Goal: Communication & Community: Share content

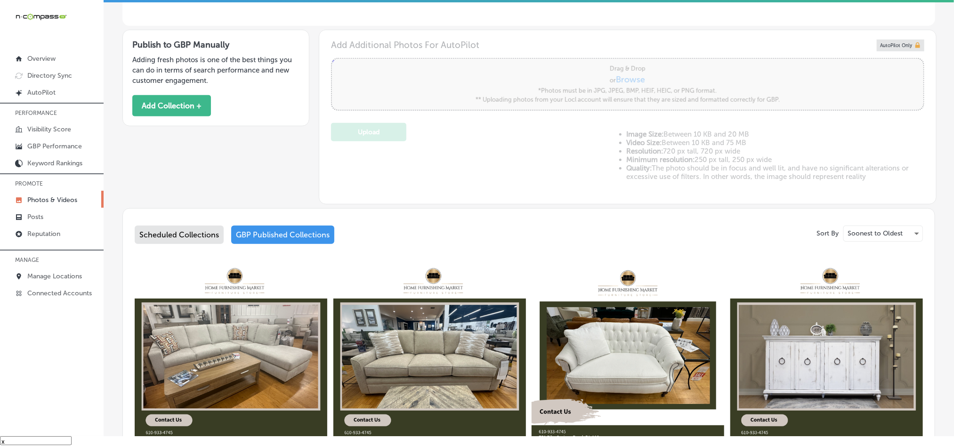
scroll to position [13, 0]
click at [170, 229] on div "Scheduled Collections" at bounding box center [179, 235] width 89 height 18
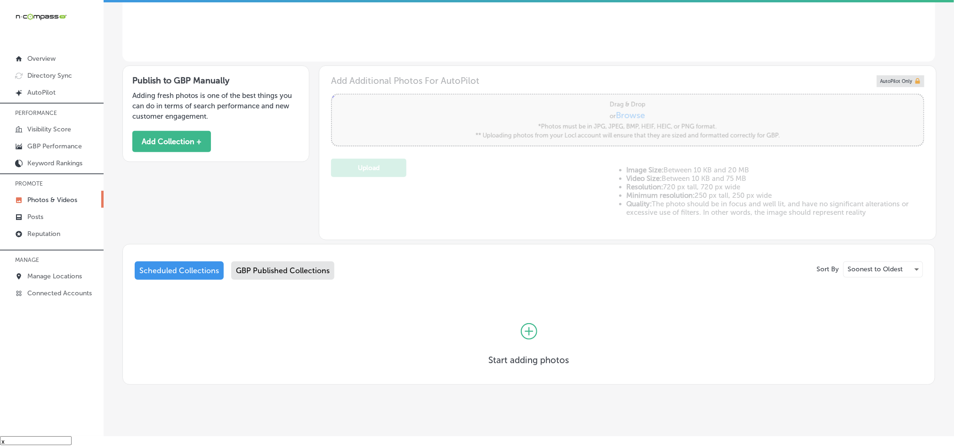
scroll to position [220, 0]
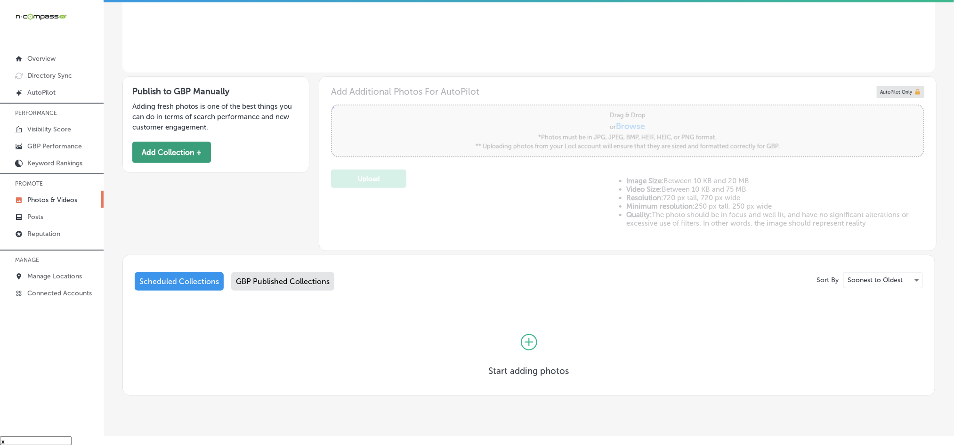
click at [169, 150] on button "Add Collection +" at bounding box center [171, 152] width 79 height 21
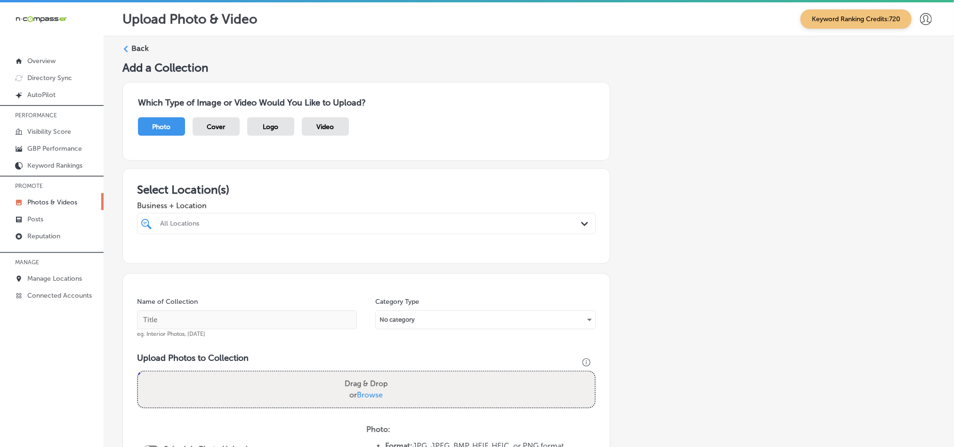
click at [576, 229] on div "All Locations Path Created with Sketch." at bounding box center [367, 223] width 458 height 15
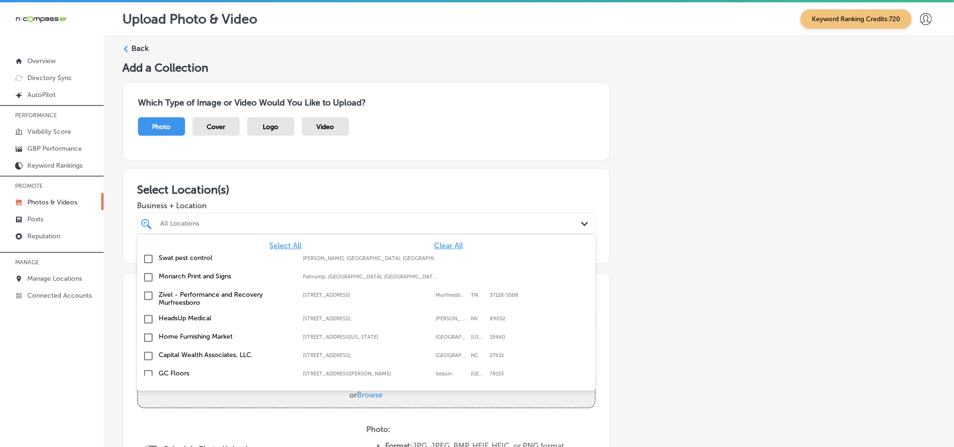
click at [445, 247] on span "Clear All" at bounding box center [448, 245] width 29 height 9
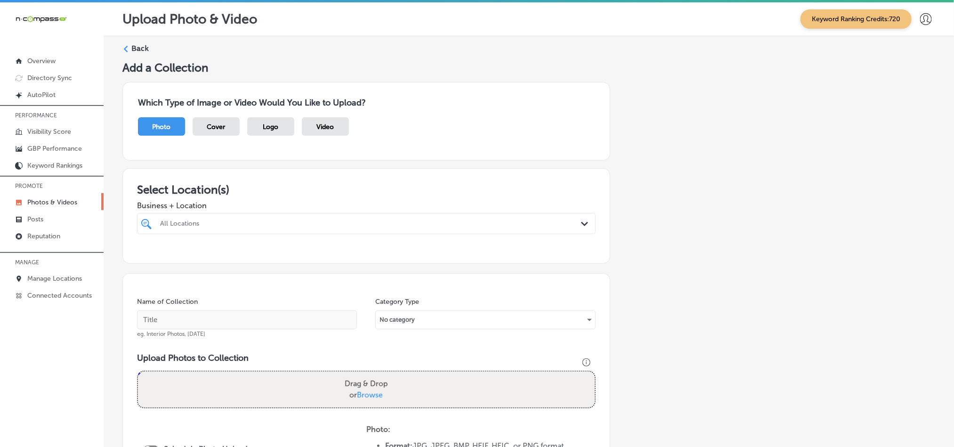
click at [445, 230] on div "All Locations" at bounding box center [366, 223] width 422 height 15
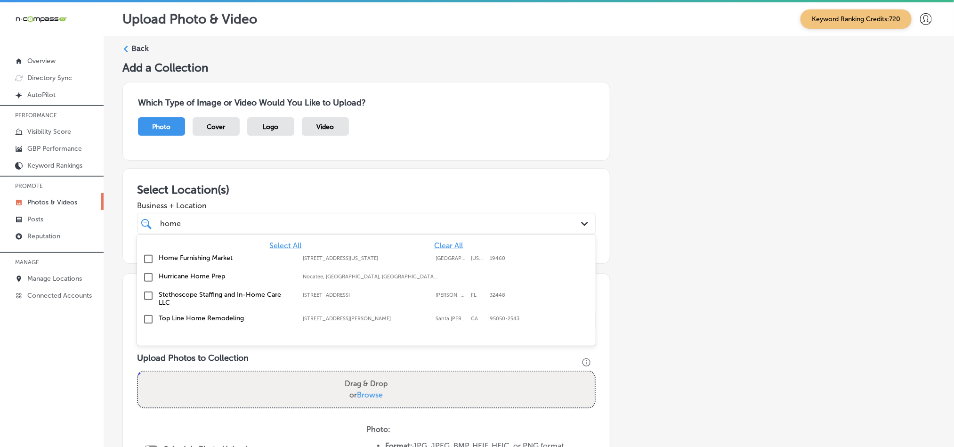
click at [218, 254] on label "Home Furnishing Market" at bounding box center [226, 258] width 135 height 8
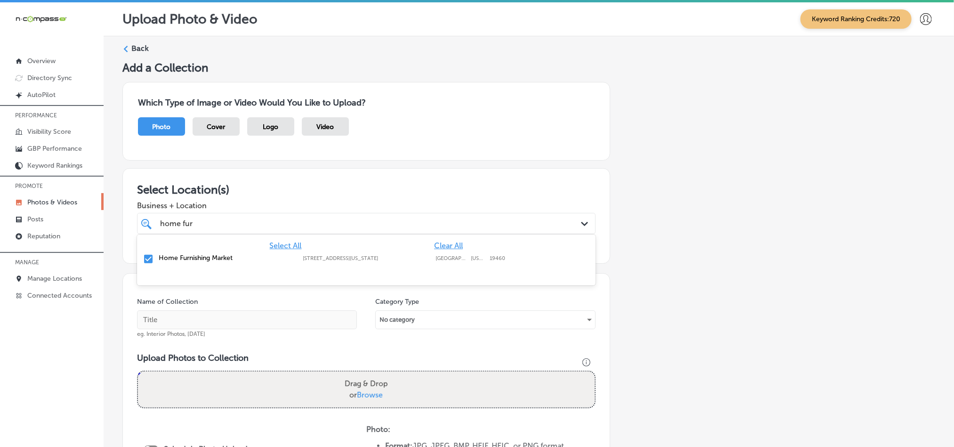
type input "home fur"
click at [523, 157] on div "Which Type of Image or Video Would You Like to Upload? Photo Cover Logo Video" at bounding box center [366, 121] width 488 height 79
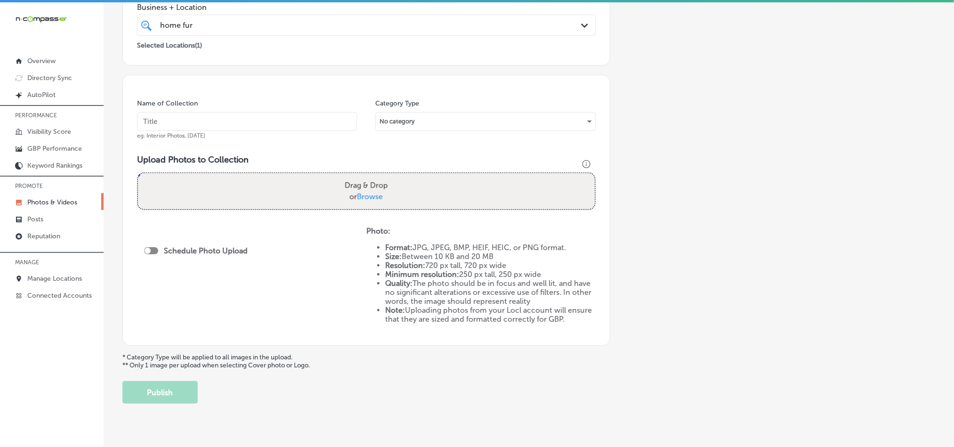
scroll to position [212, 0]
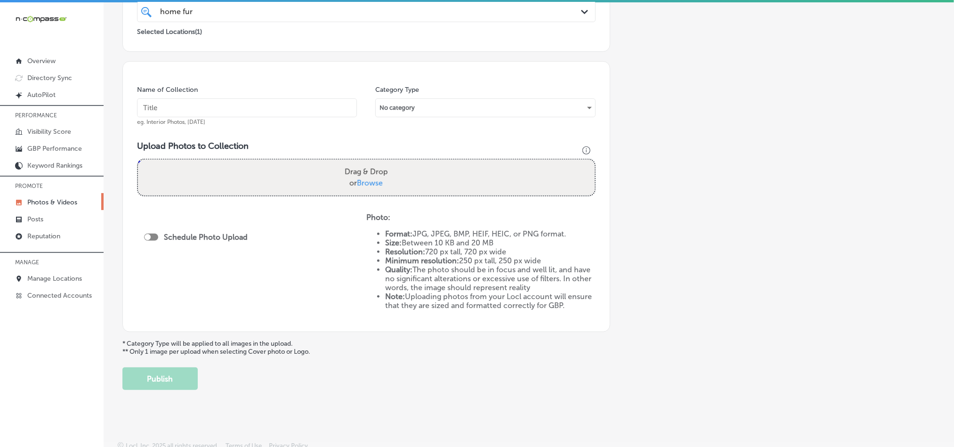
click at [242, 108] on input "text" at bounding box center [247, 107] width 220 height 19
paste input "Home-Furnishing-Market-Furniture-Store-High-Quality Furniture-Brands-Near-Me"
type input "Home-Furnishing-Market-Furniture-Store-High-Quality Furniture-Brands-Near-Me"
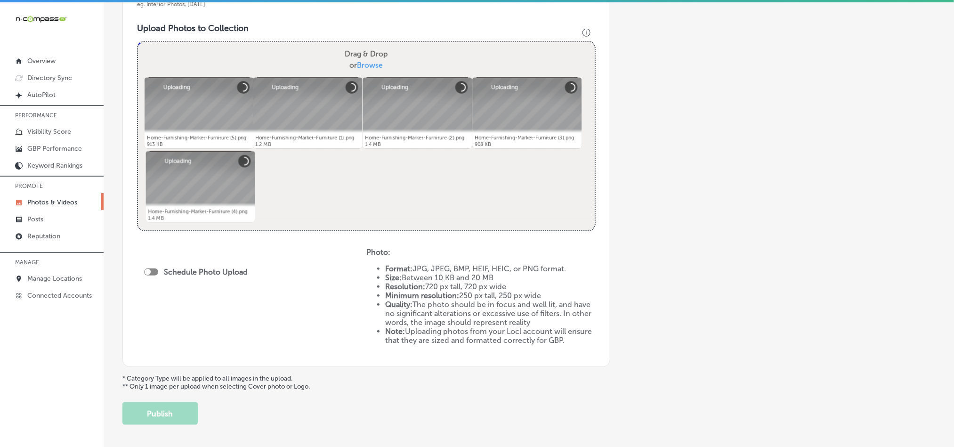
scroll to position [372, 0]
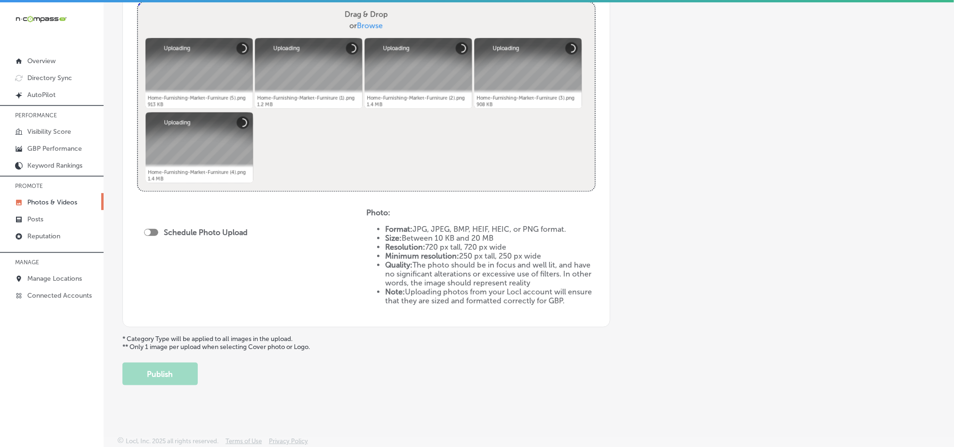
click at [149, 229] on div at bounding box center [148, 232] width 6 height 6
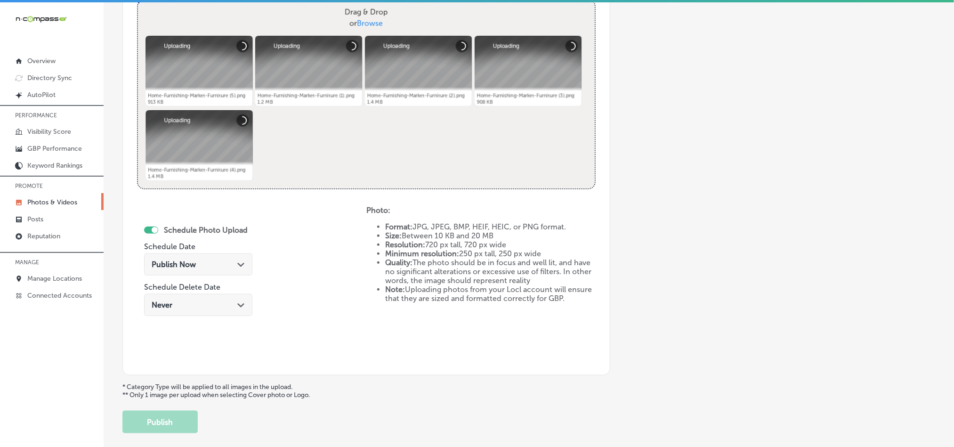
checkbox input "true"
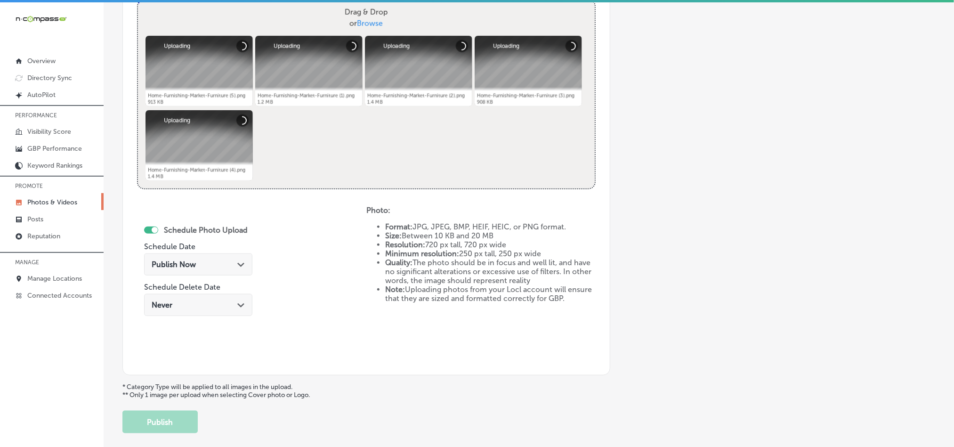
click at [238, 266] on polygon at bounding box center [240, 265] width 7 height 4
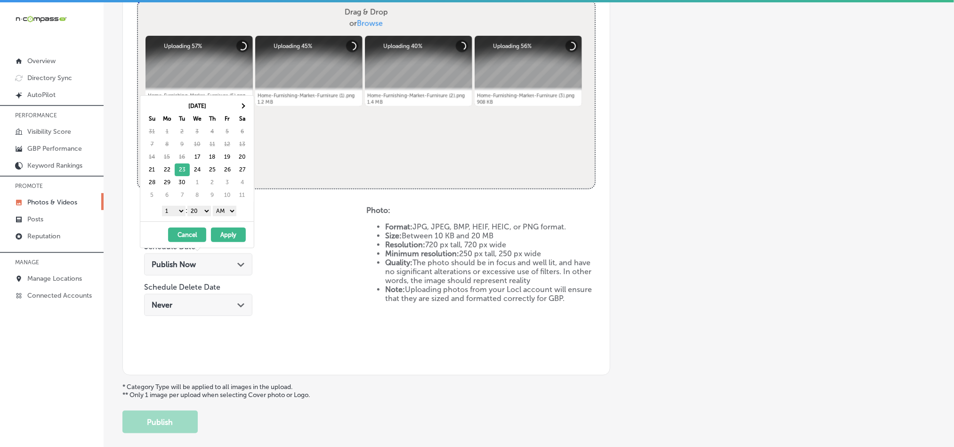
click at [175, 215] on select "1 2 3 4 5 6 7 8 9 10 11 12" at bounding box center [174, 211] width 24 height 10
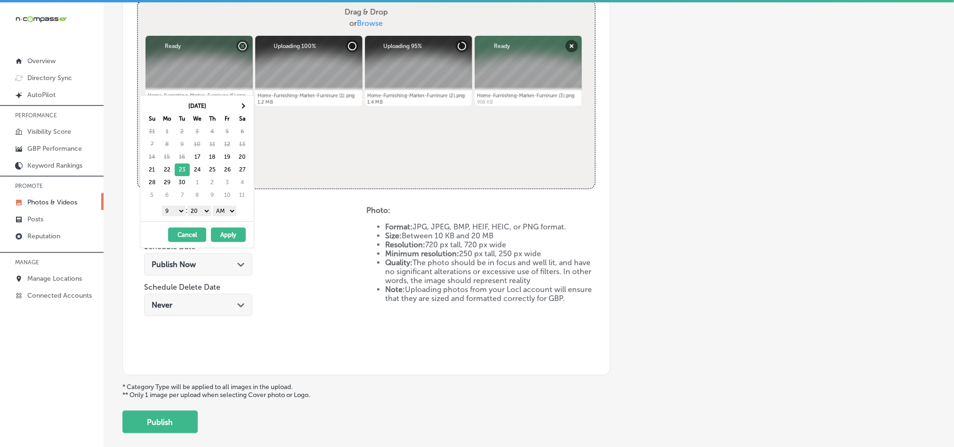
click at [199, 212] on select "00 10 20 30 40 50" at bounding box center [199, 211] width 24 height 10
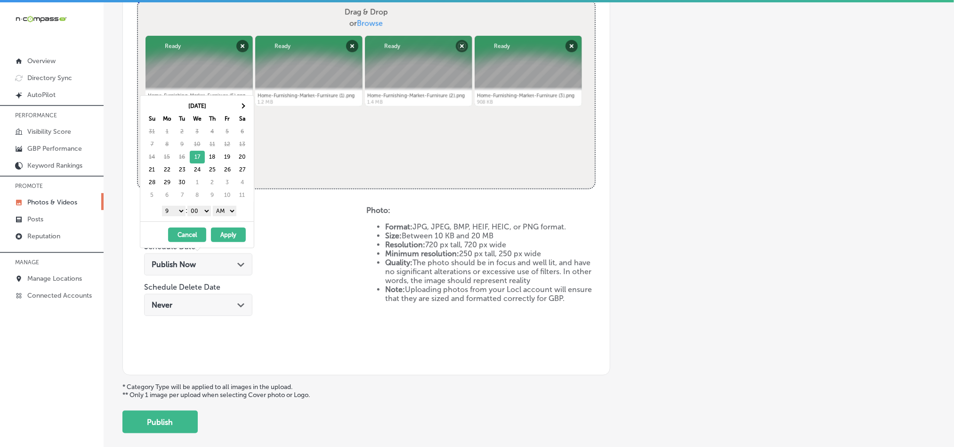
click at [225, 212] on select "AM PM" at bounding box center [225, 211] width 24 height 10
click at [219, 239] on button "Apply" at bounding box center [228, 235] width 35 height 15
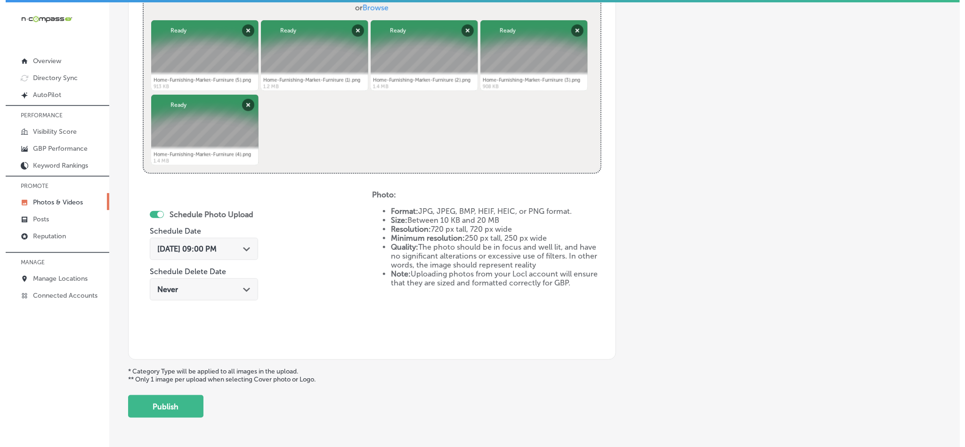
scroll to position [422, 0]
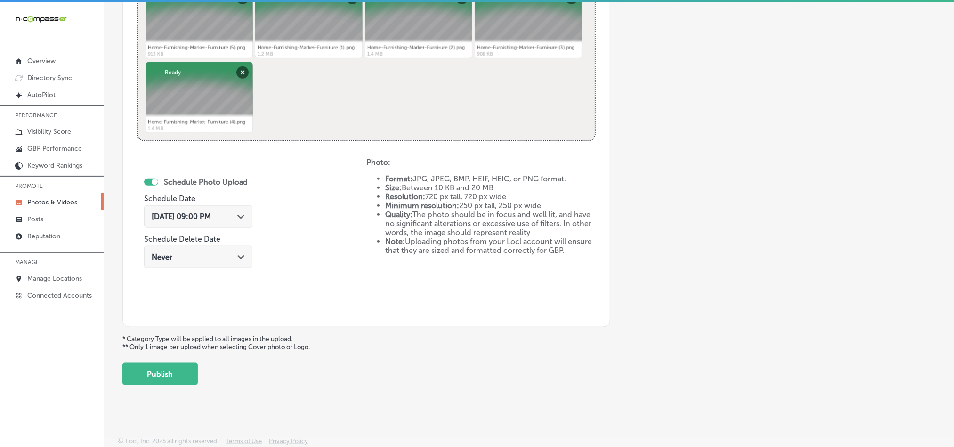
click at [165, 376] on button "Publish" at bounding box center [159, 374] width 75 height 23
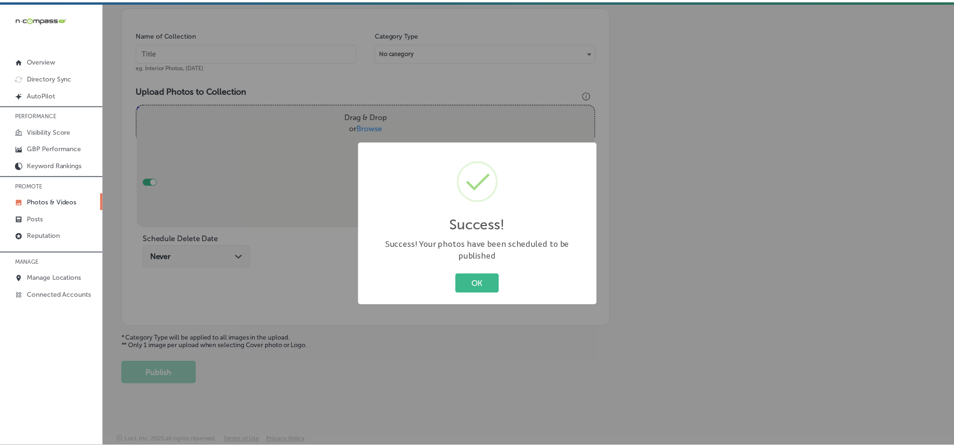
scroll to position [269, 0]
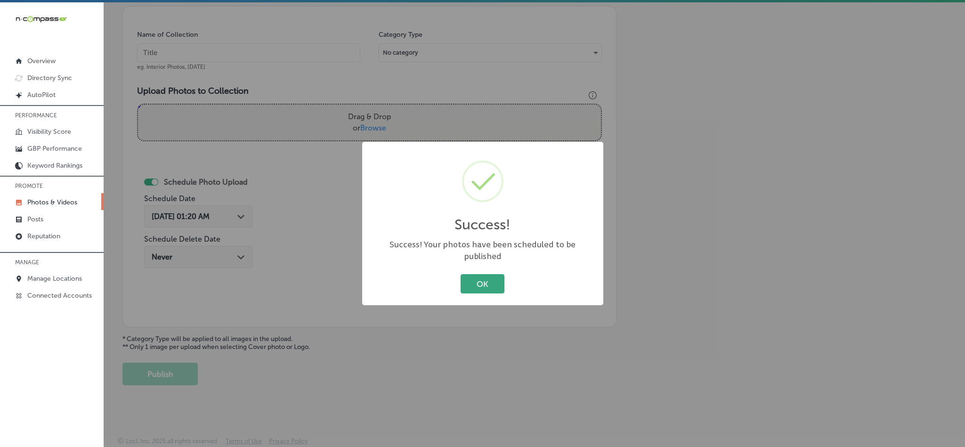
click at [485, 276] on button "OK" at bounding box center [483, 283] width 44 height 19
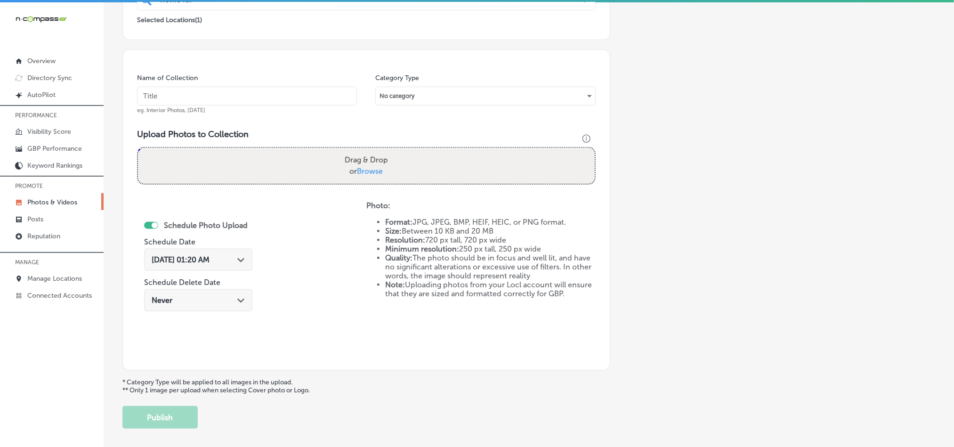
scroll to position [246, 0]
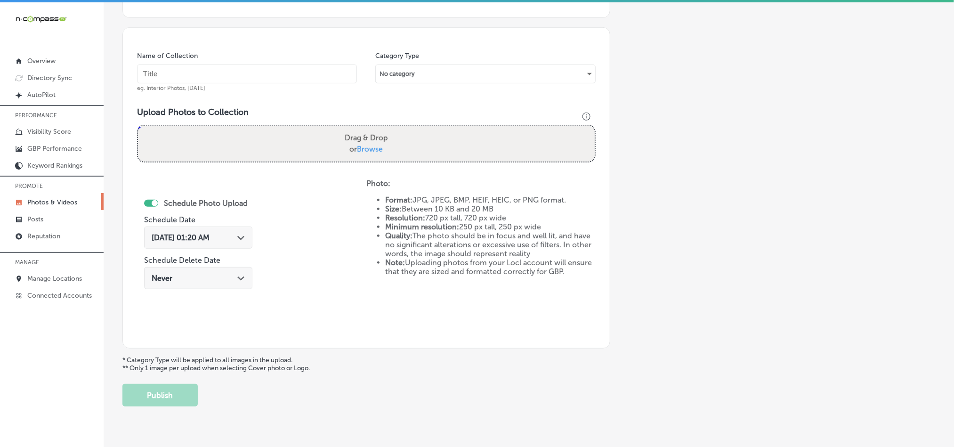
click at [212, 75] on input "text" at bounding box center [247, 74] width 220 height 19
paste input "Home-Furnishing-Market-Furniture-Store-Customizable Living-Room-Furniture"
type input "Home-Furnishing-Market-Furniture-Store-Customizable Living-Room-Furniture"
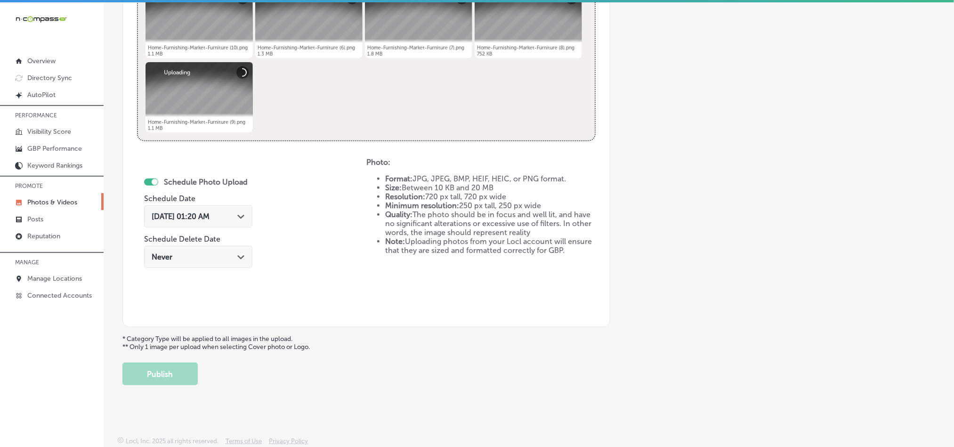
scroll to position [422, 0]
click at [235, 214] on div "[DATE] 01:20 AM Path Created with Sketch." at bounding box center [198, 216] width 93 height 9
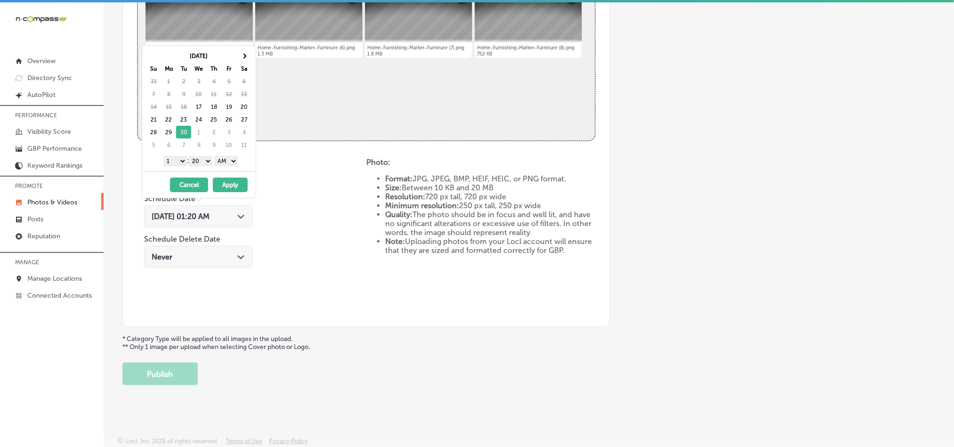
click at [179, 164] on select "1 2 3 4 5 6 7 8 9 10 11 12" at bounding box center [175, 161] width 24 height 10
click at [204, 165] on select "00 10 20 30 40 50" at bounding box center [201, 161] width 24 height 10
click at [232, 161] on select "AM PM" at bounding box center [226, 161] width 24 height 10
click at [225, 186] on button "Apply" at bounding box center [230, 185] width 35 height 15
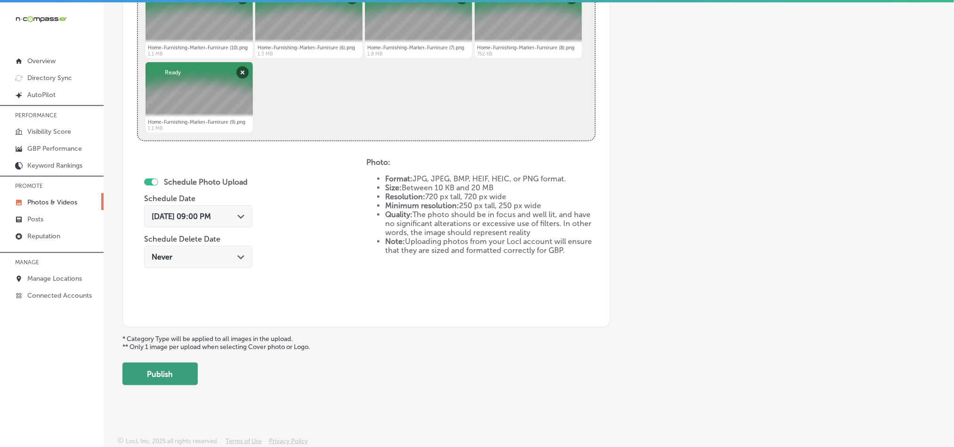
click at [181, 376] on button "Publish" at bounding box center [159, 374] width 75 height 23
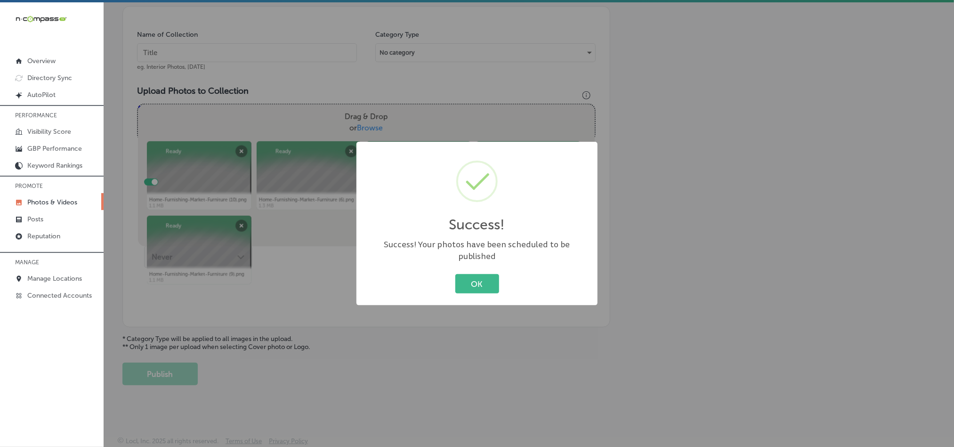
scroll to position [269, 0]
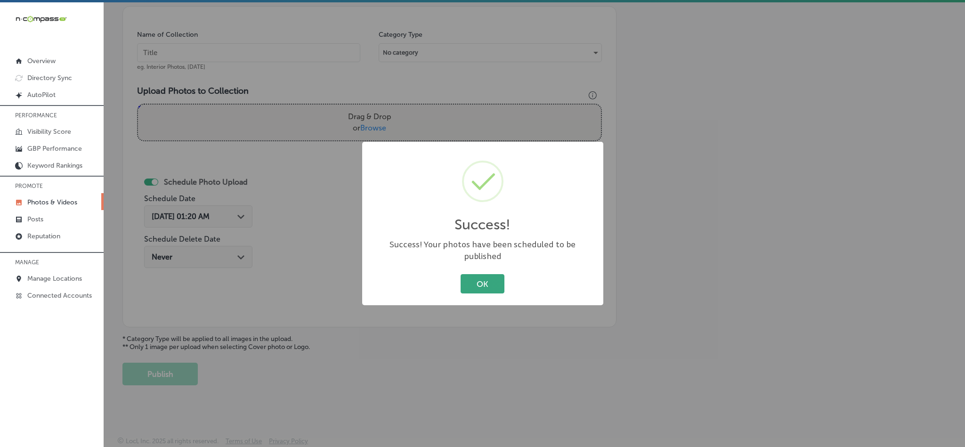
click at [482, 285] on button "OK" at bounding box center [483, 283] width 44 height 19
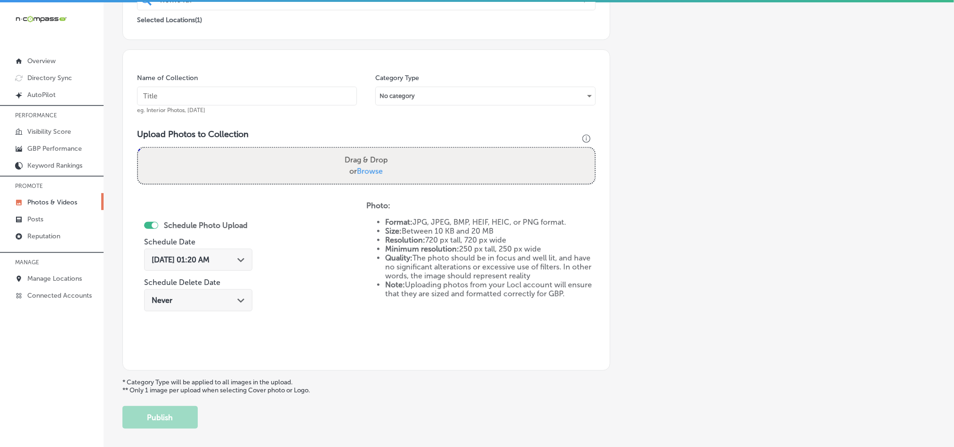
scroll to position [222, 0]
click at [187, 101] on input "text" at bounding box center [247, 98] width 220 height 19
paste input "Home-Furnishing-Market-Furniture-Store-American-Made Bedroom-Furniture-Retaile"
type input "Home-Furnishing-Market-Furniture-Store-American-Made Bedroom-Furniture-Retaile"
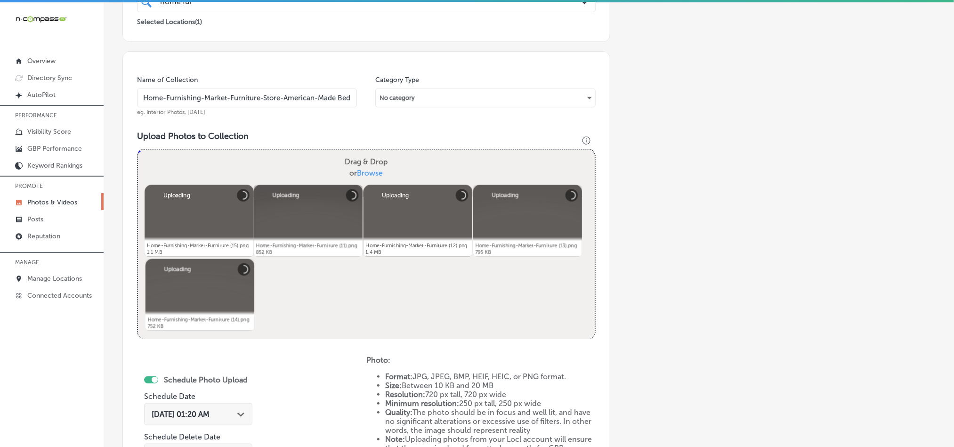
scroll to position [340, 0]
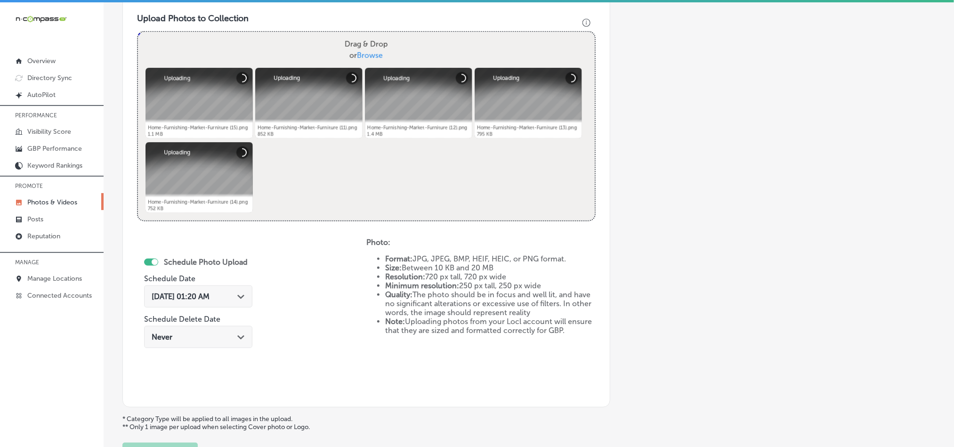
click at [238, 293] on div "[DATE] 01:20 AM Path Created with Sketch." at bounding box center [198, 296] width 93 height 9
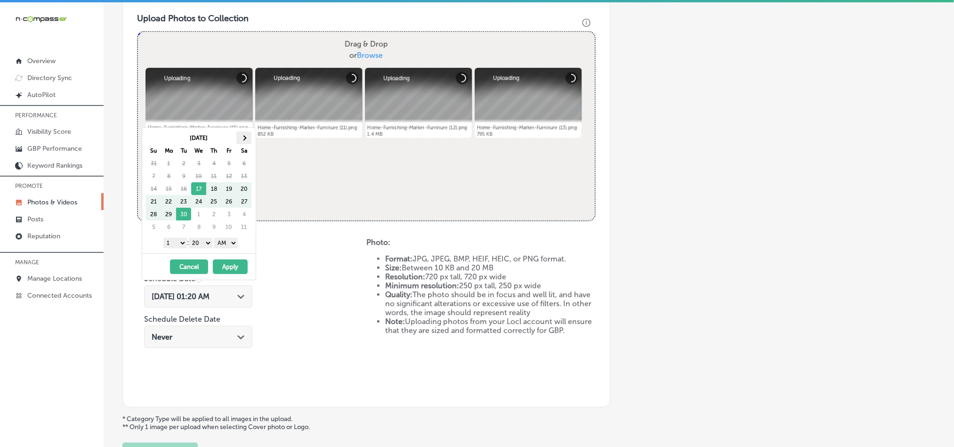
click at [248, 140] on th at bounding box center [243, 137] width 15 height 13
drag, startPoint x: 176, startPoint y: 242, endPoint x: 175, endPoint y: 258, distance: 15.6
click at [176, 242] on select "1 2 3 4 5 6 7 8 9 10 11 12" at bounding box center [175, 243] width 24 height 10
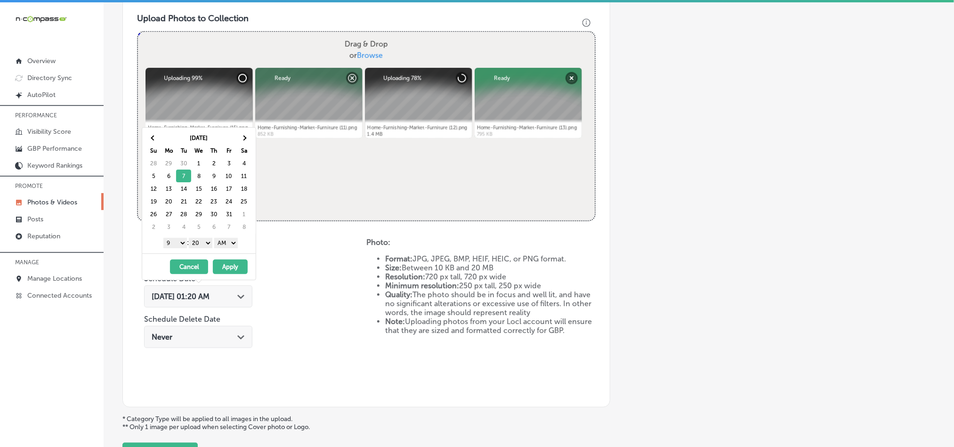
click at [203, 243] on select "00 10 20 30 40 50" at bounding box center [201, 243] width 24 height 10
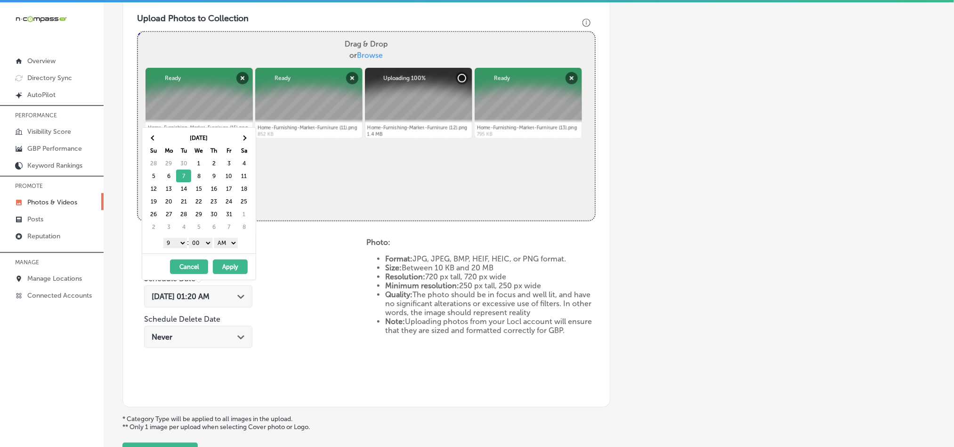
click at [227, 242] on select "AM PM" at bounding box center [226, 243] width 24 height 10
click at [227, 269] on button "Apply" at bounding box center [230, 267] width 35 height 15
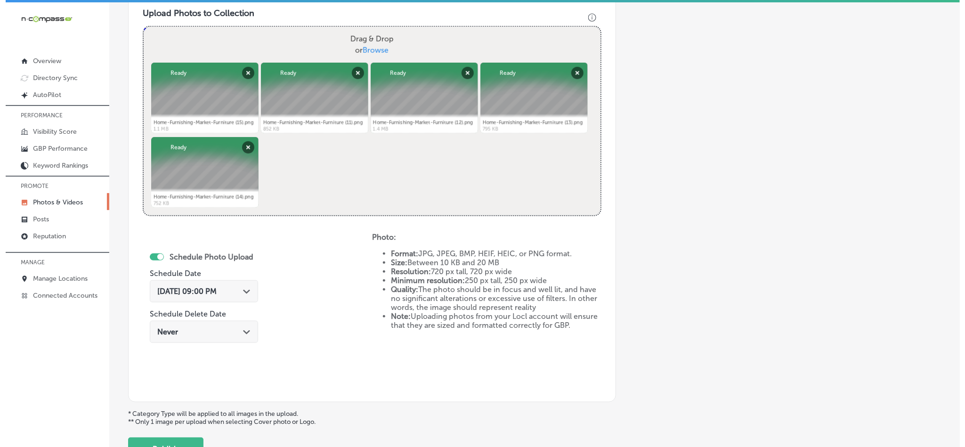
scroll to position [363, 0]
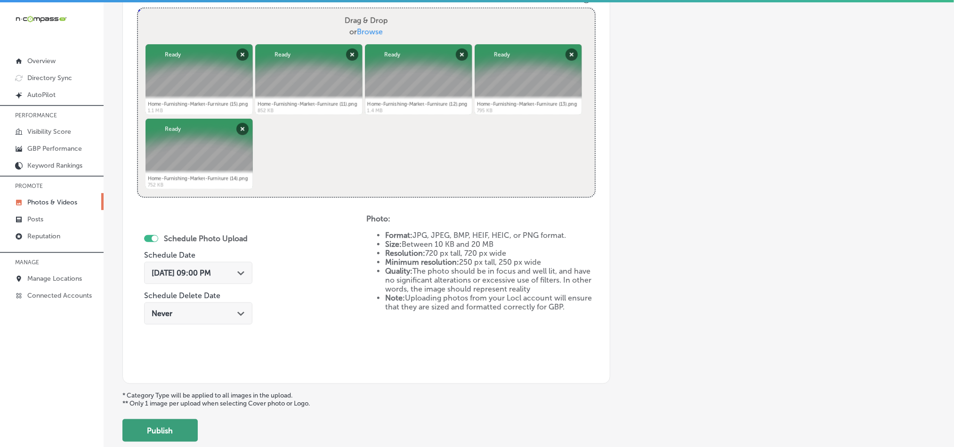
click at [174, 430] on button "Publish" at bounding box center [159, 430] width 75 height 23
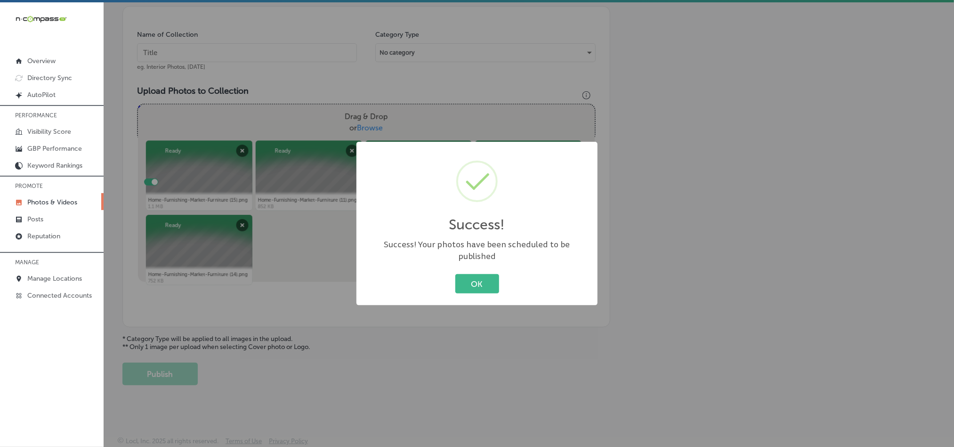
scroll to position [269, 0]
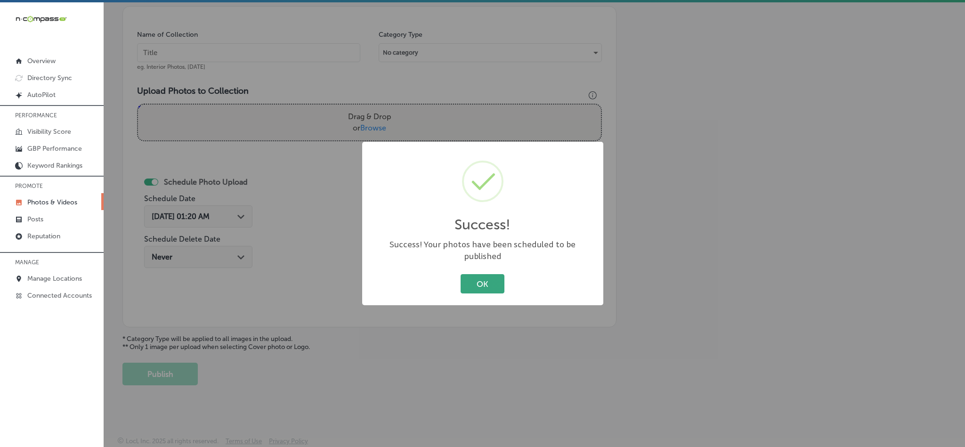
click at [475, 279] on button "OK" at bounding box center [483, 283] width 44 height 19
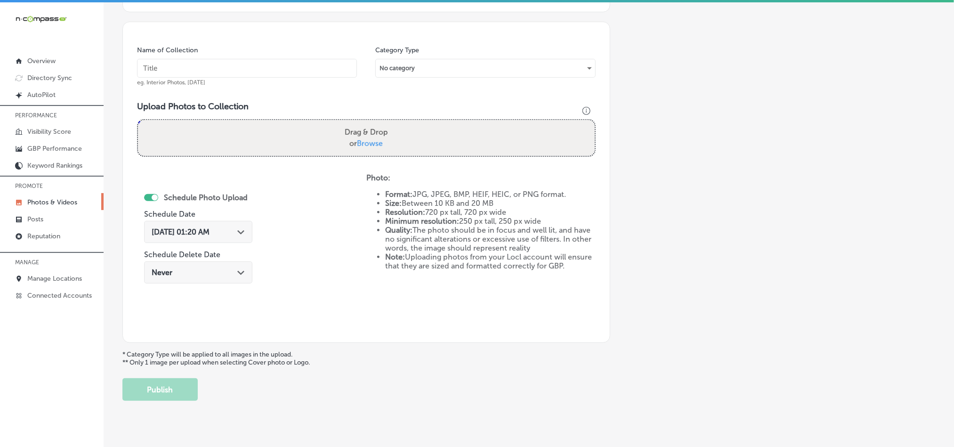
scroll to position [246, 0]
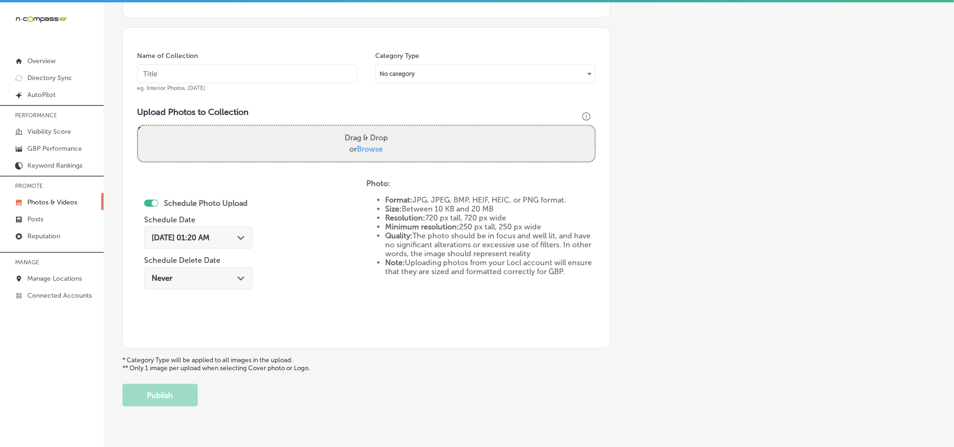
click at [236, 74] on input "text" at bounding box center [247, 74] width 220 height 19
paste input "Home-Furnishing-Market-Furniture-Store-Designer-Dining Room-Furniture-Store"
type input "Home-Furnishing-Market-Furniture-Store-Designer-Dining Room-Furniture-Store"
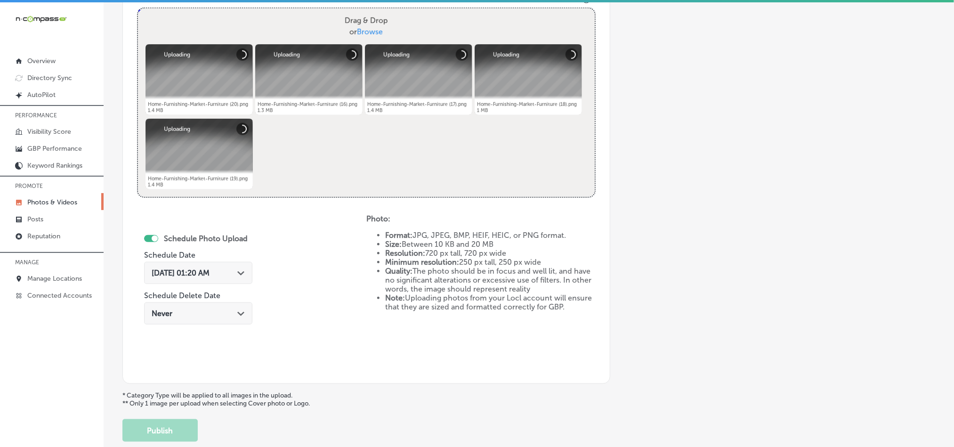
scroll to position [364, 0]
click at [249, 276] on div "[DATE] 01:20 AM Path Created with Sketch." at bounding box center [198, 272] width 108 height 22
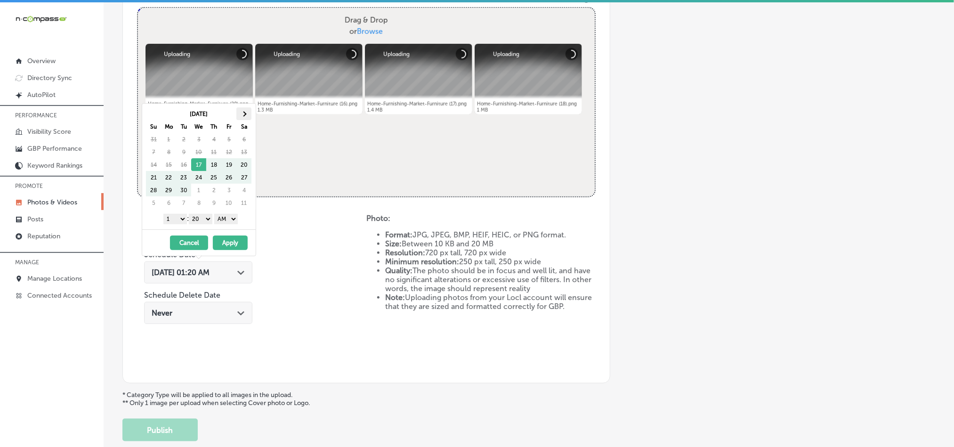
click at [243, 118] on th at bounding box center [243, 113] width 15 height 13
click at [175, 218] on select "1 2 3 4 5 6 7 8 9 10 11 12" at bounding box center [175, 219] width 24 height 10
click at [202, 222] on select "00 10 20 30 40 50" at bounding box center [201, 219] width 24 height 10
click at [220, 220] on select "AM PM" at bounding box center [226, 219] width 24 height 10
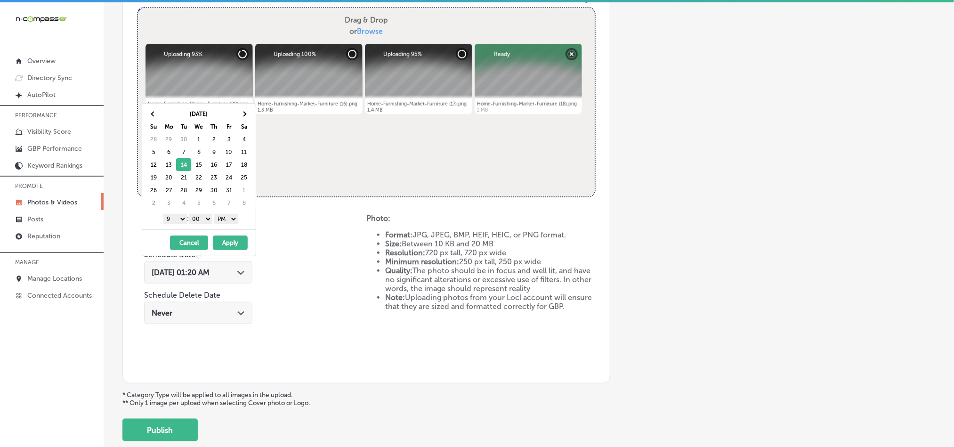
click at [229, 245] on button "Apply" at bounding box center [230, 243] width 35 height 15
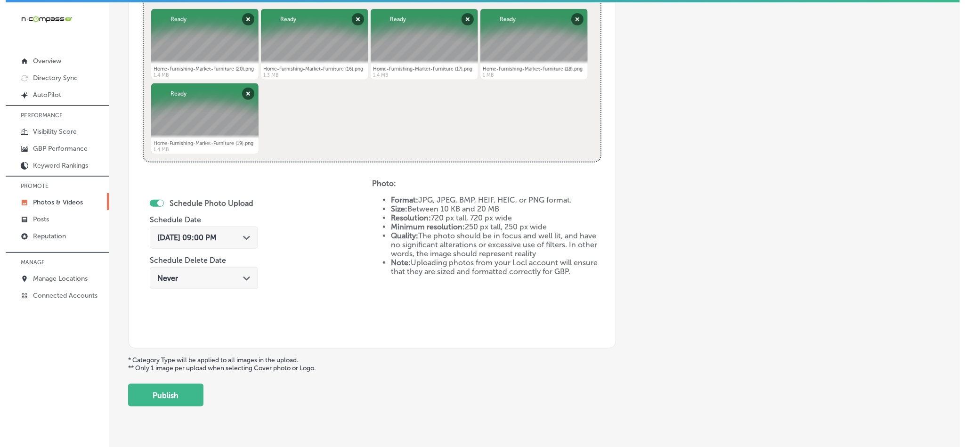
scroll to position [410, 0]
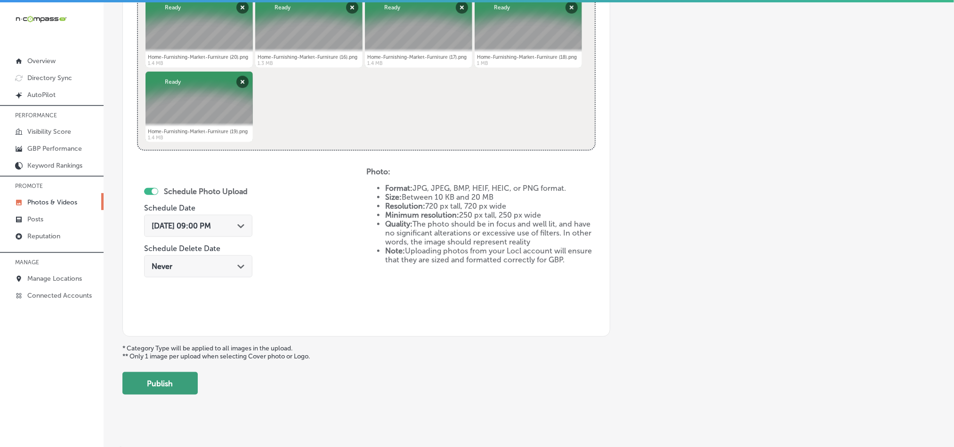
click at [171, 391] on button "Publish" at bounding box center [159, 383] width 75 height 23
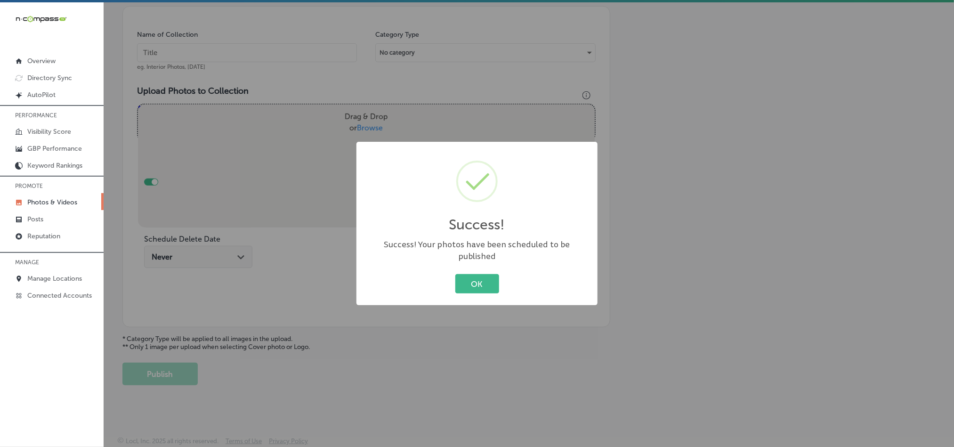
scroll to position [269, 0]
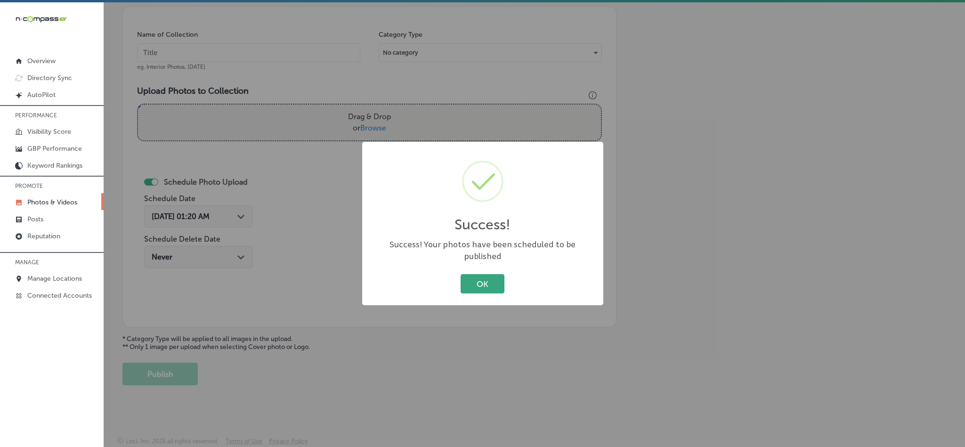
click at [472, 282] on button "OK" at bounding box center [483, 283] width 44 height 19
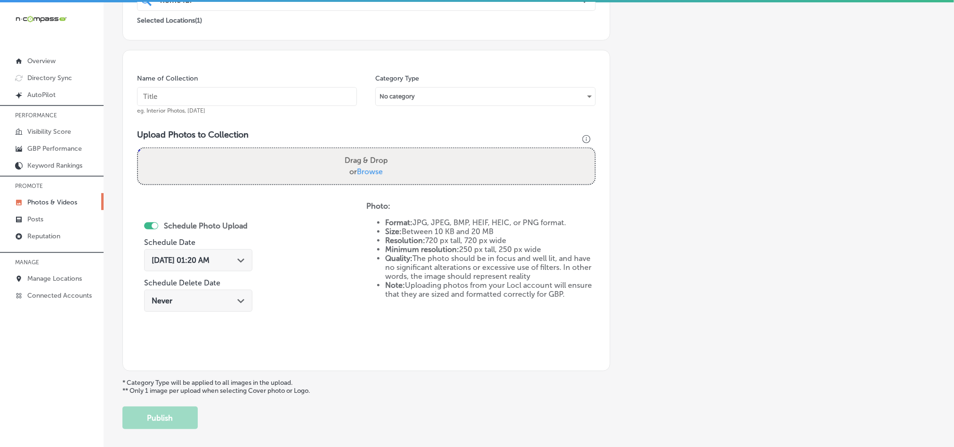
scroll to position [222, 0]
click at [175, 101] on input "text" at bounding box center [247, 97] width 220 height 19
paste input "Home-Furnishing-Market-Furniture-Store-Home Furnishings-Market-Furniture-Select…"
type input "Home-Furnishing-Market-Furniture-Store-Home Furnishings-Market-Furniture-Select…"
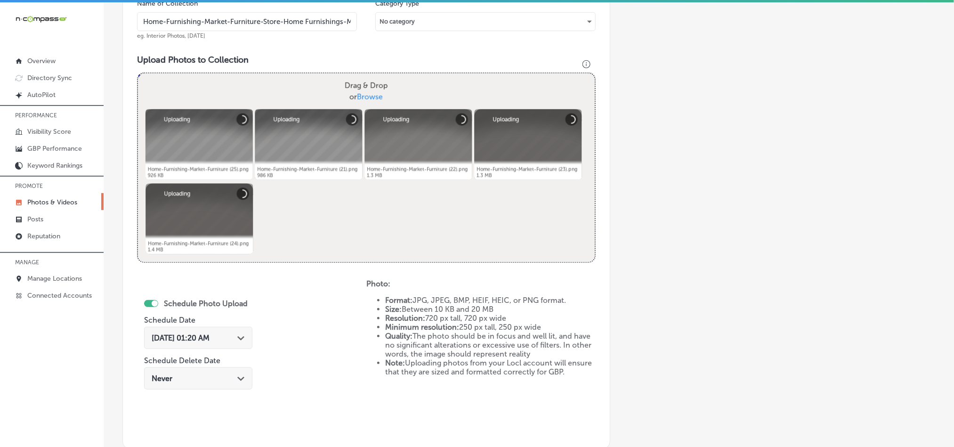
scroll to position [317, 0]
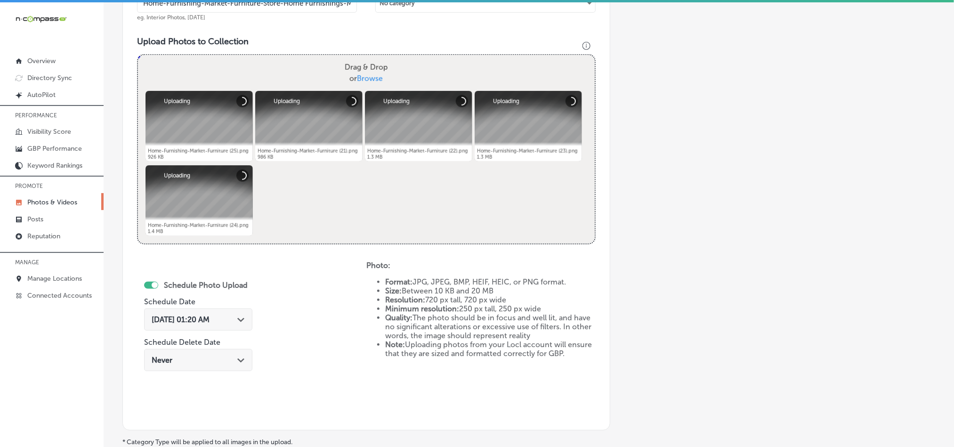
click at [235, 319] on div "[DATE] 01:20 AM Path Created with Sketch." at bounding box center [198, 319] width 93 height 9
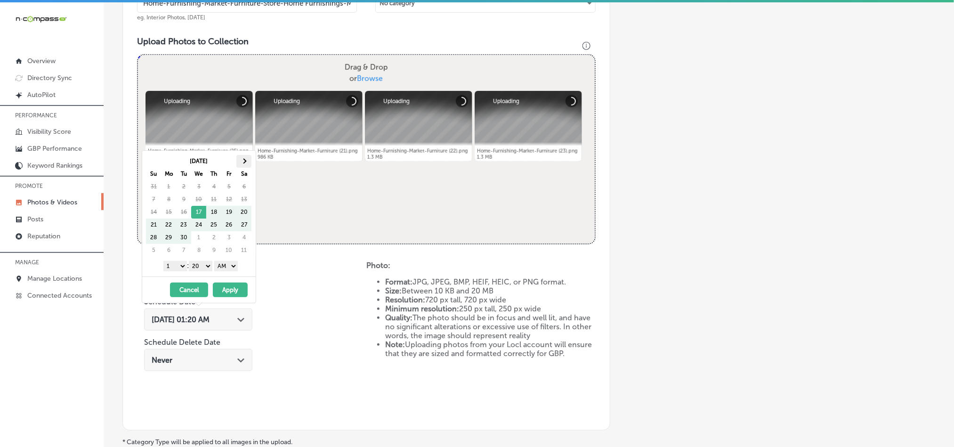
click at [243, 159] on th at bounding box center [243, 161] width 15 height 13
drag, startPoint x: 181, startPoint y: 269, endPoint x: 181, endPoint y: 276, distance: 7.1
click at [181, 269] on select "1 2 3 4 5 6 7 8 9 10 11 12" at bounding box center [175, 266] width 24 height 10
click at [203, 268] on select "00 10 20 30 40 50" at bounding box center [201, 266] width 24 height 10
click at [225, 263] on select "AM PM" at bounding box center [226, 266] width 24 height 10
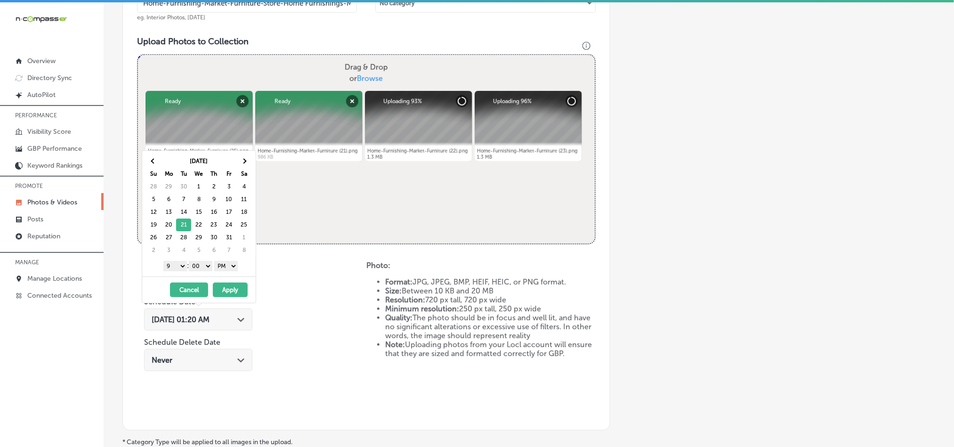
click at [223, 297] on button "Apply" at bounding box center [230, 290] width 35 height 15
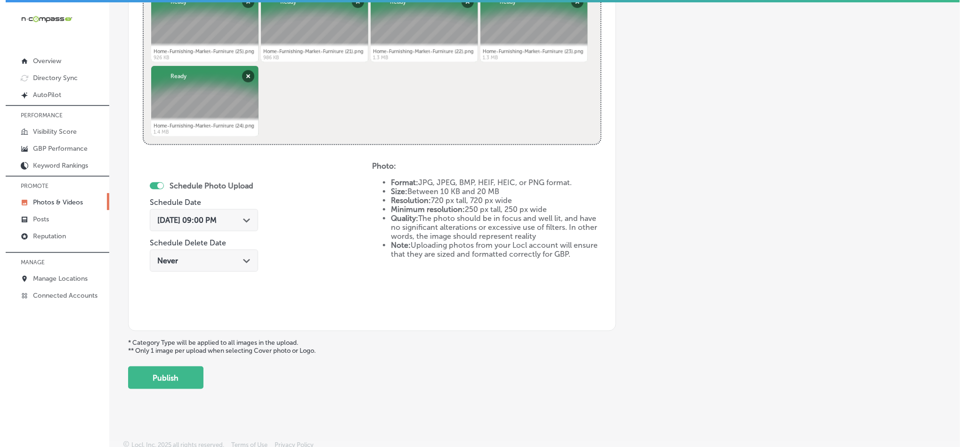
scroll to position [422, 0]
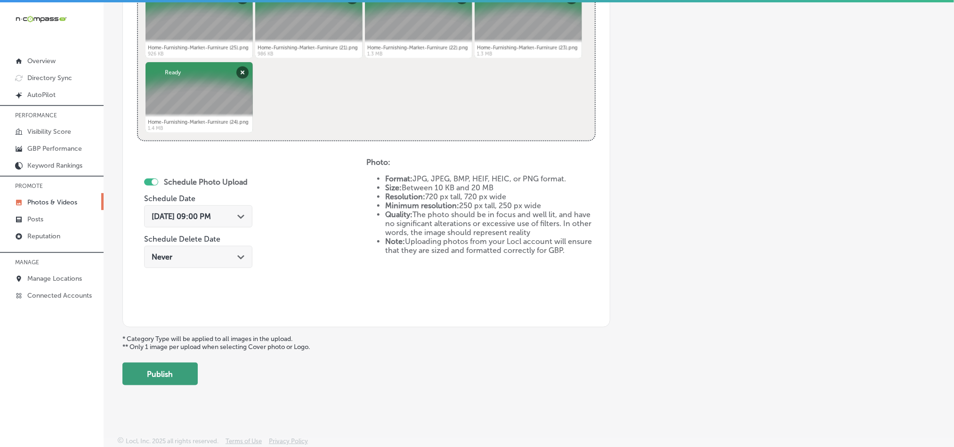
click at [170, 377] on button "Publish" at bounding box center [159, 374] width 75 height 23
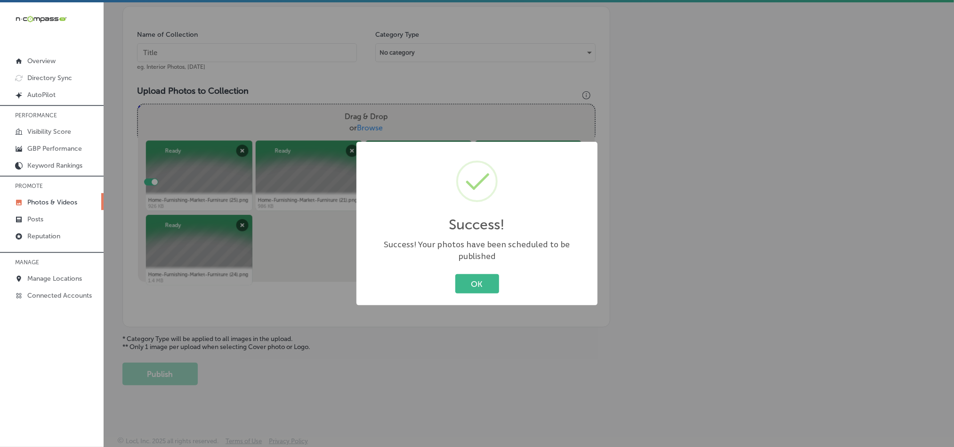
scroll to position [269, 0]
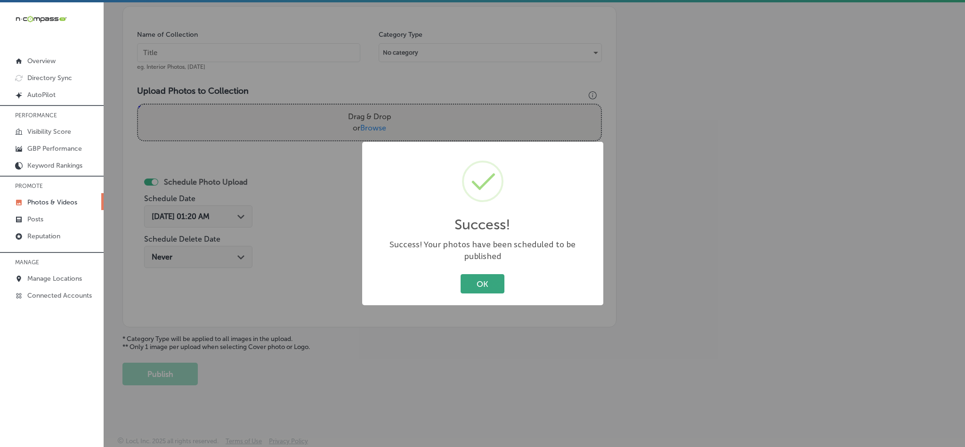
click at [470, 287] on button "OK" at bounding box center [483, 283] width 44 height 19
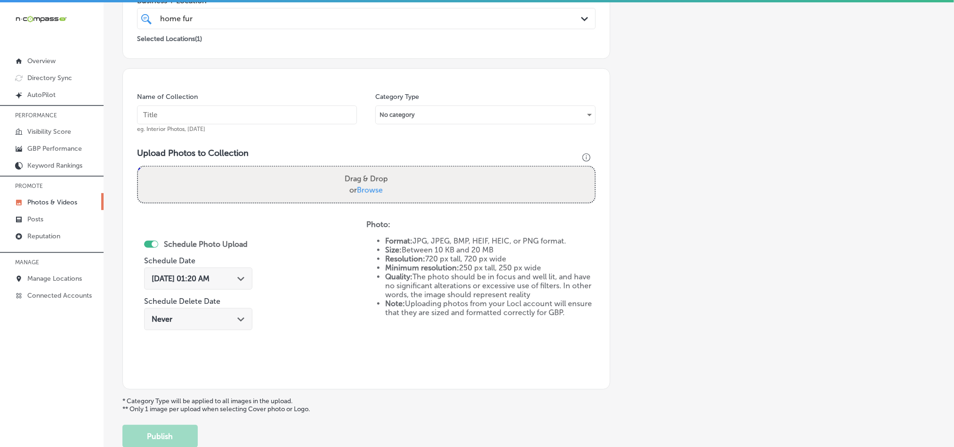
scroll to position [198, 0]
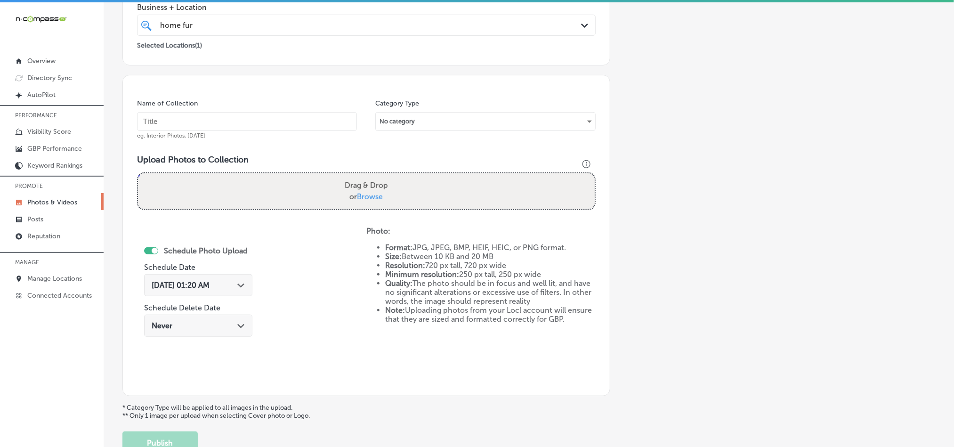
click at [234, 124] on input "text" at bounding box center [247, 121] width 220 height 19
paste input "Home-Furnishing-Market-Furniture-Store-Traditional-and-Contemporary-Furniture-S…"
type input "Home-Furnishing-Market-Furniture-Store-Traditional-and-Contemporary-Furniture-S…"
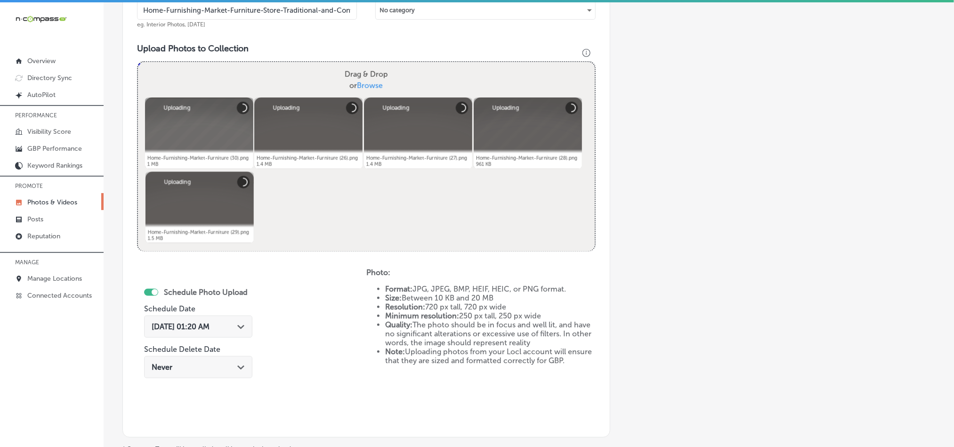
scroll to position [317, 0]
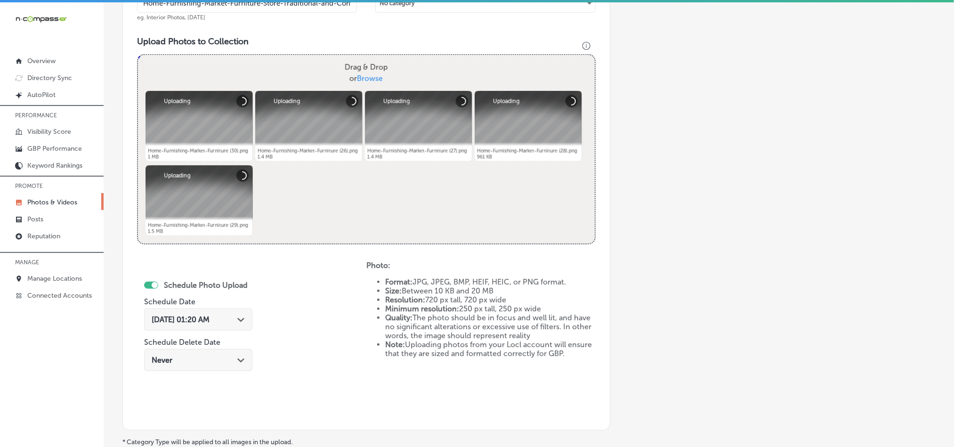
click at [236, 324] on div "[DATE] 01:20 AM Path Created with Sketch." at bounding box center [198, 319] width 93 height 9
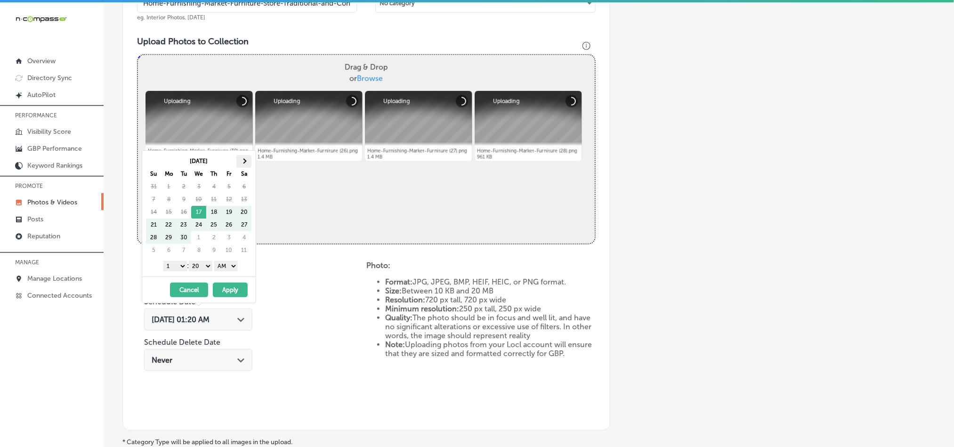
click at [243, 156] on th at bounding box center [243, 161] width 15 height 13
click at [176, 271] on select "1 2 3 4 5 6 7 8 9 10 11 12" at bounding box center [175, 266] width 24 height 10
click at [203, 268] on select "00 10 20 30 40 50" at bounding box center [201, 266] width 24 height 10
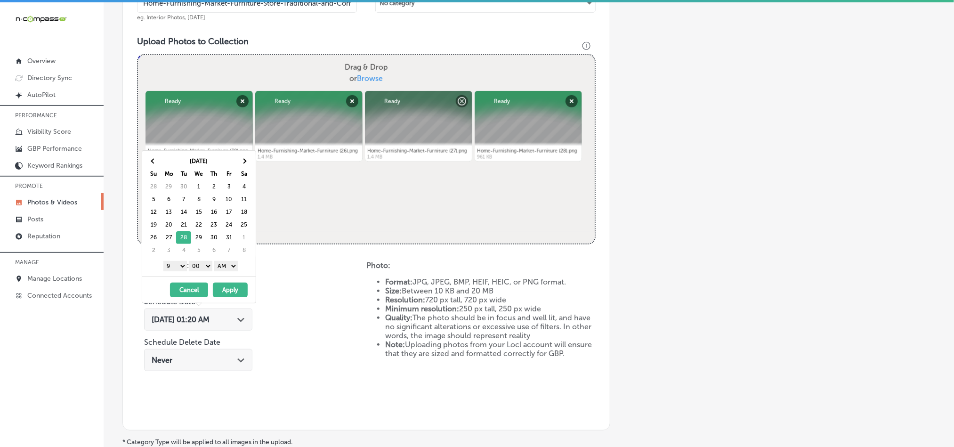
click at [222, 271] on select "AM PM" at bounding box center [226, 266] width 24 height 10
click at [225, 285] on button "Apply" at bounding box center [230, 290] width 35 height 15
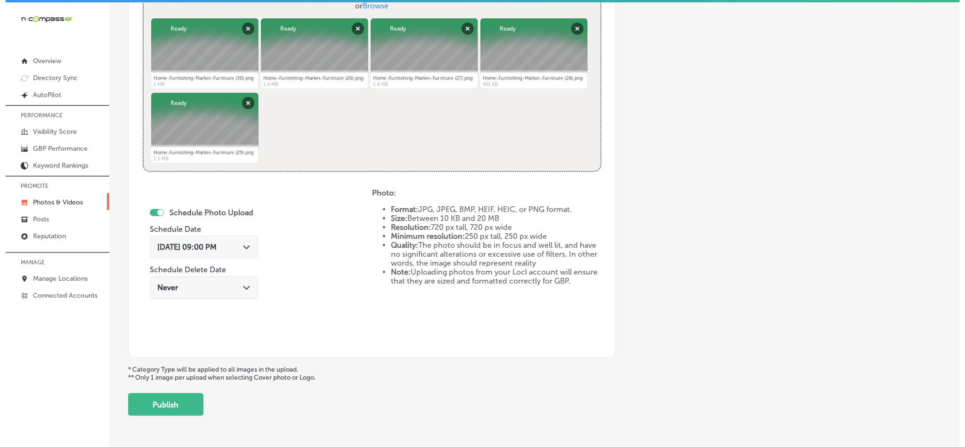
scroll to position [422, 0]
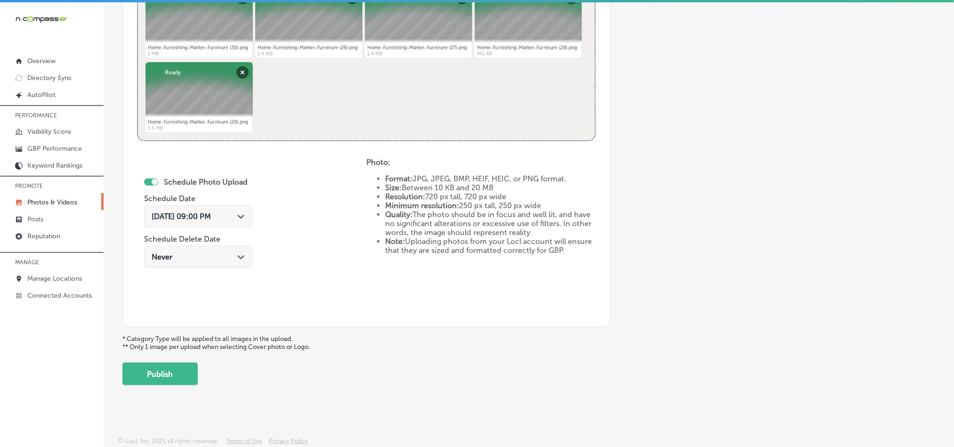
click at [170, 387] on div "Back Add a Collection Which Type of Image or Video Would You Like to Upload? Ph…" at bounding box center [529, 5] width 851 height 776
click at [170, 373] on button "Publish" at bounding box center [159, 374] width 75 height 23
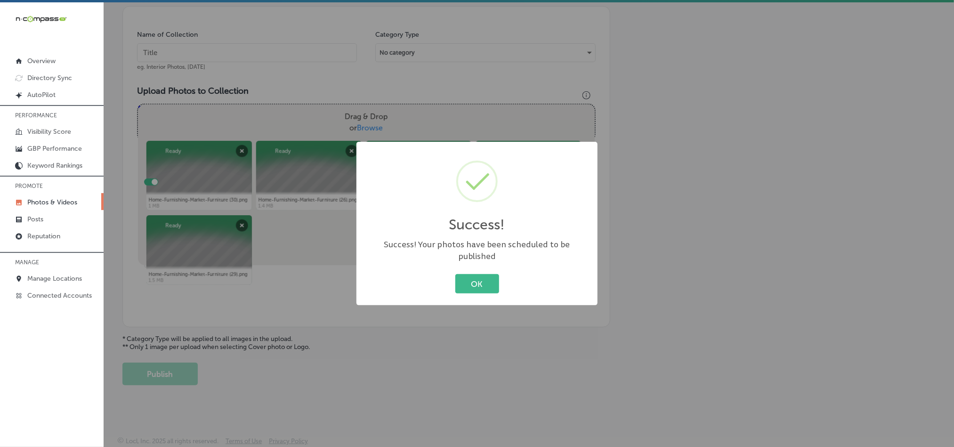
scroll to position [269, 0]
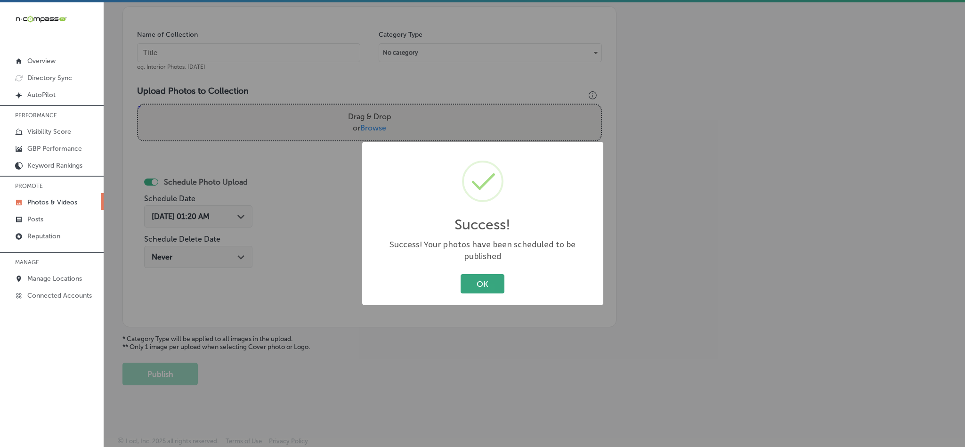
click at [499, 274] on button "OK" at bounding box center [483, 283] width 44 height 19
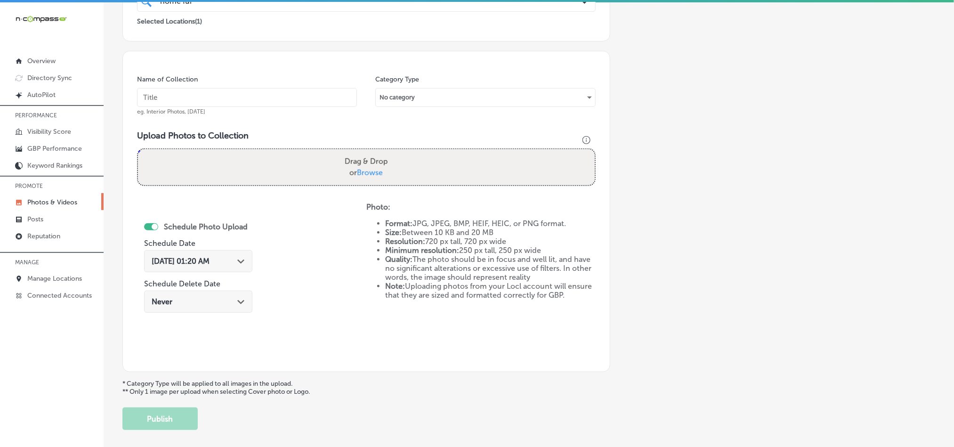
scroll to position [222, 0]
click at [242, 99] on input "text" at bounding box center [247, 98] width 220 height 19
paste input "Home-Furnishing-Market-Furniture-Store-High-Quality Furniture-Brands-Near-Me"
type input "Home-Furnishing-Market-Furniture-Store-High-Quality Furniture-Brands-Near-Me"
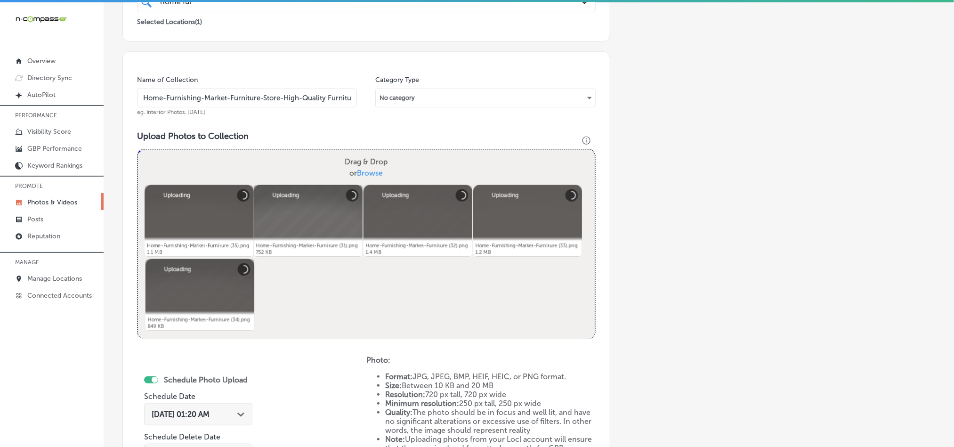
scroll to position [340, 0]
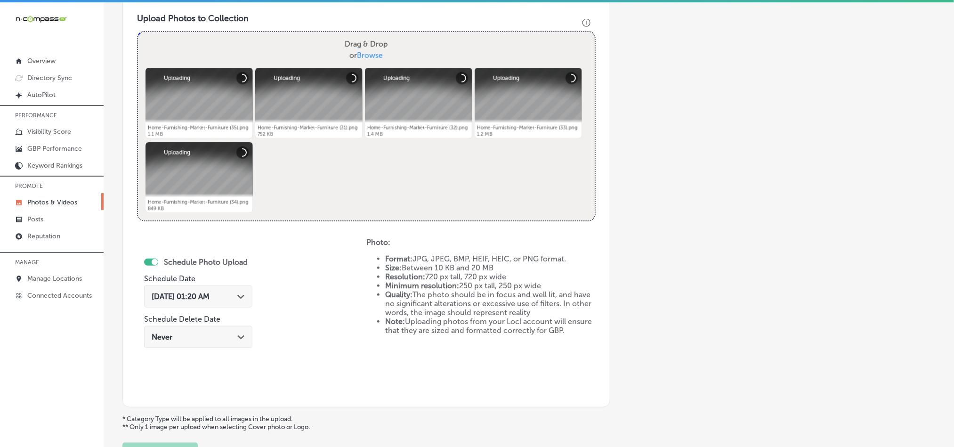
click at [236, 297] on div "[DATE] 01:20 AM Path Created with Sketch." at bounding box center [198, 296] width 93 height 9
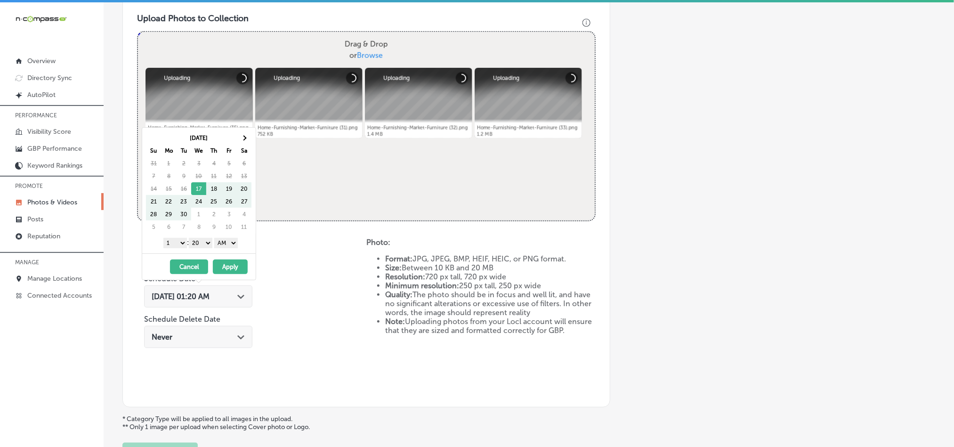
click at [246, 151] on th "Sa" at bounding box center [243, 150] width 15 height 13
click at [246, 144] on th "Sa" at bounding box center [243, 150] width 15 height 13
click at [246, 140] on th at bounding box center [243, 137] width 15 height 13
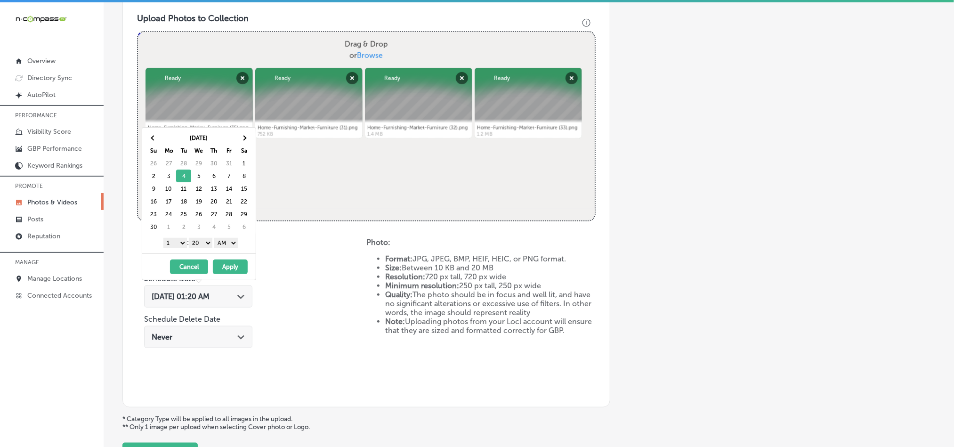
click at [173, 241] on select "1 2 3 4 5 6 7 8 9 10 11 12" at bounding box center [175, 243] width 24 height 10
click at [202, 243] on select "00 10 20 30 40 50" at bounding box center [201, 243] width 24 height 10
drag, startPoint x: 223, startPoint y: 243, endPoint x: 225, endPoint y: 249, distance: 6.0
click at [223, 243] on select "AM PM" at bounding box center [226, 243] width 24 height 10
click at [225, 269] on button "Apply" at bounding box center [230, 267] width 35 height 15
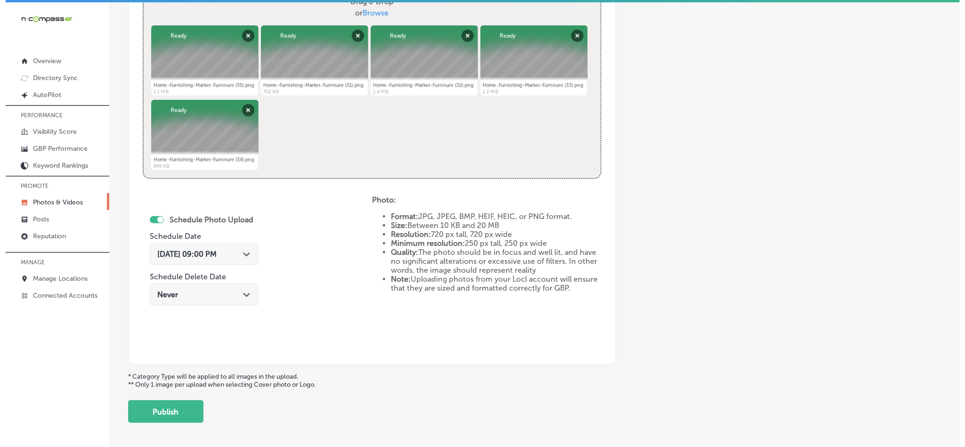
scroll to position [387, 0]
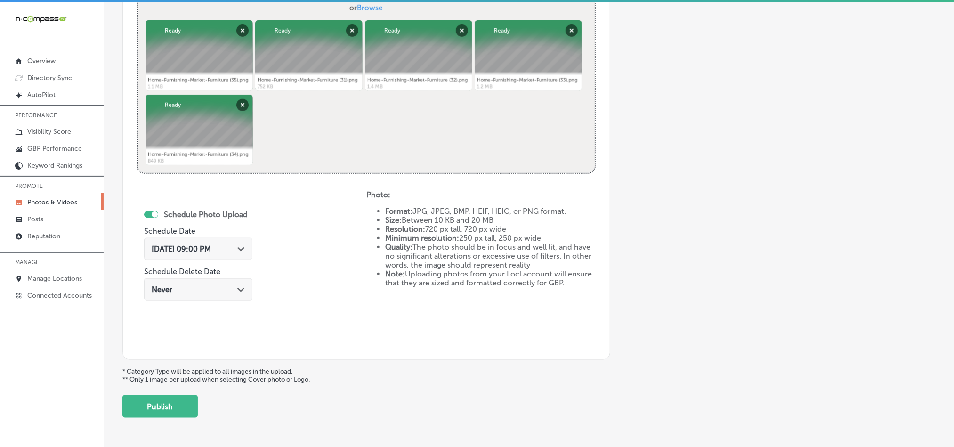
click at [240, 246] on div "Path Created with Sketch." at bounding box center [241, 248] width 8 height 8
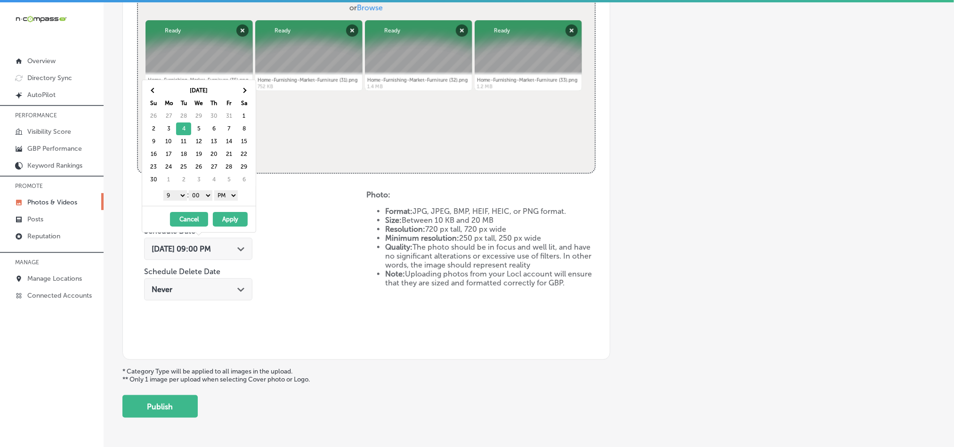
click at [307, 297] on div "Schedule Photo Upload Schedule Date [DATE] 09:00 PM Path Created with Sketch. S…" at bounding box center [251, 267] width 229 height 155
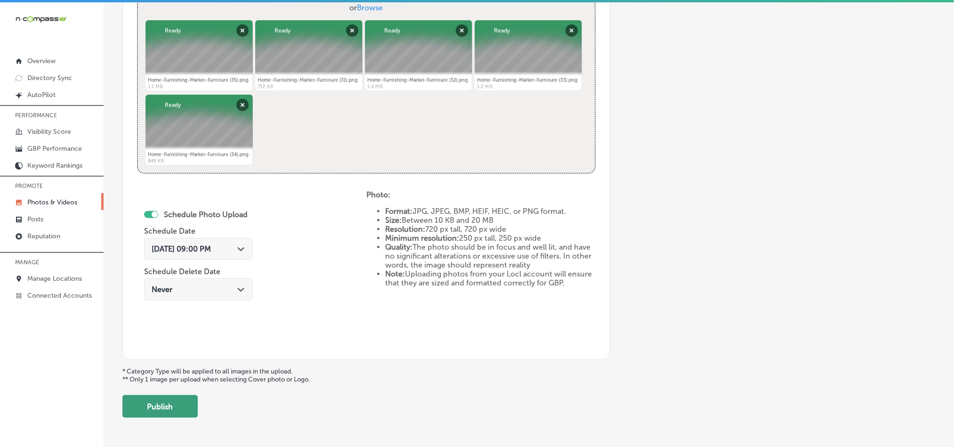
click at [171, 408] on button "Publish" at bounding box center [159, 406] width 75 height 23
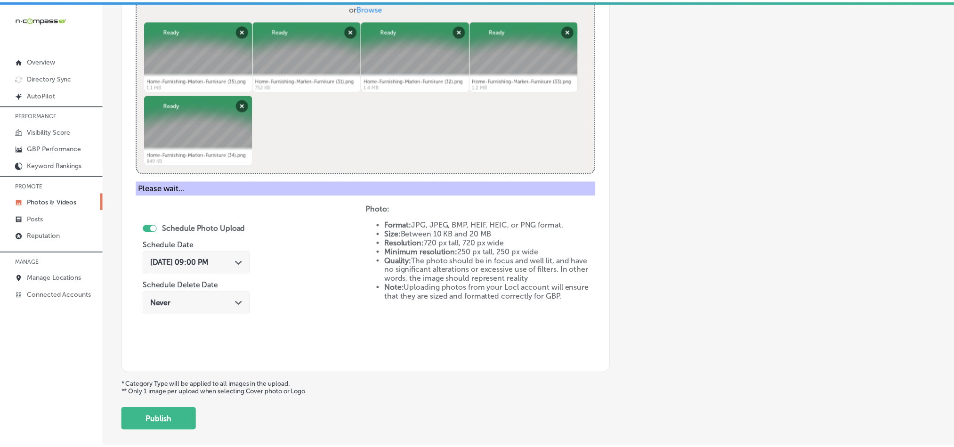
scroll to position [269, 0]
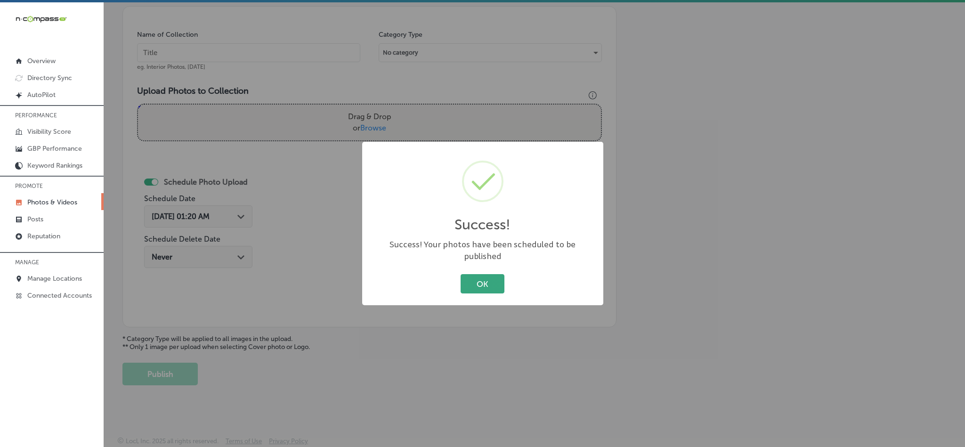
click at [470, 274] on button "OK" at bounding box center [483, 283] width 44 height 19
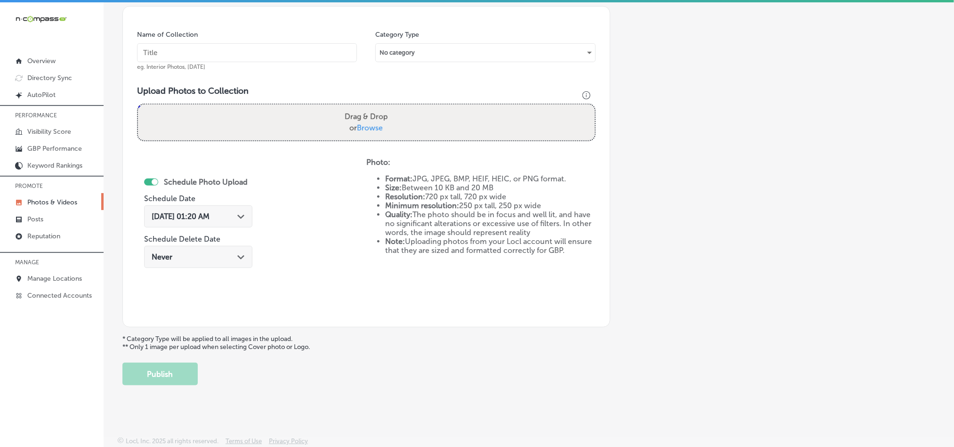
click at [211, 45] on input "text" at bounding box center [247, 52] width 220 height 19
paste input "Home-Furnishing-Market-Furniture-Store-Customizable Living-Room-Furniture"
type input "Home-Furnishing-Market-Furniture-Store-Customizable Living-Room-Furniture"
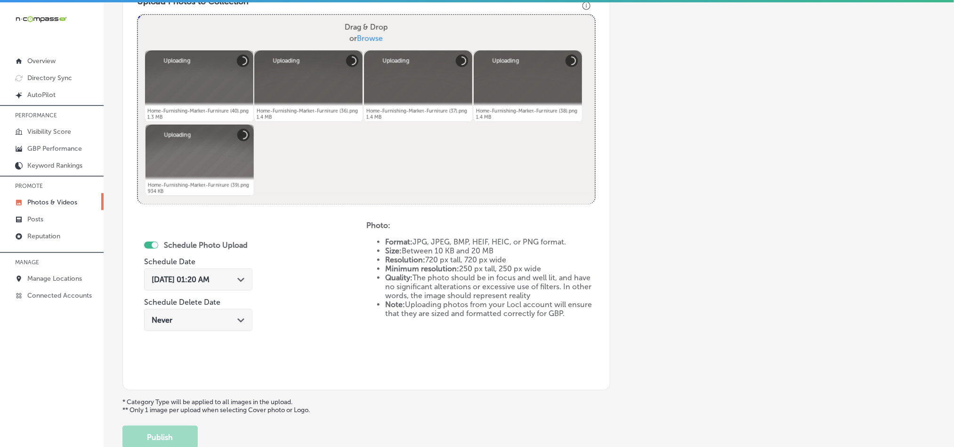
scroll to position [363, 0]
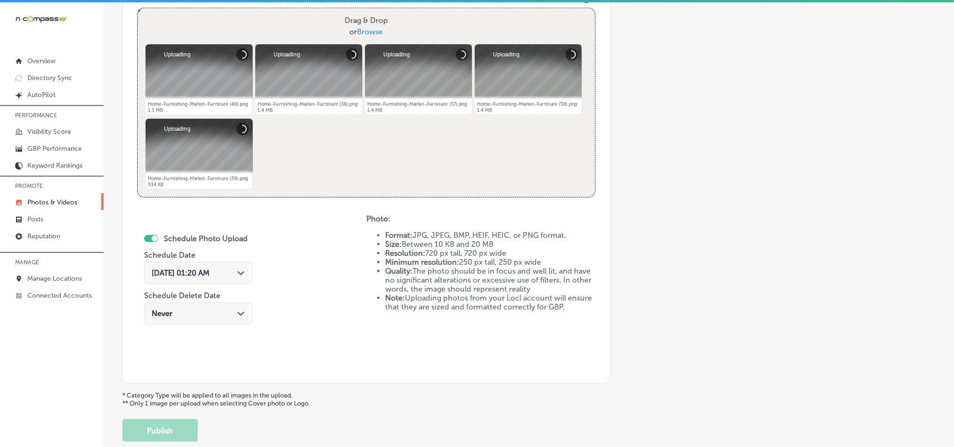
click at [232, 268] on div "[DATE] 01:20 AM Path Created with Sketch." at bounding box center [198, 273] width 108 height 22
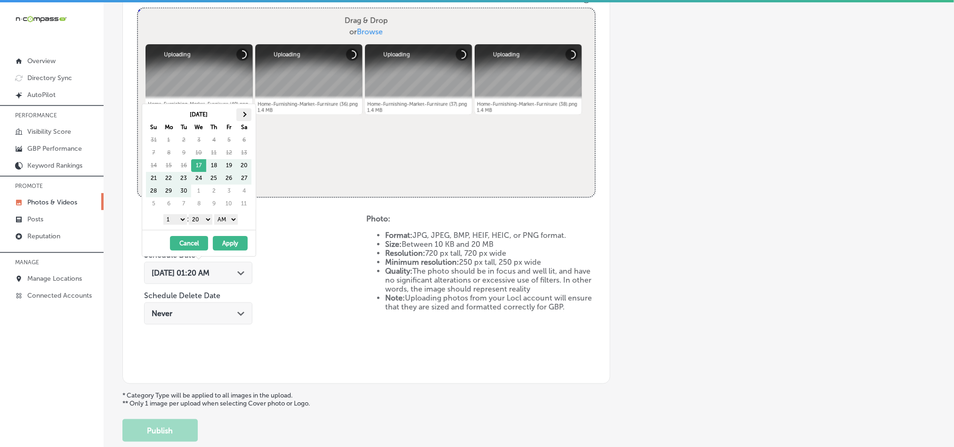
click at [245, 112] on th at bounding box center [243, 114] width 15 height 13
drag, startPoint x: 178, startPoint y: 219, endPoint x: 177, endPoint y: 226, distance: 7.1
click at [178, 219] on select "1 2 3 4 5 6 7 8 9 10 11 12" at bounding box center [175, 219] width 24 height 10
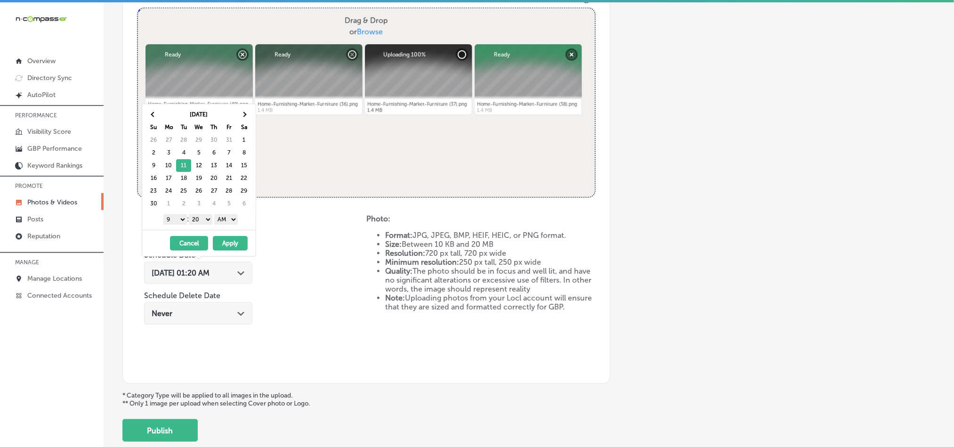
click at [206, 219] on select "00 10 20 30 40 50" at bounding box center [201, 219] width 24 height 10
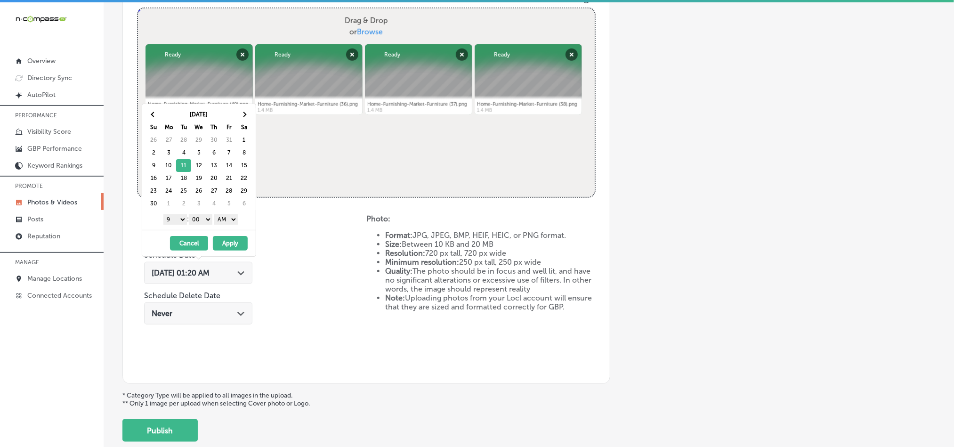
drag, startPoint x: 227, startPoint y: 218, endPoint x: 228, endPoint y: 225, distance: 6.7
click at [227, 218] on select "AM PM" at bounding box center [226, 219] width 24 height 10
click at [225, 245] on button "Apply" at bounding box center [230, 243] width 35 height 15
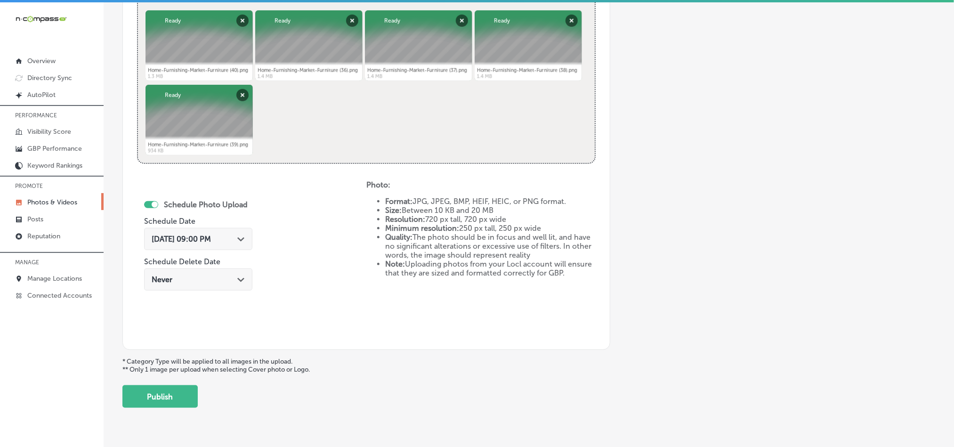
scroll to position [410, 0]
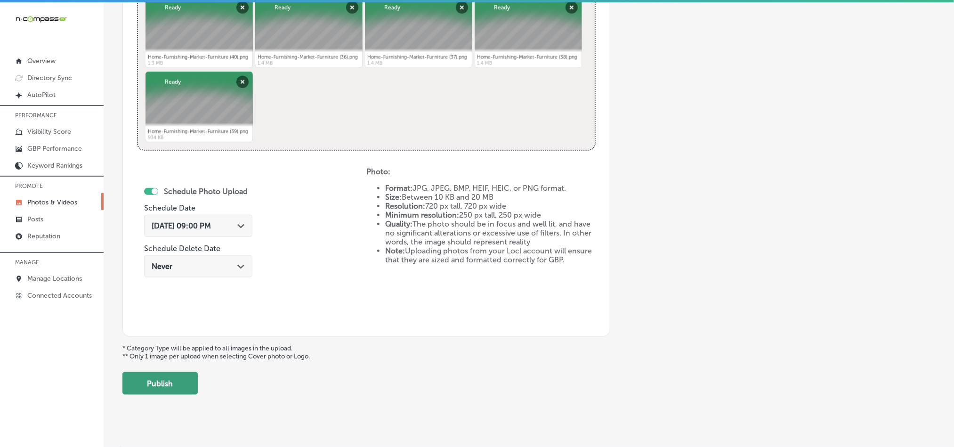
click at [166, 379] on button "Publish" at bounding box center [159, 383] width 75 height 23
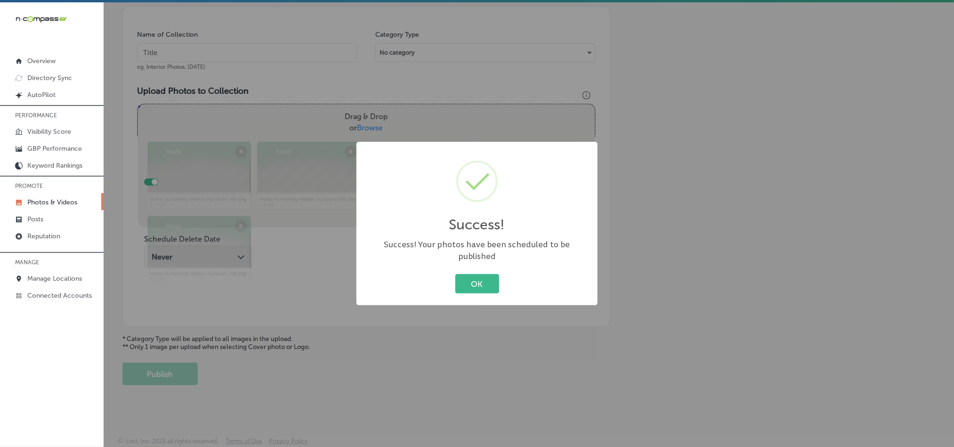
scroll to position [269, 0]
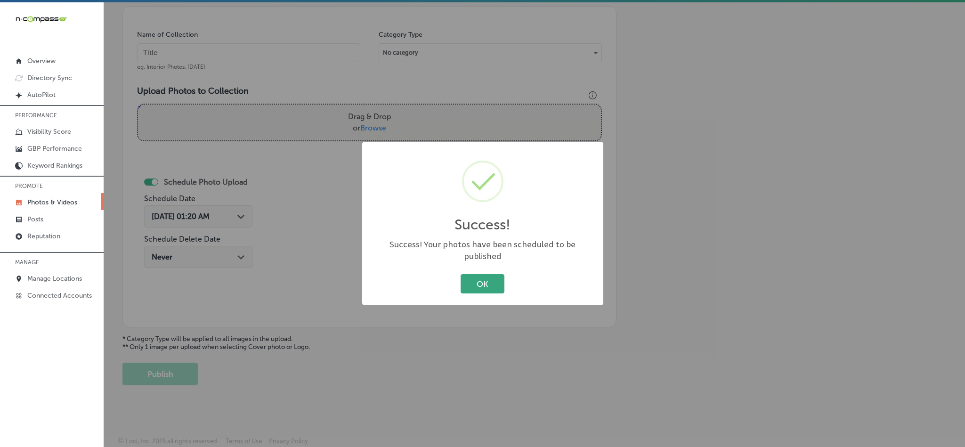
click at [492, 279] on button "OK" at bounding box center [483, 283] width 44 height 19
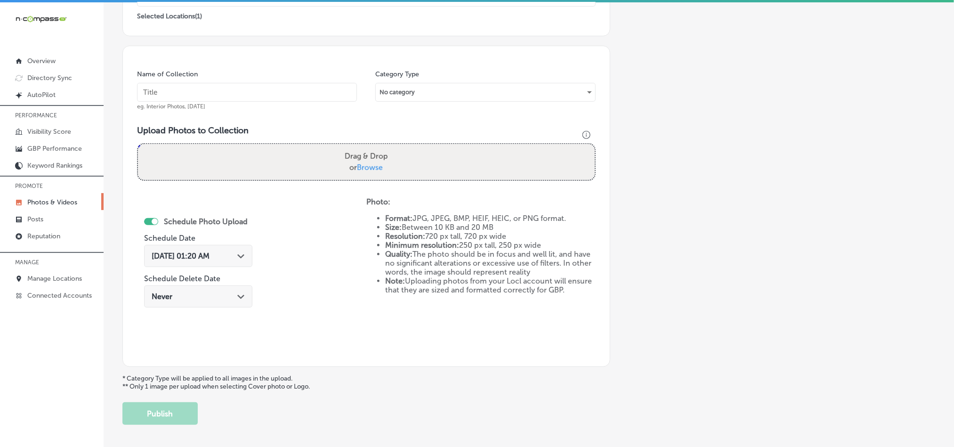
scroll to position [222, 0]
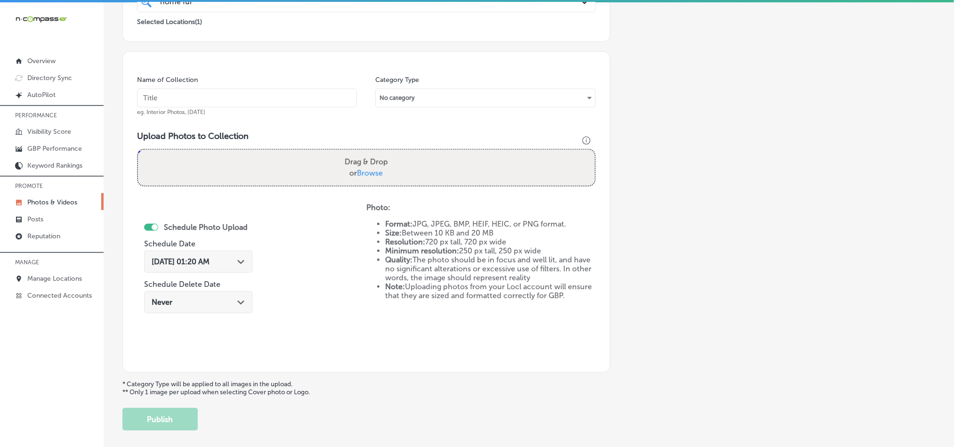
click at [236, 97] on input "text" at bounding box center [247, 98] width 220 height 19
paste input "Home-Furnishing-Market-Furniture-Store-American-Made Bedroom-Furniture-Retaile"
type input "Home-Furnishing-Market-Furniture-Store-American-Made Bedroom-Furniture-Retaile"
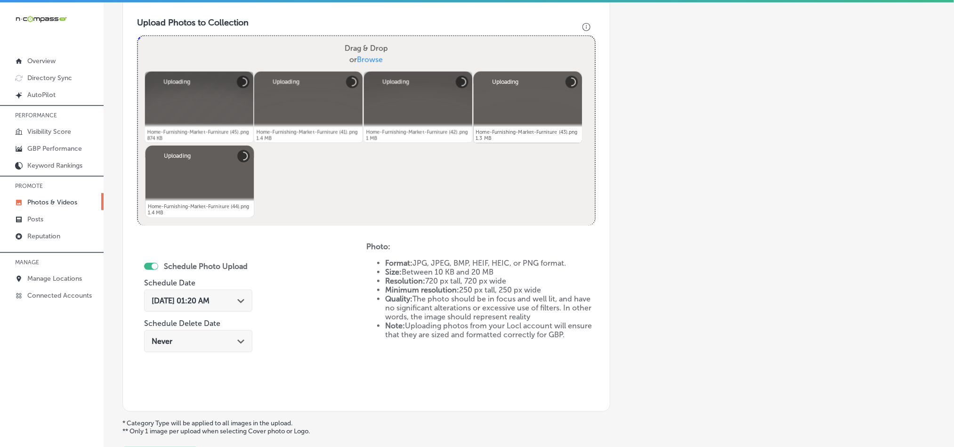
scroll to position [340, 0]
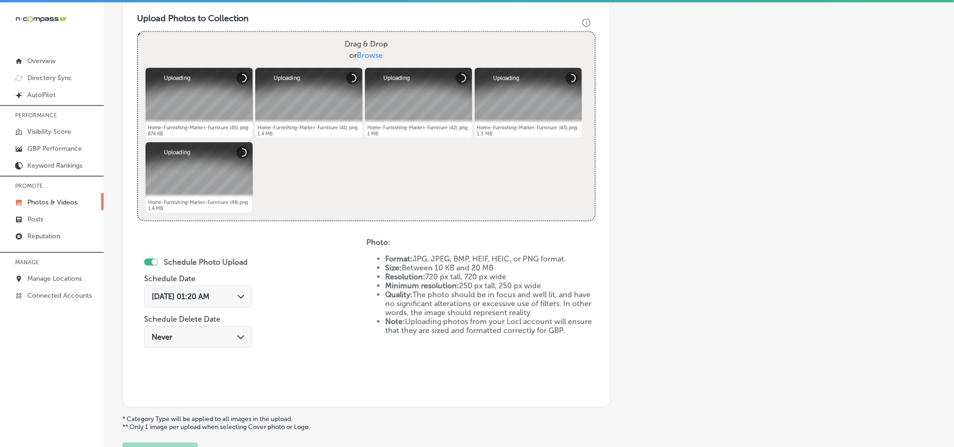
click at [235, 300] on div "[DATE] 01:20 AM Path Created with Sketch." at bounding box center [198, 296] width 93 height 9
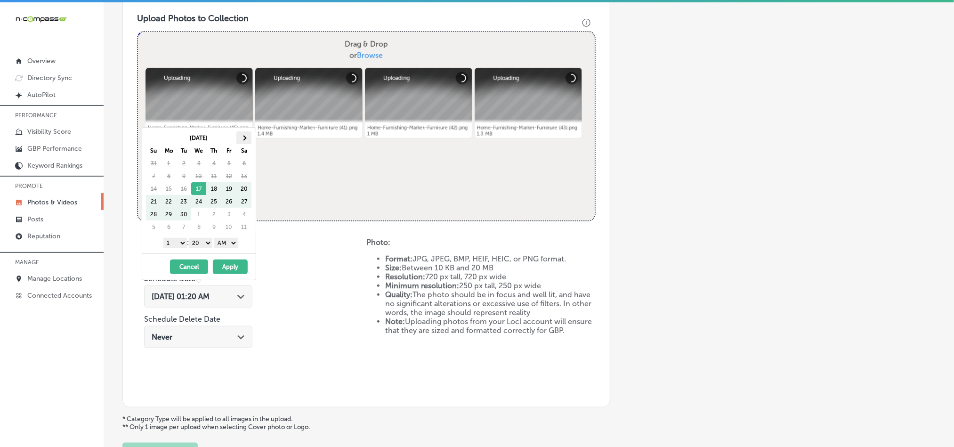
click at [242, 136] on th at bounding box center [243, 137] width 15 height 13
click at [180, 244] on select "1 2 3 4 5 6 7 8 9 10 11 12" at bounding box center [175, 243] width 24 height 10
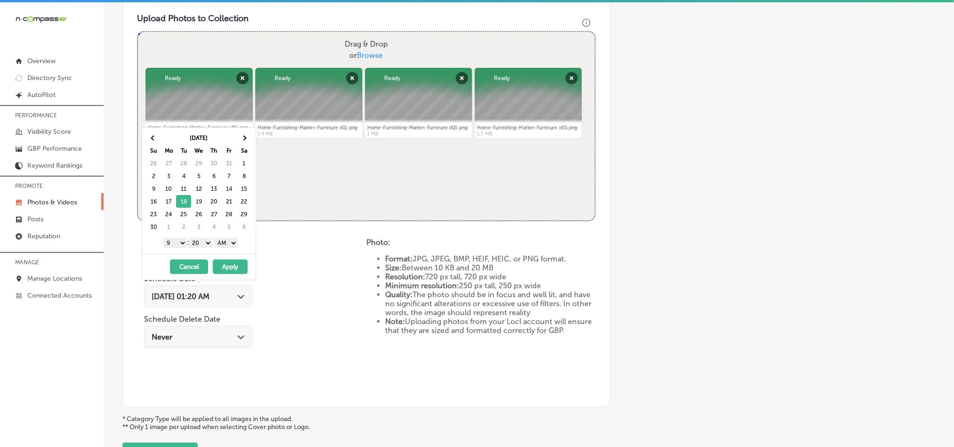
click at [200, 248] on select "00 10 20 30 40 50" at bounding box center [201, 243] width 24 height 10
click at [222, 242] on select "AM PM" at bounding box center [226, 243] width 24 height 10
click at [224, 268] on button "Apply" at bounding box center [230, 267] width 35 height 15
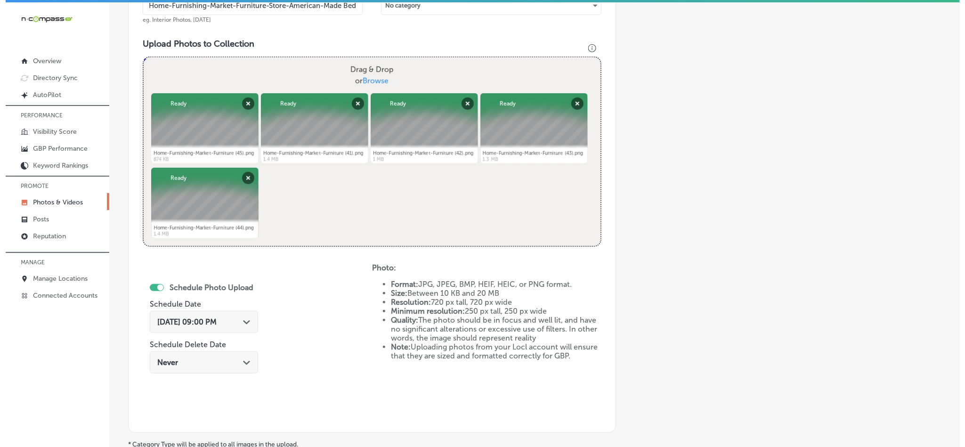
scroll to position [410, 0]
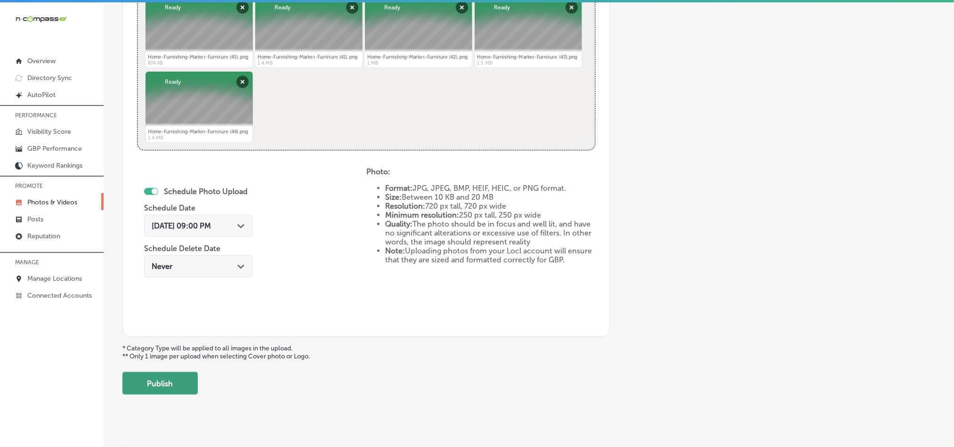
click at [153, 382] on button "Publish" at bounding box center [159, 383] width 75 height 23
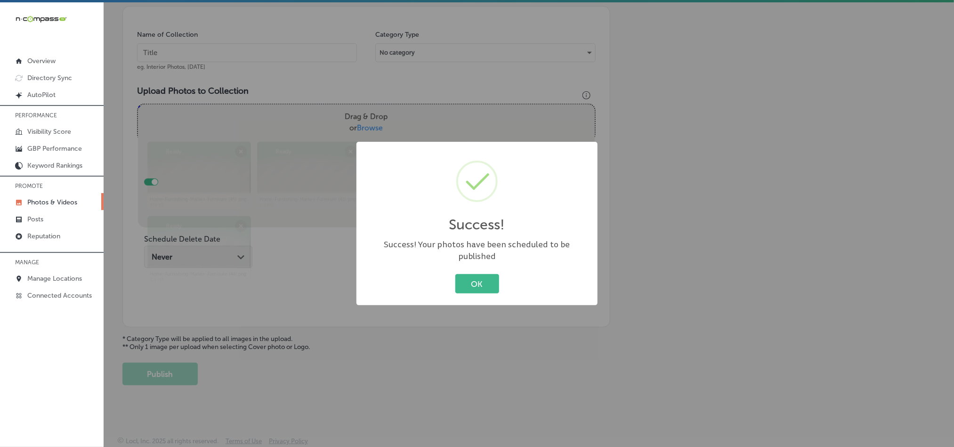
scroll to position [269, 0]
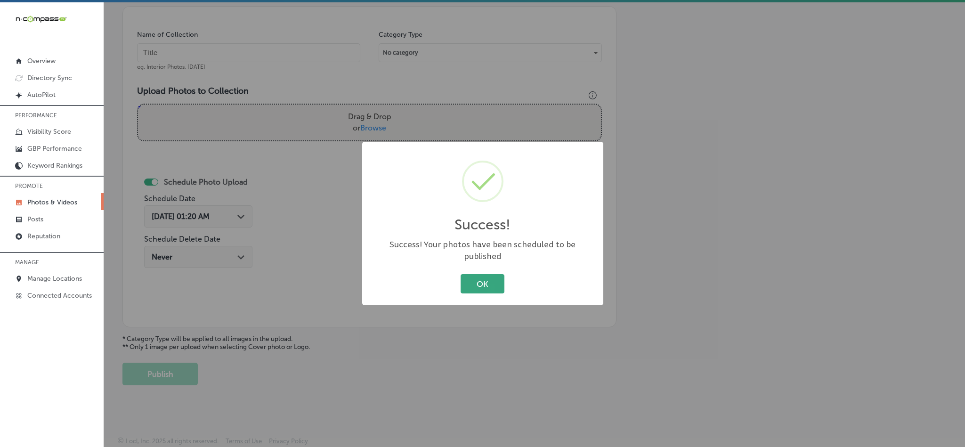
click at [476, 285] on button "OK" at bounding box center [483, 283] width 44 height 19
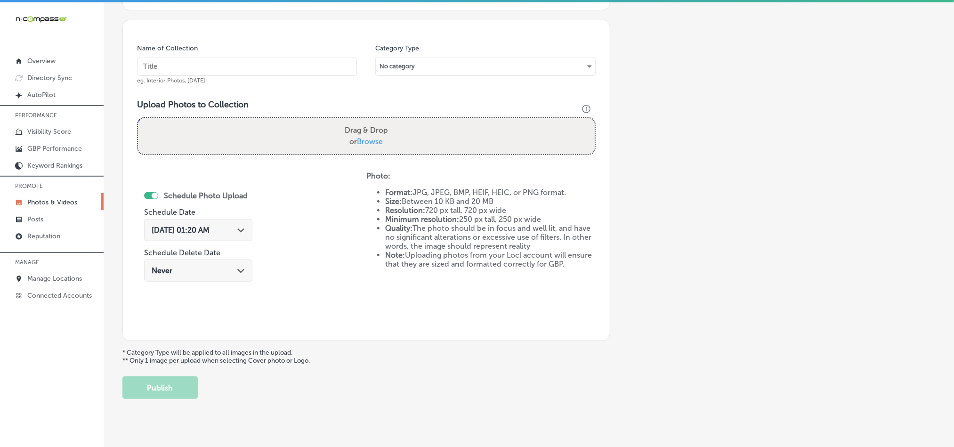
scroll to position [245, 0]
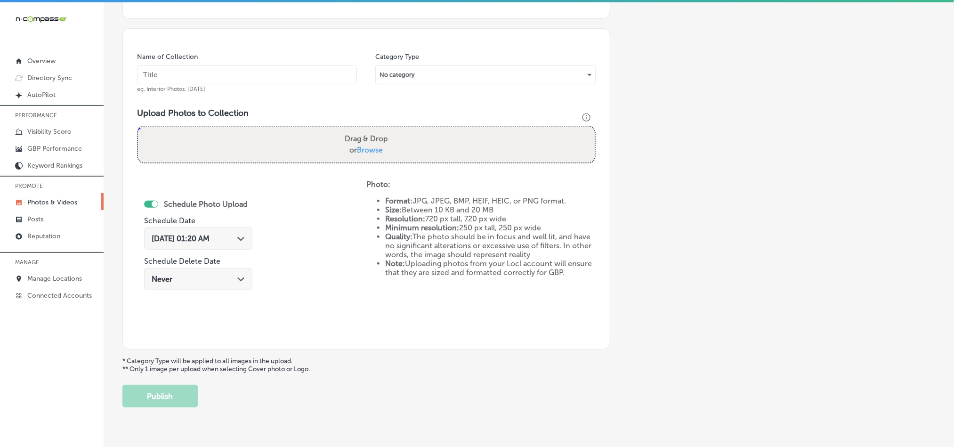
click at [224, 71] on input "text" at bounding box center [247, 74] width 220 height 19
paste input "Home-Furnishing-Market-Furniture-Store-Designer-Dining Room-Furniture-Store"
type input "Home-Furnishing-Market-Furniture-Store-Designer-Dining Room-Furniture-Store"
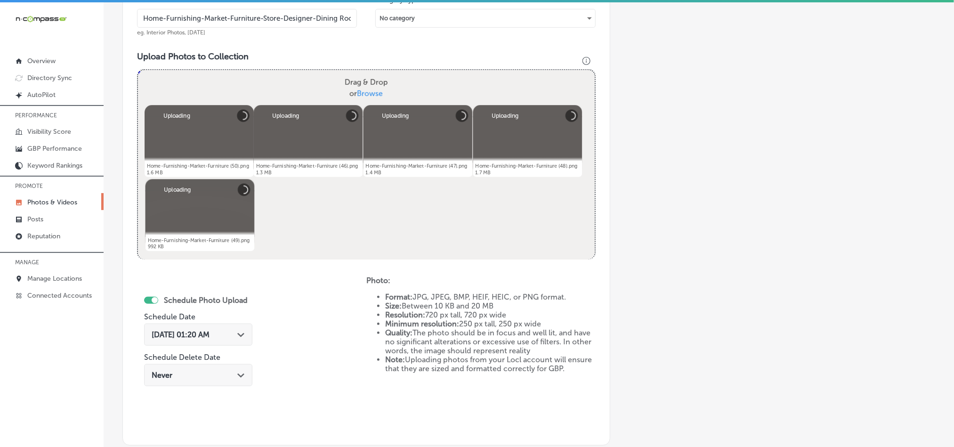
scroll to position [386, 0]
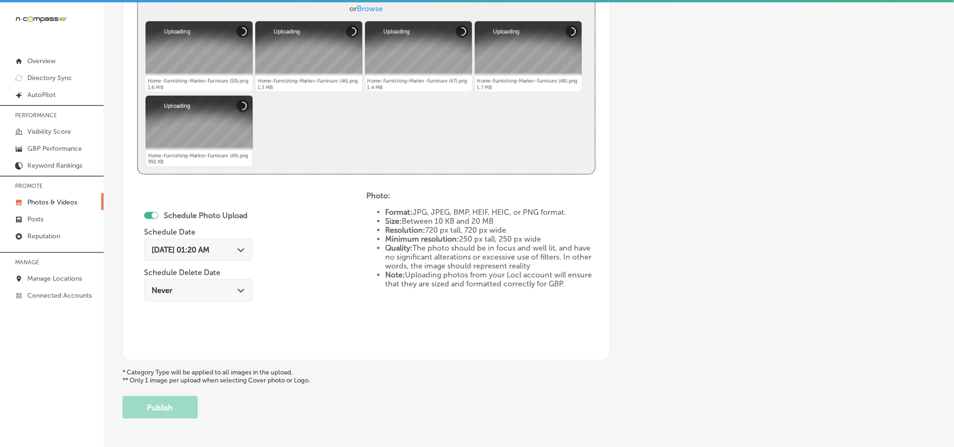
click at [232, 244] on div "[DATE] 01:20 AM Path Created with Sketch." at bounding box center [198, 250] width 108 height 22
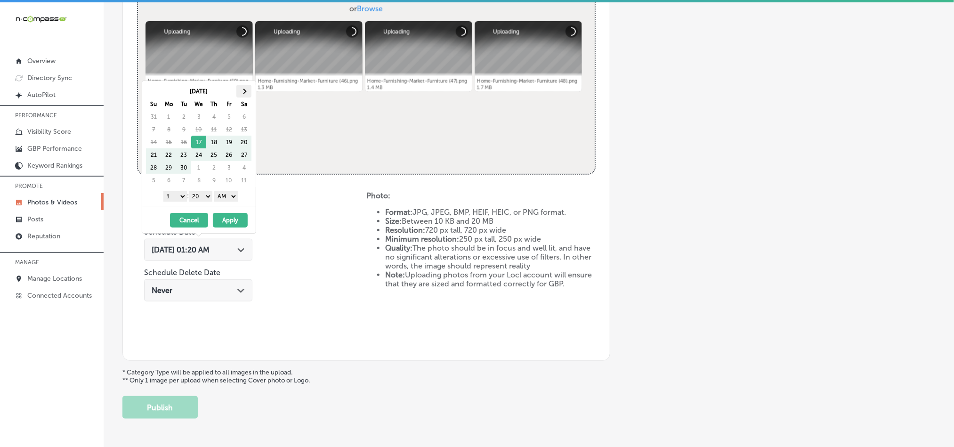
click at [243, 92] on span at bounding box center [244, 91] width 5 height 5
click at [177, 198] on select "1 2 3 4 5 6 7 8 9 10 11 12" at bounding box center [175, 196] width 24 height 10
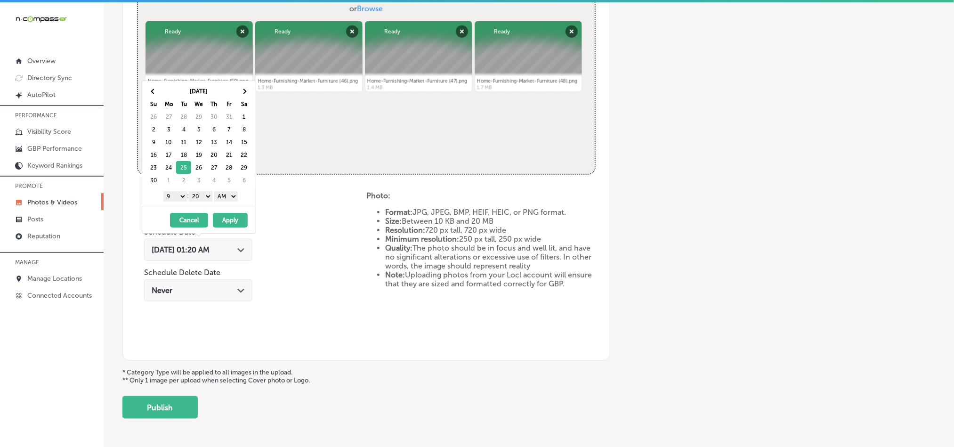
drag, startPoint x: 203, startPoint y: 195, endPoint x: 203, endPoint y: 201, distance: 6.1
click at [203, 195] on select "00 10 20 30 40 50" at bounding box center [201, 196] width 24 height 10
click at [235, 195] on select "AM PM" at bounding box center [226, 196] width 24 height 10
click at [229, 223] on button "Apply" at bounding box center [230, 220] width 35 height 15
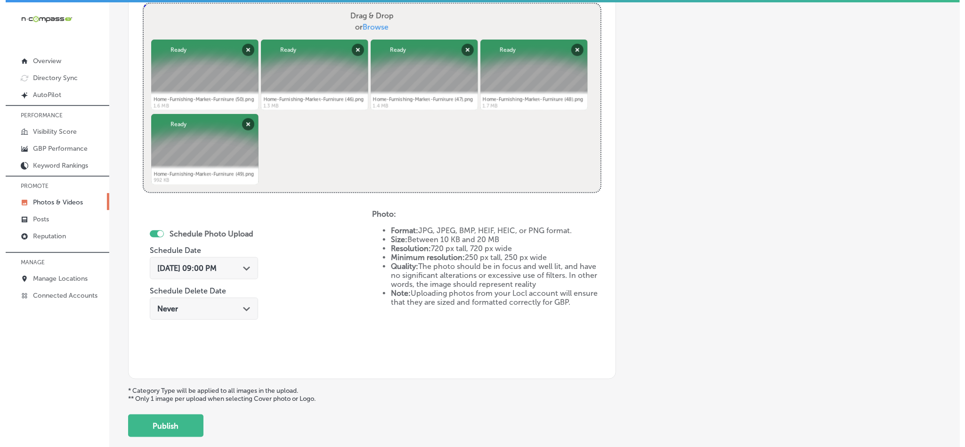
scroll to position [363, 0]
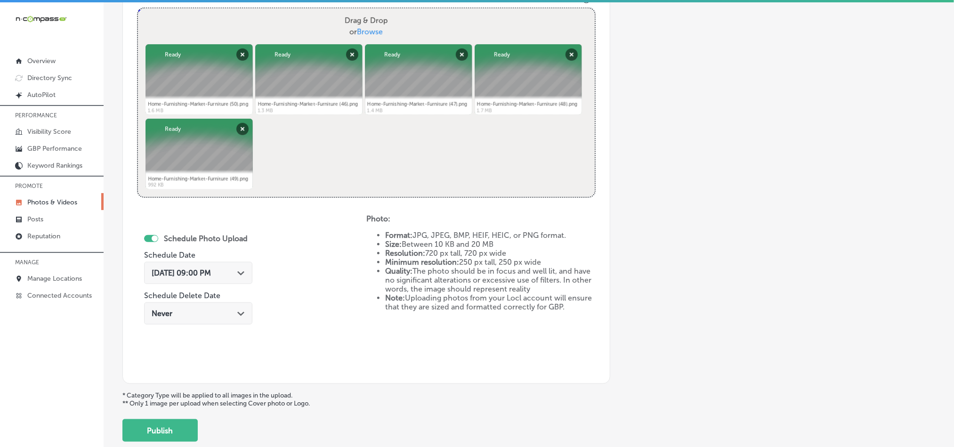
click at [179, 427] on button "Publish" at bounding box center [159, 430] width 75 height 23
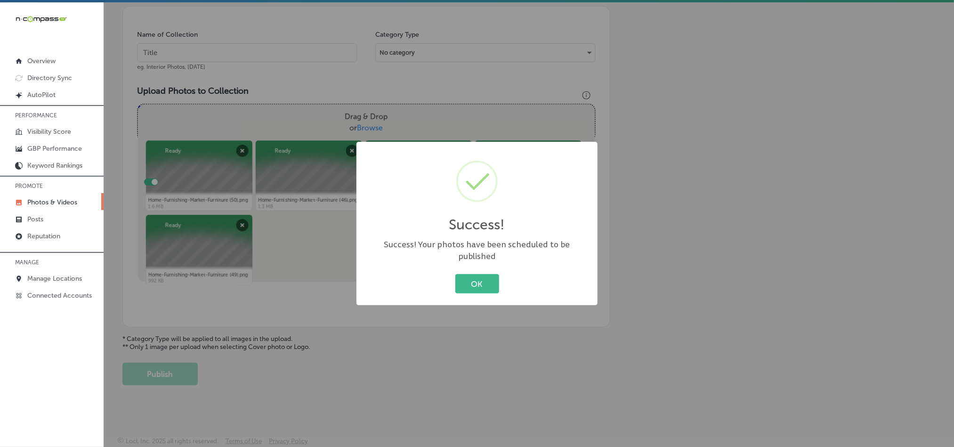
scroll to position [269, 0]
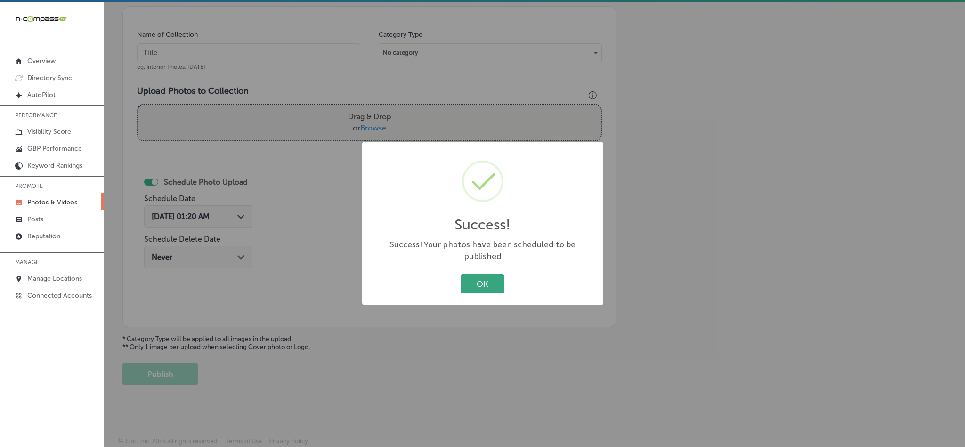
click at [471, 277] on button "OK" at bounding box center [483, 283] width 44 height 19
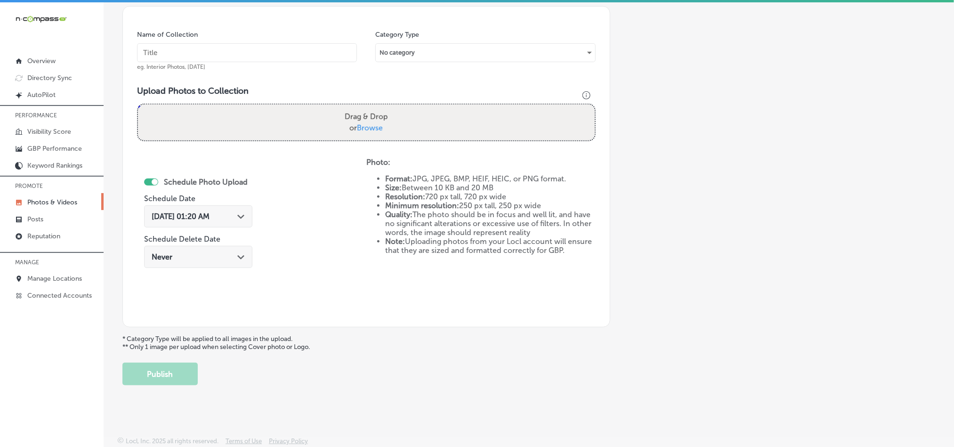
click at [201, 50] on input "text" at bounding box center [247, 52] width 220 height 19
paste input "Home-Furnishing-Market-Furniture-Store-Home Furnishings-Market-Furniture-Select…"
type input "Home-Furnishing-Market-Furniture-Store-Home Furnishings-Market-Furniture-Select…"
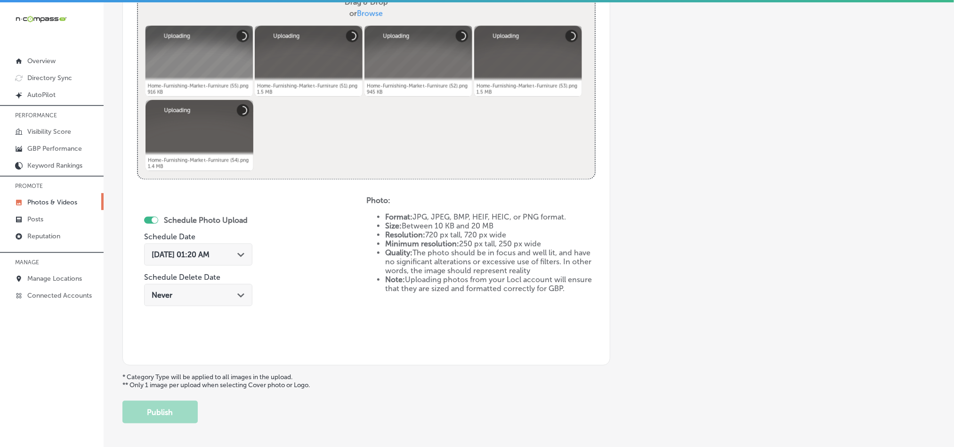
scroll to position [387, 0]
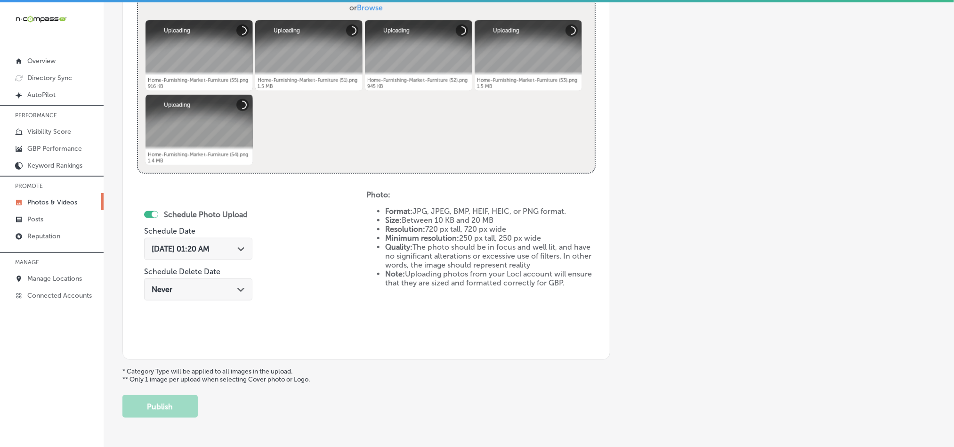
click at [239, 244] on div "[DATE] 01:20 AM Path Created with Sketch." at bounding box center [198, 249] width 108 height 22
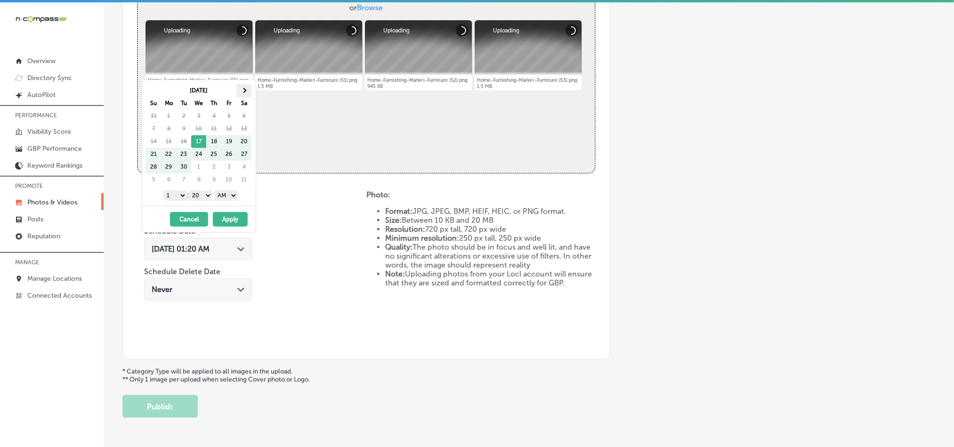
click at [245, 88] on th at bounding box center [243, 90] width 15 height 13
click at [179, 196] on select "1 2 3 4 5 6 7 8 9 10 11 12" at bounding box center [175, 195] width 24 height 10
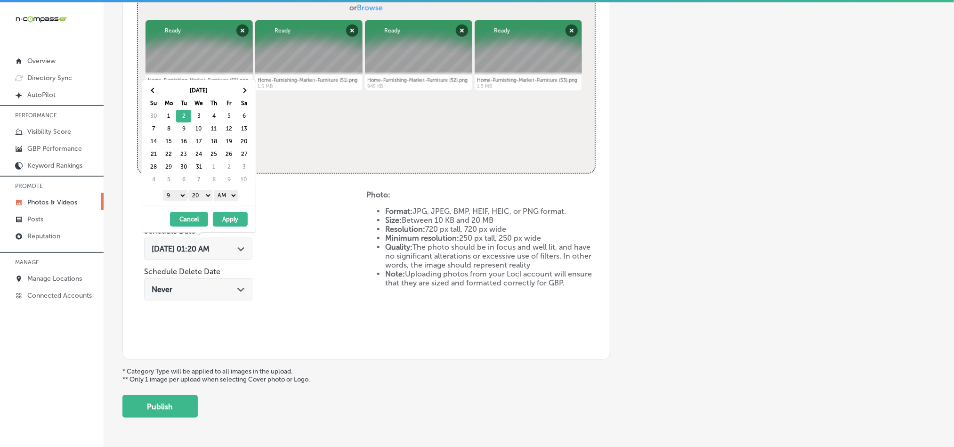
drag, startPoint x: 208, startPoint y: 195, endPoint x: 206, endPoint y: 201, distance: 5.8
click at [208, 195] on select "00 10 20 30 40 50" at bounding box center [201, 195] width 24 height 10
click at [225, 196] on select "AM PM" at bounding box center [226, 195] width 24 height 10
click at [231, 221] on button "Apply" at bounding box center [230, 219] width 35 height 15
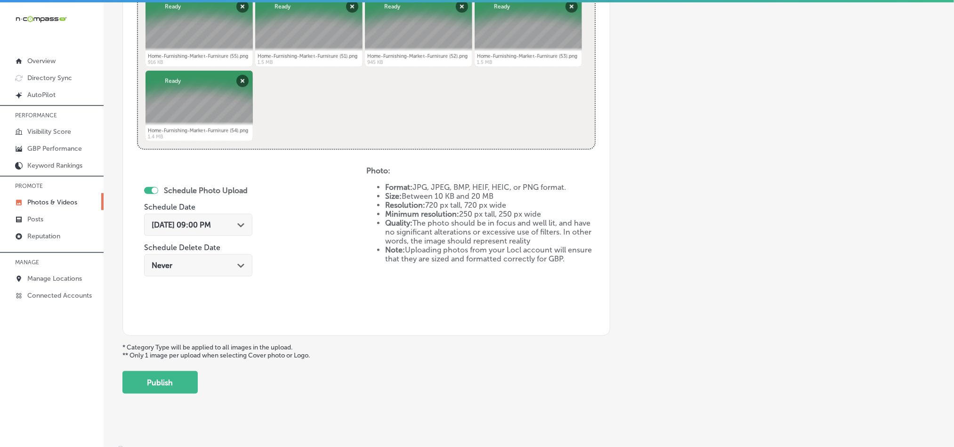
scroll to position [422, 0]
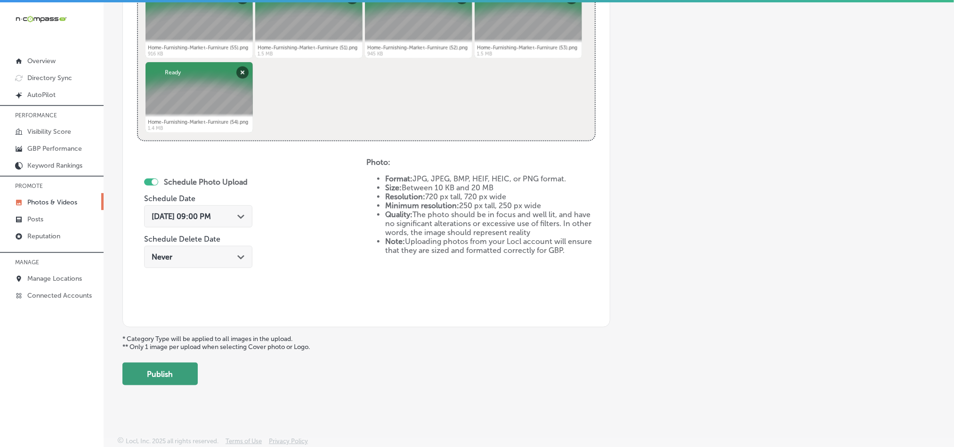
click at [176, 372] on button "Publish" at bounding box center [159, 374] width 75 height 23
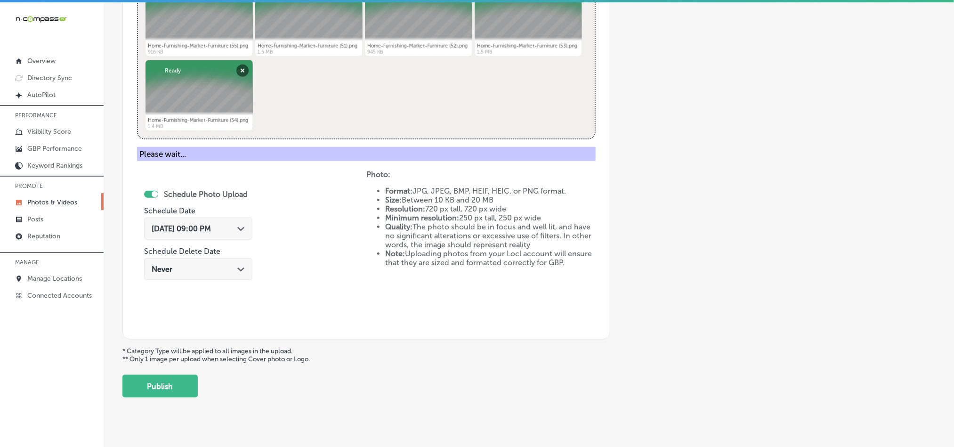
scroll to position [269, 0]
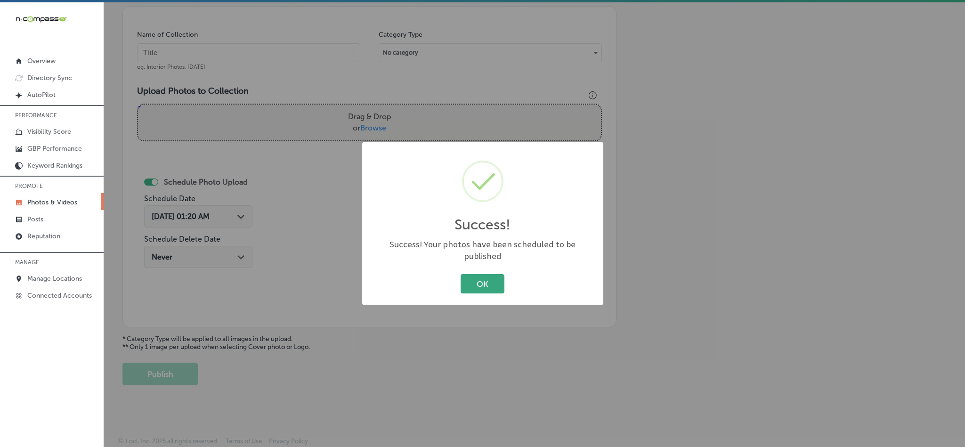
click at [480, 274] on button "OK" at bounding box center [483, 283] width 44 height 19
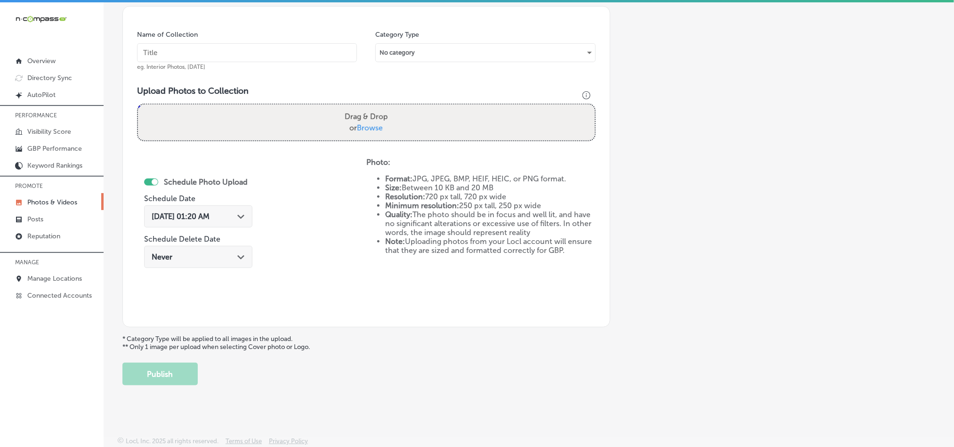
scroll to position [246, 0]
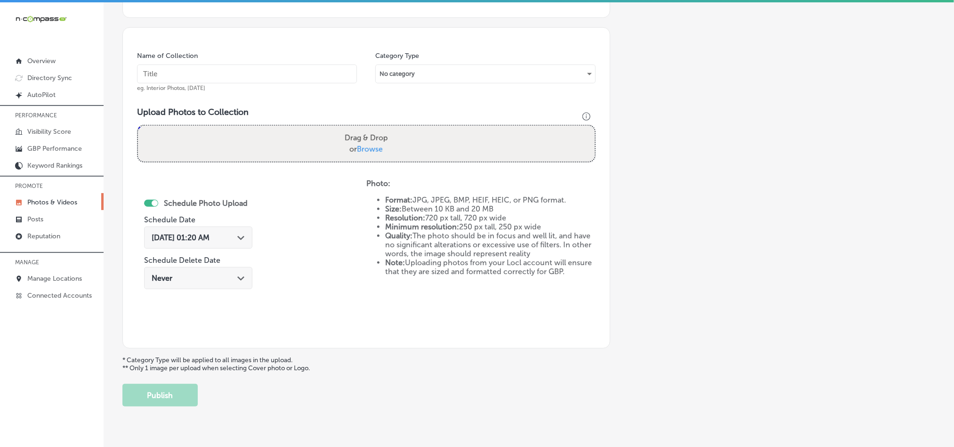
click at [218, 68] on input "text" at bounding box center [247, 74] width 220 height 19
paste input "Home-Furnishing-Market-Furniture-Store-Traditional-and-Contemporary-Furniture-S…"
type input "Home-Furnishing-Market-Furniture-Store-Traditional-and-Contemporary-Furniture-S…"
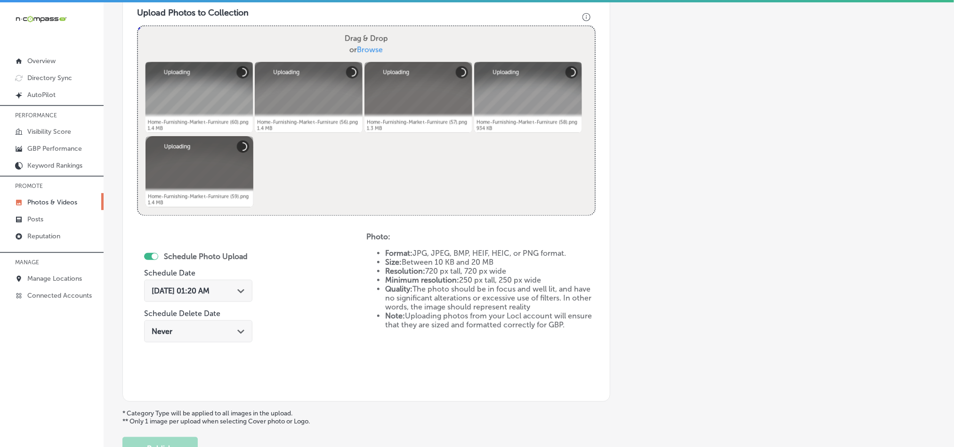
scroll to position [363, 0]
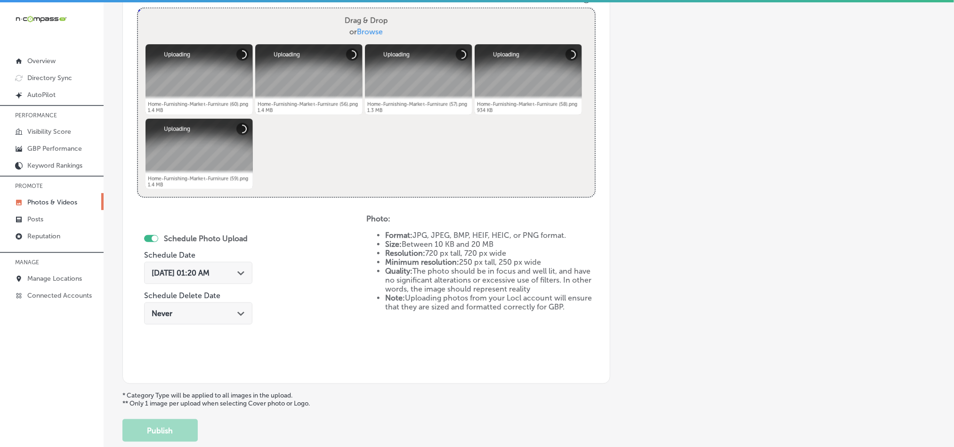
click at [239, 273] on icon "Path Created with Sketch." at bounding box center [240, 273] width 7 height 4
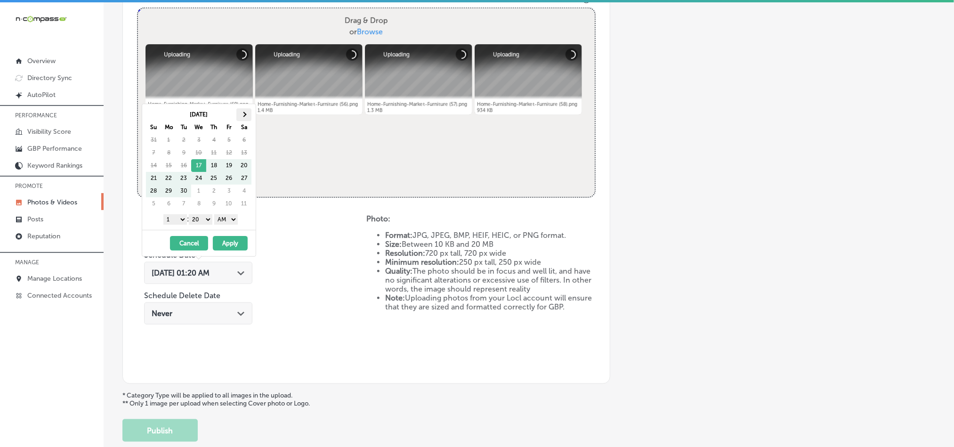
click at [249, 114] on th at bounding box center [243, 114] width 15 height 13
click at [180, 214] on div "1 2 3 4 5 6 7 8 9 10 11 12 : 00 10 20 30 40 50 AM PM" at bounding box center [201, 219] width 110 height 14
click at [177, 225] on select "1 2 3 4 5 6 7 8 9 10 11 12" at bounding box center [175, 219] width 24 height 10
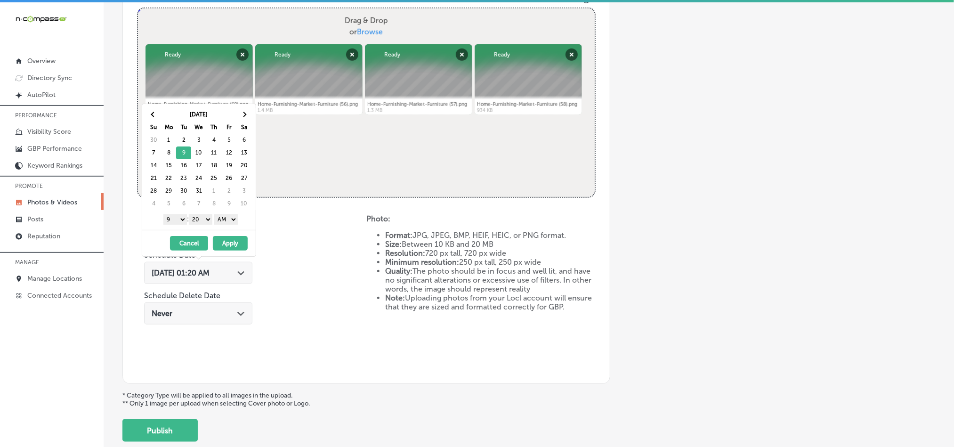
click at [206, 218] on select "00 10 20 30 40 50" at bounding box center [201, 219] width 24 height 10
click at [229, 218] on select "AM PM" at bounding box center [226, 219] width 24 height 10
click at [225, 240] on button "Apply" at bounding box center [230, 243] width 35 height 15
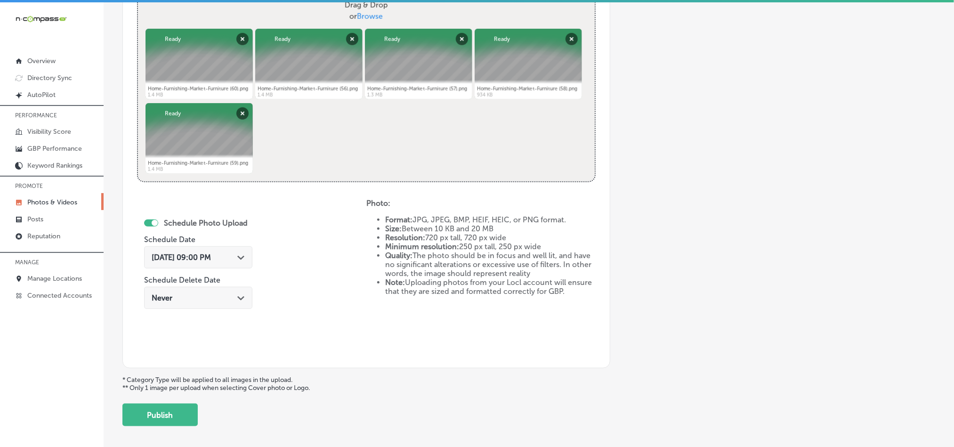
scroll to position [422, 0]
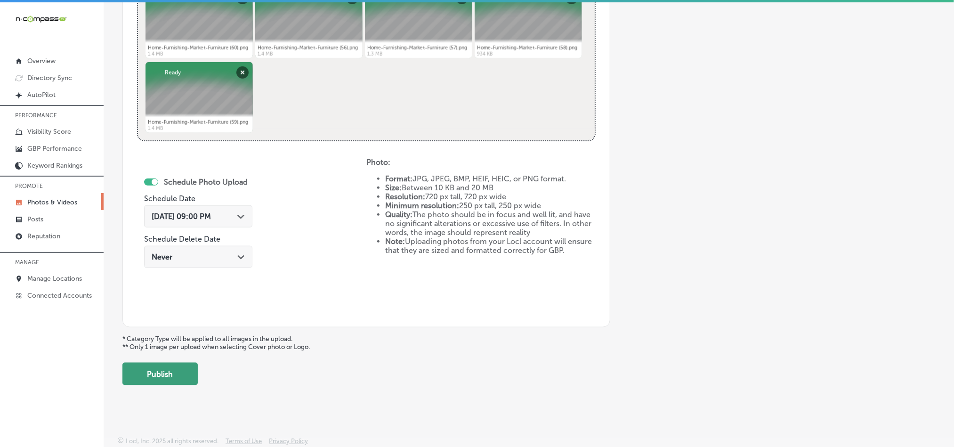
click at [170, 382] on button "Publish" at bounding box center [159, 374] width 75 height 23
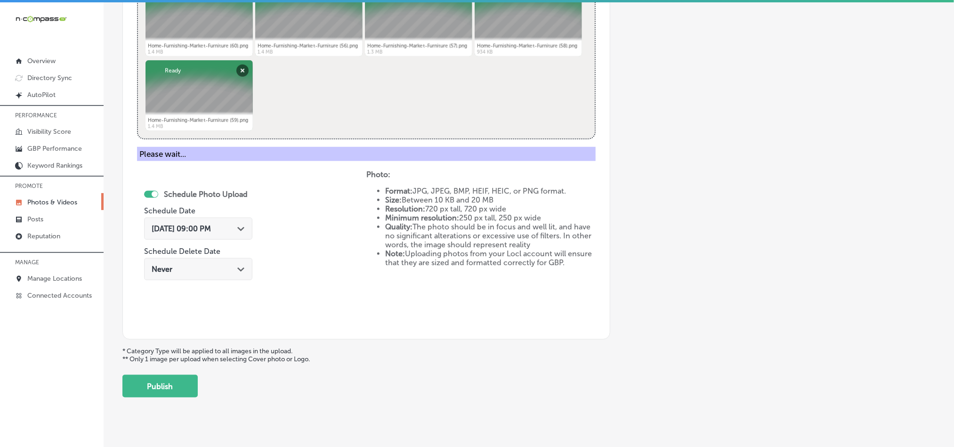
scroll to position [269, 0]
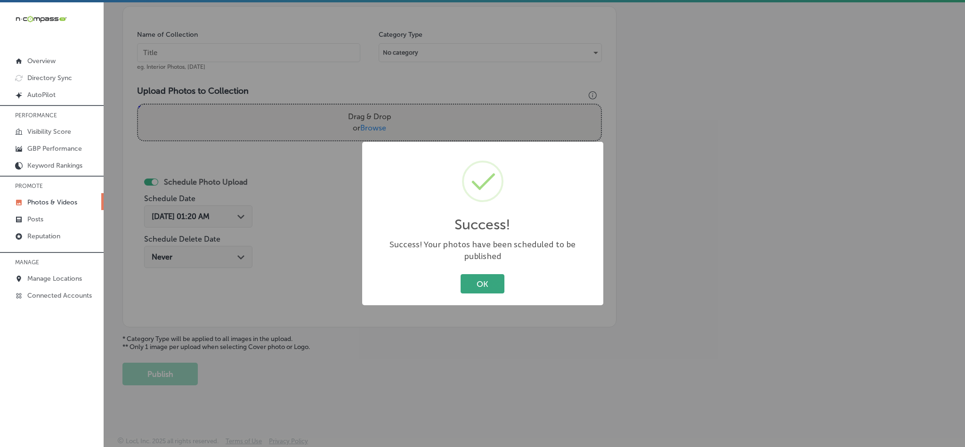
click at [493, 281] on button "OK" at bounding box center [483, 283] width 44 height 19
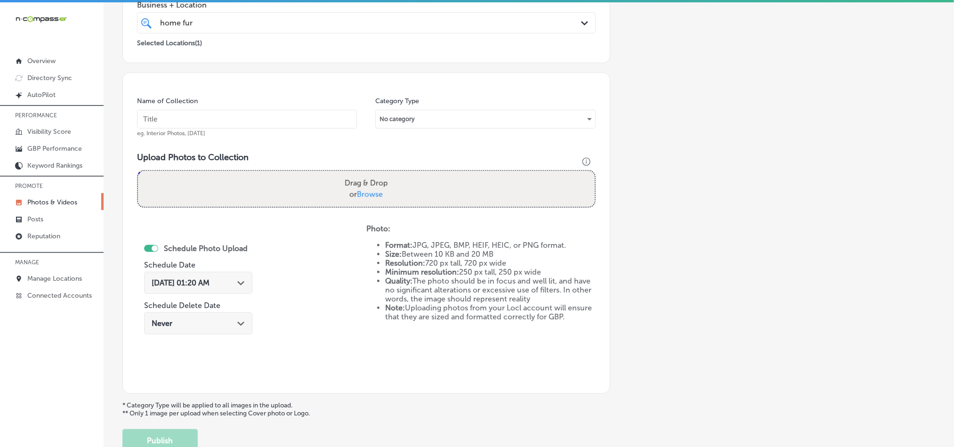
scroll to position [198, 0]
click at [229, 130] on input "text" at bounding box center [247, 121] width 220 height 19
paste input "Home-Furnishing-Market-Furniture-Store-High-Quality Furniture-Brands-Near-Me"
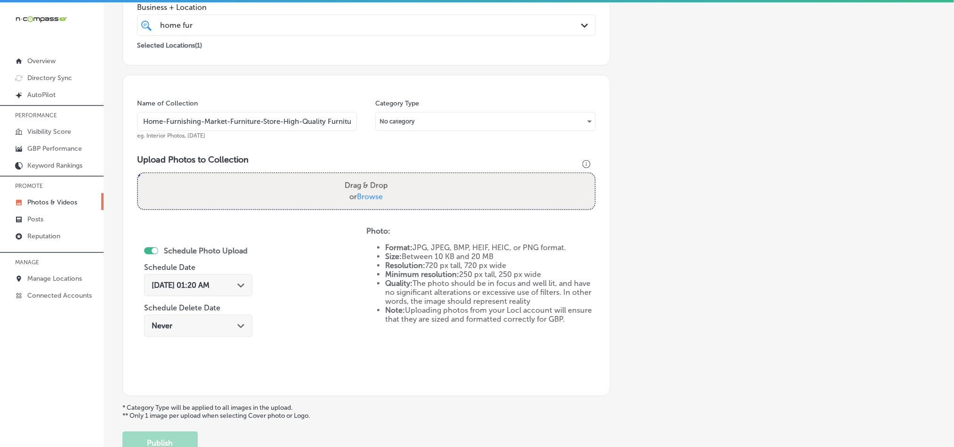
scroll to position [0, 68]
type input "Home-Furnishing-Market-Furniture-Store-High-Quality Furniture-Brands-Near-Me"
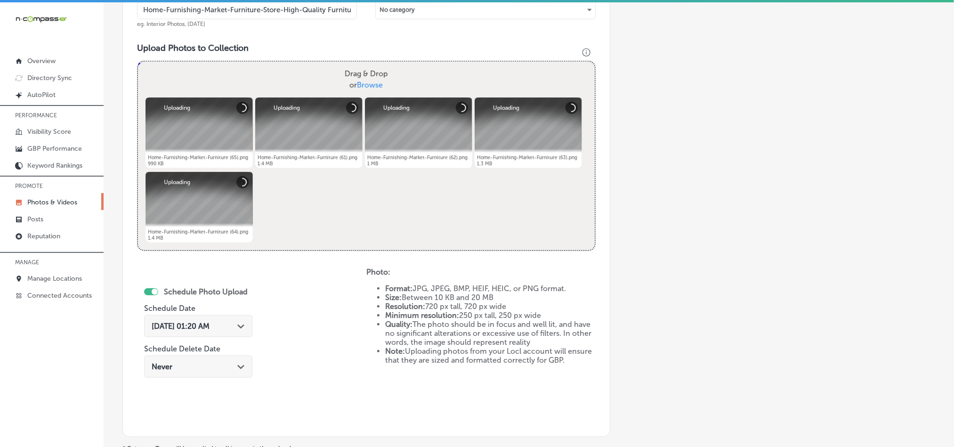
scroll to position [317, 0]
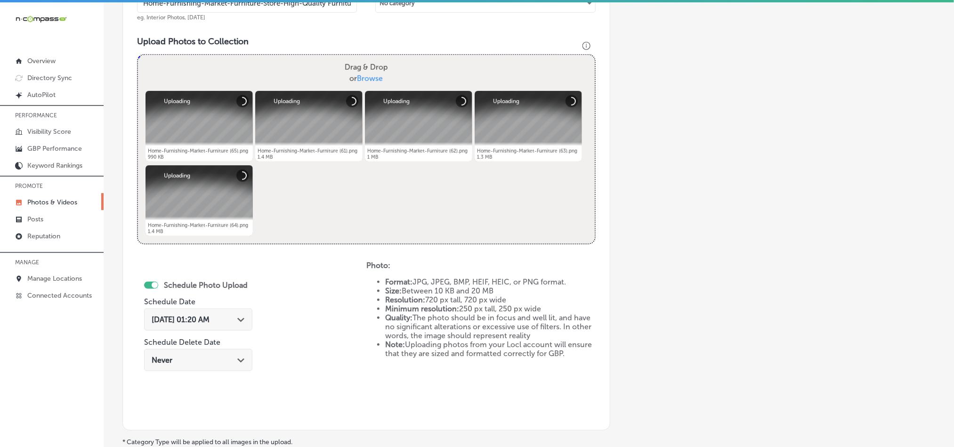
click at [244, 321] on icon "Path Created with Sketch." at bounding box center [240, 320] width 7 height 4
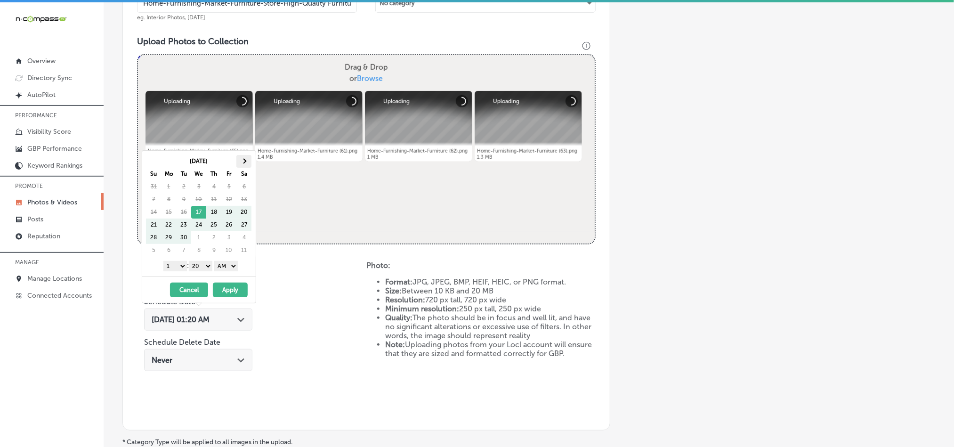
click at [246, 162] on span at bounding box center [244, 160] width 5 height 5
click at [177, 264] on select "1 2 3 4 5 6 7 8 9 10 11 12" at bounding box center [175, 266] width 24 height 10
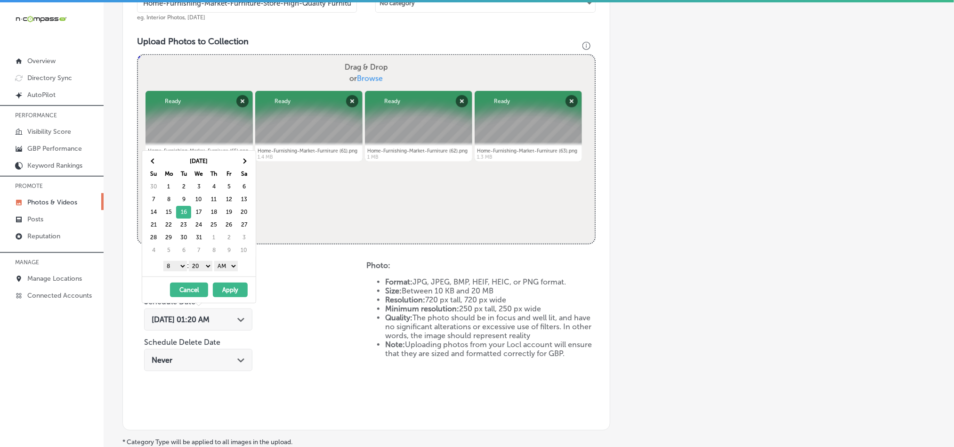
click at [170, 260] on div "[DATE] Su Mo Tu We Th Fr Sa 30 1 2 3 4 5 6 7 8 9 10 11 12 13 14 15 16 17 18 19 …" at bounding box center [199, 214] width 114 height 126
click at [171, 271] on select "1 2 3 4 5 6 7 8 9 10 11 12" at bounding box center [175, 266] width 24 height 10
drag, startPoint x: 199, startPoint y: 267, endPoint x: 200, endPoint y: 272, distance: 4.7
click at [199, 267] on select "00 10 20 30 40 50" at bounding box center [201, 266] width 24 height 10
click at [230, 260] on div "1 2 3 4 5 6 7 8 9 10 11 12 : 00 10 20 30 40 50 AM PM" at bounding box center [201, 266] width 110 height 14
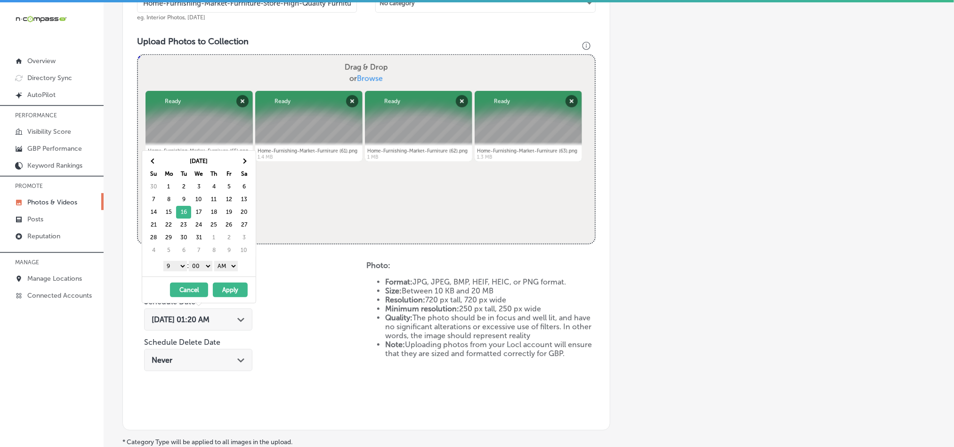
click at [230, 265] on select "AM PM" at bounding box center [226, 266] width 24 height 10
click at [300, 300] on div "Schedule Photo Upload Schedule Date [DATE] 01:20 AM Path Created with Sketch. S…" at bounding box center [251, 338] width 229 height 155
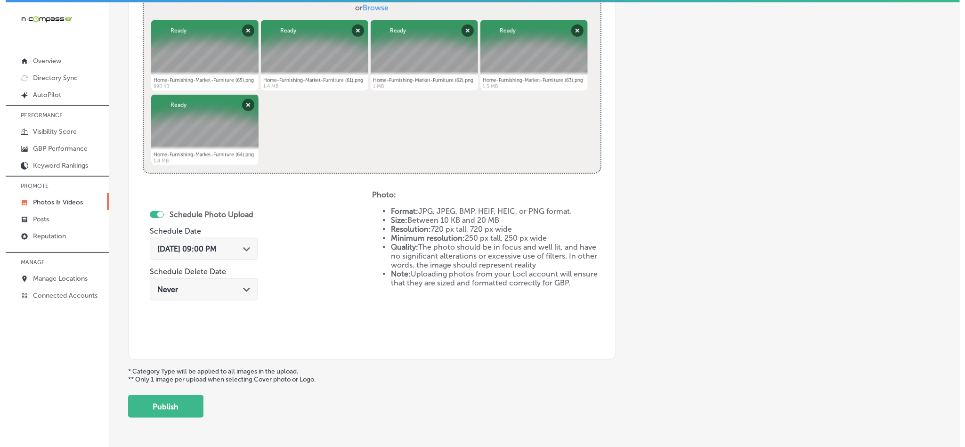
scroll to position [410, 0]
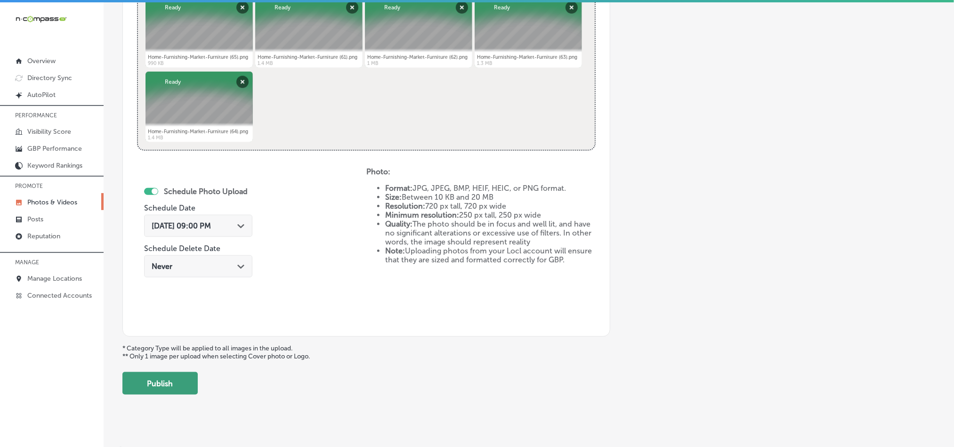
click at [163, 387] on button "Publish" at bounding box center [159, 383] width 75 height 23
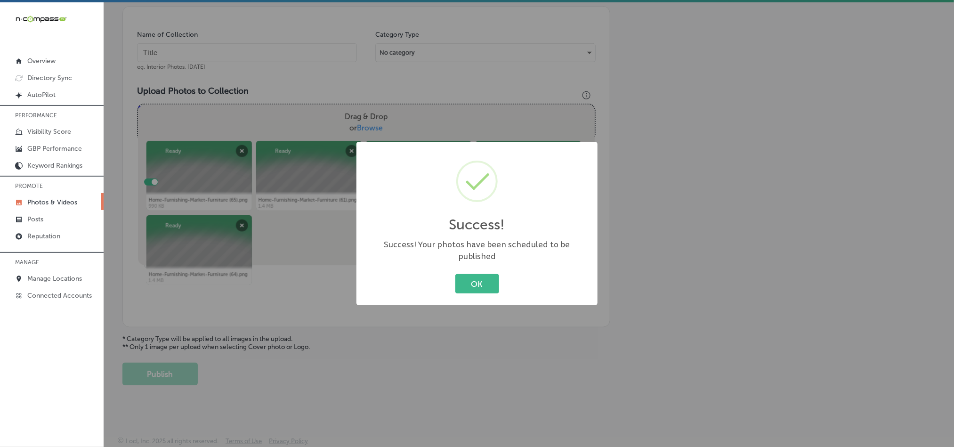
scroll to position [269, 0]
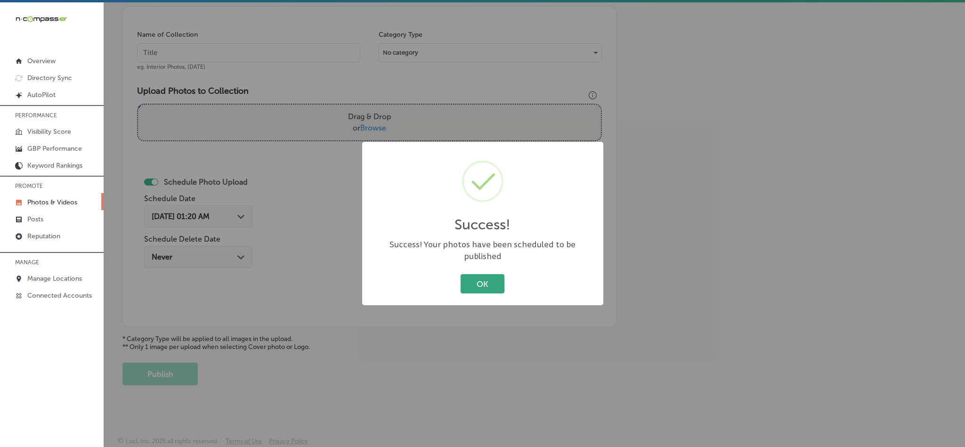
click at [466, 278] on button "OK" at bounding box center [483, 283] width 44 height 19
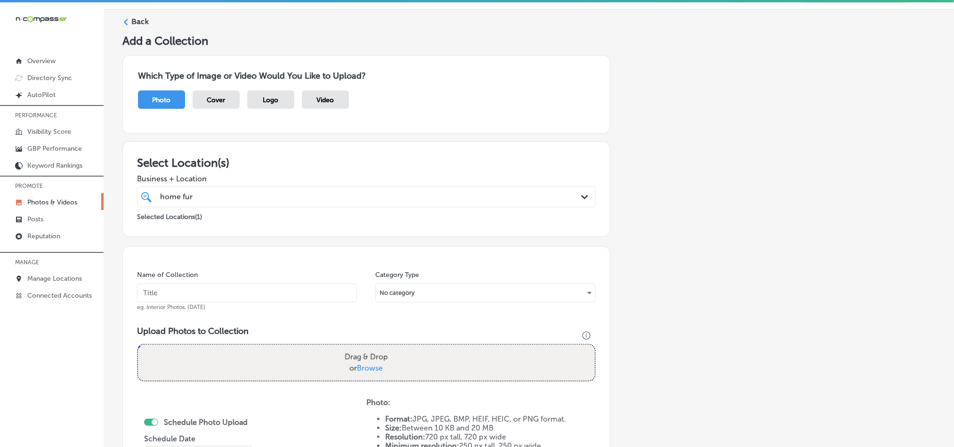
scroll to position [0, 0]
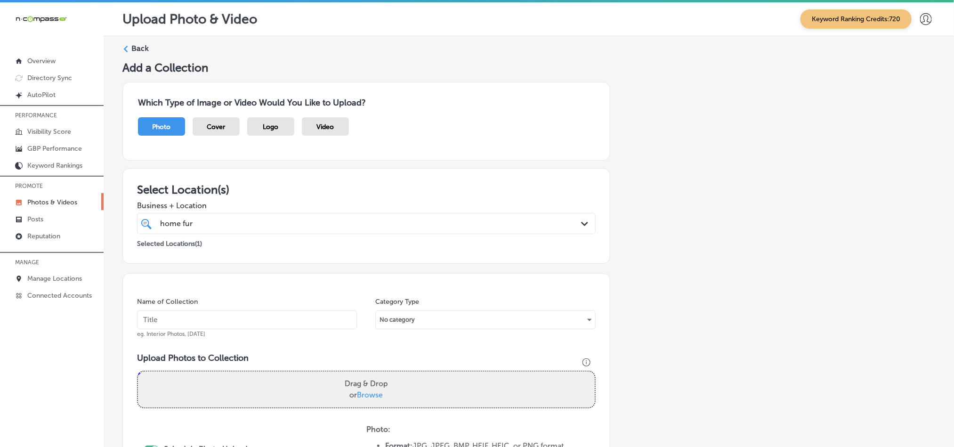
click at [136, 51] on label "Back" at bounding box center [139, 48] width 17 height 10
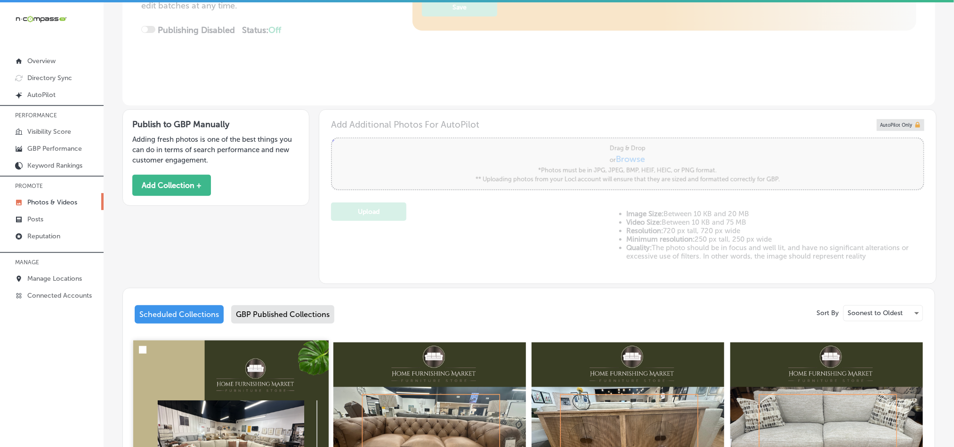
type input "5"
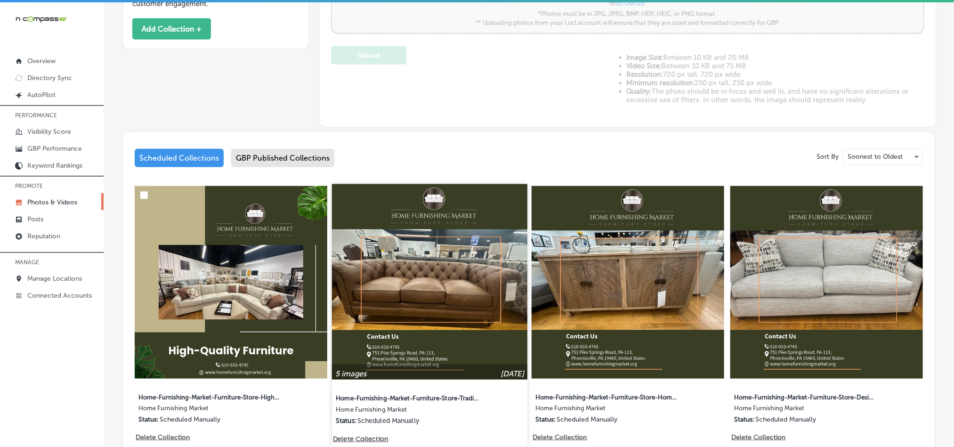
scroll to position [471, 0]
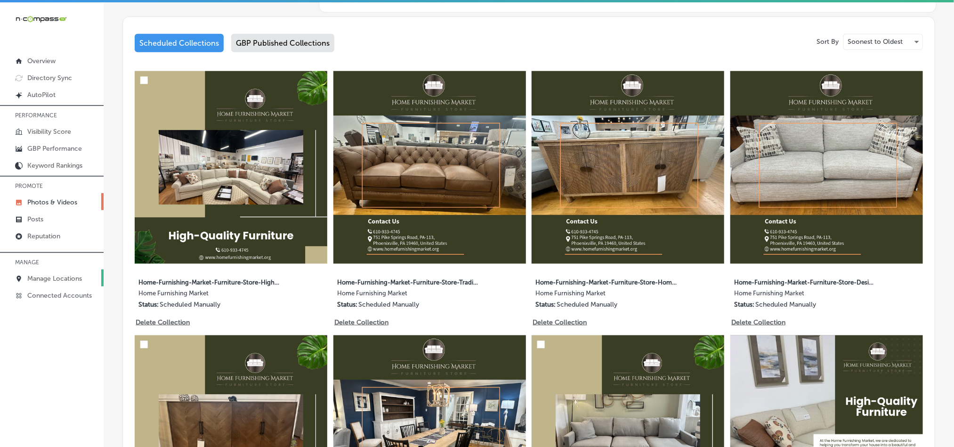
click at [57, 281] on p "Manage Locations" at bounding box center [54, 279] width 55 height 8
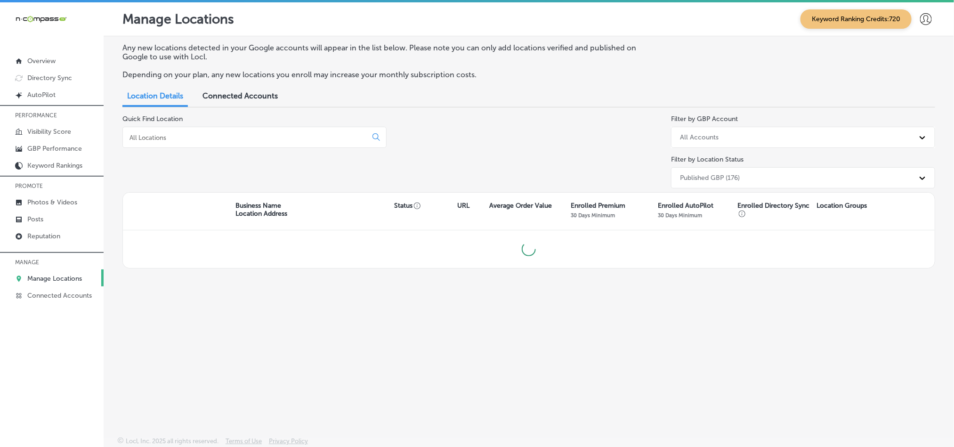
click at [195, 136] on input at bounding box center [247, 137] width 236 height 8
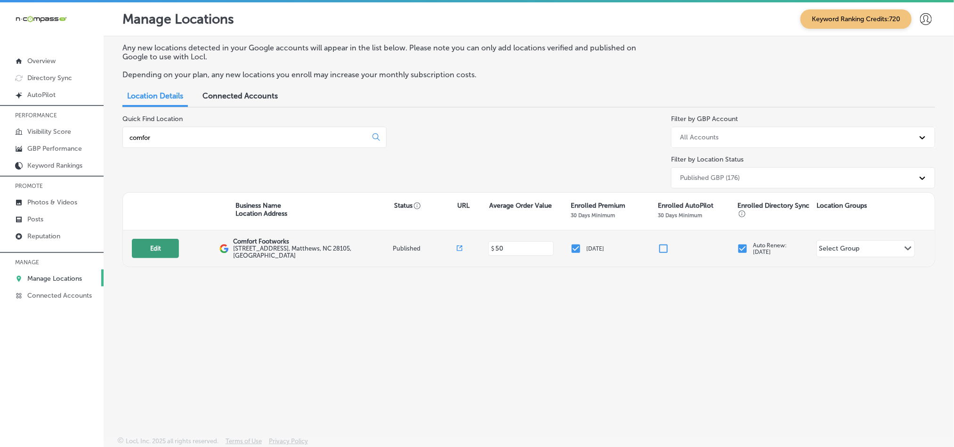
type input "comfor"
click at [161, 249] on button "Edit" at bounding box center [155, 248] width 47 height 19
select select "US"
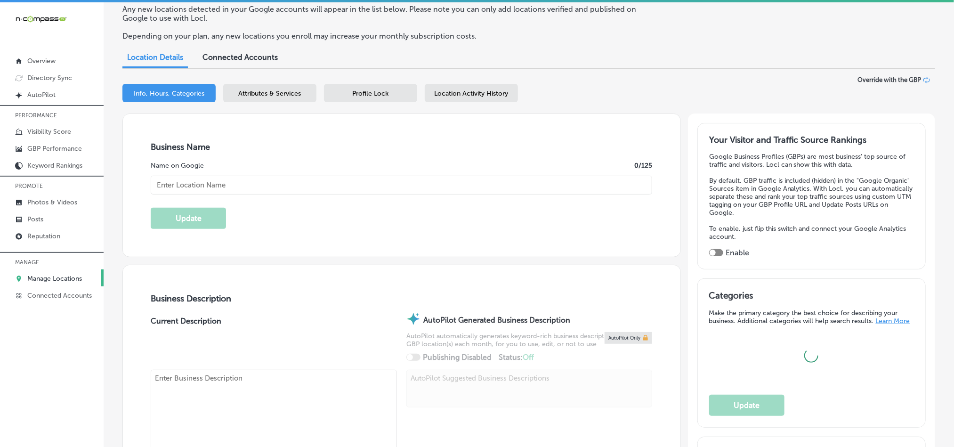
type input "Comfort Footworks"
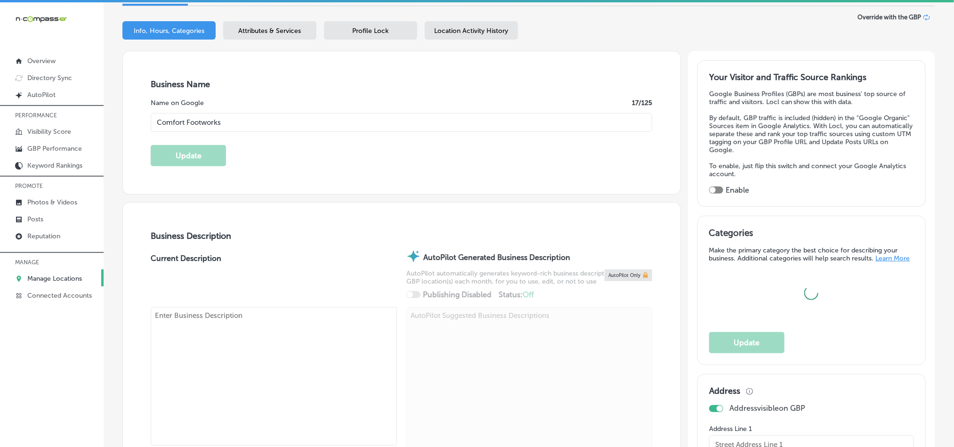
type input "[STREET_ADDRESS]"
type input "[PERSON_NAME]"
type input "28105"
type input "US"
type input "[URL][DOMAIN_NAME]"
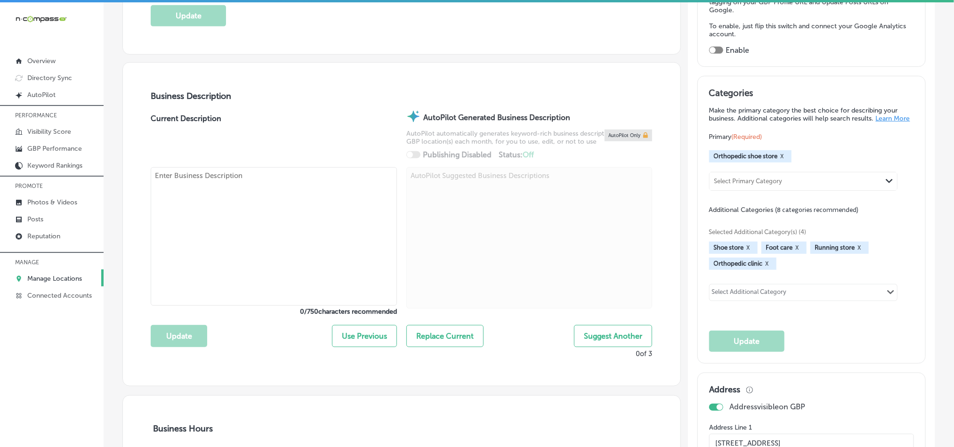
checkbox input "true"
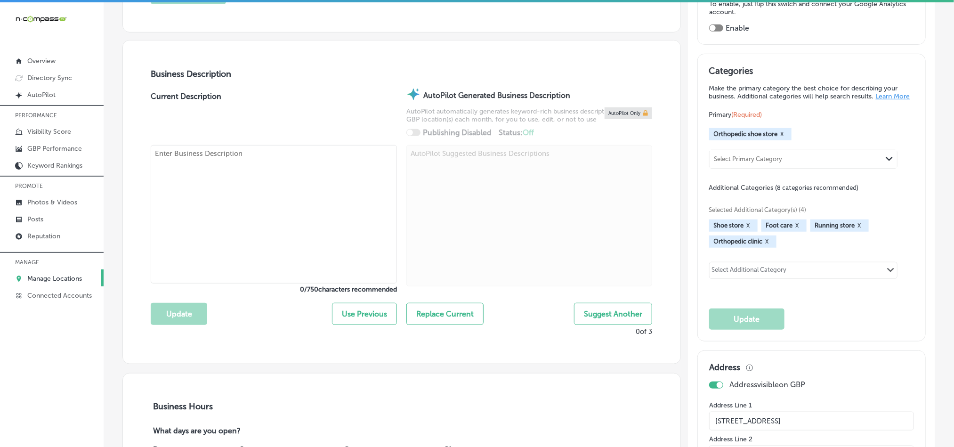
type textarea "Comfort Footworks in [GEOGRAPHIC_DATA], [GEOGRAPHIC_DATA] is the premier destin…"
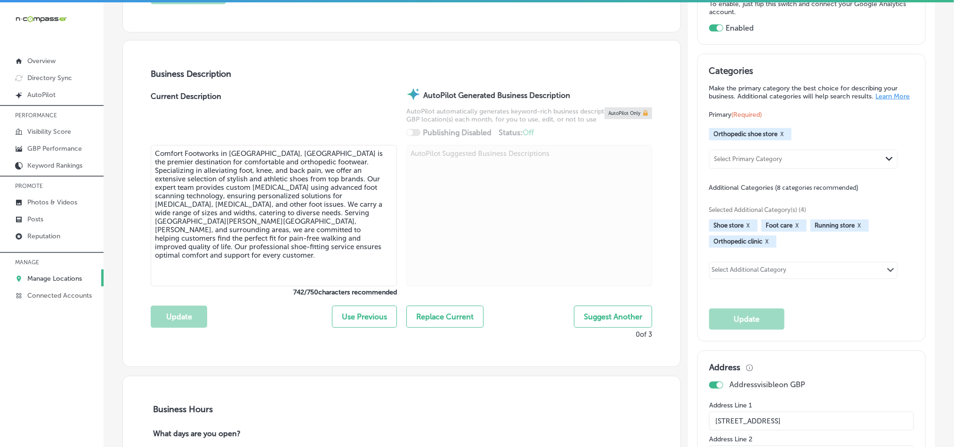
type input "[PHONE_NUMBER]"
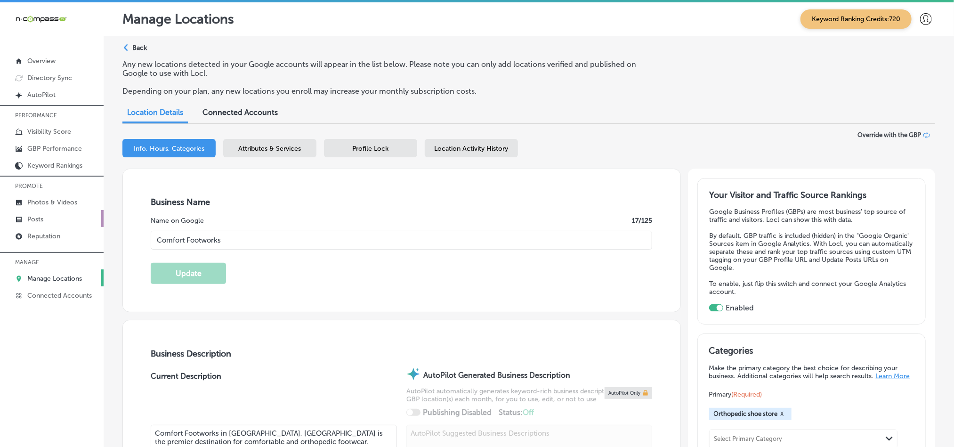
click at [30, 220] on p "Posts" at bounding box center [35, 219] width 16 height 8
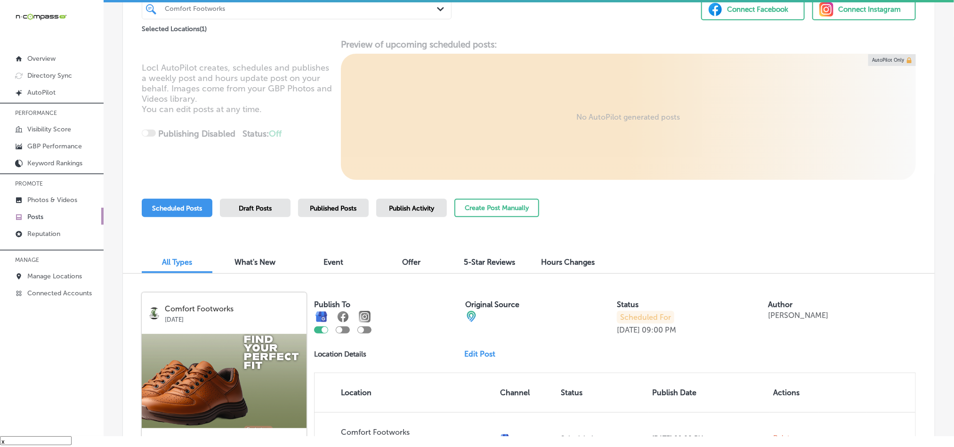
scroll to position [71, 0]
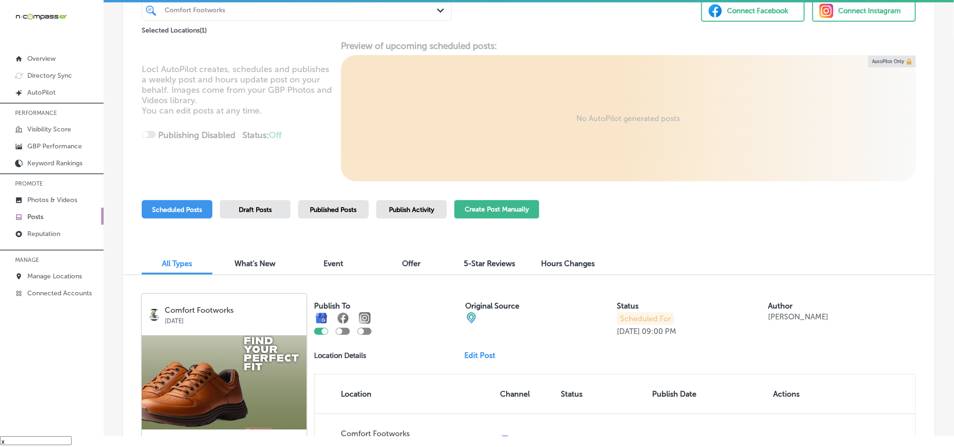
click at [478, 207] on button "Create Post Manually" at bounding box center [497, 209] width 85 height 18
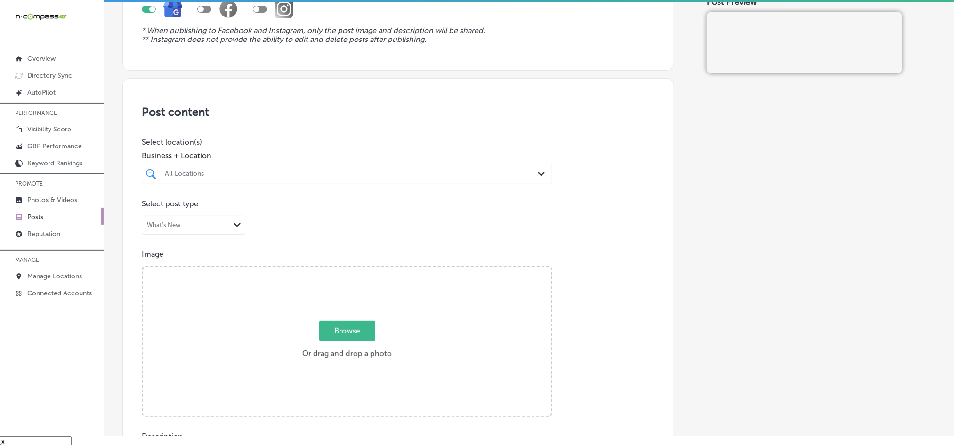
scroll to position [118, 0]
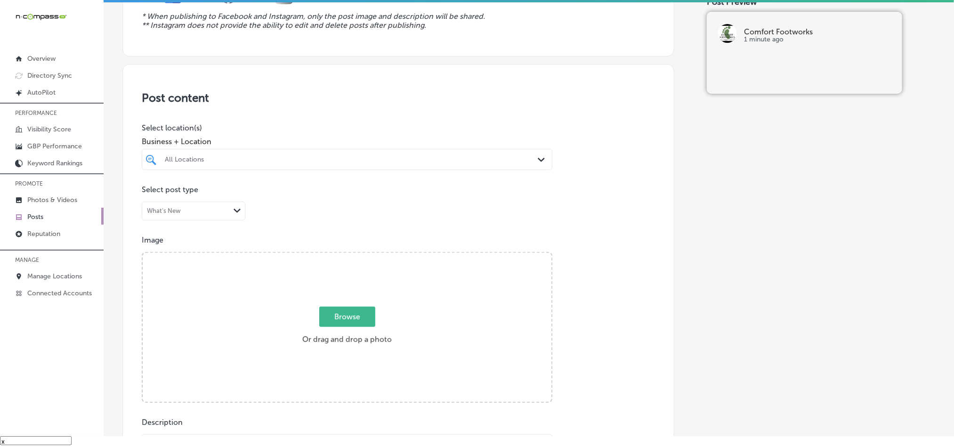
click at [426, 161] on div "All Locations" at bounding box center [352, 159] width 374 height 8
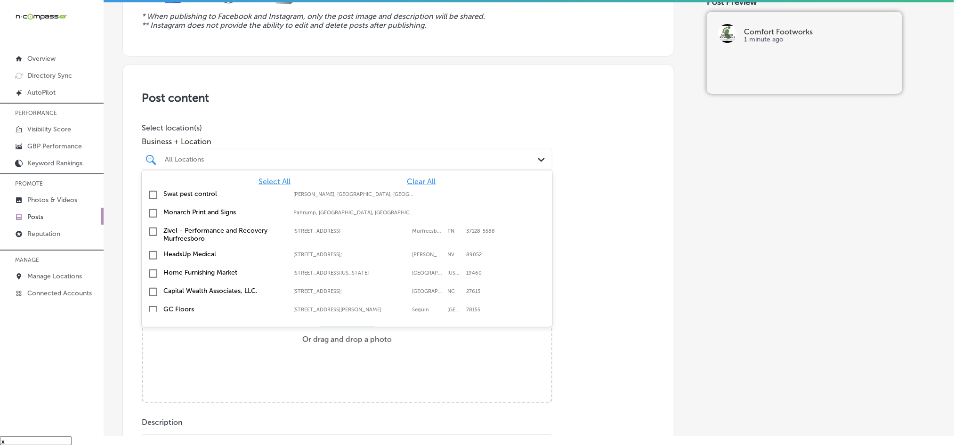
click at [407, 179] on span "Clear All" at bounding box center [421, 181] width 29 height 9
click at [407, 183] on span "Clear All" at bounding box center [421, 181] width 29 height 9
click at [404, 165] on div at bounding box center [329, 159] width 330 height 13
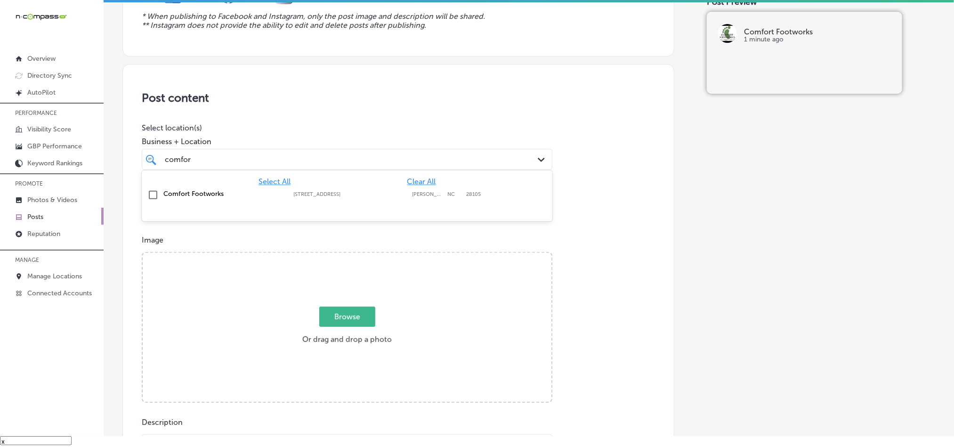
click at [148, 197] on input "checkbox" at bounding box center [152, 194] width 11 height 11
type input "comfor"
click at [411, 102] on h3 "Post content" at bounding box center [398, 98] width 513 height 14
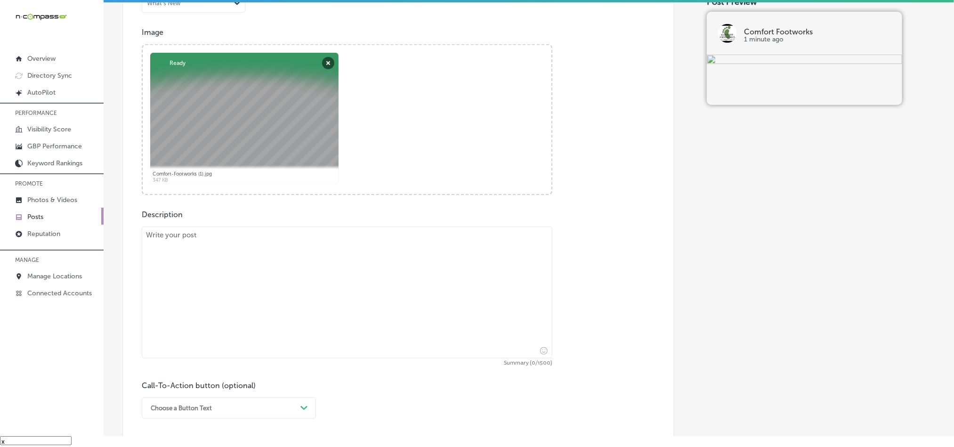
scroll to position [330, 0]
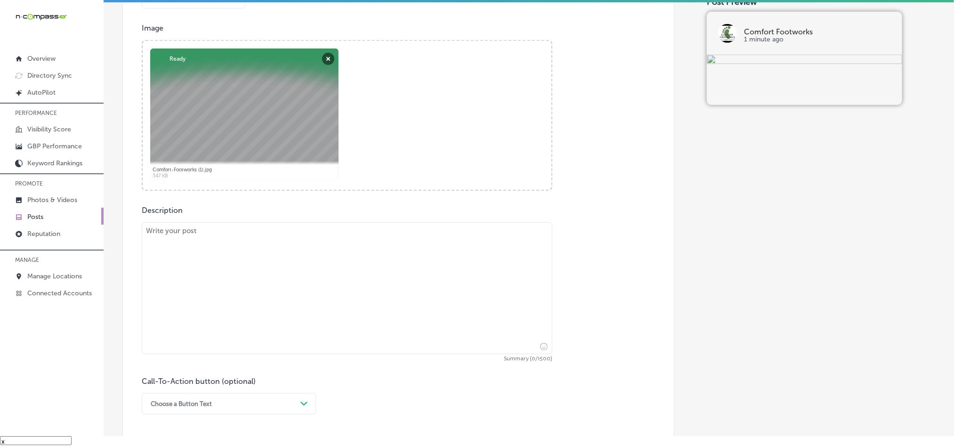
click at [249, 292] on textarea at bounding box center [347, 288] width 411 height 132
paste textarea "Comfort Footworks proudly serves customers from [PERSON_NAME], [GEOGRAPHIC_DATA…"
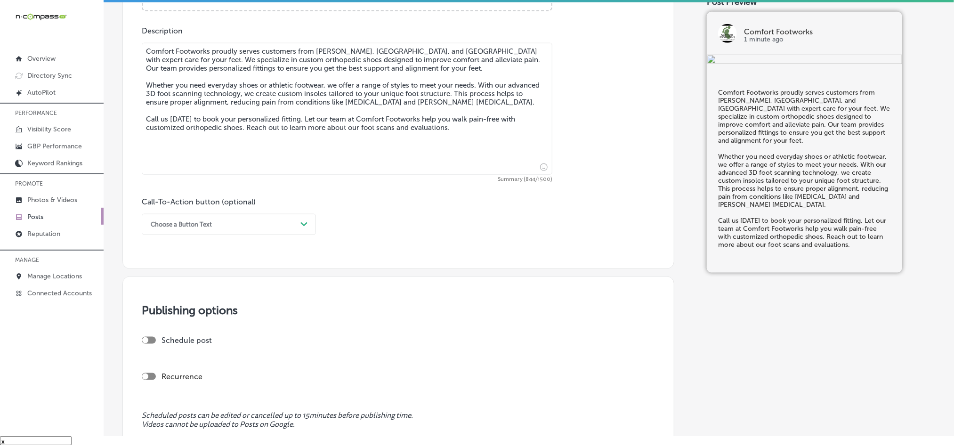
scroll to position [518, 0]
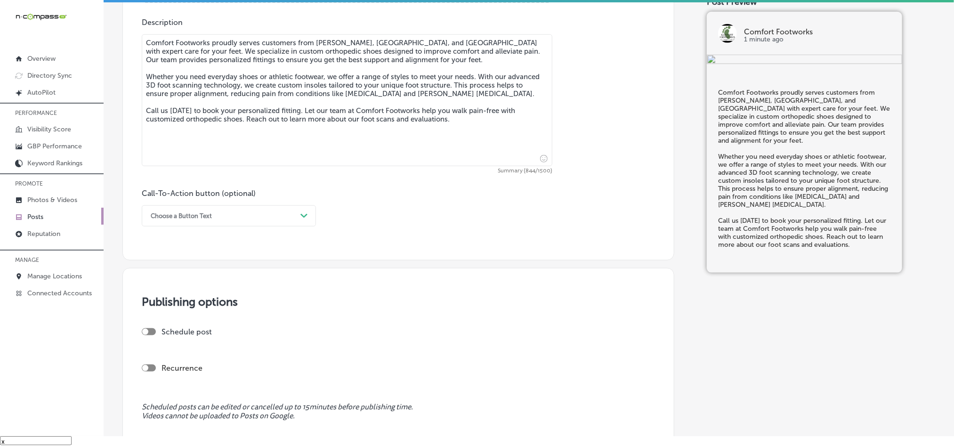
type textarea "Comfort Footworks proudly serves customers from [PERSON_NAME], [GEOGRAPHIC_DATA…"
click at [225, 218] on div "Choose a Button Text" at bounding box center [221, 216] width 151 height 15
click at [167, 332] on div "Call Now" at bounding box center [229, 335] width 174 height 16
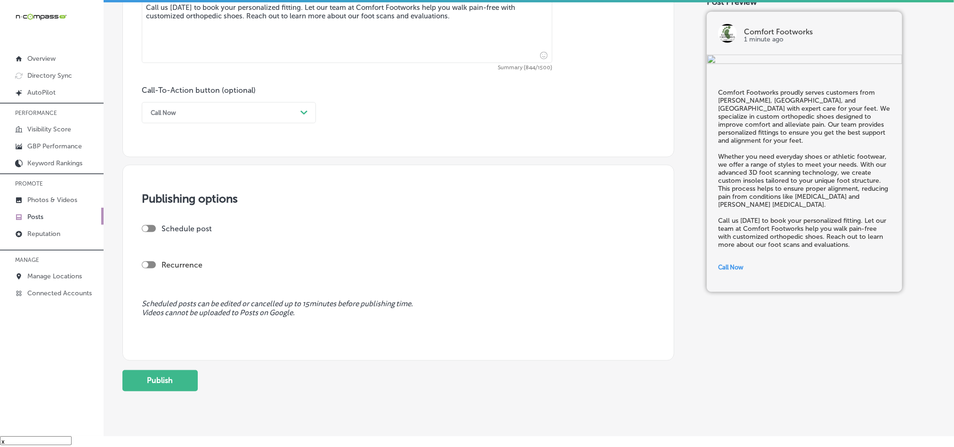
scroll to position [652, 0]
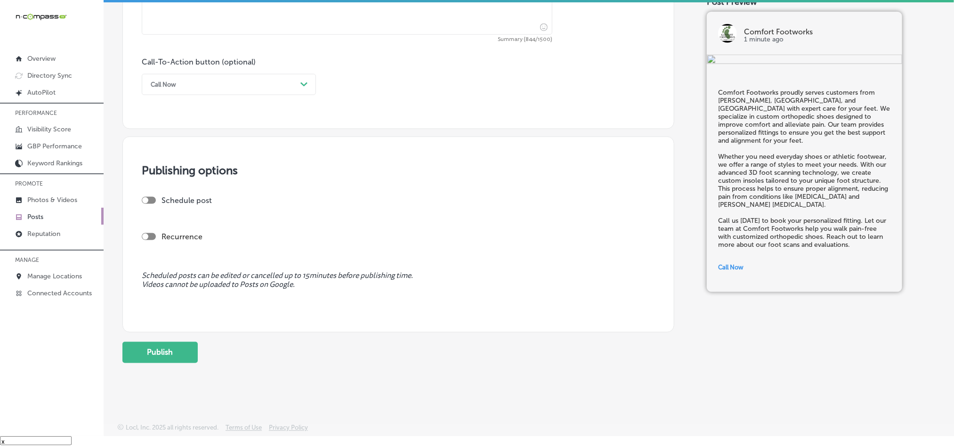
click at [147, 202] on div at bounding box center [145, 200] width 6 height 6
checkbox input "true"
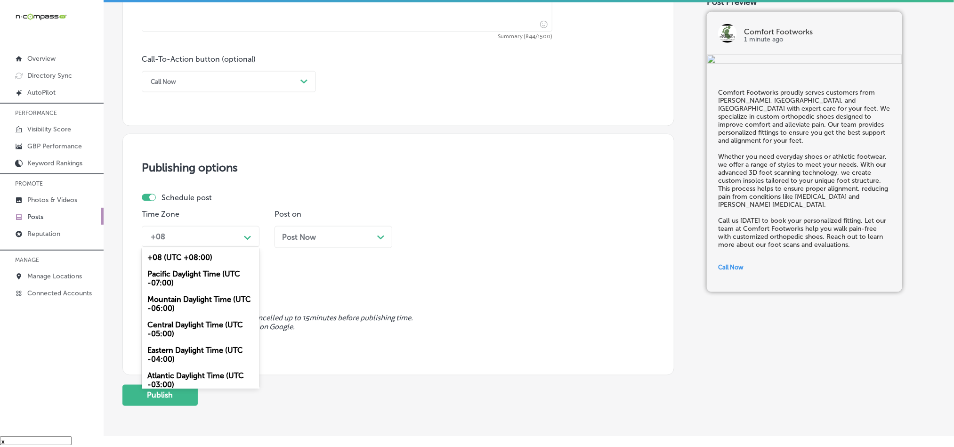
drag, startPoint x: 240, startPoint y: 244, endPoint x: 222, endPoint y: 266, distance: 28.1
click at [241, 244] on div "Path Created with Sketch." at bounding box center [247, 236] width 15 height 15
click at [170, 303] on div "Mountain Daylight Time (UTC -06:00)" at bounding box center [201, 303] width 118 height 25
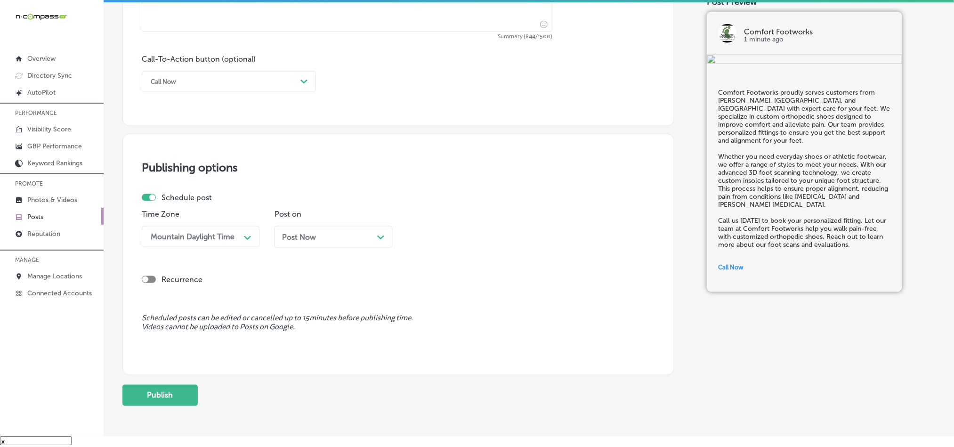
click at [331, 242] on div "Post Now Path Created with Sketch." at bounding box center [333, 237] width 103 height 9
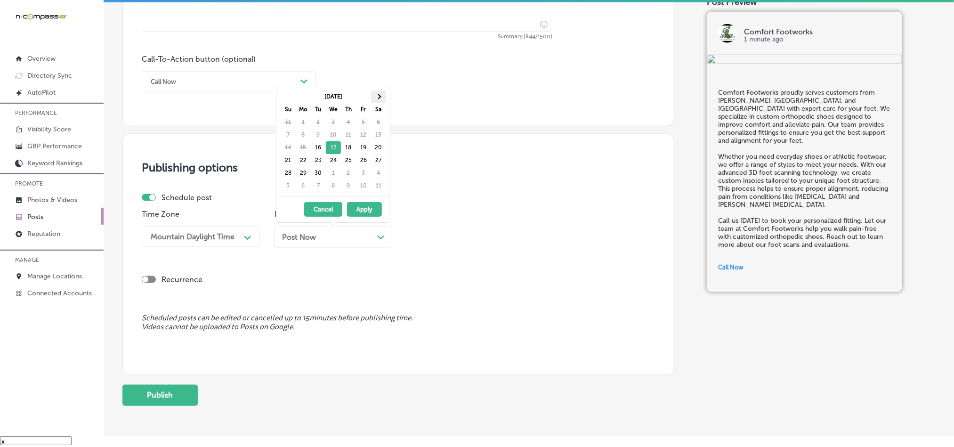
click at [377, 96] on span at bounding box center [378, 96] width 5 height 5
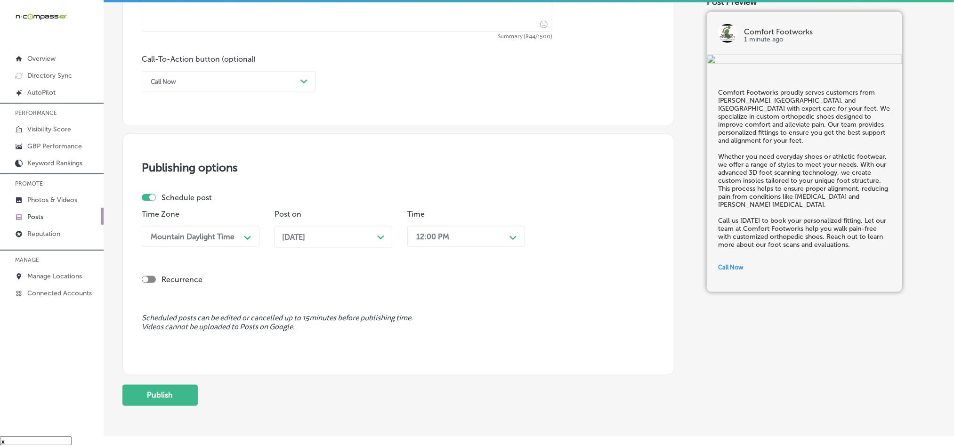
drag, startPoint x: 457, startPoint y: 240, endPoint x: 458, endPoint y: 246, distance: 6.3
click at [458, 240] on div "12:00 PM" at bounding box center [459, 236] width 94 height 16
click at [429, 325] on div "7:00 AM" at bounding box center [466, 318] width 118 height 16
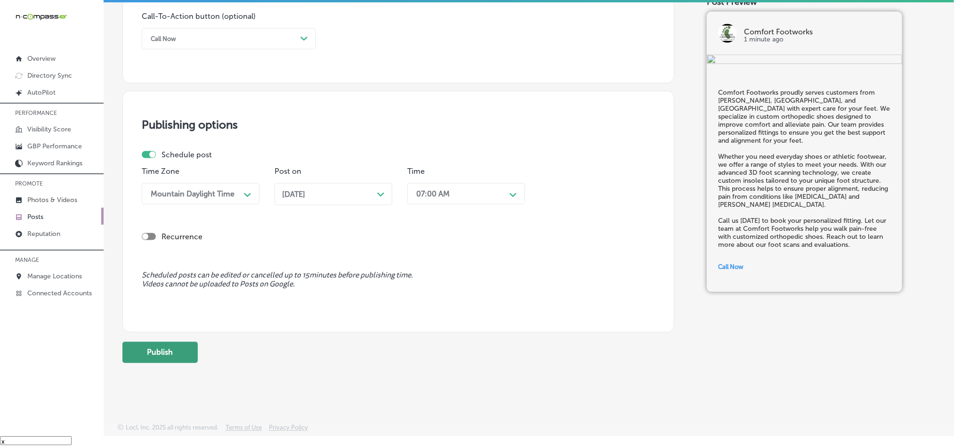
click at [155, 355] on button "Publish" at bounding box center [159, 352] width 75 height 21
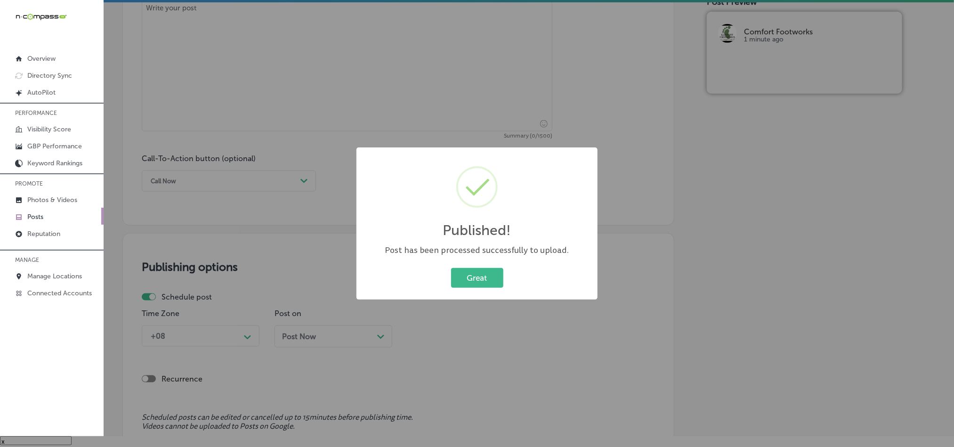
scroll to position [510, 0]
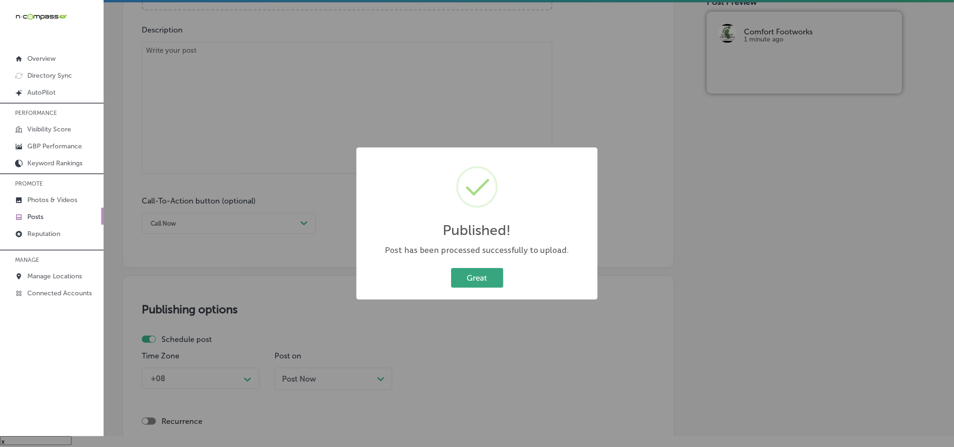
click at [478, 280] on button "Great" at bounding box center [477, 277] width 52 height 19
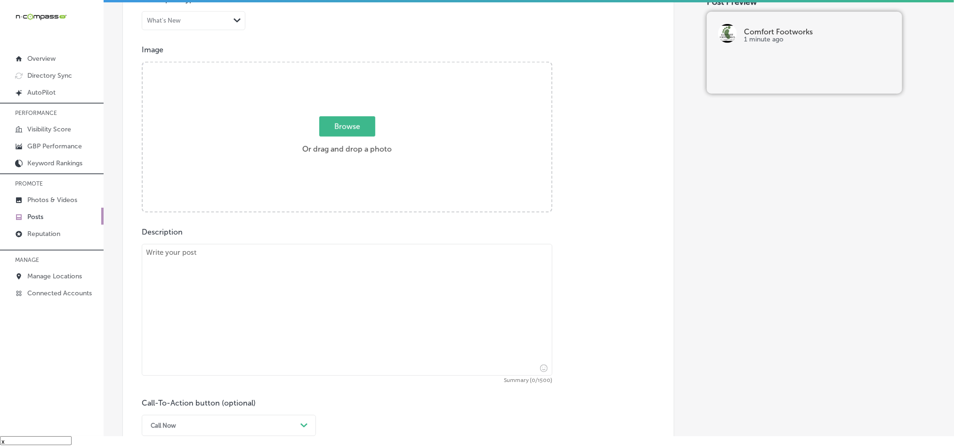
scroll to position [252, 0]
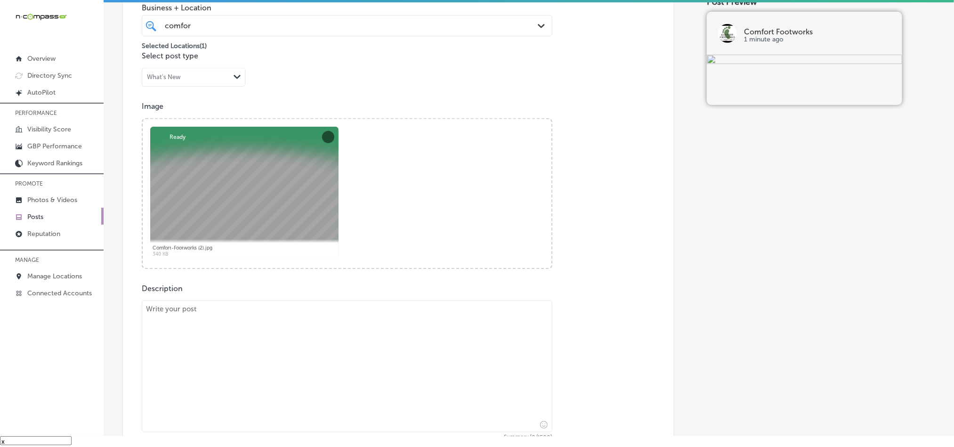
click at [287, 331] on textarea at bounding box center [347, 367] width 411 height 132
paste textarea "At Comfort Footworks, customers from [GEOGRAPHIC_DATA], Indian Trail, and [PERS…"
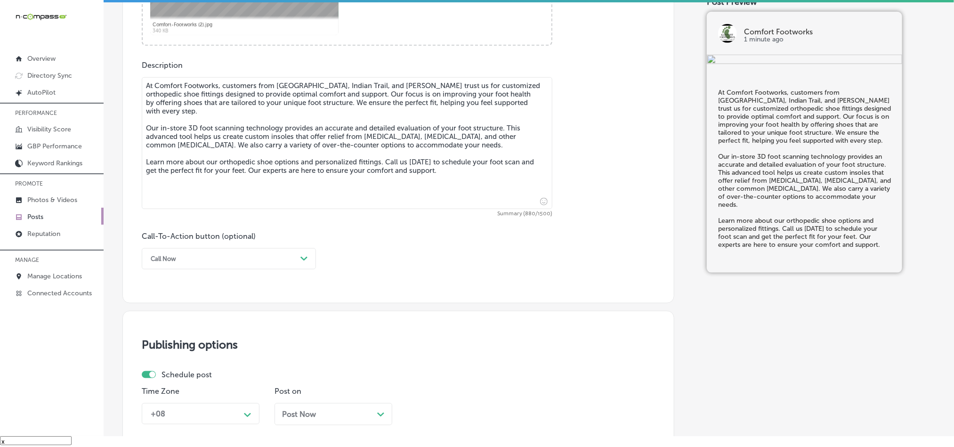
scroll to position [487, 0]
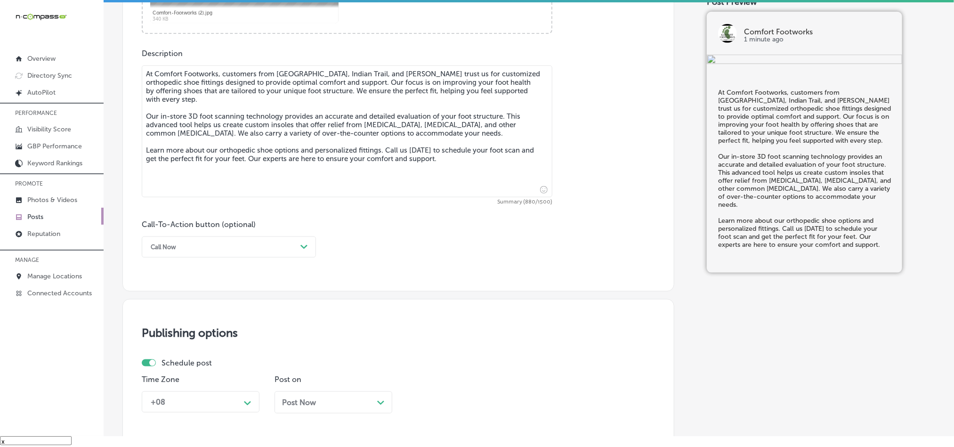
type textarea "At Comfort Footworks, customers from [GEOGRAPHIC_DATA], Indian Trail, and [PERS…"
click at [222, 248] on div "Call Now" at bounding box center [221, 247] width 151 height 15
click at [169, 333] on div "Learn more" at bounding box center [229, 333] width 174 height 16
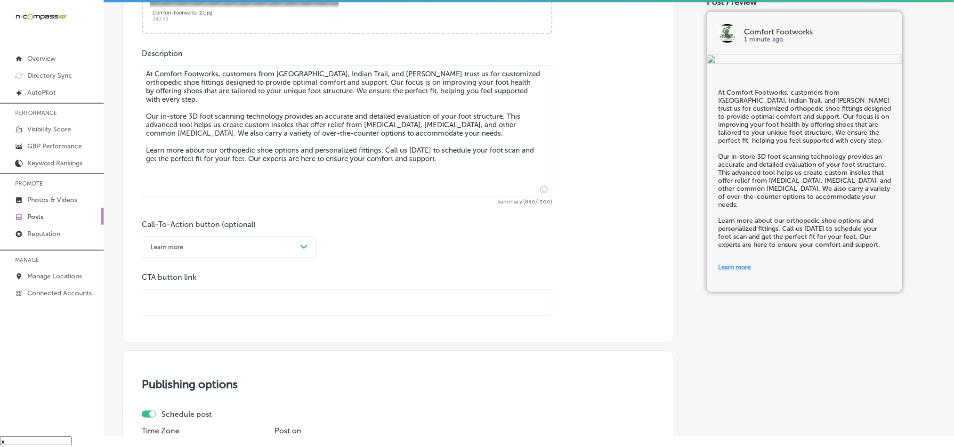
click at [244, 311] on input "text" at bounding box center [347, 303] width 410 height 26
paste input "[URL][DOMAIN_NAME]"
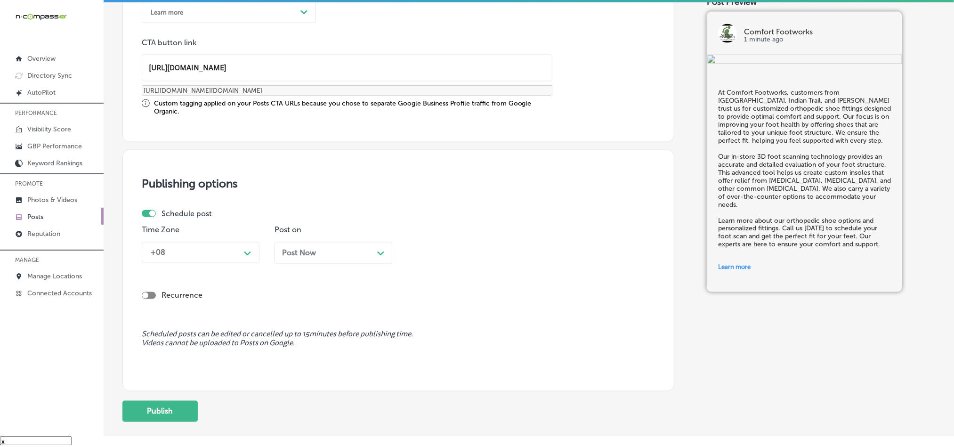
scroll to position [722, 0]
type input "[URL][DOMAIN_NAME]"
click at [225, 225] on div "Schedule post Time Zone +08 Path Created with Sketch. Post on Post Now Path Cre…" at bounding box center [395, 239] width 506 height 62
click at [225, 239] on div "Time Zone +08 Path Created with Sketch." at bounding box center [201, 248] width 118 height 46
click at [225, 260] on div "+08" at bounding box center [193, 252] width 94 height 16
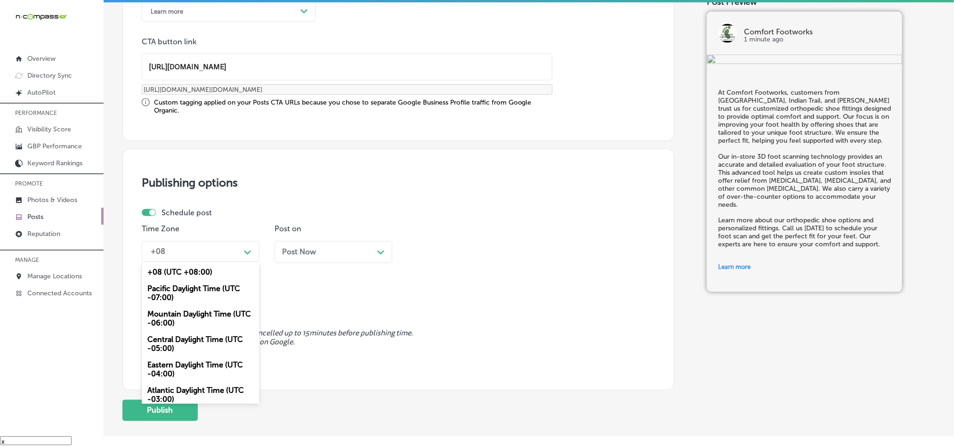
click at [174, 323] on div "Mountain Daylight Time (UTC -06:00)" at bounding box center [201, 318] width 118 height 25
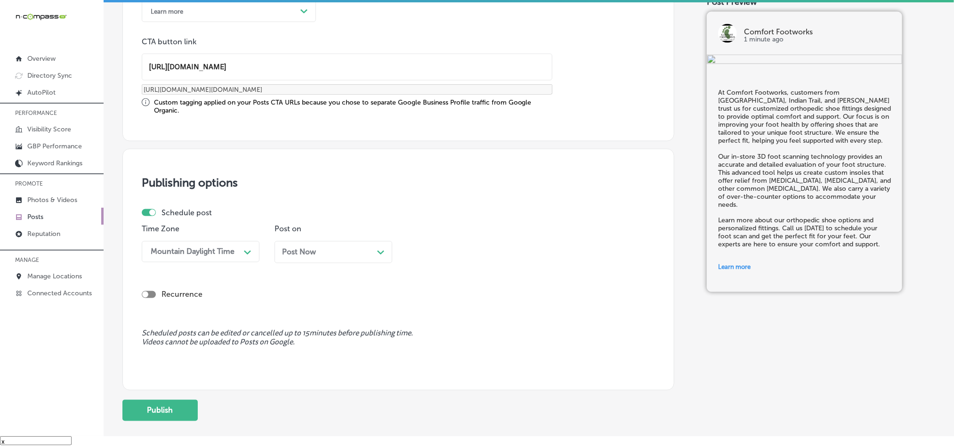
click at [311, 252] on span "Post Now" at bounding box center [299, 252] width 34 height 9
click at [466, 249] on div "12:00 PM" at bounding box center [459, 252] width 94 height 16
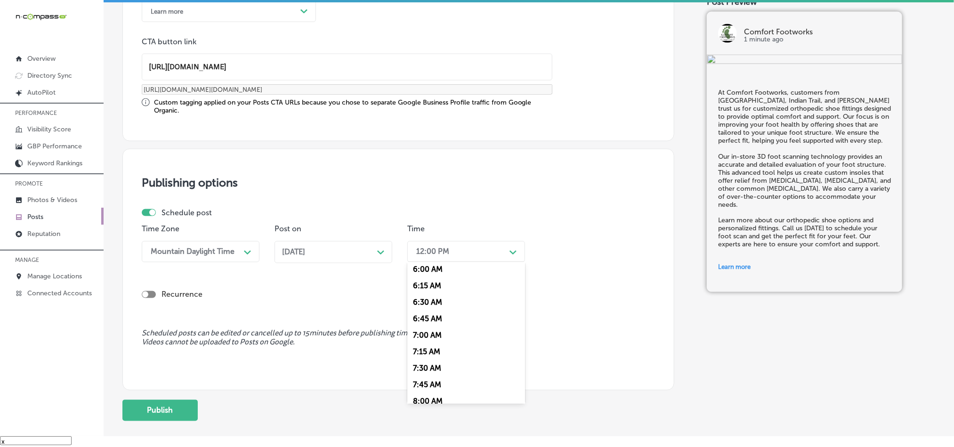
scroll to position [400, 0]
click at [427, 342] on div "7:00 AM" at bounding box center [466, 333] width 118 height 16
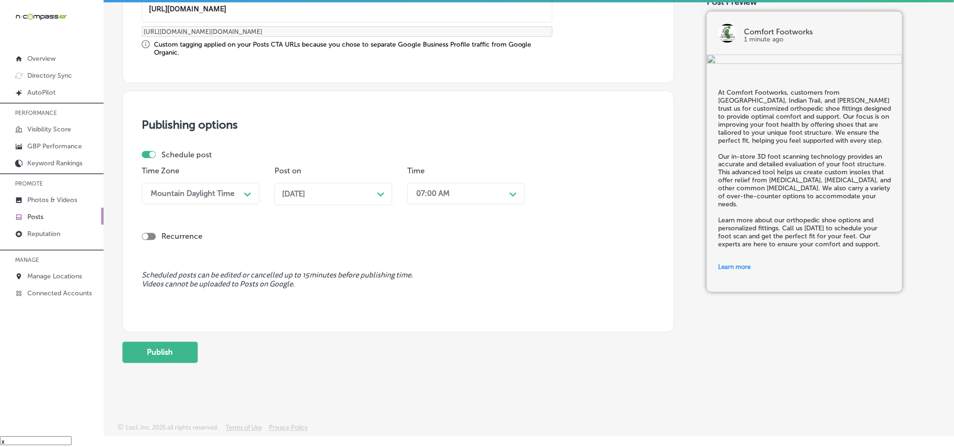
scroll to position [783, 0]
click at [159, 355] on button "Publish" at bounding box center [159, 352] width 75 height 21
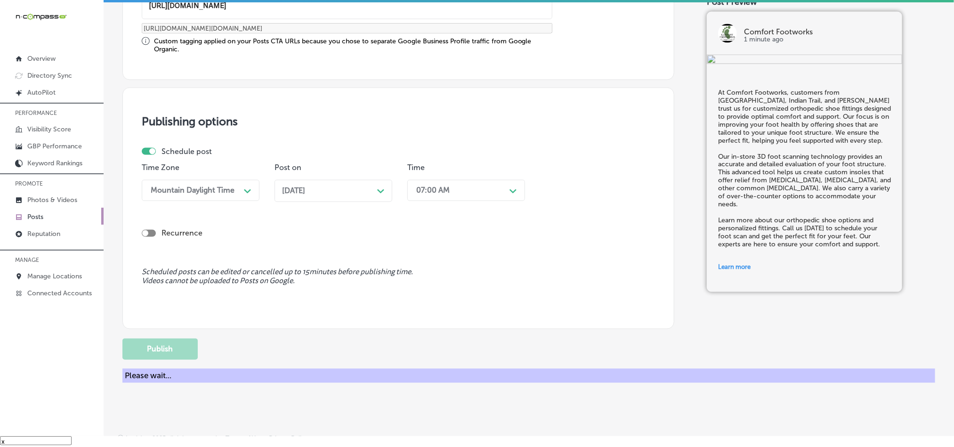
scroll to position [699, 0]
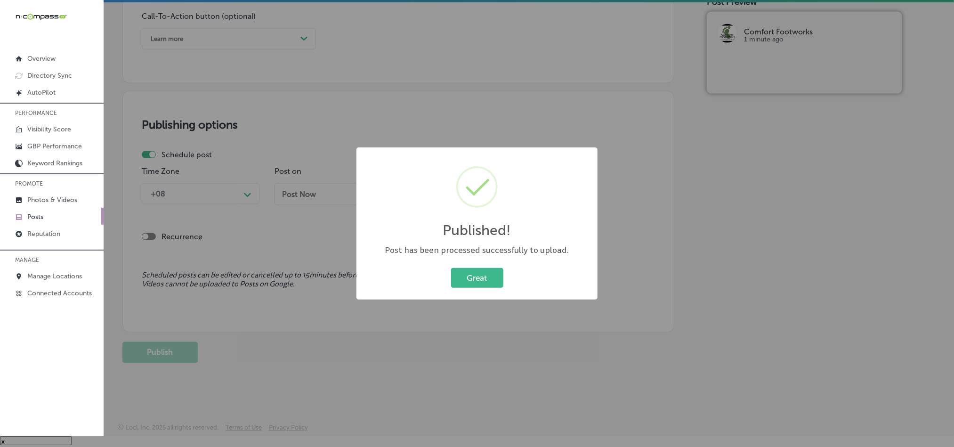
click at [480, 266] on div "Great Cancel" at bounding box center [477, 278] width 222 height 24
click at [480, 281] on button "Great" at bounding box center [477, 277] width 52 height 19
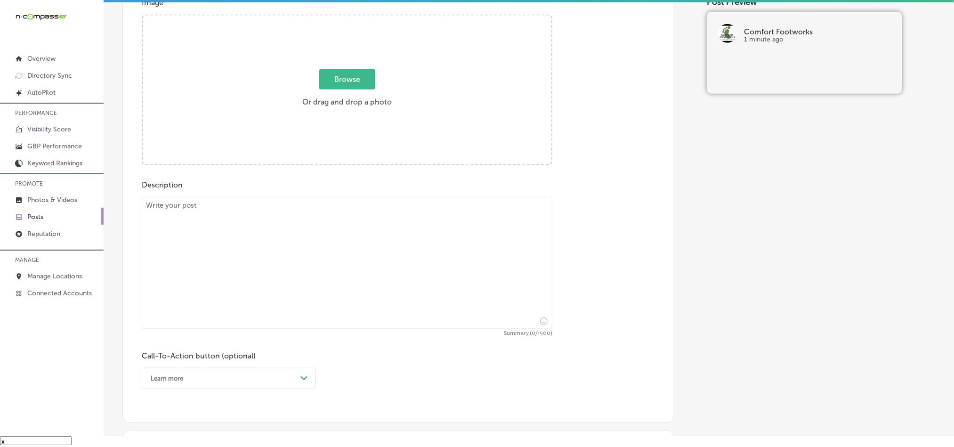
scroll to position [345, 0]
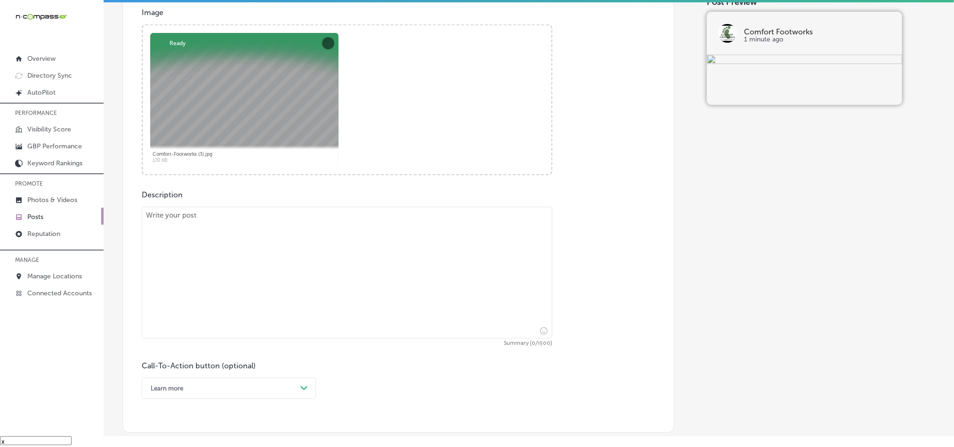
click at [301, 260] on textarea at bounding box center [347, 273] width 411 height 132
paste textarea "We proudly serve [PERSON_NAME], [GEOGRAPHIC_DATA], and [GEOGRAPHIC_DATA] with a…"
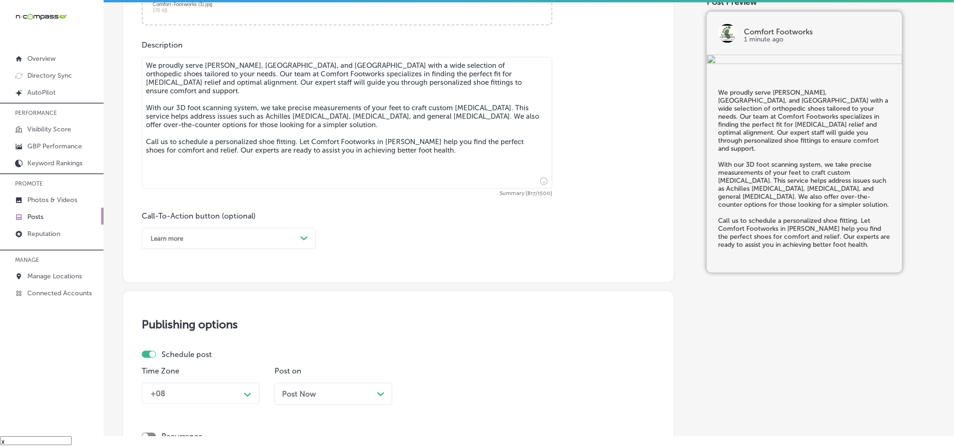
scroll to position [534, 0]
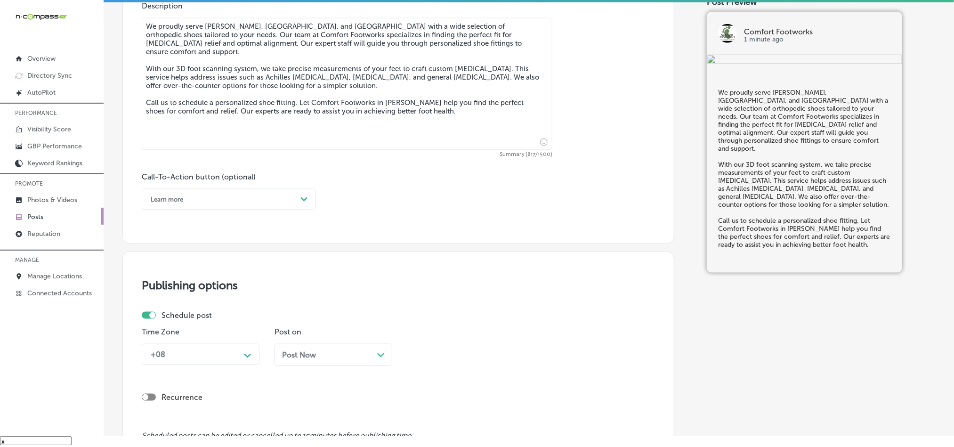
type textarea "We proudly serve [PERSON_NAME], [GEOGRAPHIC_DATA], and [GEOGRAPHIC_DATA] with a…"
click at [254, 205] on div "Learn more" at bounding box center [221, 199] width 151 height 15
click at [177, 324] on div "Call Now" at bounding box center [229, 319] width 174 height 16
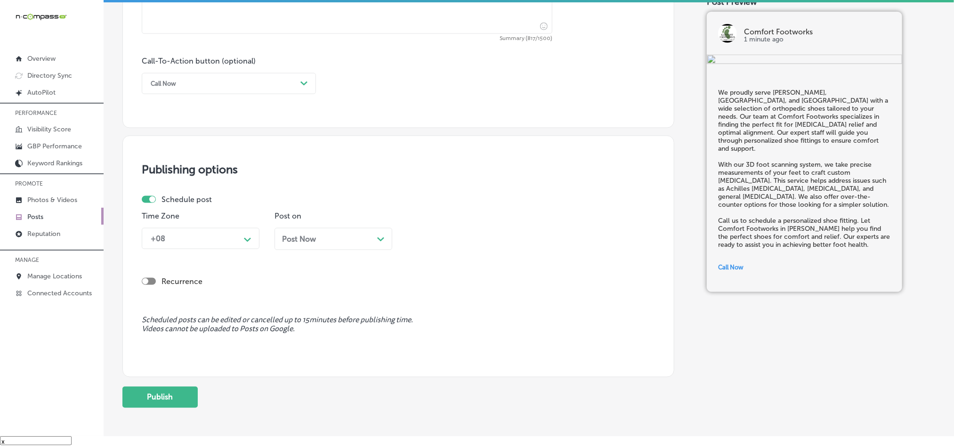
scroll to position [651, 0]
drag, startPoint x: 220, startPoint y: 240, endPoint x: 207, endPoint y: 249, distance: 16.1
click at [221, 239] on div "+08" at bounding box center [193, 237] width 94 height 16
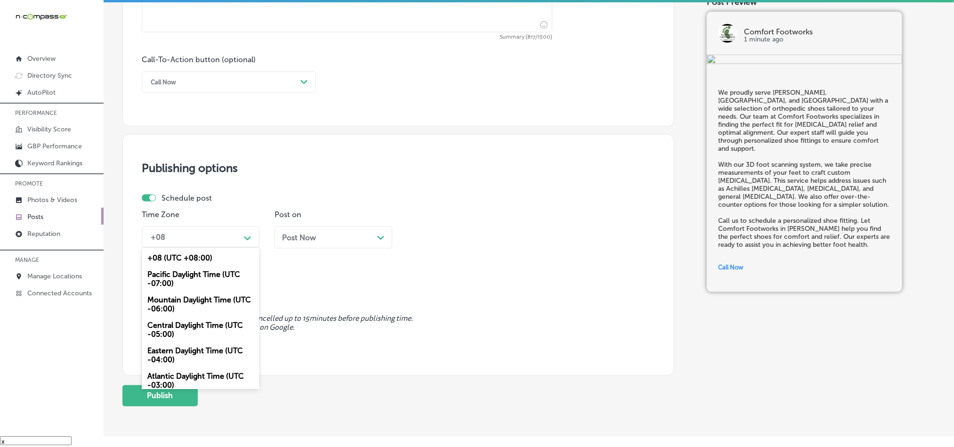
click at [178, 303] on div "Mountain Daylight Time (UTC -06:00)" at bounding box center [201, 304] width 118 height 25
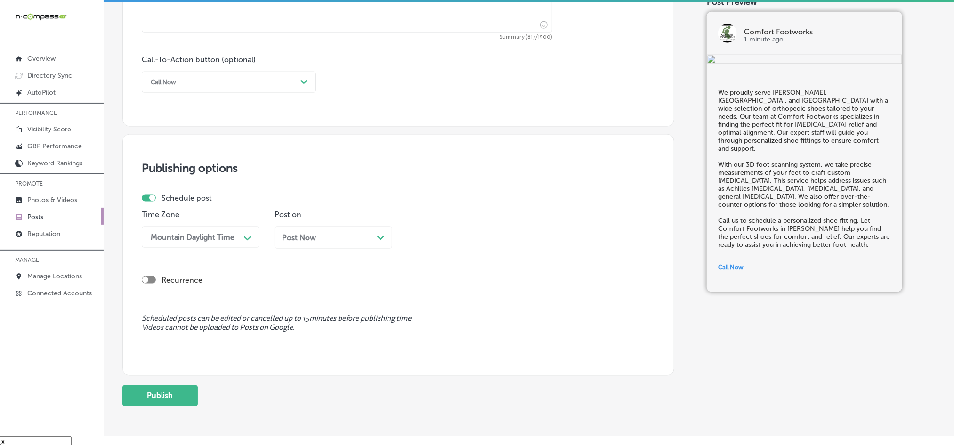
click at [330, 242] on div "Post Now Path Created with Sketch." at bounding box center [333, 237] width 103 height 9
click at [454, 245] on div "12:00 PM" at bounding box center [459, 237] width 94 height 16
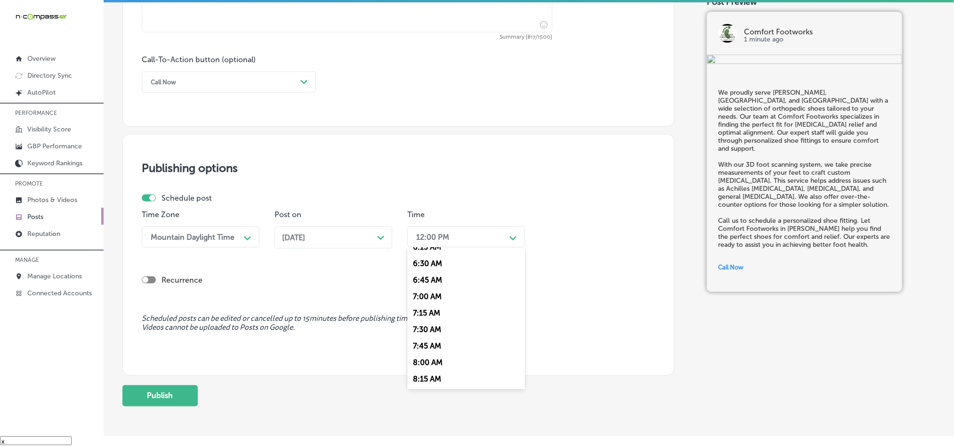
scroll to position [424, 0]
click at [421, 304] on div "7:00 AM" at bounding box center [466, 295] width 118 height 16
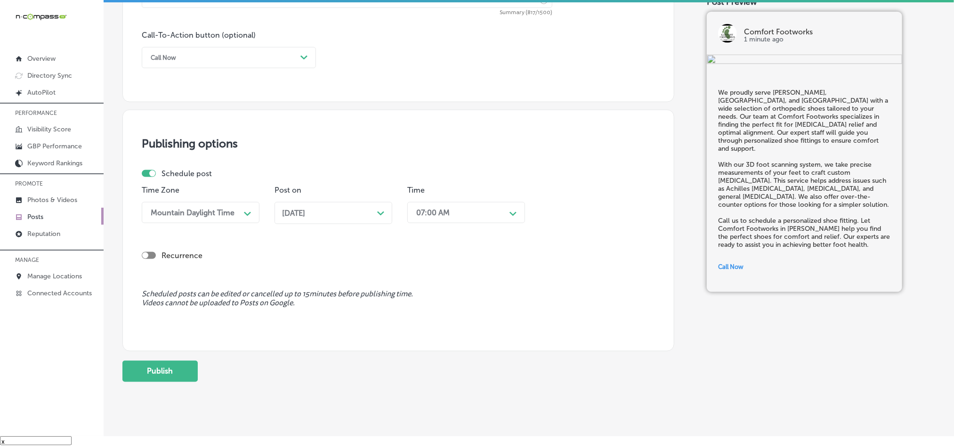
scroll to position [699, 0]
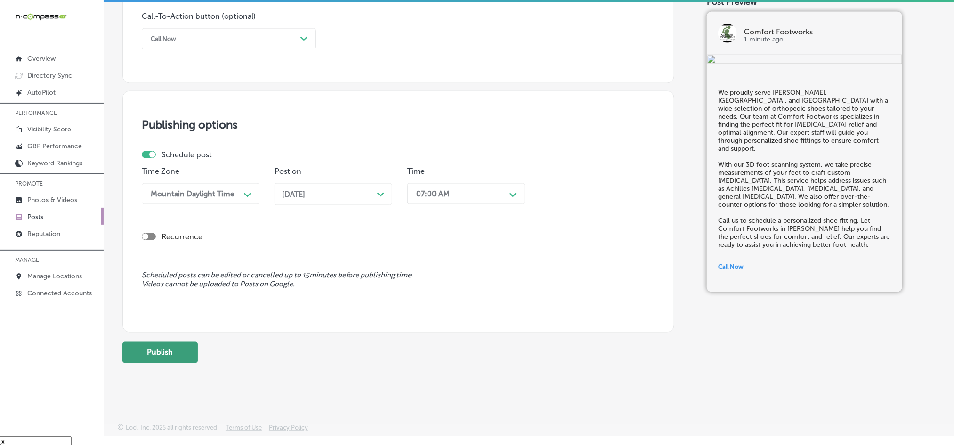
click at [177, 358] on button "Publish" at bounding box center [159, 352] width 75 height 21
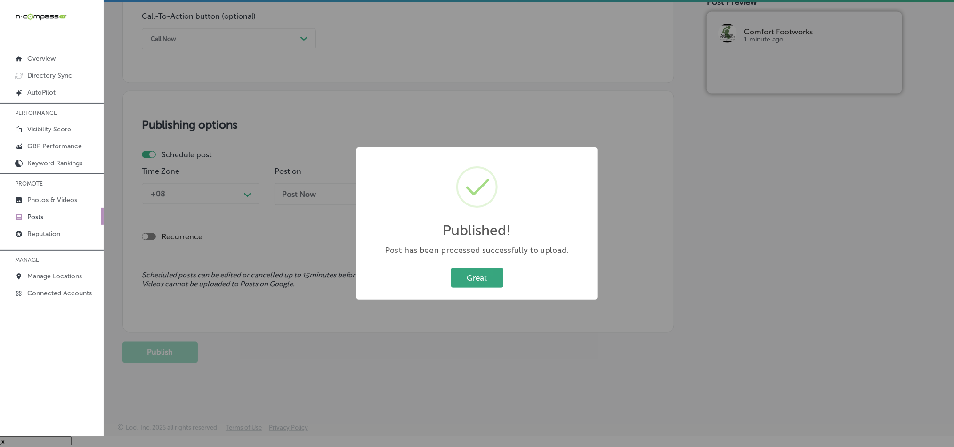
click at [495, 276] on button "Great" at bounding box center [477, 277] width 52 height 19
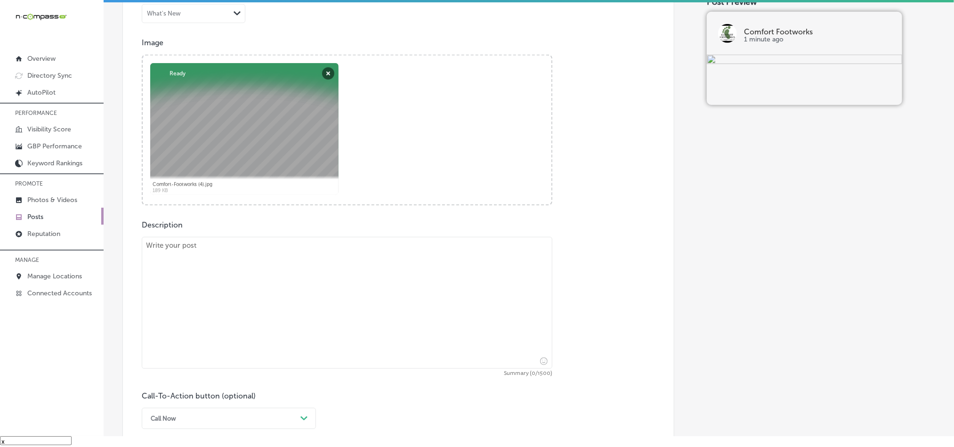
scroll to position [322, 0]
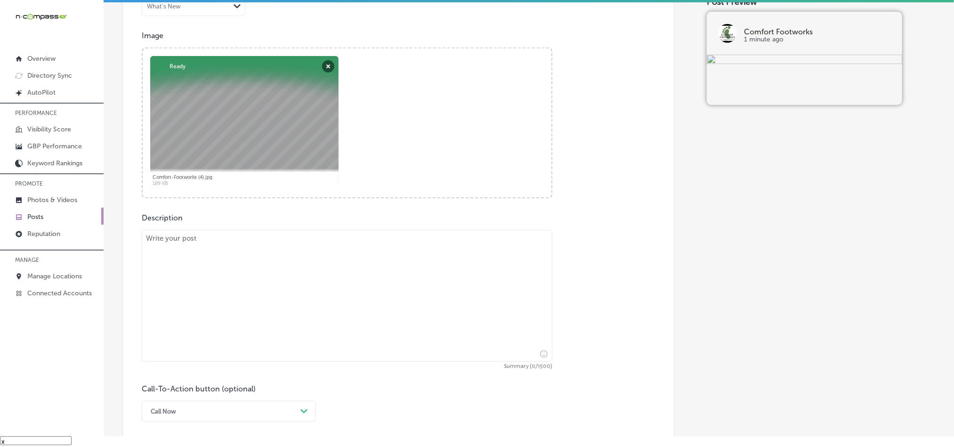
click at [243, 309] on textarea at bounding box center [347, 296] width 411 height 132
paste textarea "We proudly serve [GEOGRAPHIC_DATA], [GEOGRAPHIC_DATA], and [GEOGRAPHIC_DATA] wi…"
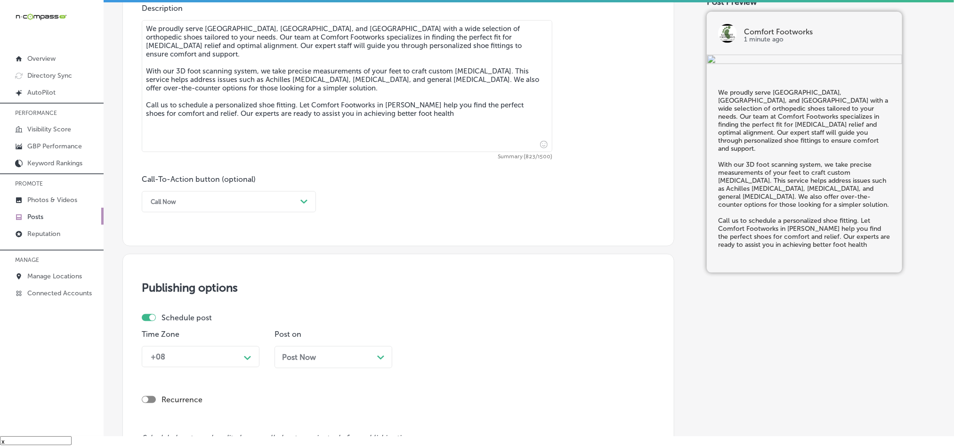
scroll to position [534, 0]
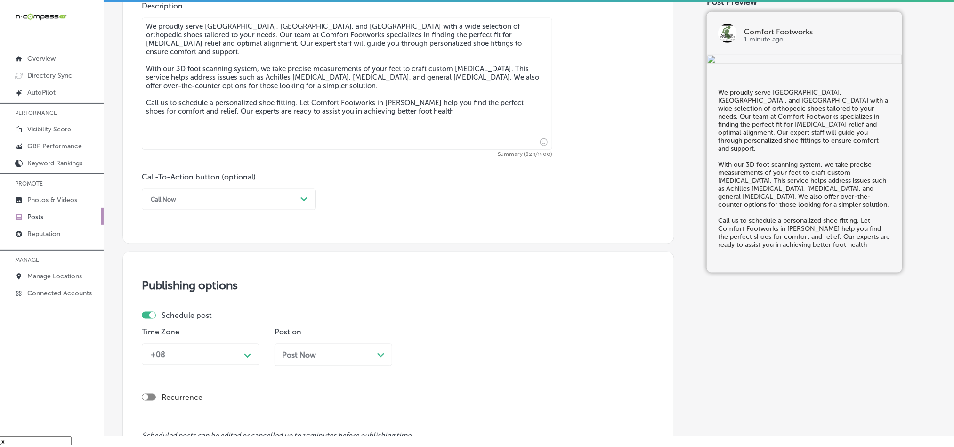
type textarea "We proudly serve [GEOGRAPHIC_DATA], [GEOGRAPHIC_DATA], and [GEOGRAPHIC_DATA] wi…"
click at [230, 191] on div "Call Now Path Created with Sketch." at bounding box center [229, 199] width 174 height 21
click at [171, 321] on div "Call Now" at bounding box center [229, 319] width 174 height 16
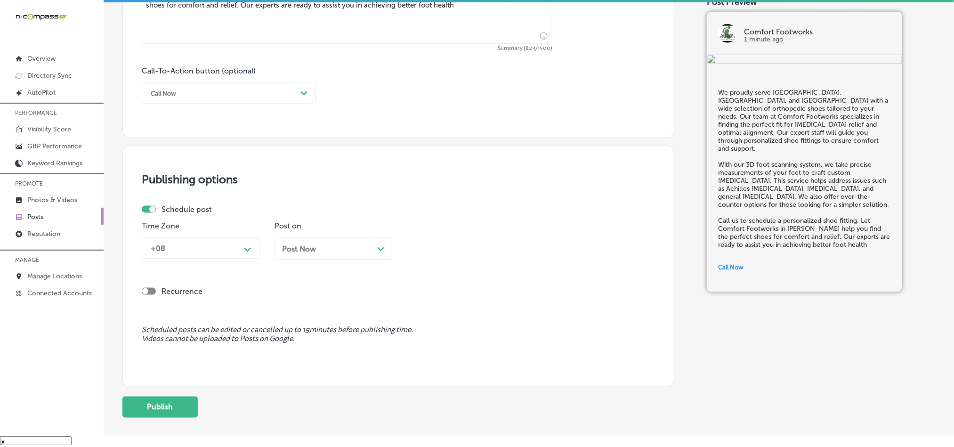
scroll to position [651, 0]
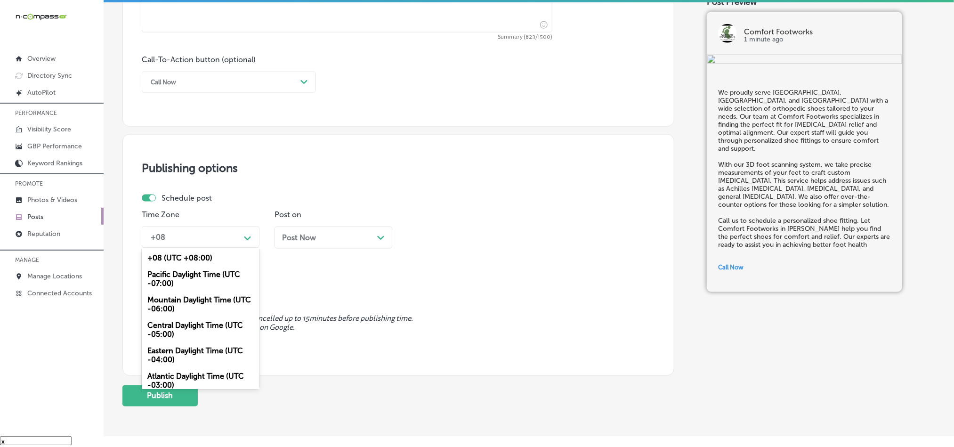
click at [241, 244] on div "Path Created with Sketch." at bounding box center [247, 237] width 15 height 15
click at [177, 304] on div "Mountain Daylight Time (UTC -06:00)" at bounding box center [201, 304] width 118 height 25
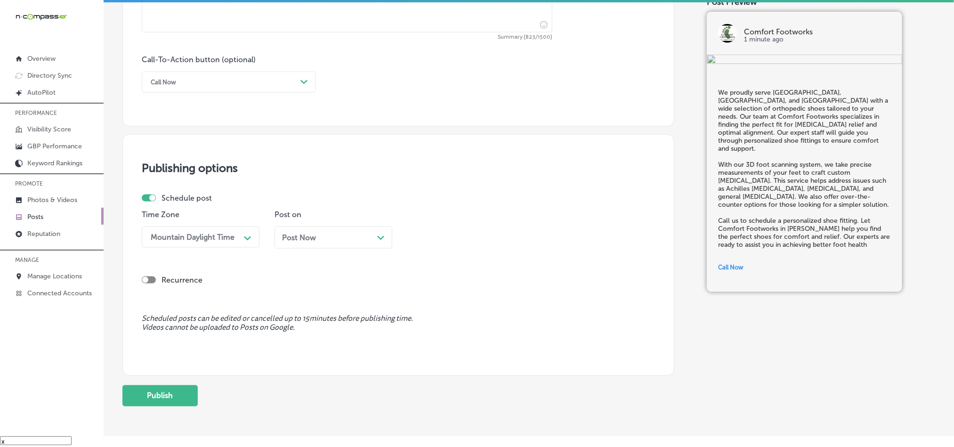
click at [349, 246] on div "Post Now Path Created with Sketch." at bounding box center [334, 238] width 118 height 22
click at [436, 241] on div "12:00 PM" at bounding box center [432, 237] width 33 height 9
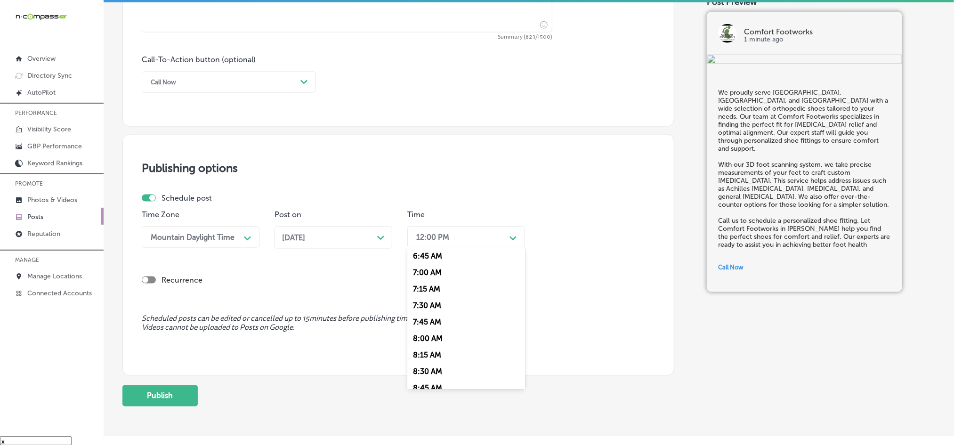
click at [424, 280] on div "7:00 AM" at bounding box center [466, 272] width 118 height 16
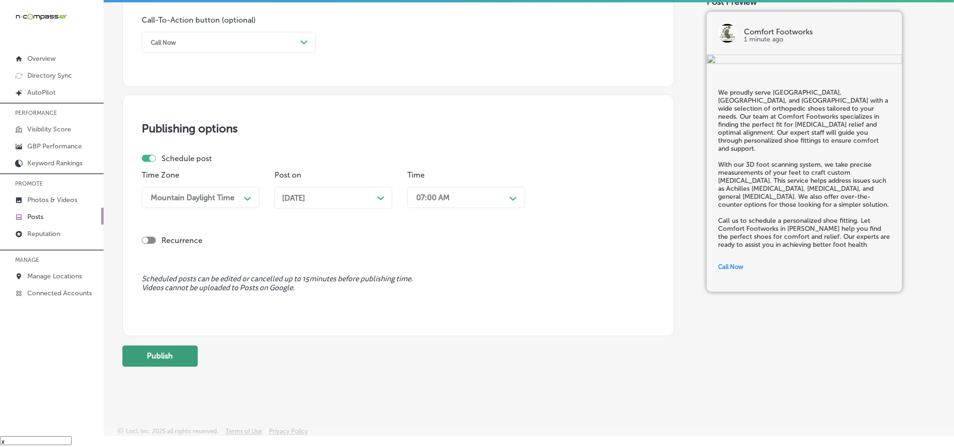
scroll to position [699, 0]
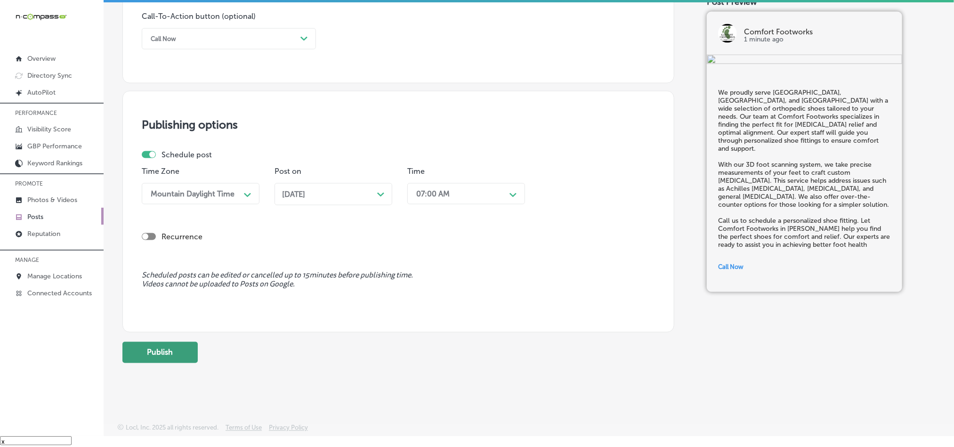
click at [162, 357] on button "Publish" at bounding box center [159, 352] width 75 height 21
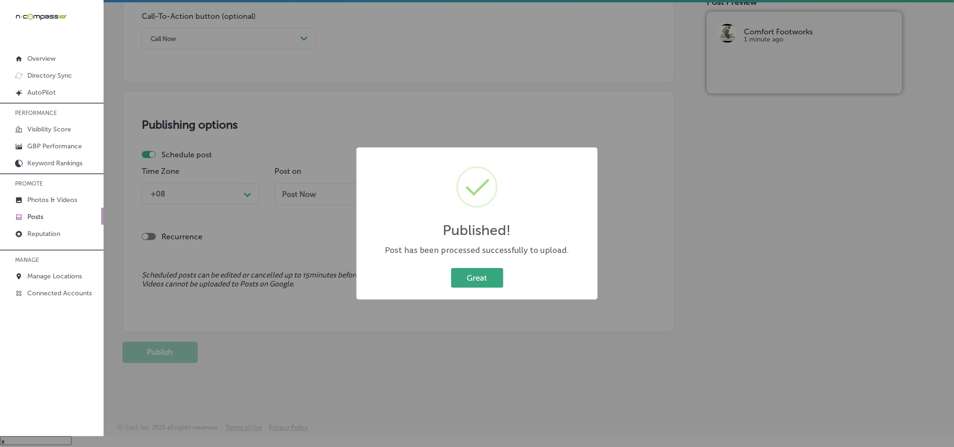
click at [454, 280] on button "Great" at bounding box center [477, 277] width 52 height 19
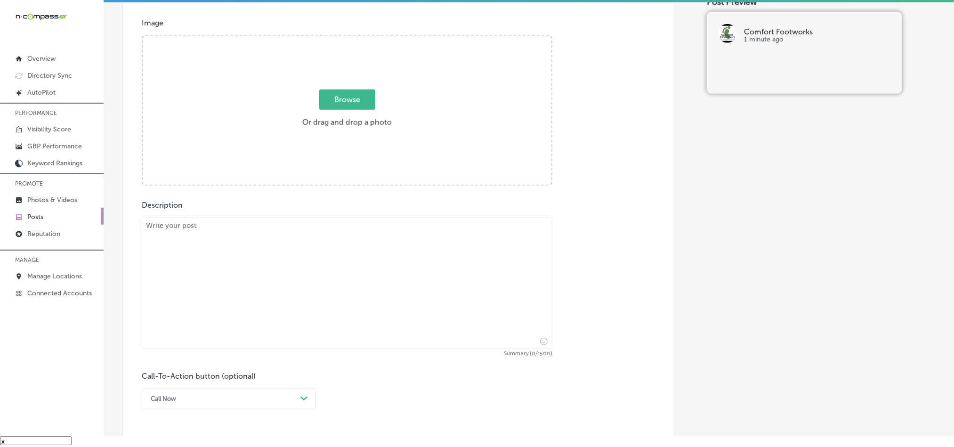
scroll to position [322, 0]
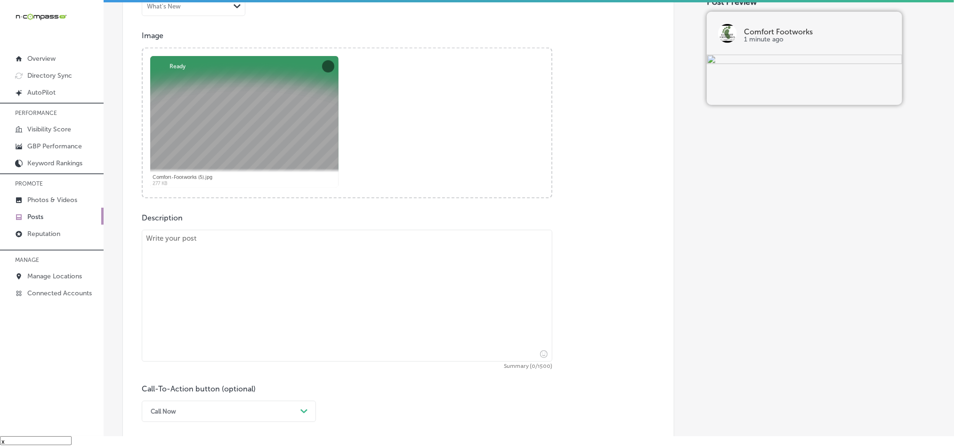
click at [241, 297] on textarea at bounding box center [347, 296] width 411 height 132
paste textarea "Serving customers from [GEOGRAPHIC_DATA], [GEOGRAPHIC_DATA], and [GEOGRAPHIC_DA…"
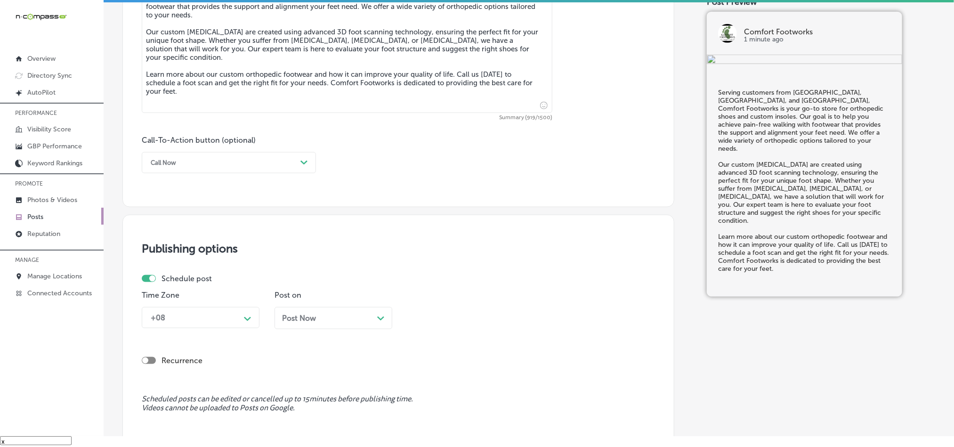
scroll to position [581, 0]
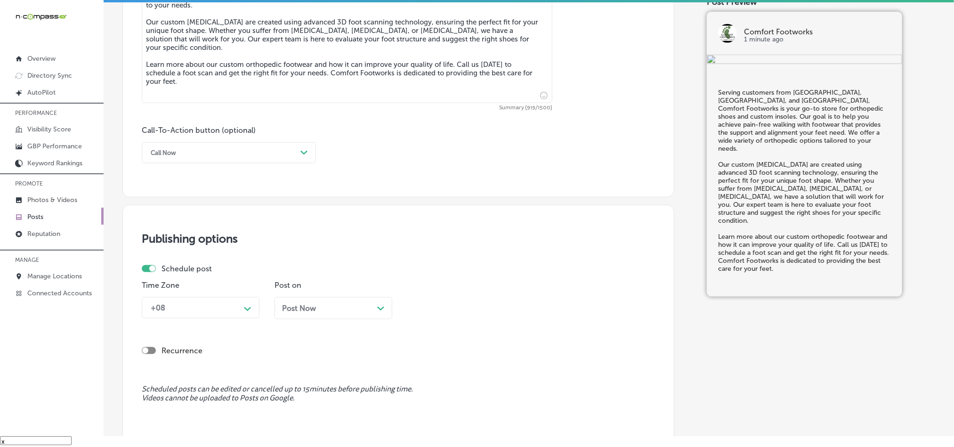
type textarea "Serving customers from [GEOGRAPHIC_DATA], [GEOGRAPHIC_DATA], and [GEOGRAPHIC_DA…"
click at [231, 157] on div "Call Now" at bounding box center [221, 153] width 151 height 15
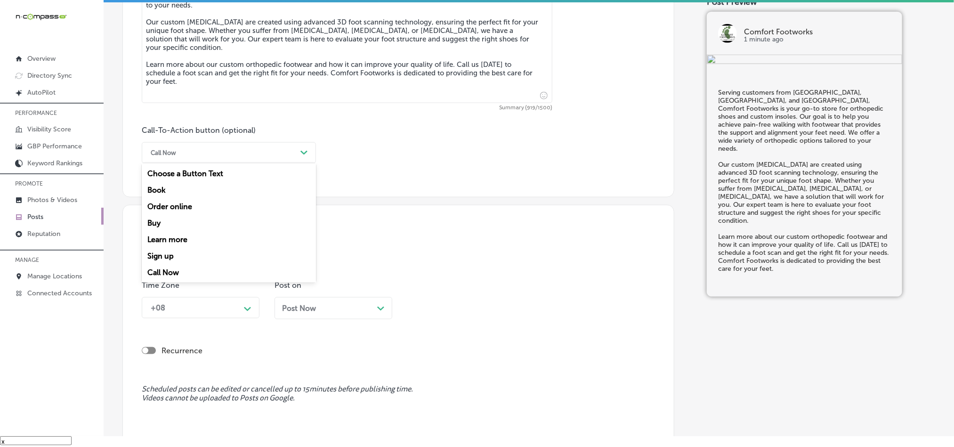
click at [165, 244] on div "Learn more" at bounding box center [229, 239] width 174 height 16
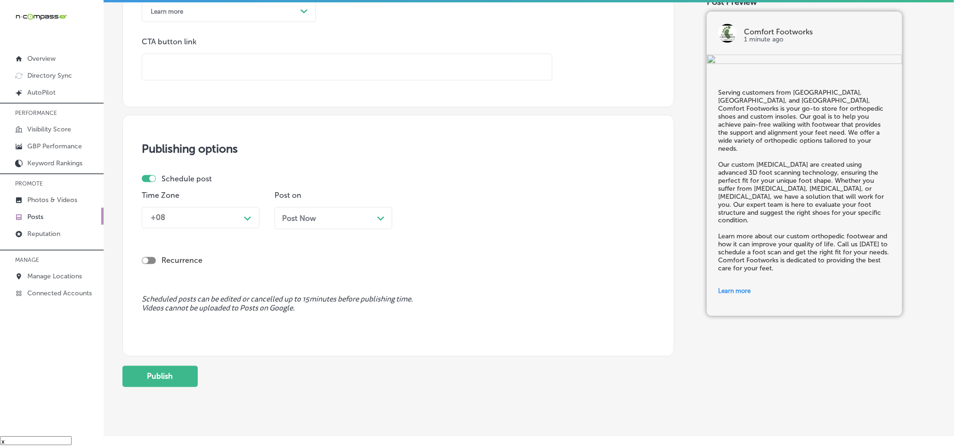
scroll to position [751, 0]
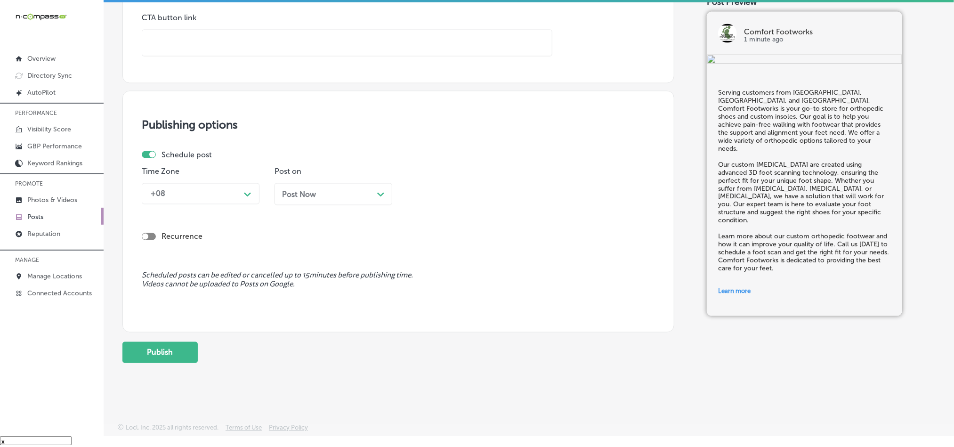
click at [207, 40] on input "text" at bounding box center [347, 43] width 410 height 26
paste input "[URL][DOMAIN_NAME]"
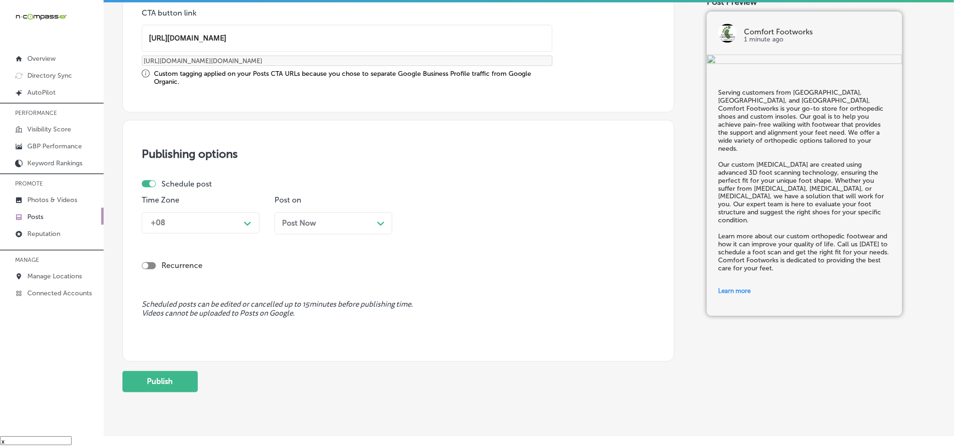
type input "[URL][DOMAIN_NAME]"
click at [225, 188] on div "Schedule post" at bounding box center [395, 183] width 506 height 9
click at [200, 228] on div "+08" at bounding box center [193, 223] width 94 height 16
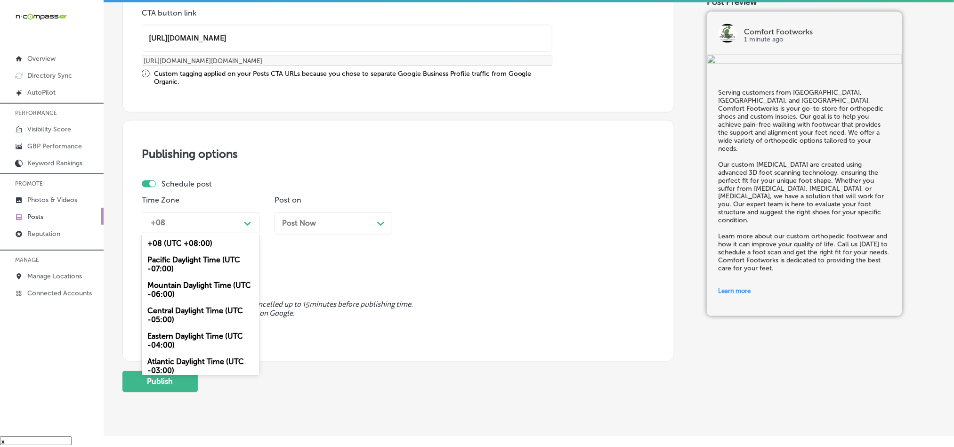
drag, startPoint x: 184, startPoint y: 295, endPoint x: 199, endPoint y: 277, distance: 23.4
click at [184, 294] on div "Mountain Daylight Time (UTC -06:00)" at bounding box center [201, 289] width 118 height 25
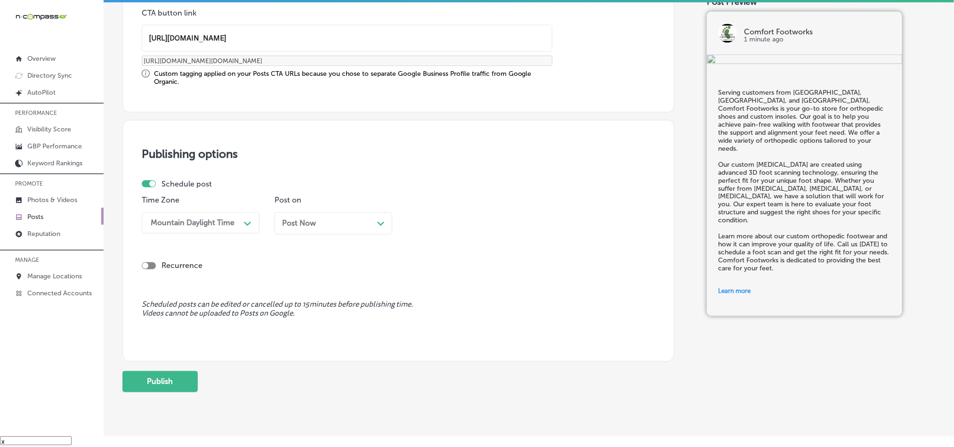
click at [319, 224] on div "Post Now Path Created with Sketch." at bounding box center [333, 223] width 103 height 9
click at [461, 229] on div "12:00 PM" at bounding box center [459, 223] width 94 height 16
click at [418, 288] on div "7:00 AM" at bounding box center [466, 281] width 118 height 16
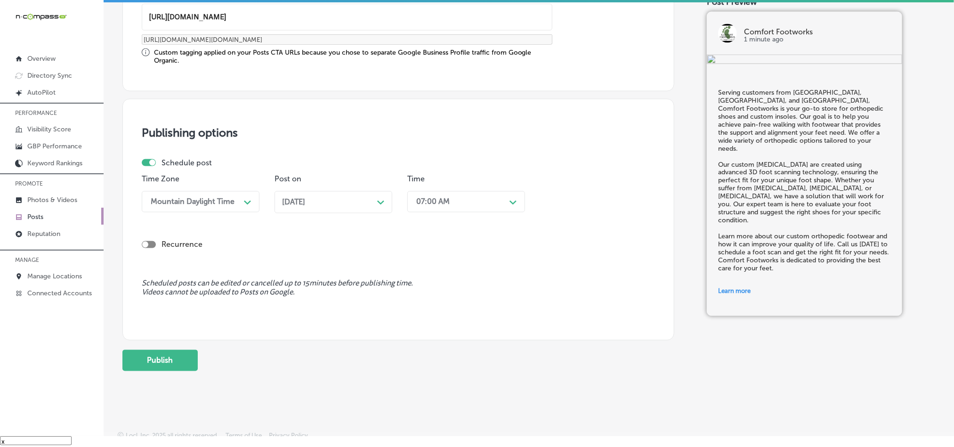
scroll to position [783, 0]
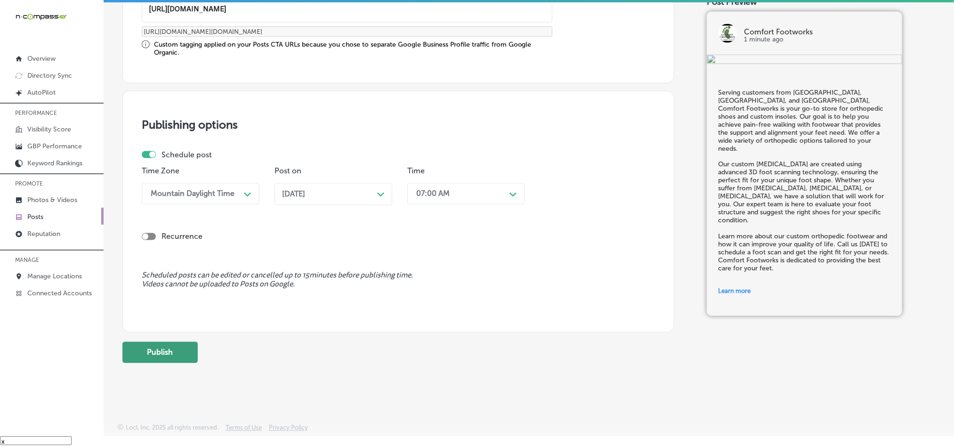
click at [164, 352] on button "Publish" at bounding box center [159, 352] width 75 height 21
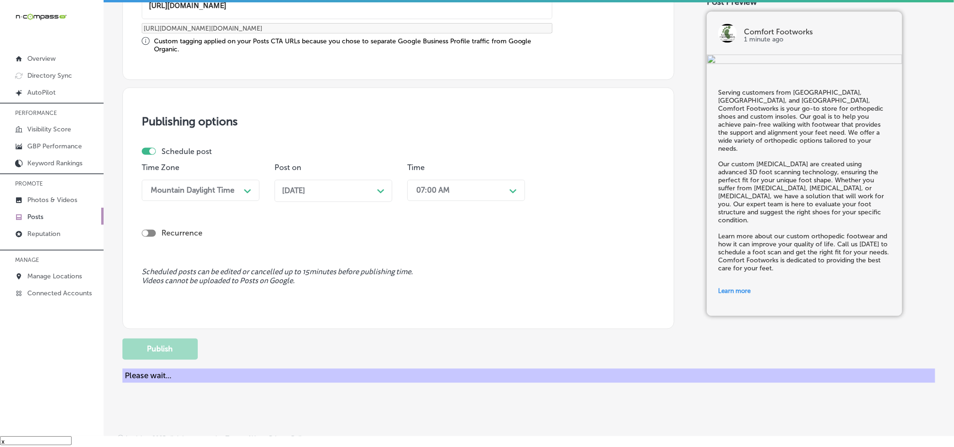
scroll to position [699, 0]
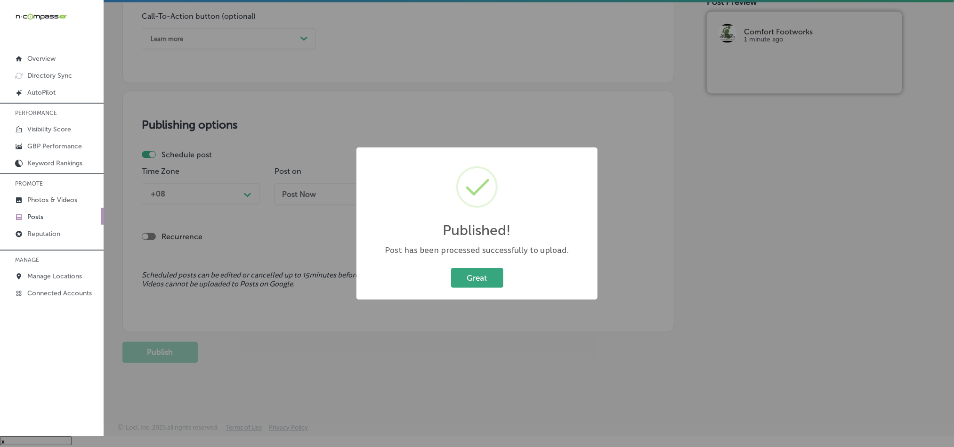
click at [495, 273] on button "Great" at bounding box center [477, 277] width 52 height 19
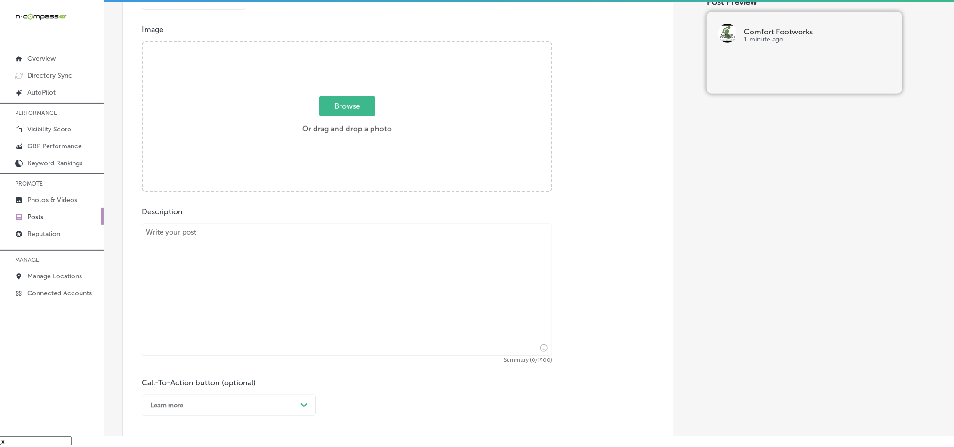
scroll to position [322, 0]
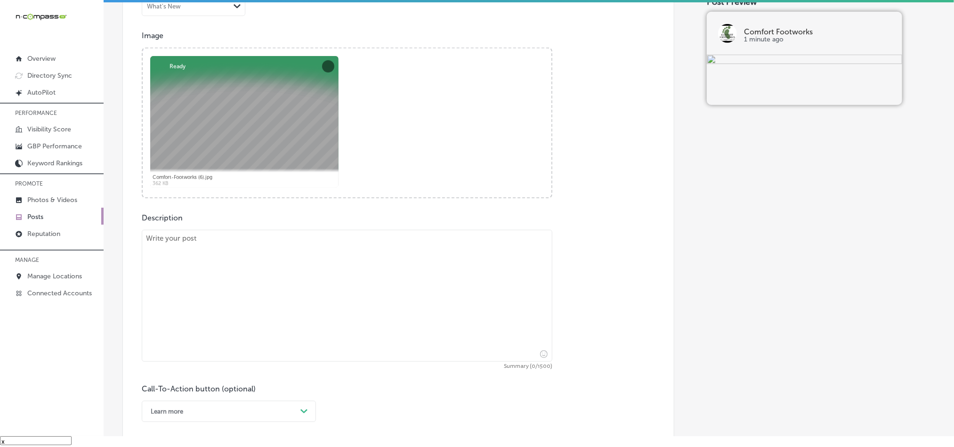
click at [291, 321] on textarea at bounding box center [347, 296] width 411 height 132
paste textarea "Comfort Footworks, proudly supporting [PERSON_NAME], [GEOGRAPHIC_DATA], and [GE…"
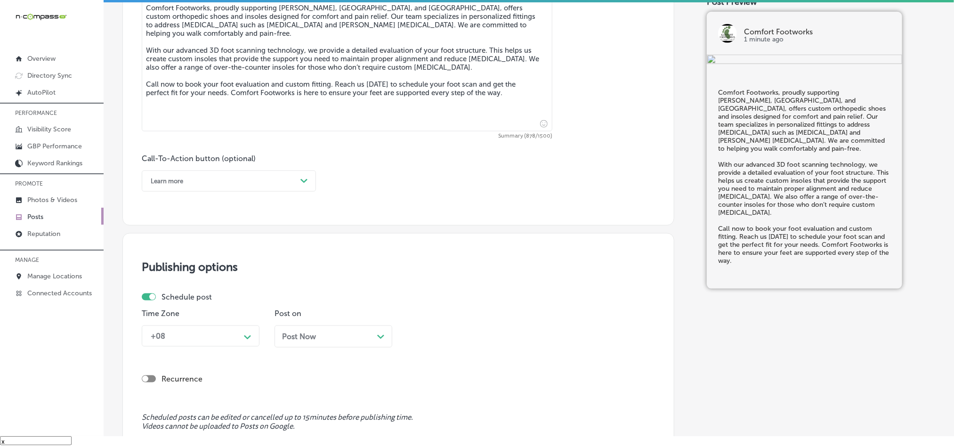
scroll to position [557, 0]
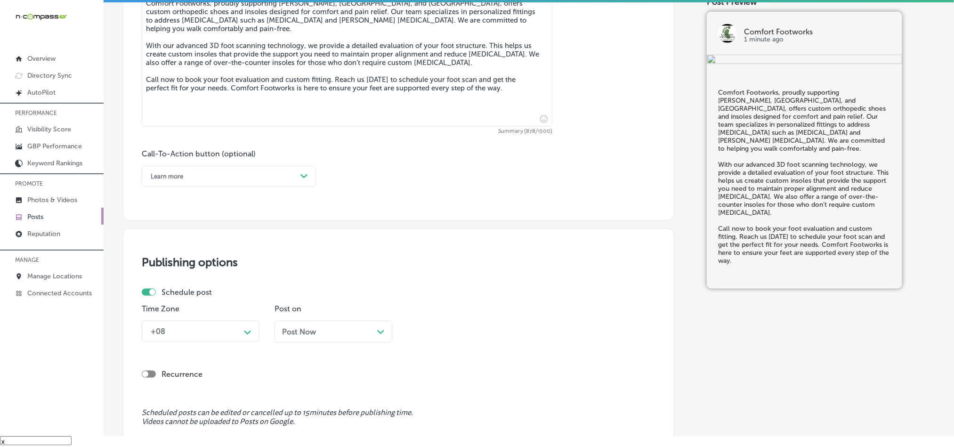
type textarea "Comfort Footworks, proudly supporting [PERSON_NAME], [GEOGRAPHIC_DATA], and [GE…"
drag, startPoint x: 260, startPoint y: 181, endPoint x: 257, endPoint y: 188, distance: 7.4
click at [260, 181] on div "Learn more" at bounding box center [221, 176] width 151 height 15
click at [171, 292] on div "Call Now" at bounding box center [229, 296] width 174 height 16
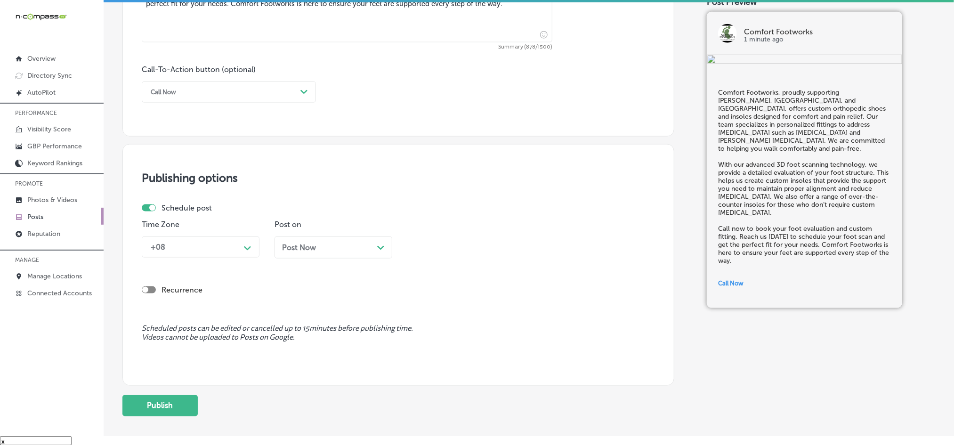
scroll to position [675, 0]
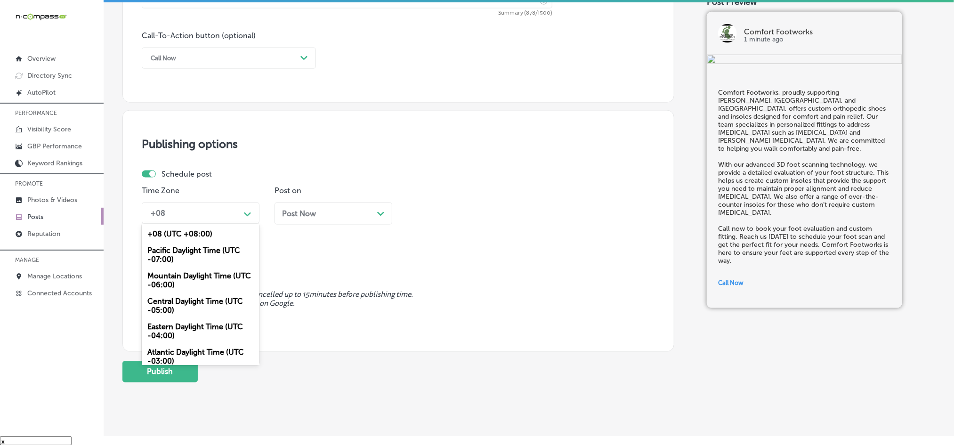
drag, startPoint x: 219, startPoint y: 211, endPoint x: 206, endPoint y: 224, distance: 18.0
click at [219, 211] on div "+08" at bounding box center [193, 213] width 94 height 16
drag, startPoint x: 174, startPoint y: 285, endPoint x: 179, endPoint y: 281, distance: 5.7
click at [174, 285] on div "Mountain Daylight Time (UTC -06:00)" at bounding box center [201, 280] width 118 height 25
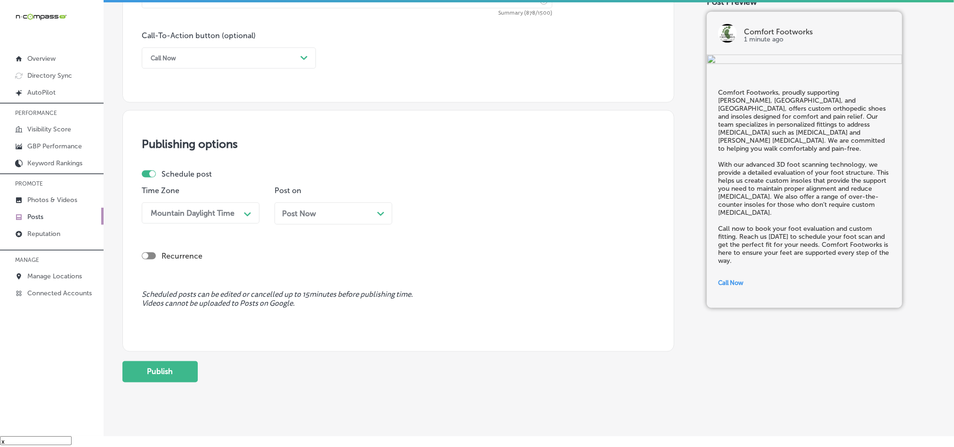
click at [323, 214] on div "Post Now Path Created with Sketch." at bounding box center [333, 213] width 103 height 9
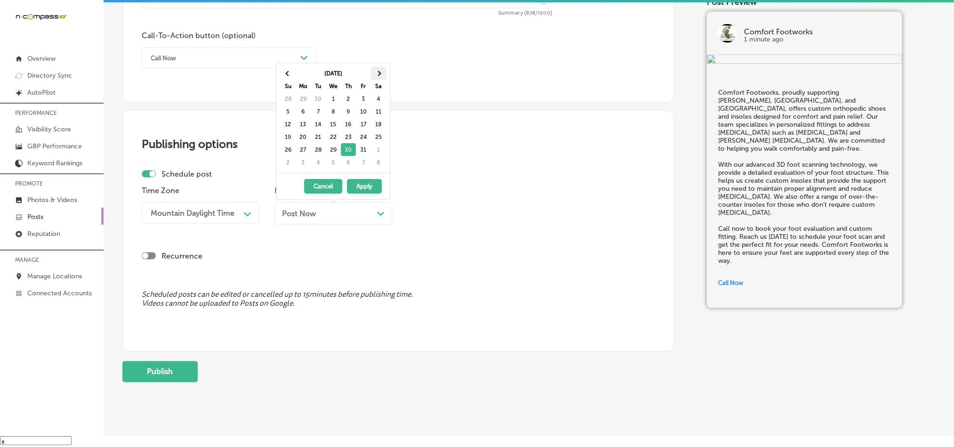
click at [379, 73] on span at bounding box center [378, 73] width 5 height 5
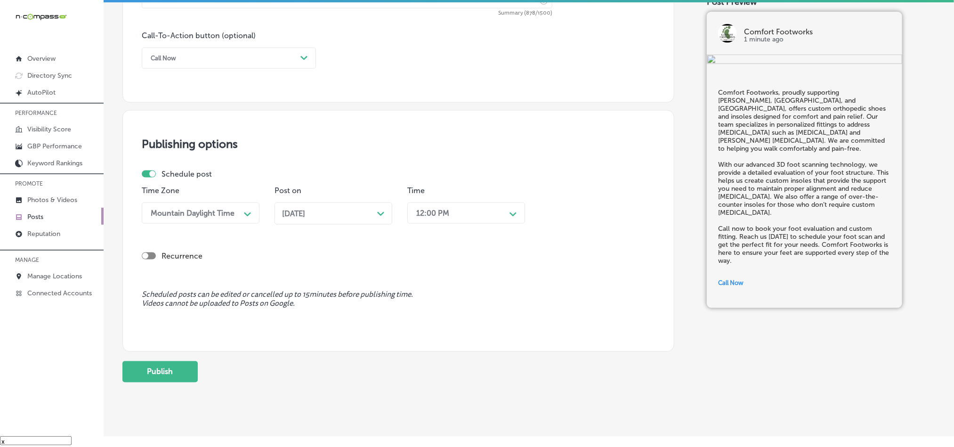
click at [437, 217] on div "12:00 PM" at bounding box center [432, 213] width 33 height 9
click at [424, 253] on div "7:00 AM" at bounding box center [466, 248] width 118 height 16
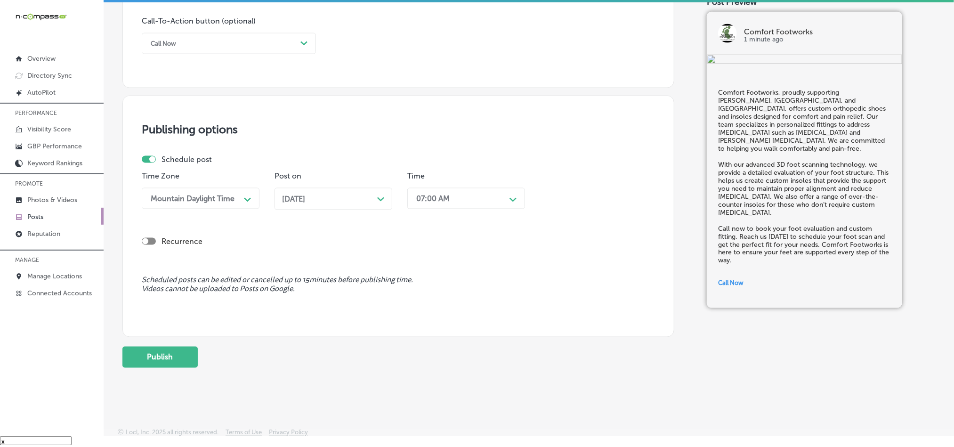
scroll to position [699, 0]
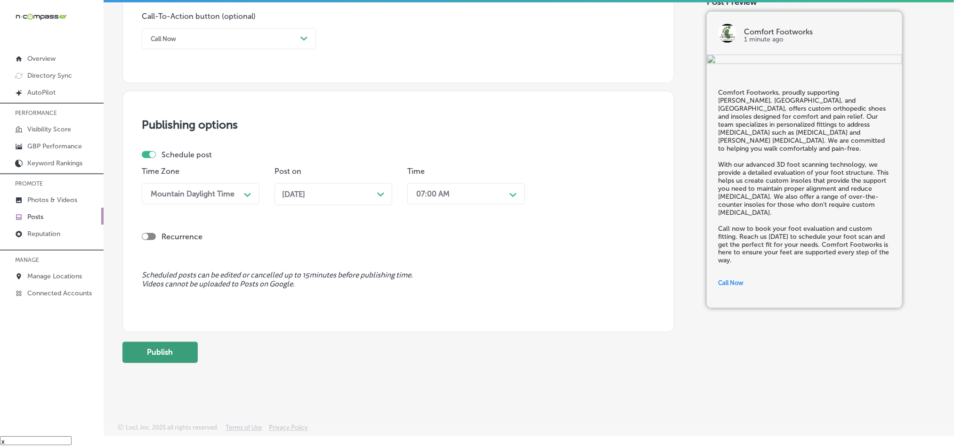
click at [159, 355] on button "Publish" at bounding box center [159, 352] width 75 height 21
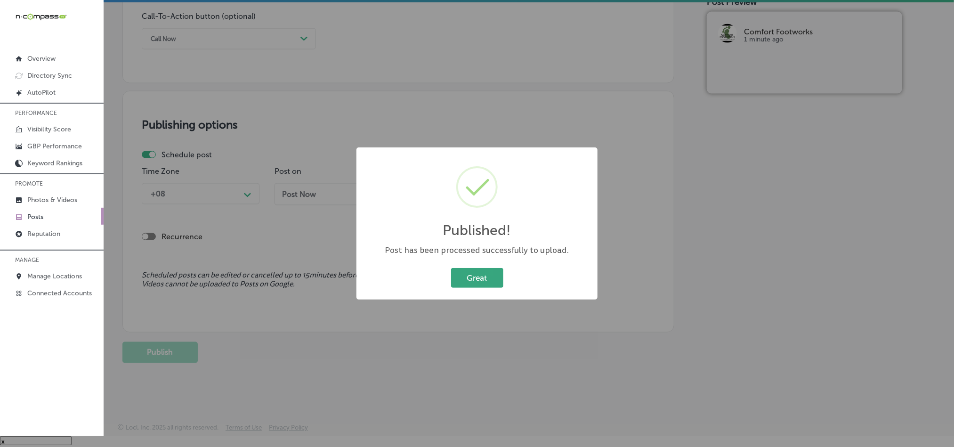
click at [468, 279] on button "Great" at bounding box center [477, 277] width 52 height 19
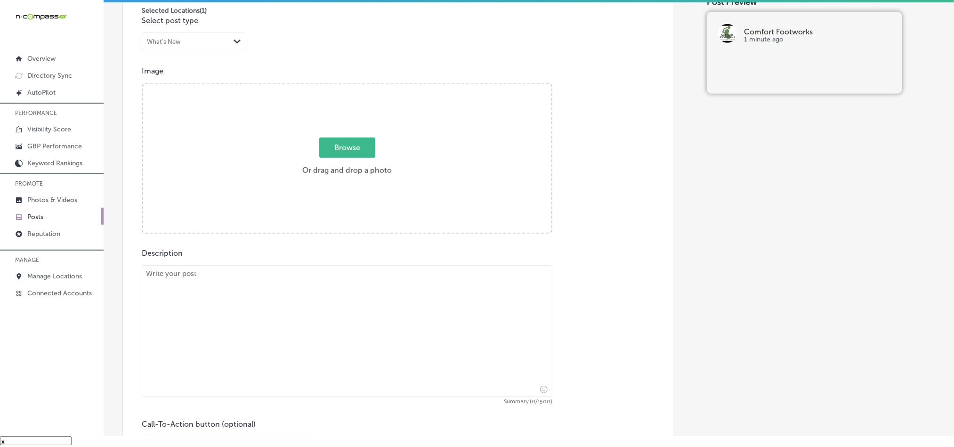
scroll to position [322, 0]
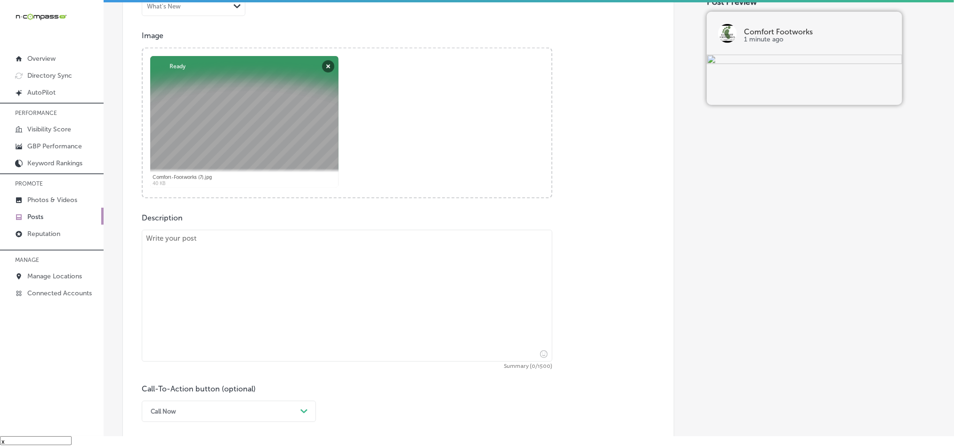
click at [304, 301] on textarea at bounding box center [347, 296] width 411 height 132
paste textarea "Serving [GEOGRAPHIC_DATA], [GEOGRAPHIC_DATA], and [GEOGRAPHIC_DATA], Comfort Fo…"
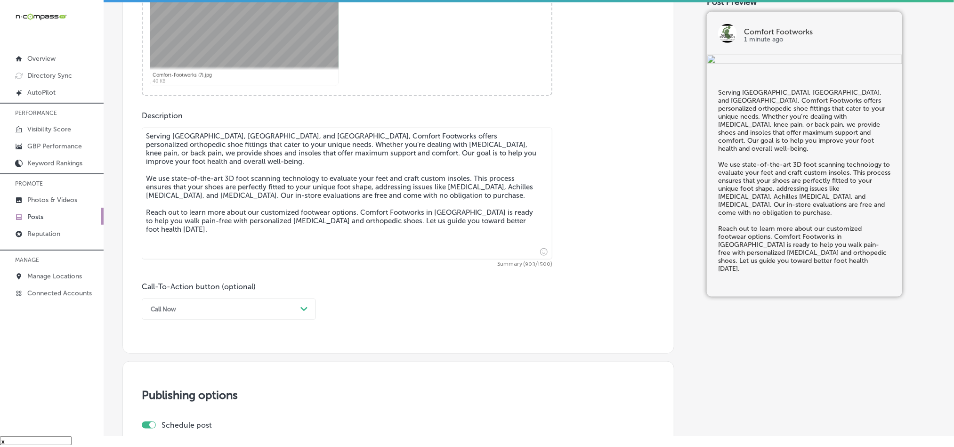
scroll to position [439, 0]
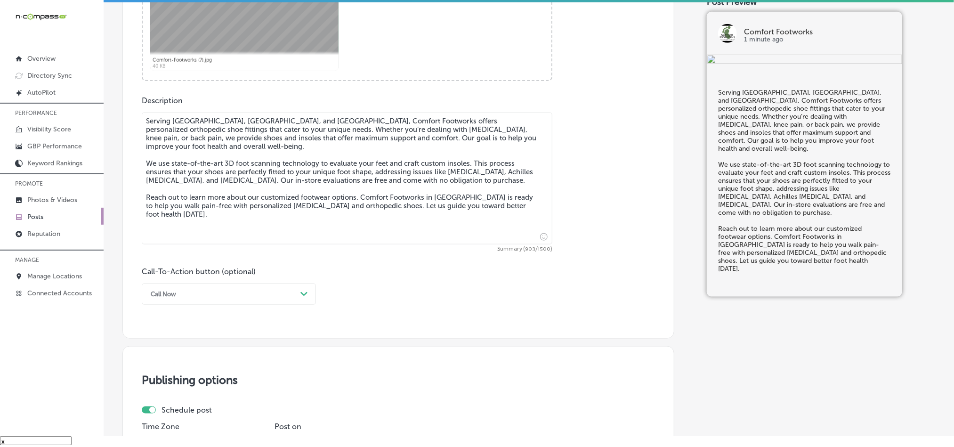
type textarea "Serving [GEOGRAPHIC_DATA], [GEOGRAPHIC_DATA], and [GEOGRAPHIC_DATA], Comfort Fo…"
drag, startPoint x: 284, startPoint y: 297, endPoint x: 271, endPoint y: 301, distance: 13.4
click at [283, 297] on div "Call Now" at bounding box center [221, 294] width 151 height 15
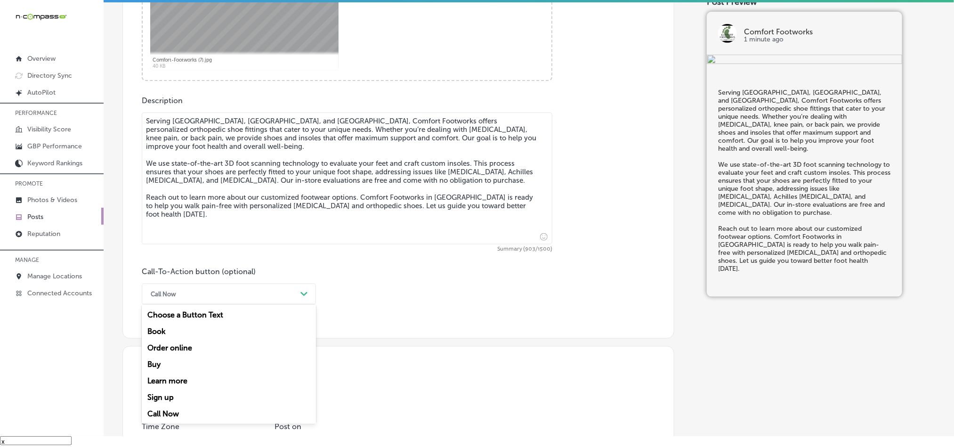
click at [174, 383] on div "Learn more" at bounding box center [229, 381] width 174 height 16
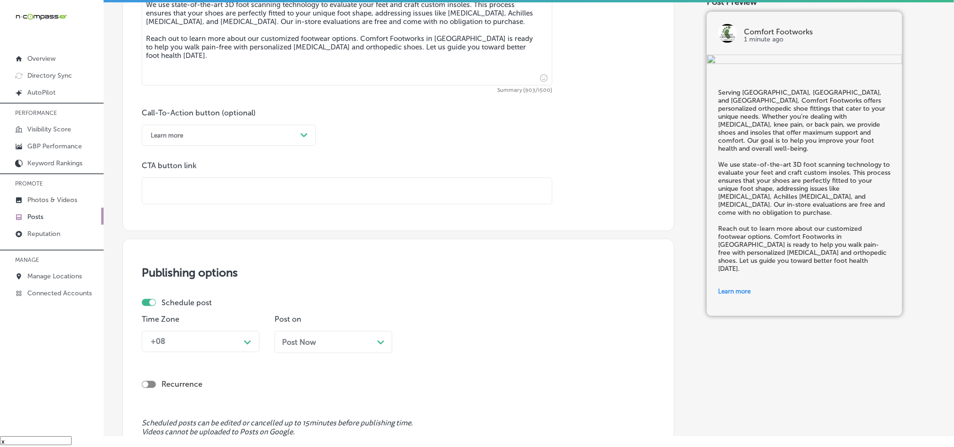
scroll to position [605, 0]
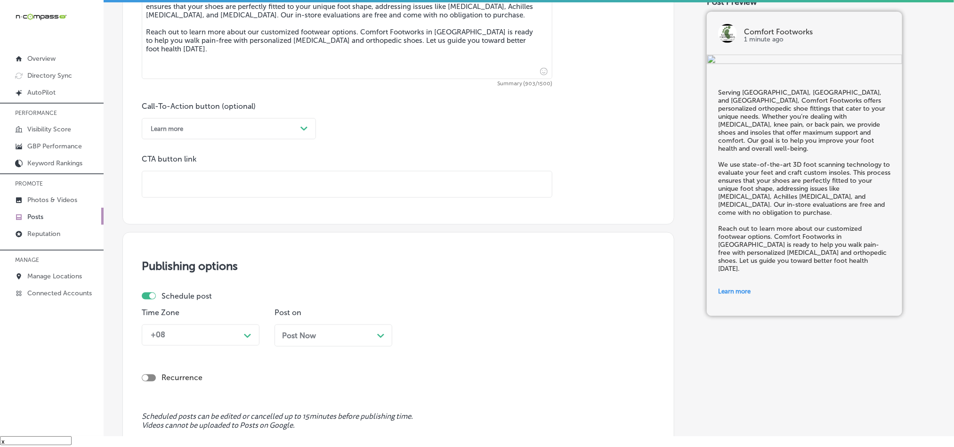
click at [240, 188] on input "text" at bounding box center [347, 184] width 410 height 26
paste input "[URL][DOMAIN_NAME]"
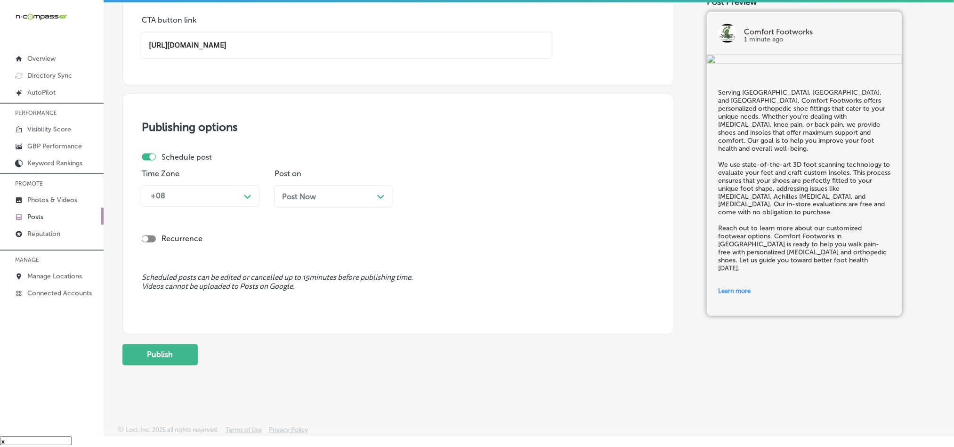
scroll to position [746, 0]
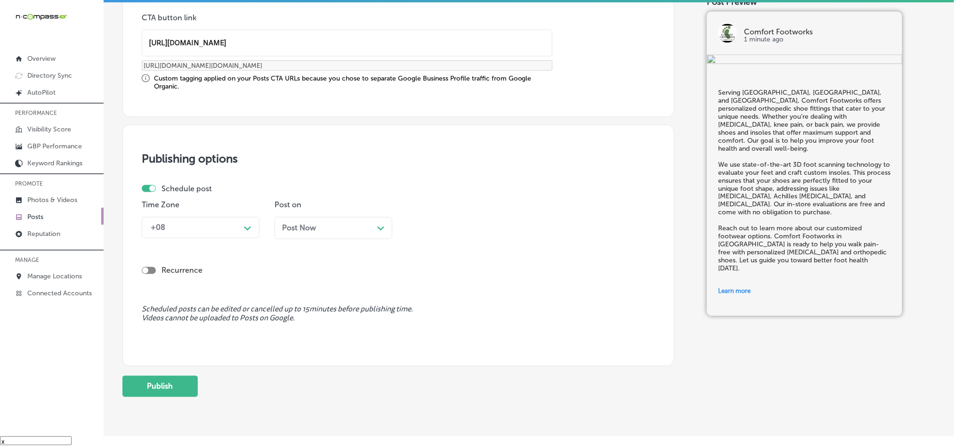
type input "[URL][DOMAIN_NAME]"
click at [242, 223] on div "Path Created with Sketch." at bounding box center [247, 227] width 15 height 15
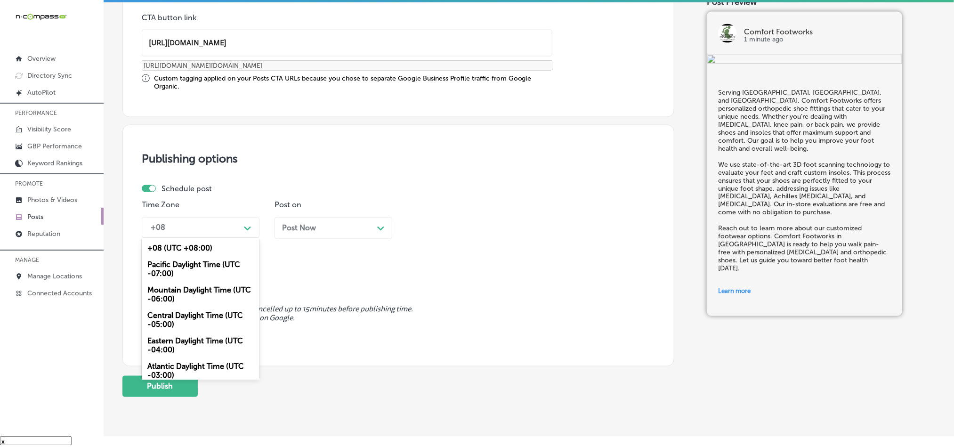
click at [190, 294] on div "Mountain Daylight Time (UTC -06:00)" at bounding box center [201, 294] width 118 height 25
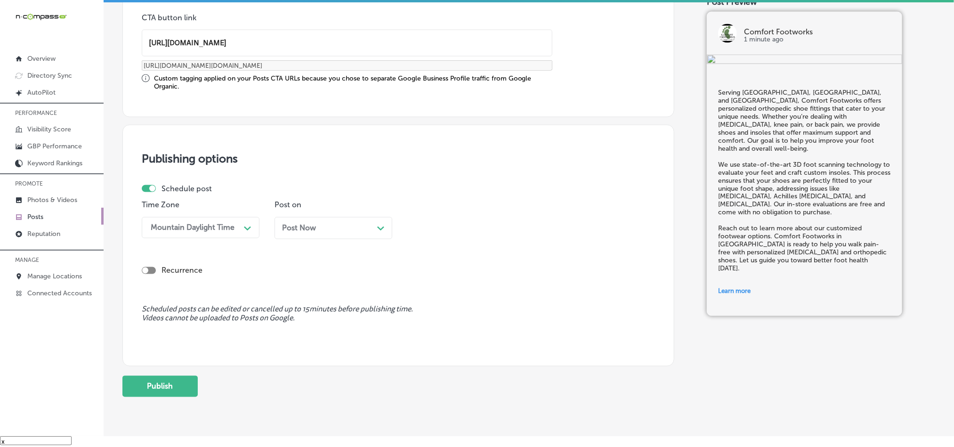
click at [328, 225] on div "Post Now Path Created with Sketch." at bounding box center [334, 228] width 118 height 22
click at [460, 236] on div "12:00 PM" at bounding box center [459, 228] width 94 height 16
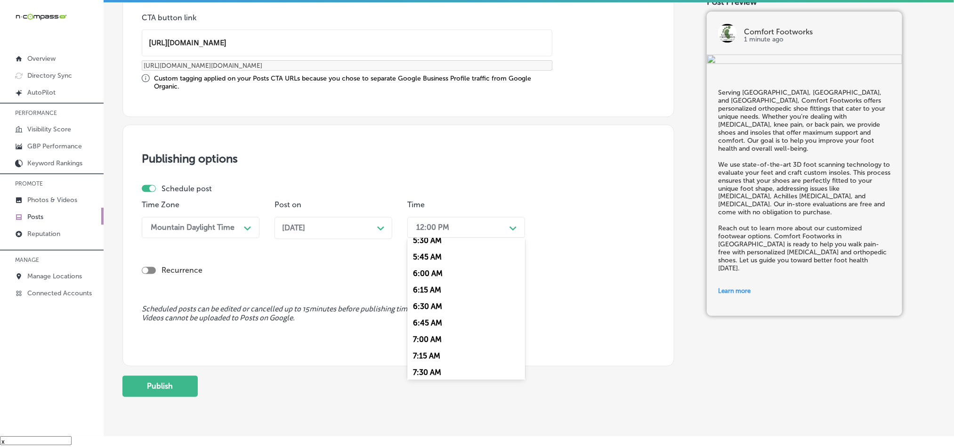
scroll to position [376, 0]
click at [427, 342] on div "7:00 AM" at bounding box center [466, 333] width 118 height 16
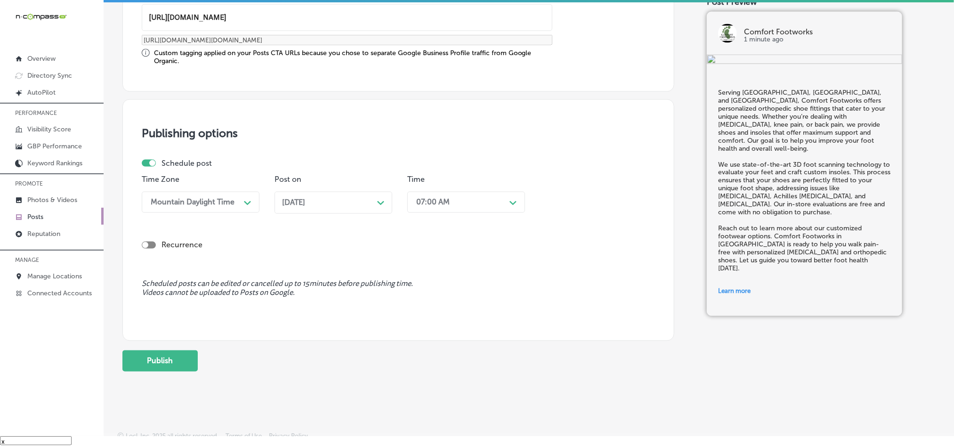
scroll to position [783, 0]
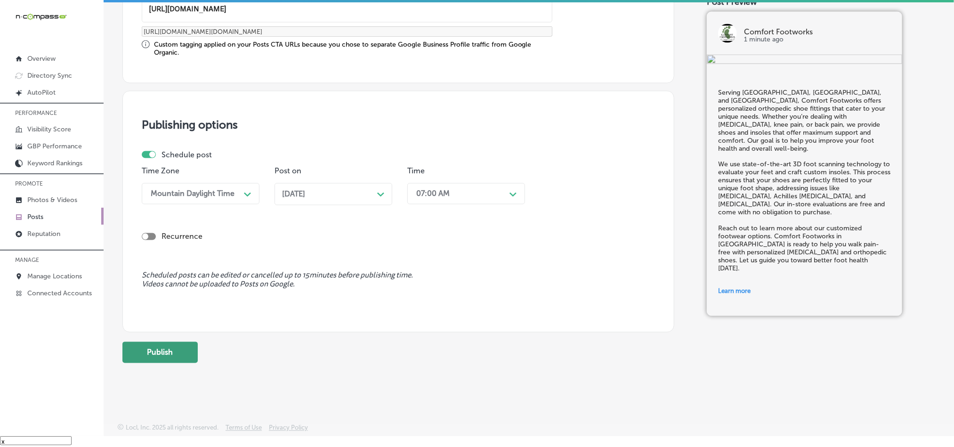
click at [151, 352] on button "Publish" at bounding box center [159, 352] width 75 height 21
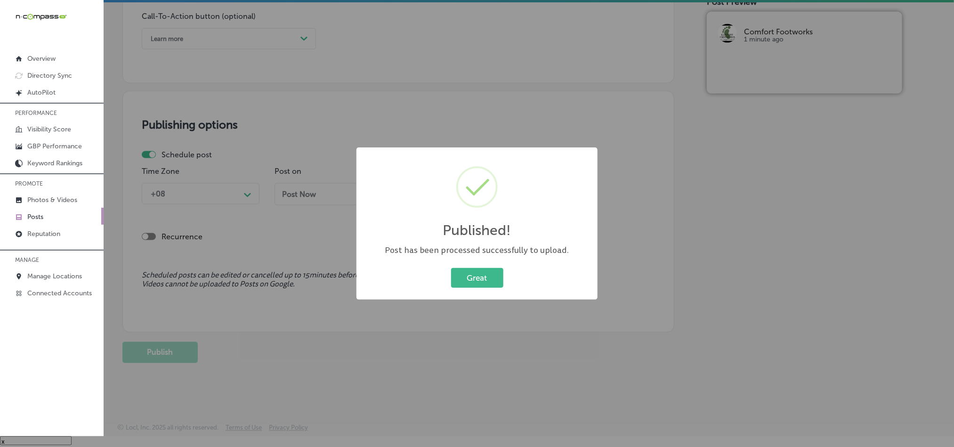
scroll to position [699, 0]
click at [472, 277] on button "Great" at bounding box center [477, 277] width 52 height 19
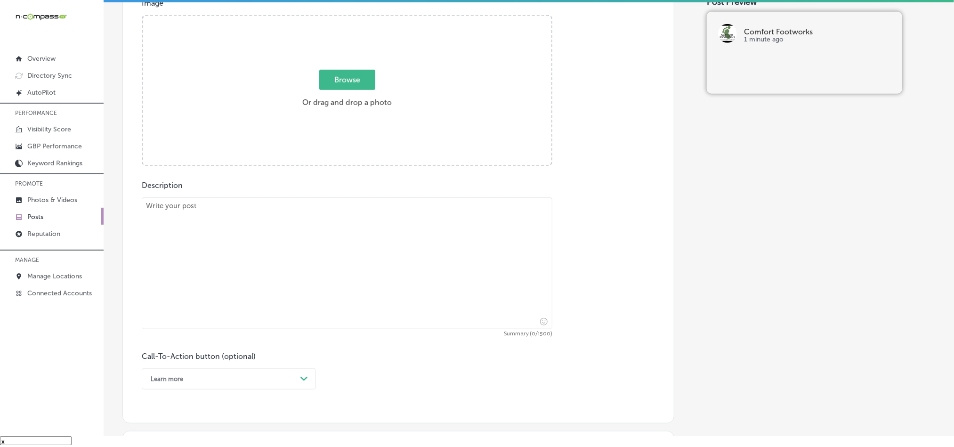
scroll to position [322, 0]
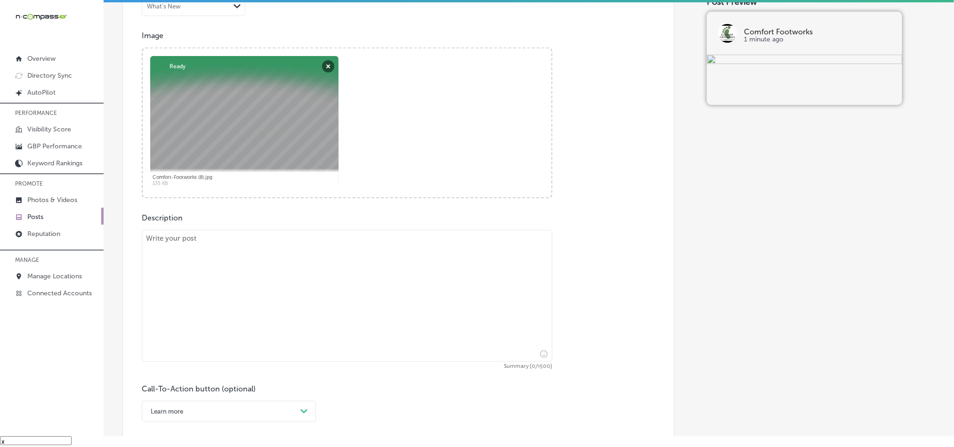
click at [296, 326] on textarea at bounding box center [347, 296] width 411 height 132
paste textarea "At Comfort Footworks, we proudly serve [GEOGRAPHIC_DATA], [GEOGRAPHIC_DATA], an…"
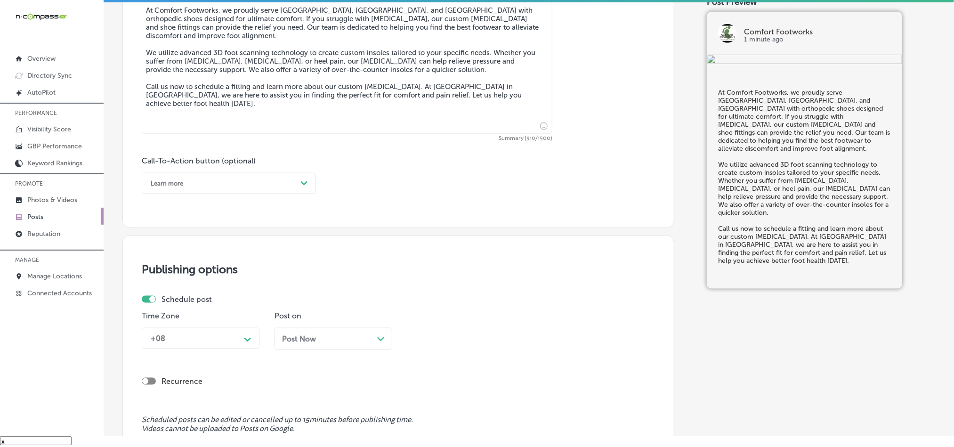
scroll to position [557, 0]
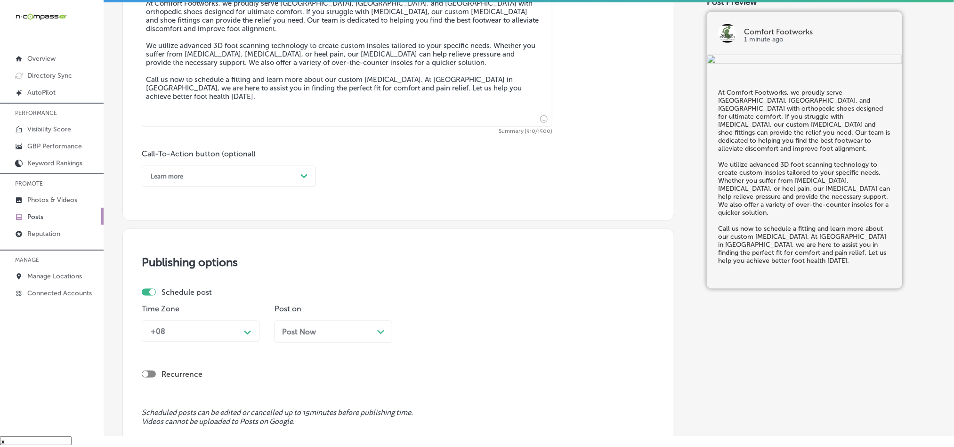
type textarea "At Comfort Footworks, we proudly serve [GEOGRAPHIC_DATA], [GEOGRAPHIC_DATA], an…"
click at [216, 177] on div "Learn more" at bounding box center [221, 176] width 151 height 15
click at [167, 302] on div "Call Now" at bounding box center [229, 296] width 174 height 16
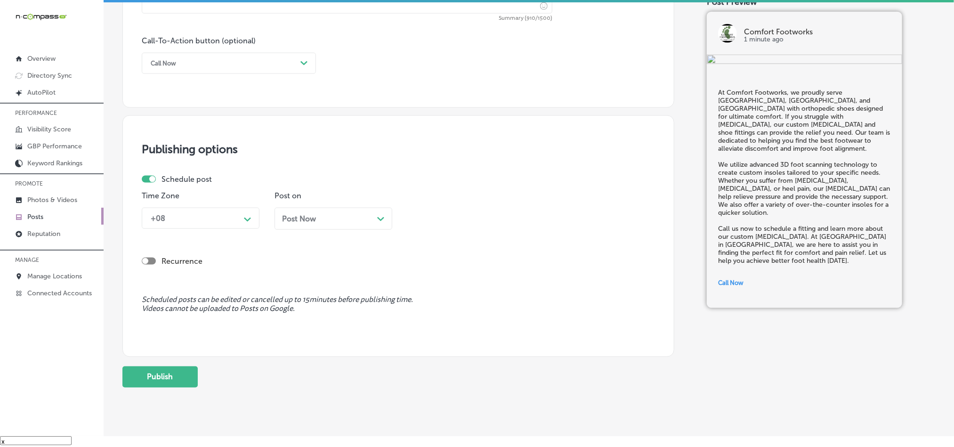
scroll to position [675, 0]
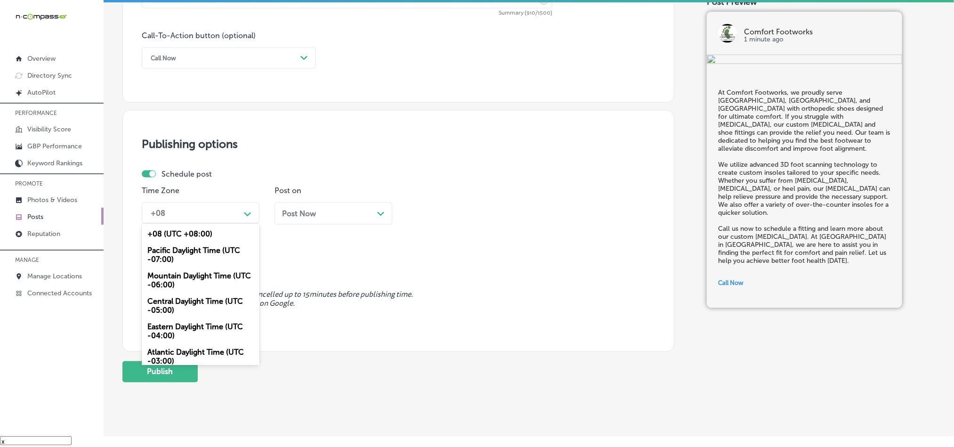
click at [220, 221] on div "+08" at bounding box center [193, 213] width 94 height 16
click at [177, 285] on div "Mountain Daylight Time (UTC -06:00)" at bounding box center [201, 280] width 118 height 25
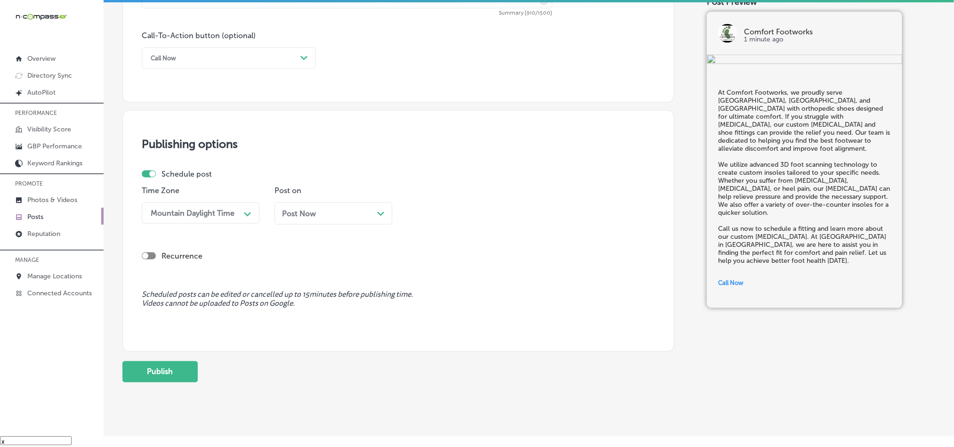
click at [324, 218] on div "Post Now Path Created with Sketch." at bounding box center [333, 213] width 103 height 9
click at [446, 221] on div "12:00 PM" at bounding box center [459, 213] width 94 height 16
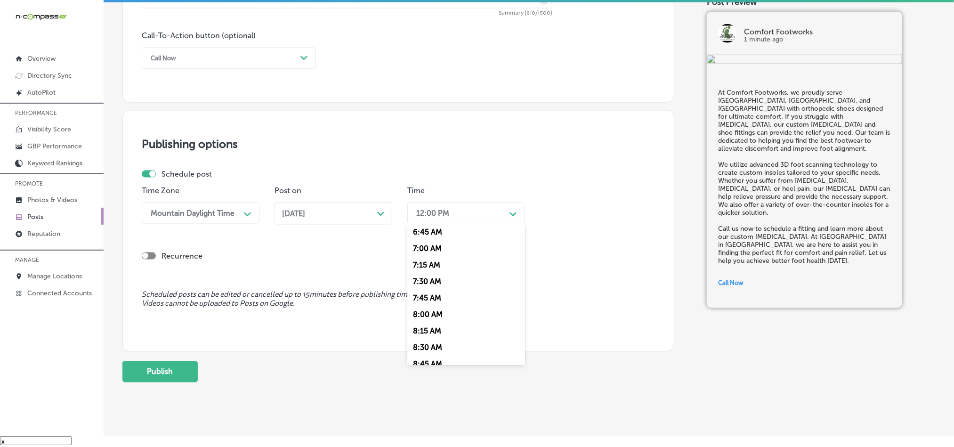
click at [424, 256] on div "7:00 AM" at bounding box center [466, 248] width 118 height 16
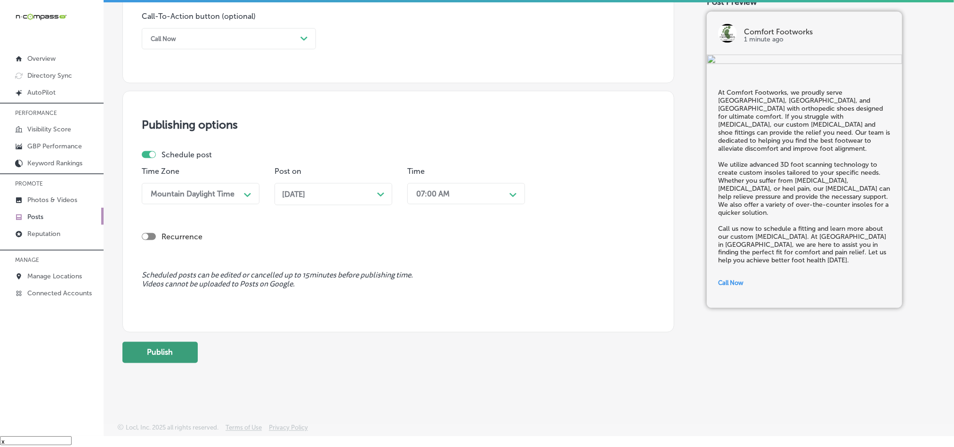
click at [167, 355] on button "Publish" at bounding box center [159, 352] width 75 height 21
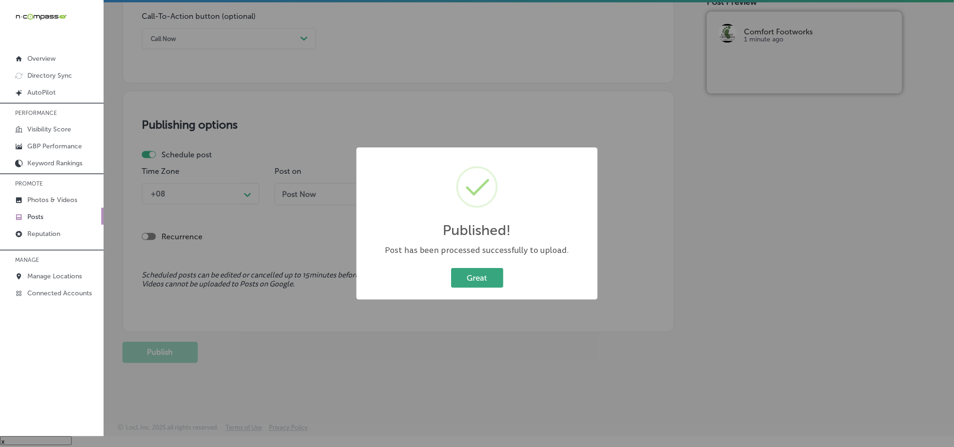
click at [482, 271] on button "Great" at bounding box center [477, 277] width 52 height 19
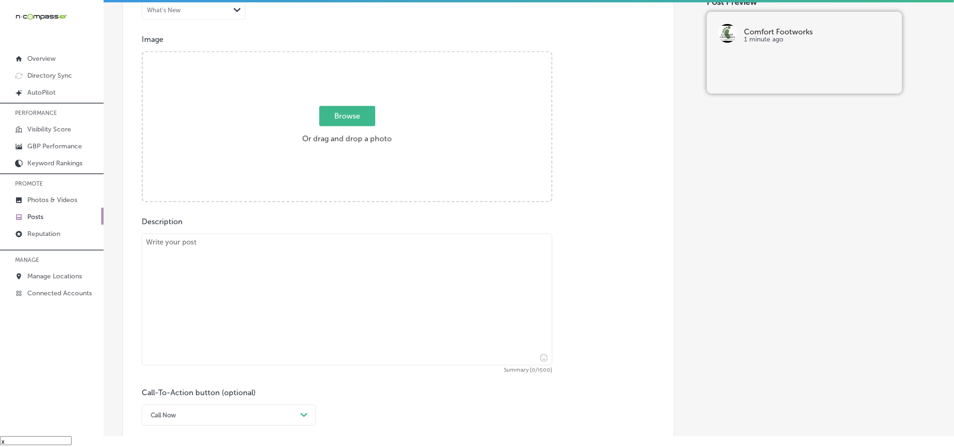
scroll to position [322, 0]
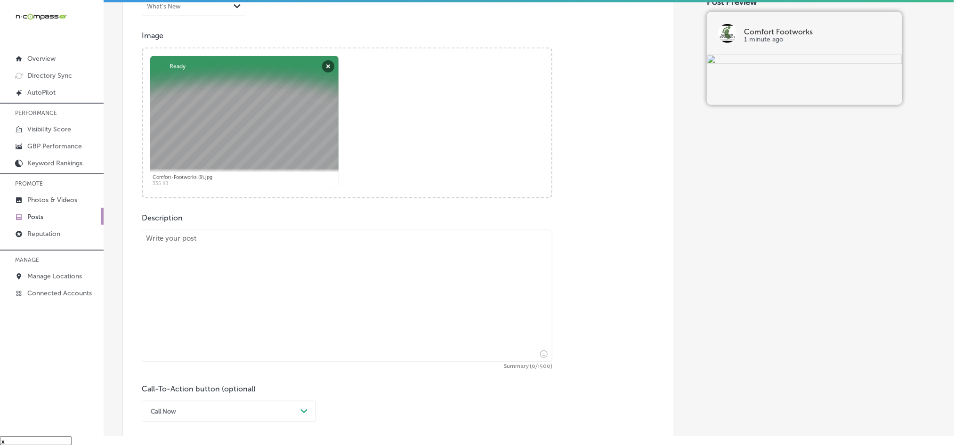
click at [280, 306] on textarea at bounding box center [347, 296] width 411 height 132
paste textarea "Comfort Footworks, proudly serving [GEOGRAPHIC_DATA], [GEOGRAPHIC_DATA], and [G…"
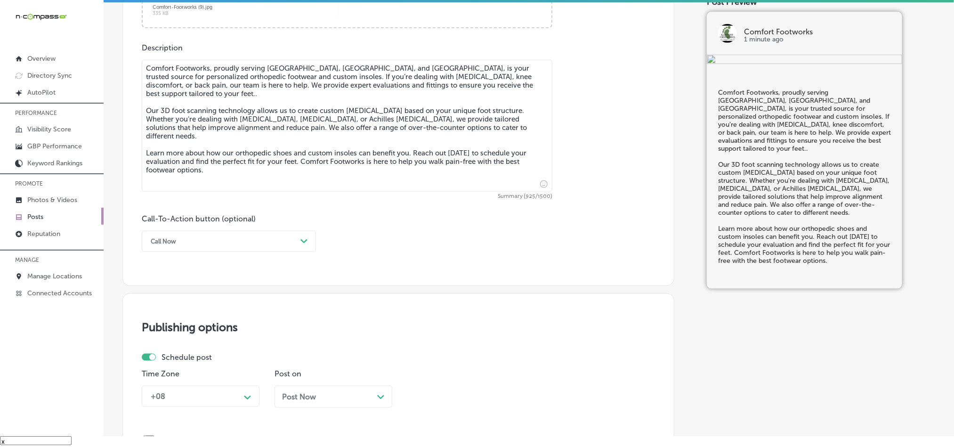
scroll to position [534, 0]
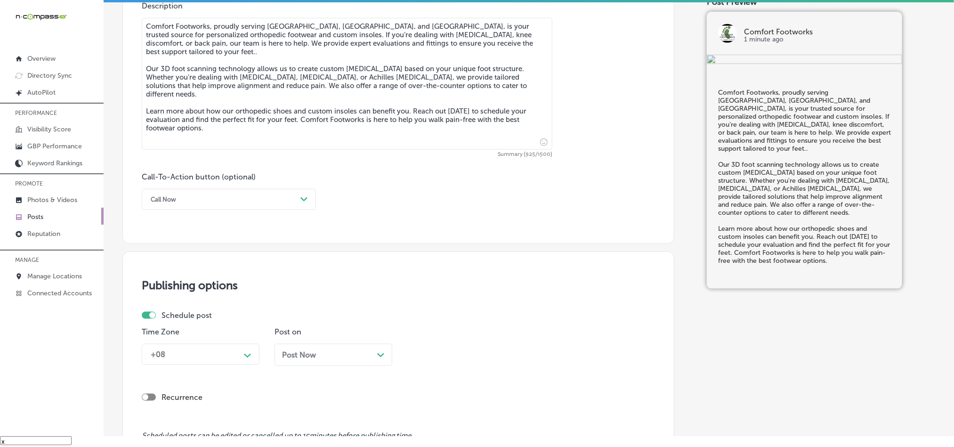
type textarea "Comfort Footworks, proudly serving [GEOGRAPHIC_DATA], [GEOGRAPHIC_DATA], and [G…"
click at [228, 203] on div "Call Now" at bounding box center [221, 199] width 151 height 15
click at [179, 288] on div "Learn more" at bounding box center [229, 286] width 174 height 16
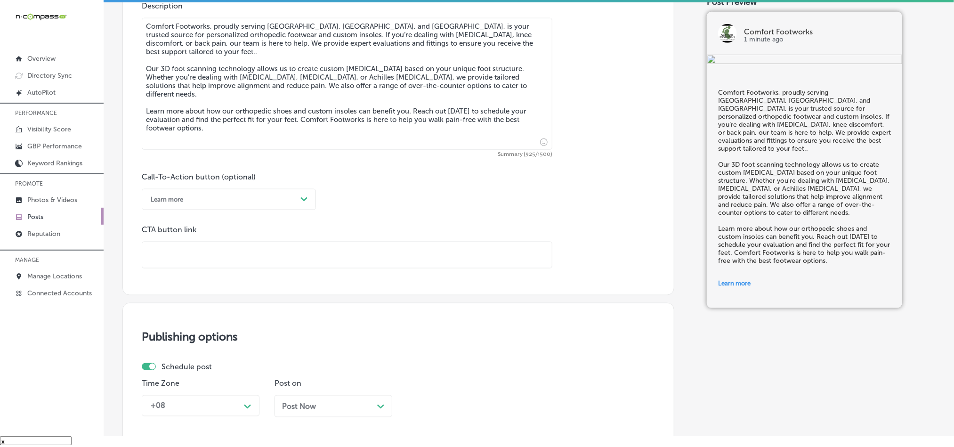
click at [260, 260] on input "text" at bounding box center [347, 255] width 410 height 26
paste input "[URL][DOMAIN_NAME]"
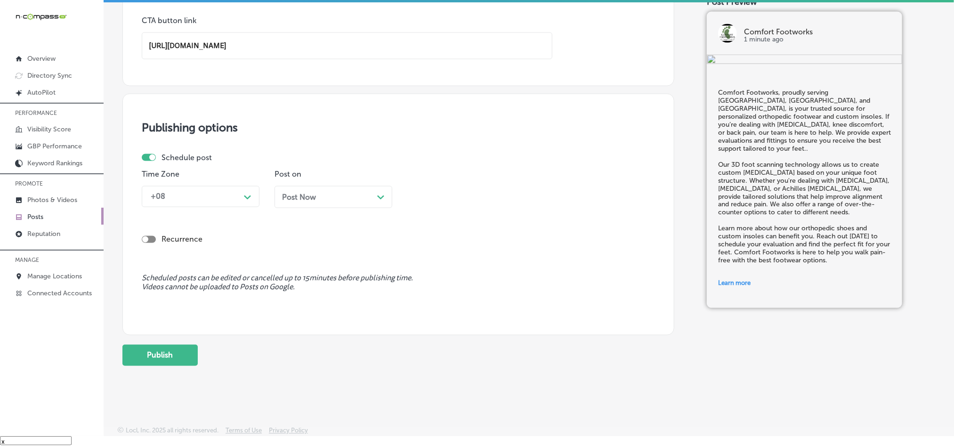
scroll to position [746, 0]
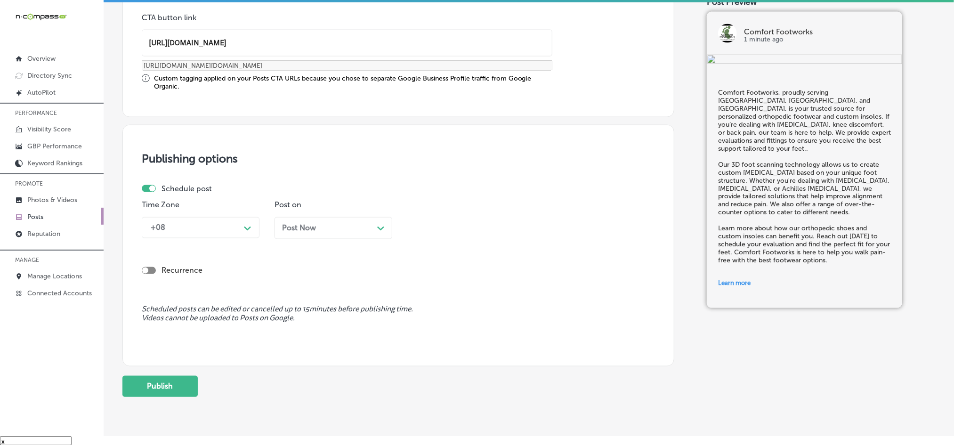
type input "[URL][DOMAIN_NAME]"
click at [207, 185] on label "Schedule post" at bounding box center [187, 188] width 50 height 9
click at [210, 225] on div "+08" at bounding box center [193, 228] width 94 height 16
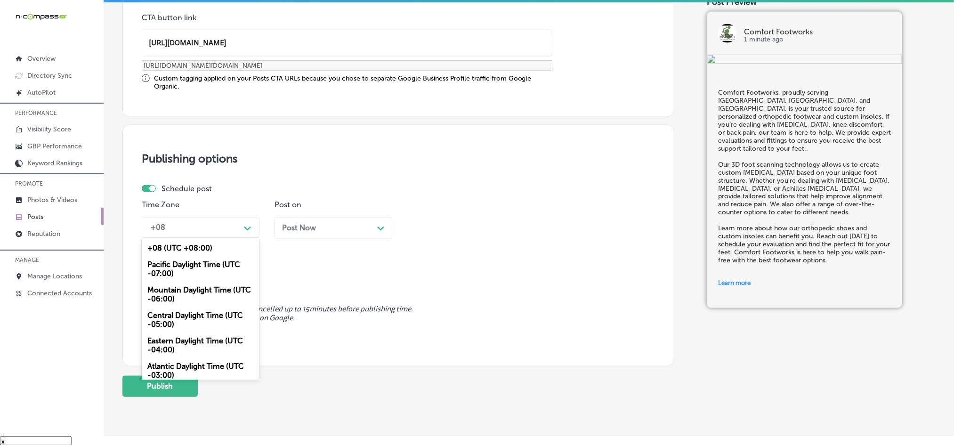
click at [191, 294] on div "Mountain Daylight Time (UTC -06:00)" at bounding box center [201, 294] width 118 height 25
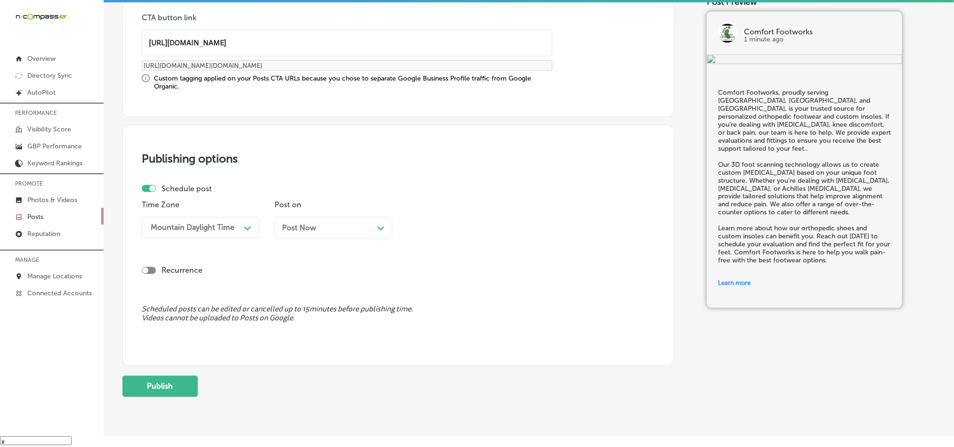
click at [341, 228] on div "Post Now Path Created with Sketch." at bounding box center [333, 228] width 103 height 9
click at [432, 236] on div "12:00 PM" at bounding box center [459, 228] width 94 height 16
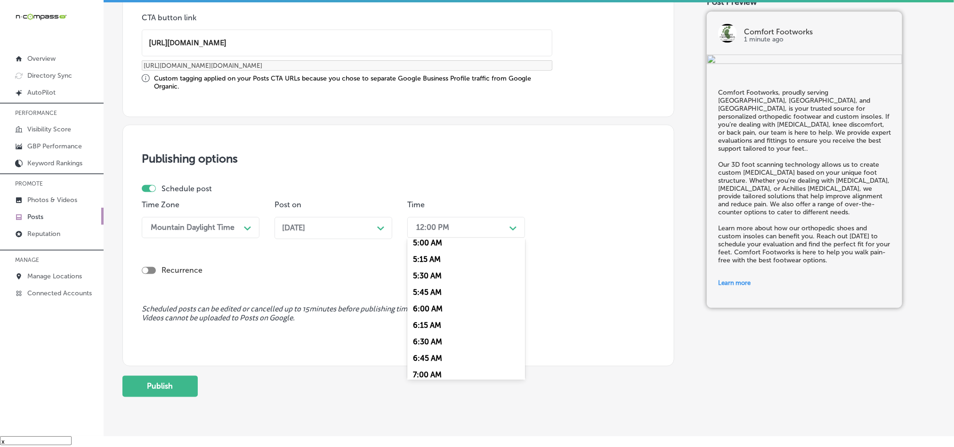
scroll to position [400, 0]
click at [425, 314] on div "7:00 AM" at bounding box center [466, 309] width 118 height 16
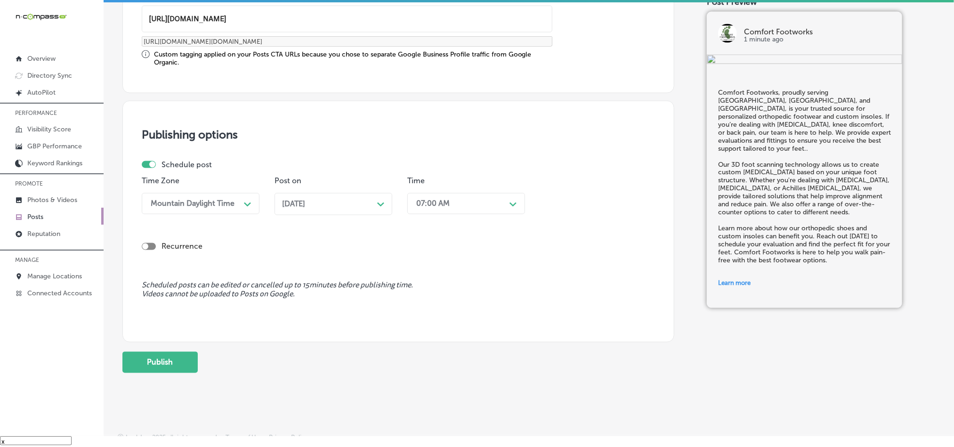
scroll to position [783, 0]
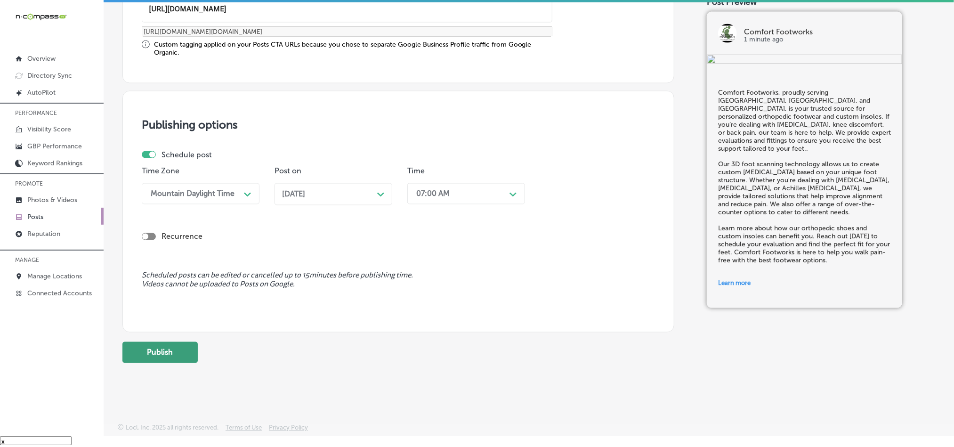
click at [154, 355] on button "Publish" at bounding box center [159, 352] width 75 height 21
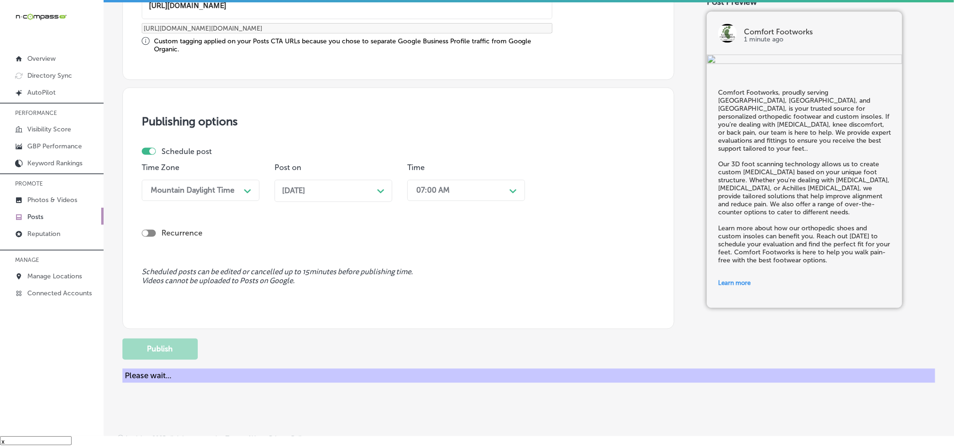
scroll to position [699, 0]
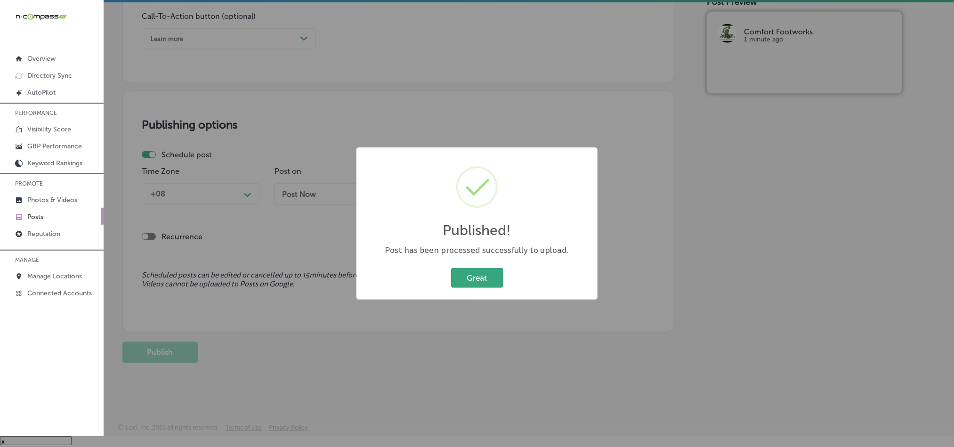
click at [471, 274] on button "Great" at bounding box center [477, 277] width 52 height 19
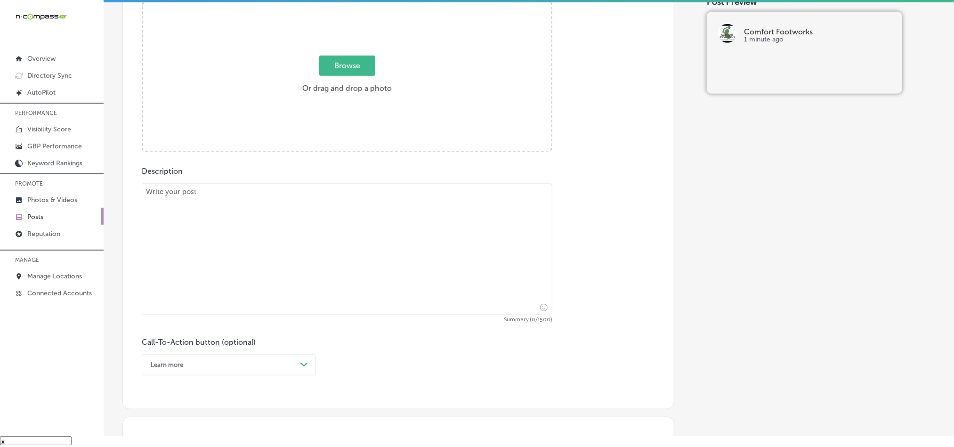
scroll to position [322, 0]
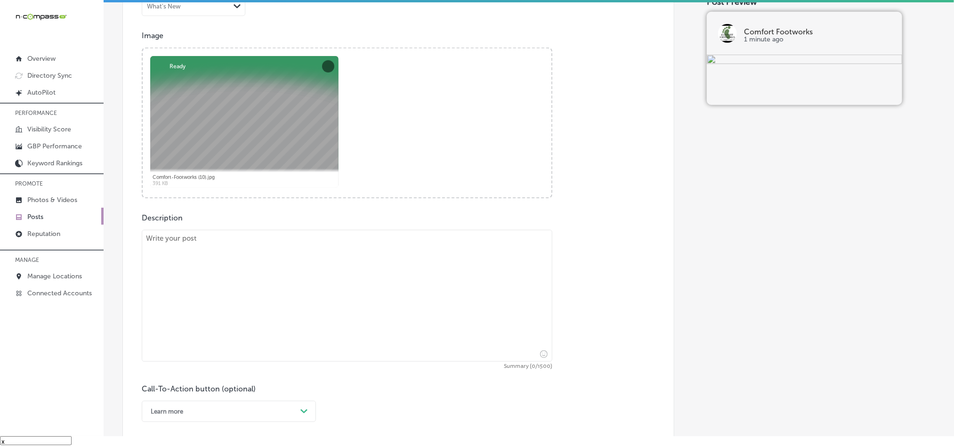
click at [237, 324] on textarea at bounding box center [347, 296] width 411 height 132
paste textarea "Serving customers from [GEOGRAPHIC_DATA], [GEOGRAPHIC_DATA], and [GEOGRAPHIC_DA…"
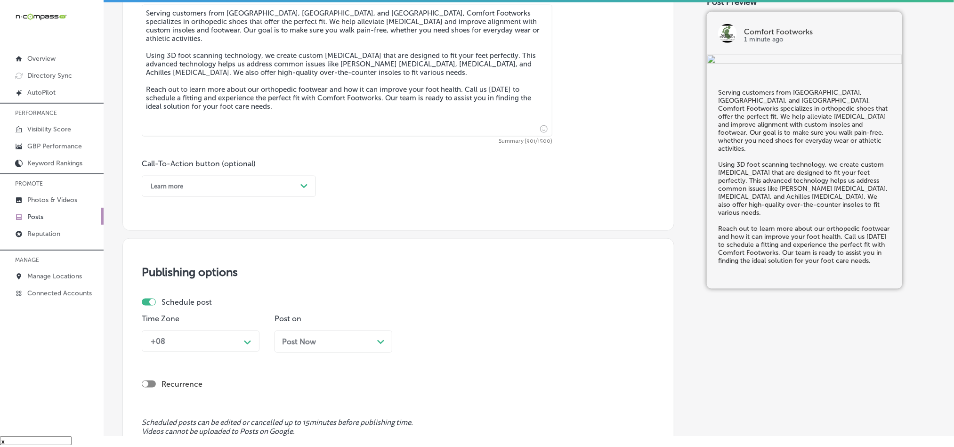
scroll to position [557, 0]
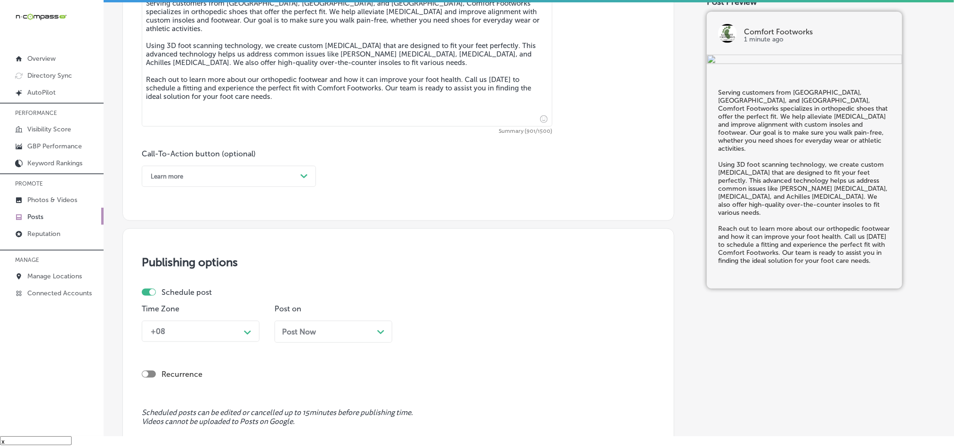
type textarea "Serving customers from [GEOGRAPHIC_DATA], [GEOGRAPHIC_DATA], and [GEOGRAPHIC_DA…"
click at [236, 179] on div "Learn more" at bounding box center [221, 176] width 151 height 15
click at [189, 266] on div "Learn more" at bounding box center [229, 263] width 174 height 16
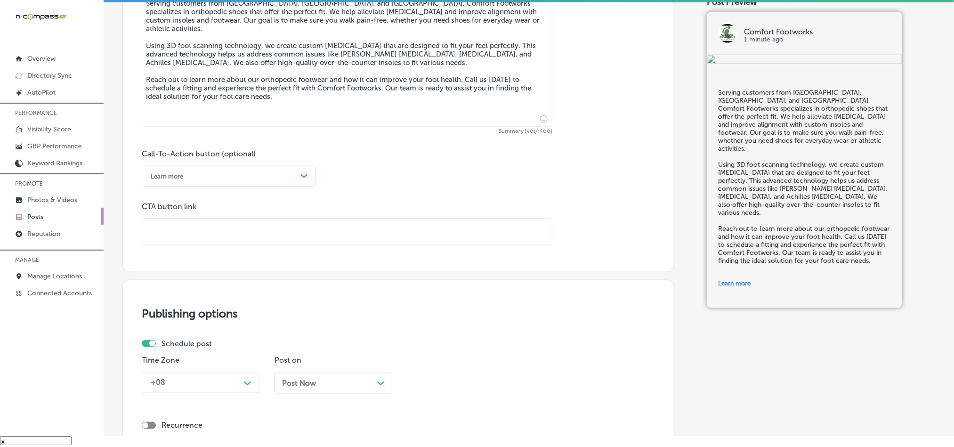
click at [204, 231] on input "text" at bounding box center [347, 232] width 410 height 26
paste input "[URL][DOMAIN_NAME]"
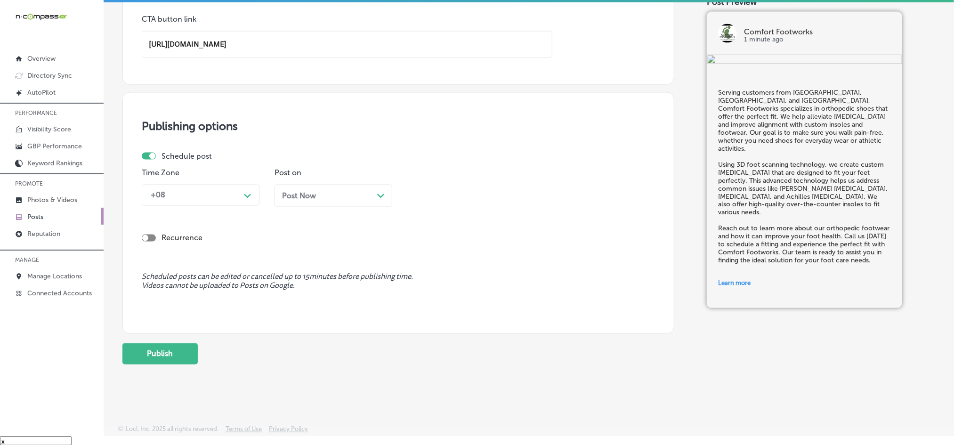
scroll to position [751, 0]
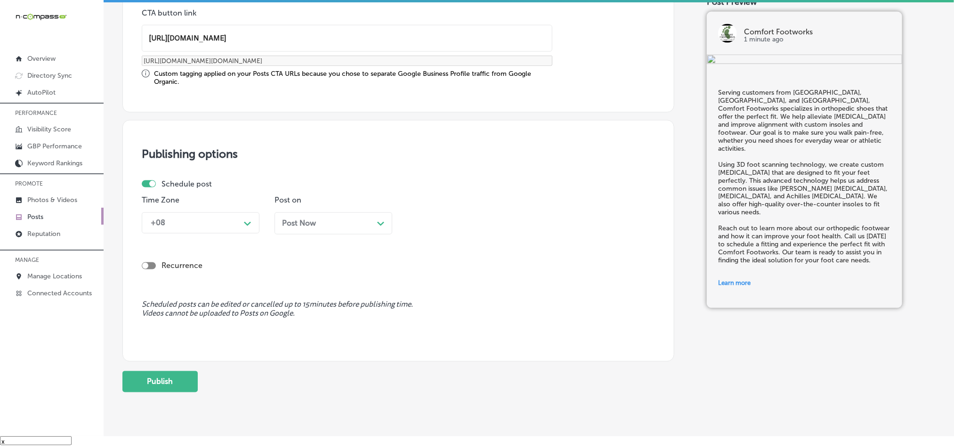
type input "[URL][DOMAIN_NAME]"
click at [231, 195] on div "Schedule post Time Zone +08 Path Created with Sketch. Post on Post Now Path Cre…" at bounding box center [395, 210] width 506 height 62
click at [231, 228] on div "+08" at bounding box center [193, 223] width 94 height 16
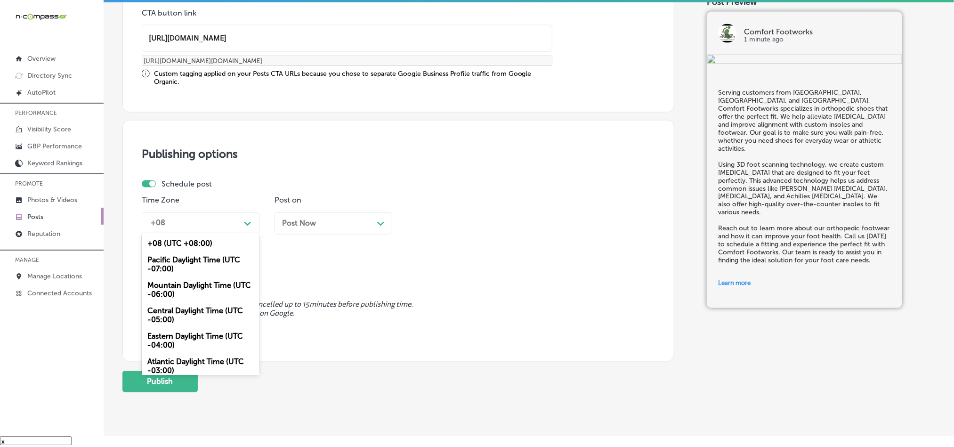
click at [188, 287] on div "Mountain Daylight Time (UTC -06:00)" at bounding box center [201, 289] width 118 height 25
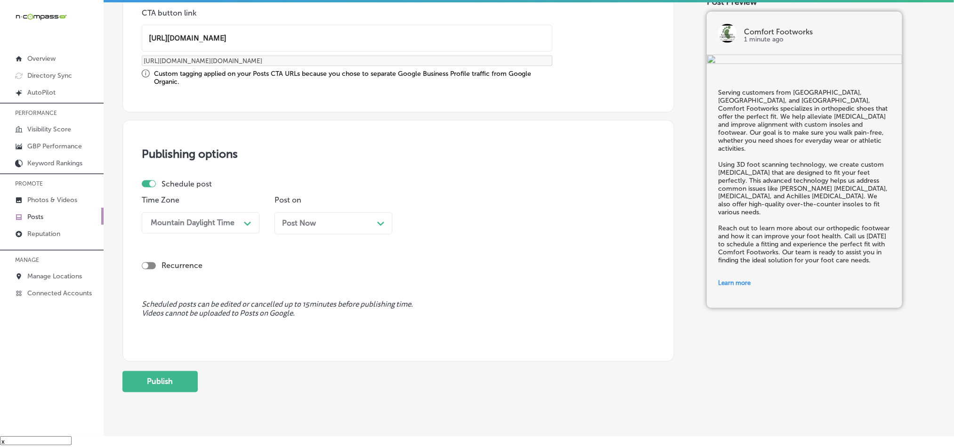
click at [331, 228] on div "Post Now Path Created with Sketch." at bounding box center [333, 223] width 103 height 9
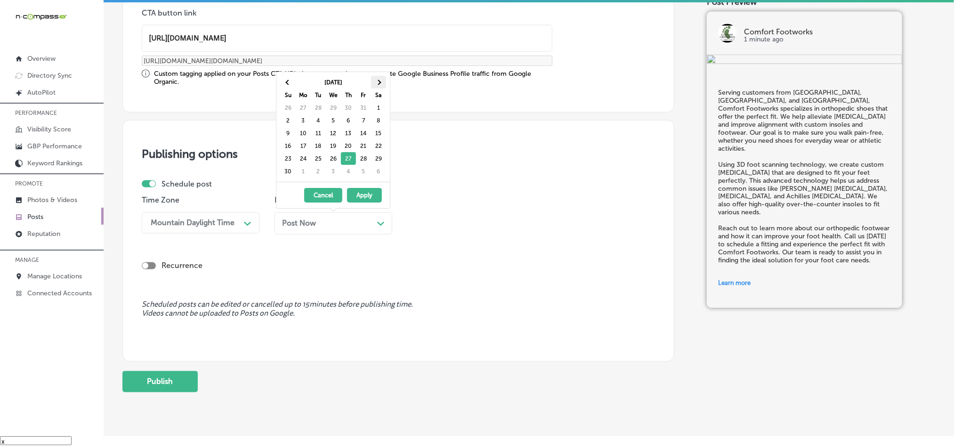
click at [381, 82] on span at bounding box center [378, 82] width 5 height 5
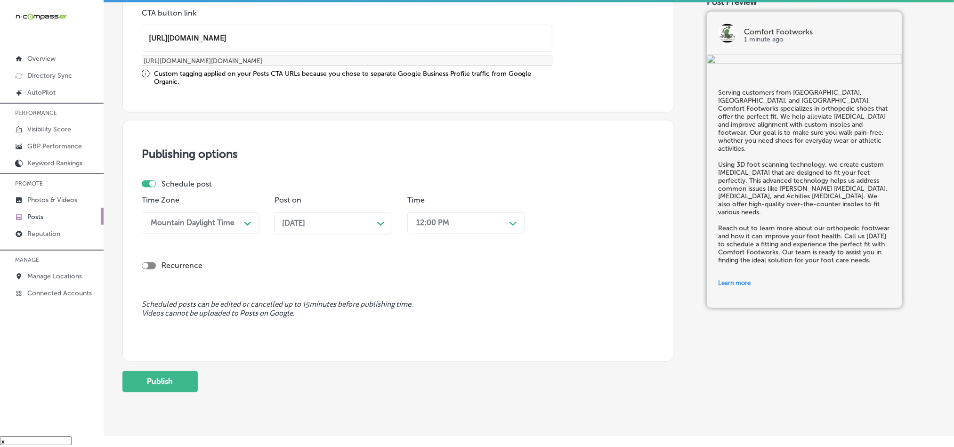
click at [446, 228] on div "12:00 PM" at bounding box center [432, 223] width 33 height 9
click at [426, 357] on div "7:00 AM" at bounding box center [466, 352] width 118 height 16
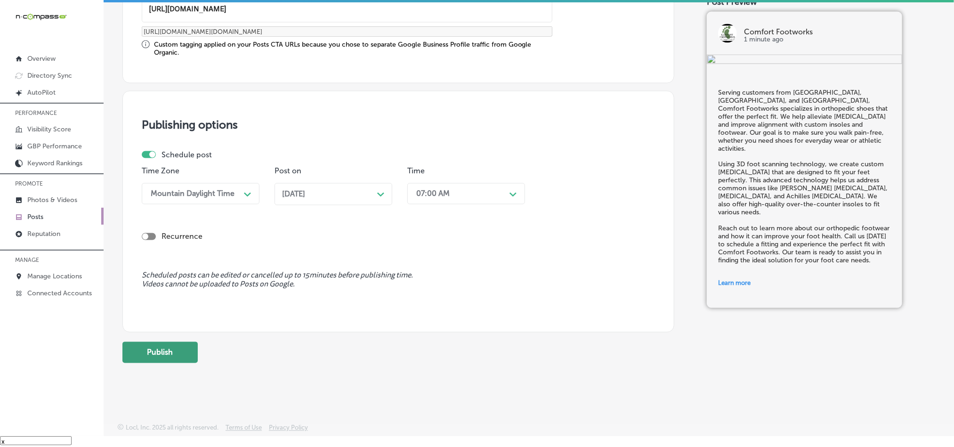
click at [168, 350] on button "Publish" at bounding box center [159, 352] width 75 height 21
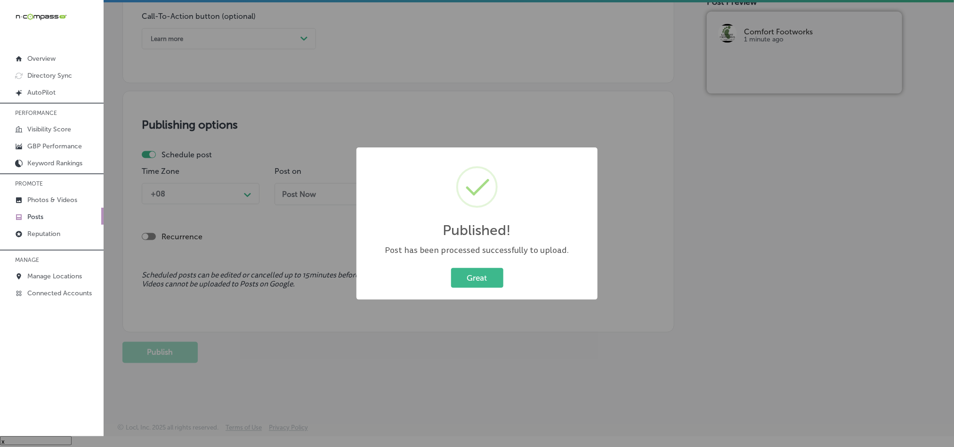
scroll to position [699, 0]
drag, startPoint x: 495, startPoint y: 275, endPoint x: 491, endPoint y: 278, distance: 5.3
click at [494, 276] on button "Great" at bounding box center [477, 277] width 52 height 19
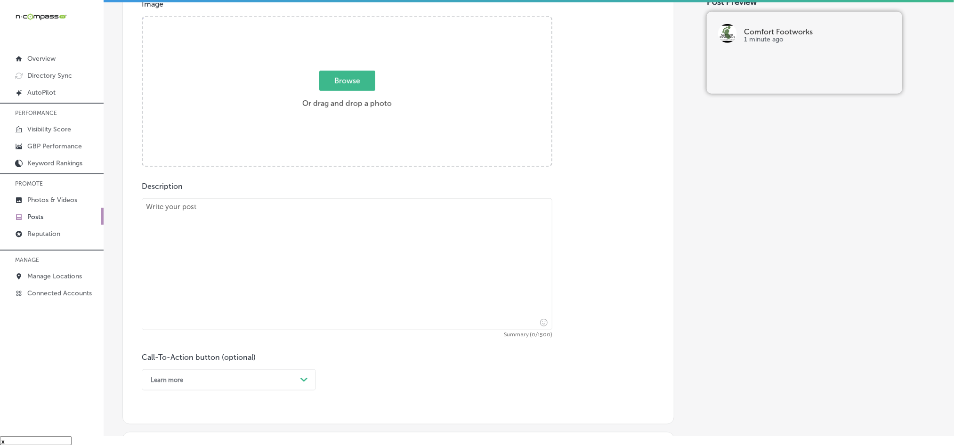
scroll to position [322, 0]
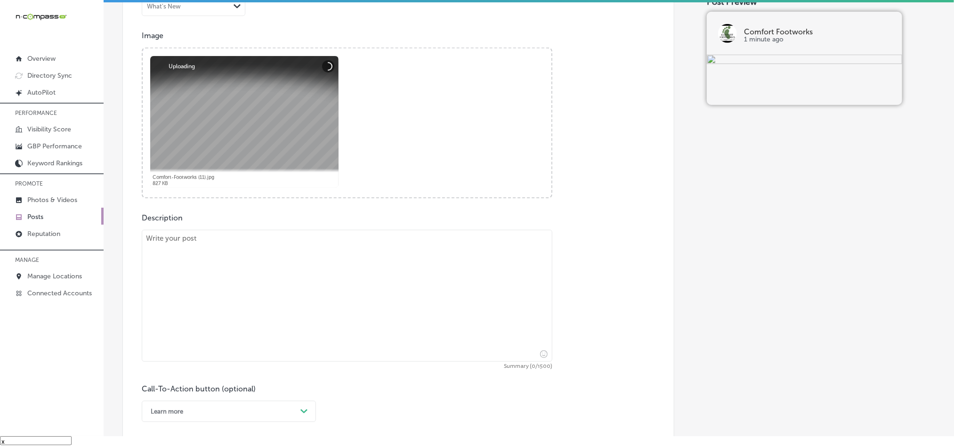
click at [229, 277] on textarea at bounding box center [347, 296] width 411 height 132
paste textarea "At Comfort Footworks, we serve [PERSON_NAME], [GEOGRAPHIC_DATA], and [GEOGRAPHI…"
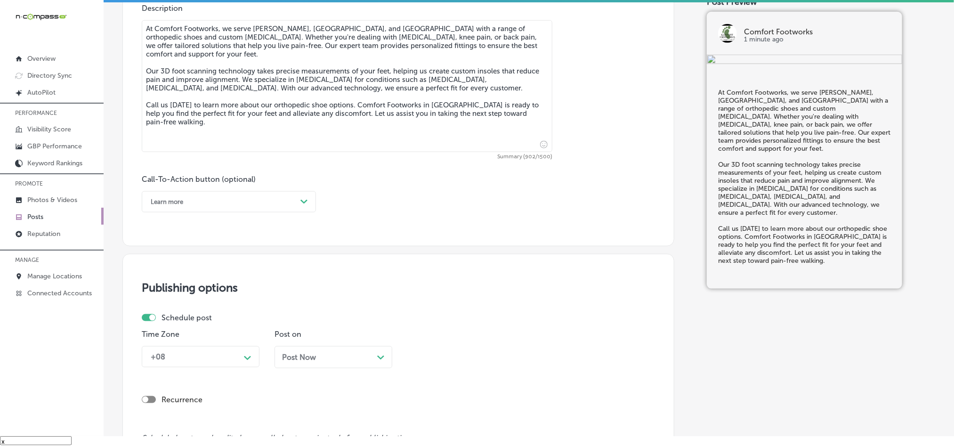
scroll to position [534, 0]
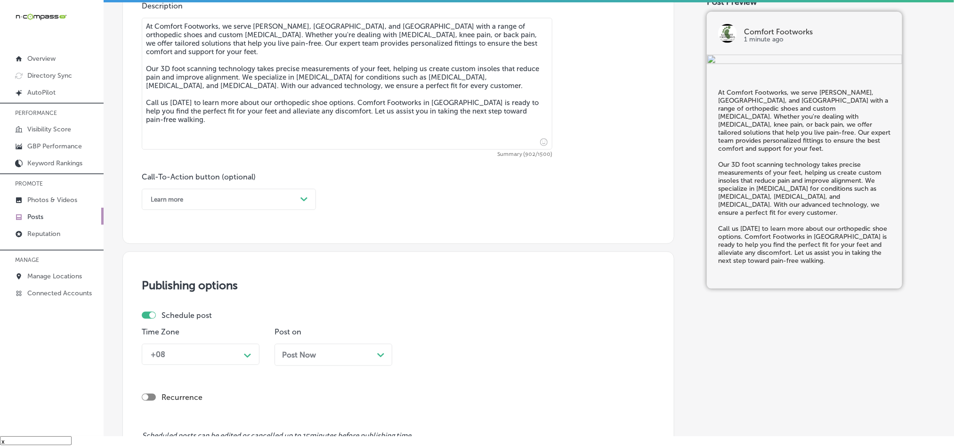
type textarea "At Comfort Footworks, we serve [PERSON_NAME], [GEOGRAPHIC_DATA], and [GEOGRAPHI…"
click at [232, 199] on div "Learn more" at bounding box center [221, 199] width 151 height 15
click at [168, 320] on div "Call Now" at bounding box center [229, 319] width 174 height 16
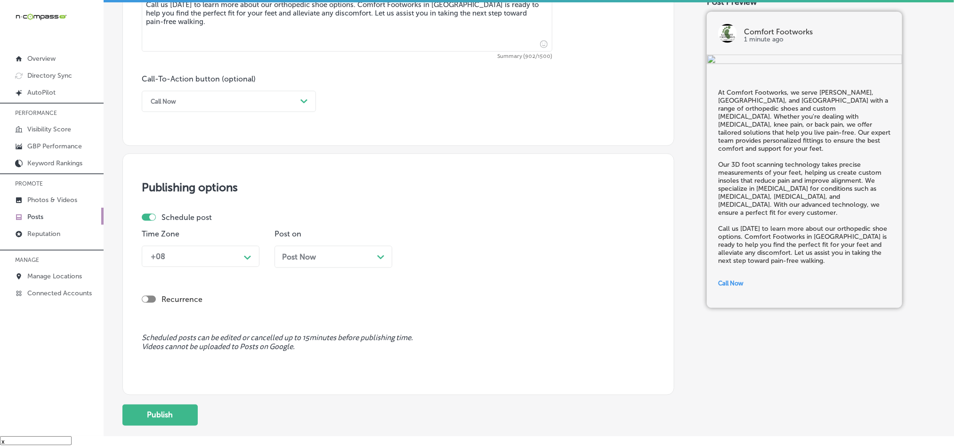
scroll to position [651, 0]
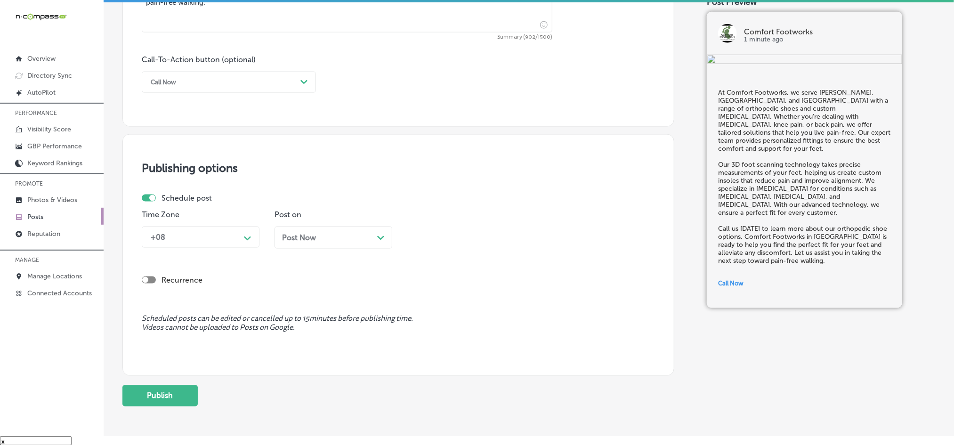
drag, startPoint x: 215, startPoint y: 242, endPoint x: 214, endPoint y: 247, distance: 5.3
click at [215, 242] on div "+08" at bounding box center [193, 237] width 94 height 16
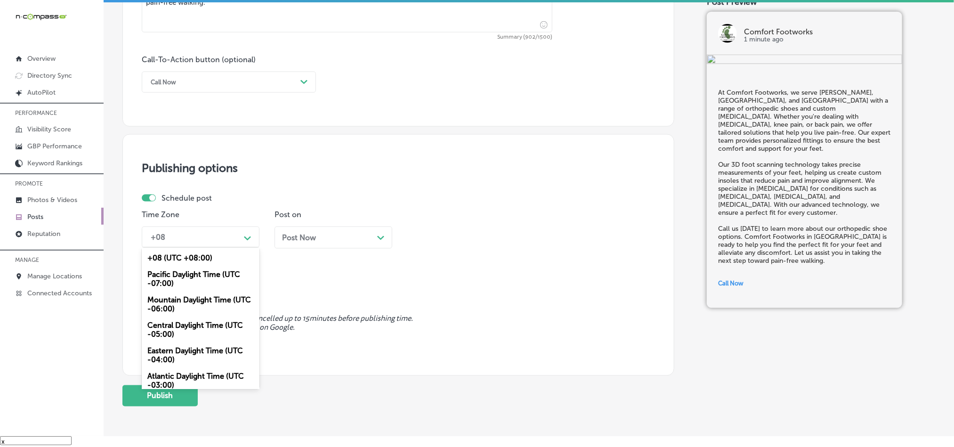
click at [171, 309] on div "Mountain Daylight Time (UTC -06:00)" at bounding box center [201, 304] width 118 height 25
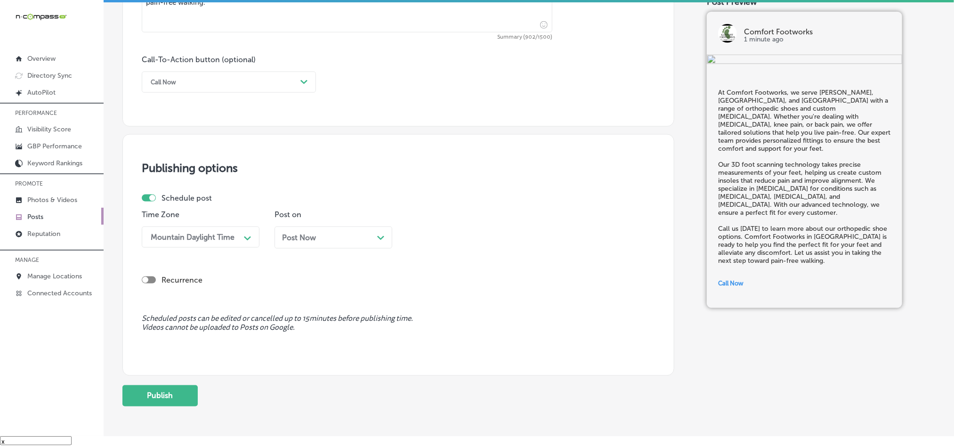
click at [338, 239] on div "Post Now Path Created with Sketch." at bounding box center [333, 237] width 103 height 9
click at [478, 253] on div "Time 12:00 PM Path Created with Sketch." at bounding box center [466, 233] width 118 height 46
click at [477, 232] on div "12:00 PM Path Created with Sketch." at bounding box center [466, 237] width 118 height 21
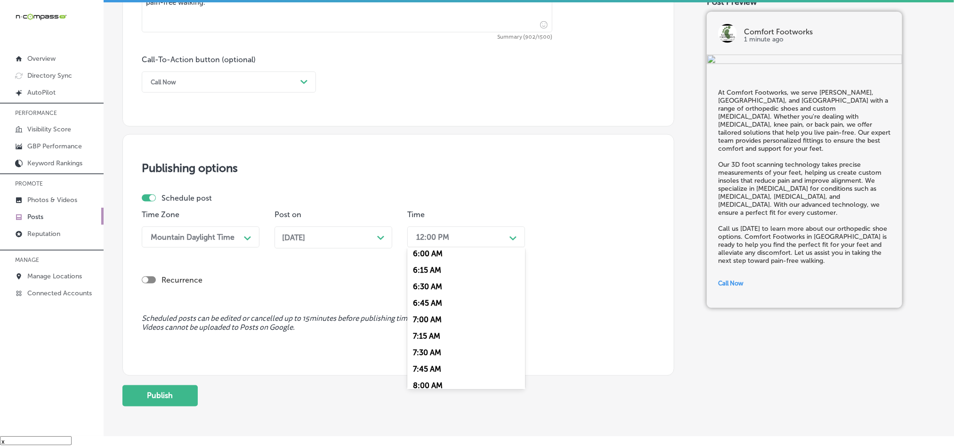
scroll to position [400, 0]
click at [423, 327] on div "7:00 AM" at bounding box center [466, 319] width 118 height 16
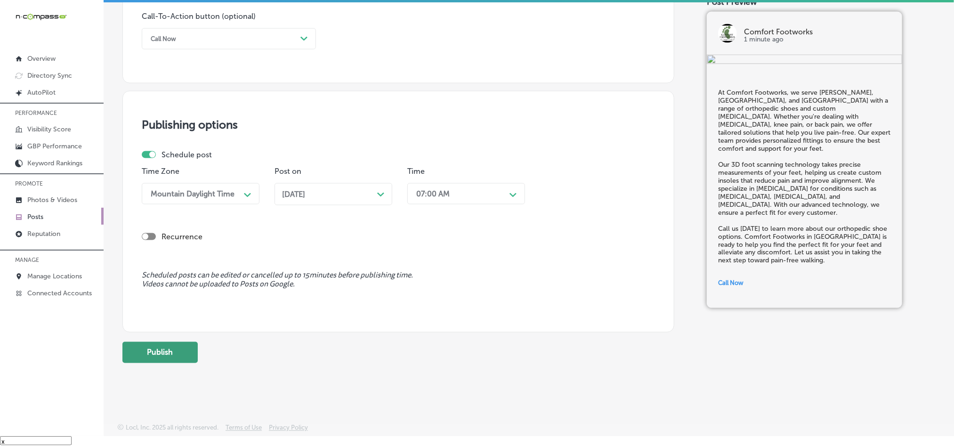
click at [154, 354] on button "Publish" at bounding box center [159, 352] width 75 height 21
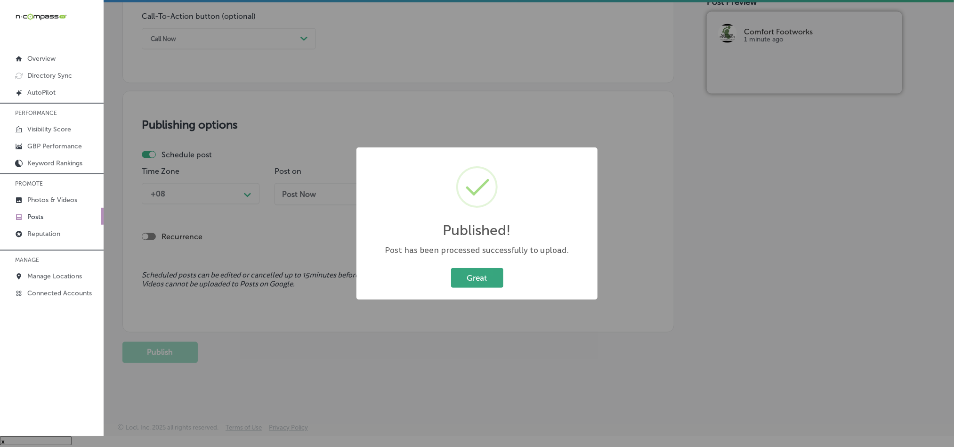
click at [482, 268] on button "Great" at bounding box center [477, 277] width 52 height 19
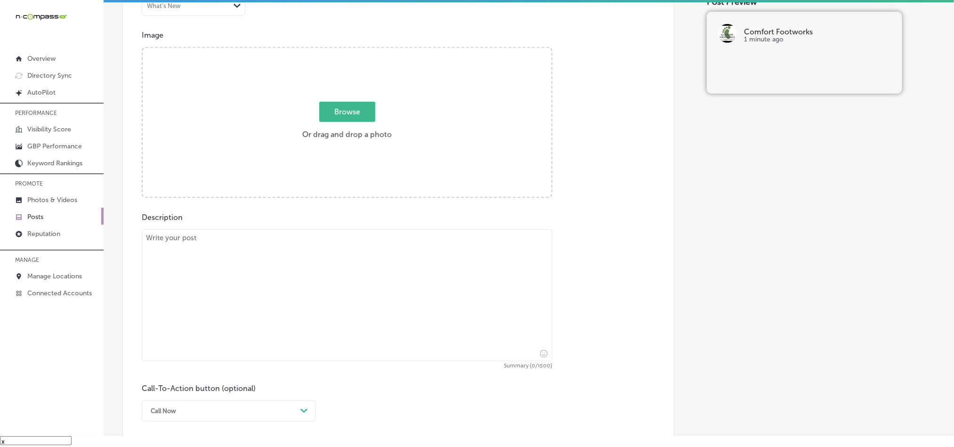
scroll to position [322, 0]
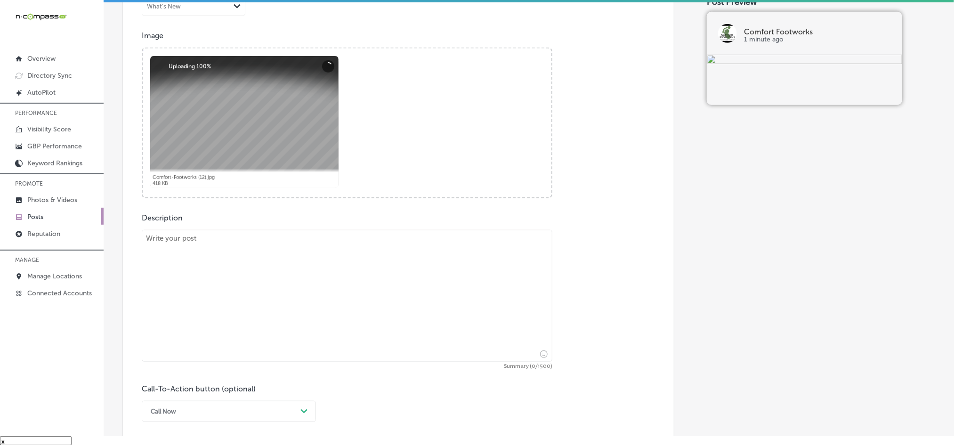
click at [301, 318] on textarea at bounding box center [347, 296] width 411 height 132
paste textarea "Comfort Footworks is proud to serve [GEOGRAPHIC_DATA], [GEOGRAPHIC_DATA], and […"
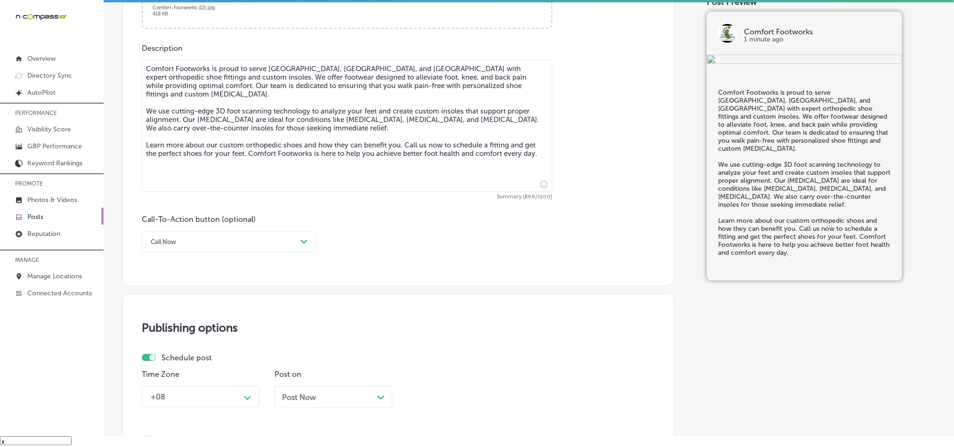
scroll to position [510, 0]
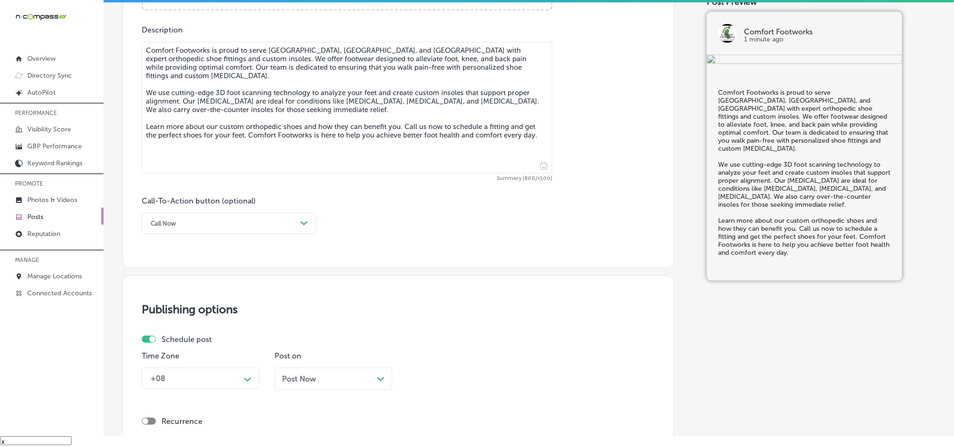
type textarea "Comfort Footworks is proud to serve [GEOGRAPHIC_DATA], [GEOGRAPHIC_DATA], and […"
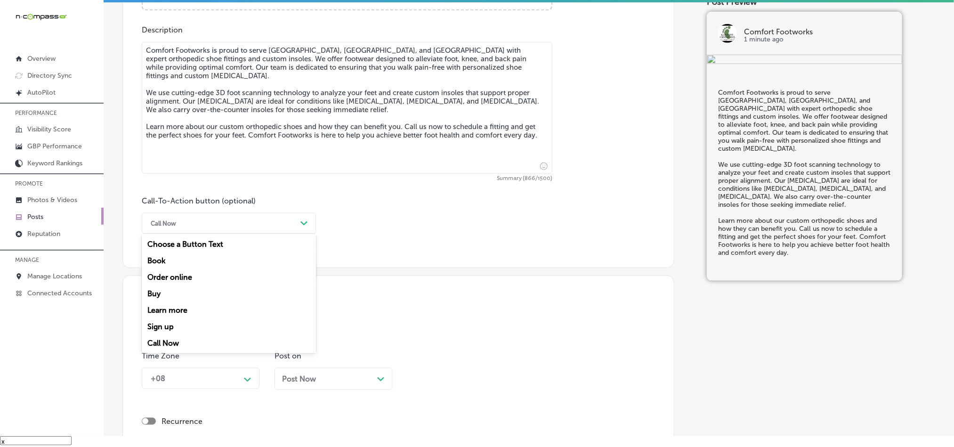
click at [270, 226] on div "Call Now" at bounding box center [221, 223] width 151 height 15
click at [181, 313] on div "Learn more" at bounding box center [229, 310] width 174 height 16
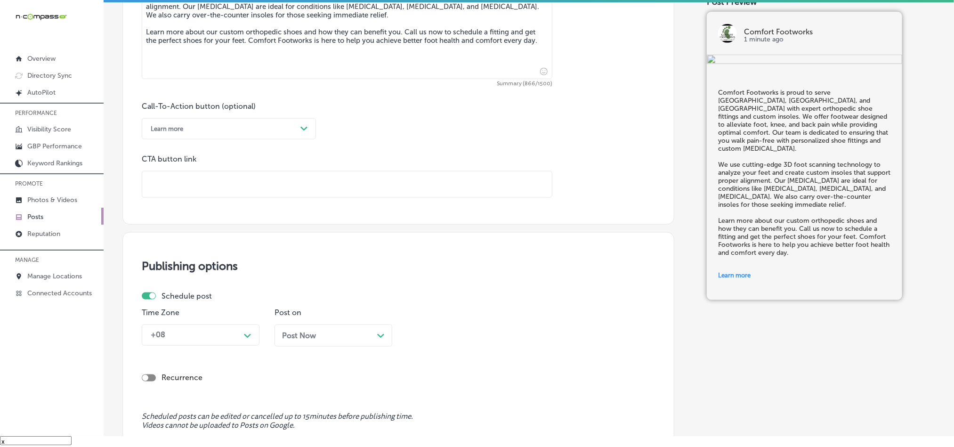
click at [229, 183] on input "text" at bounding box center [347, 184] width 410 height 26
paste input "[URL][DOMAIN_NAME]"
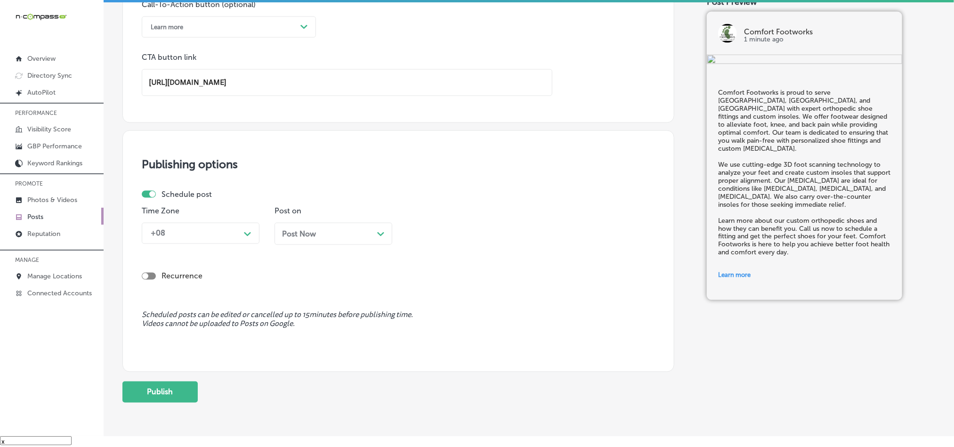
scroll to position [722, 0]
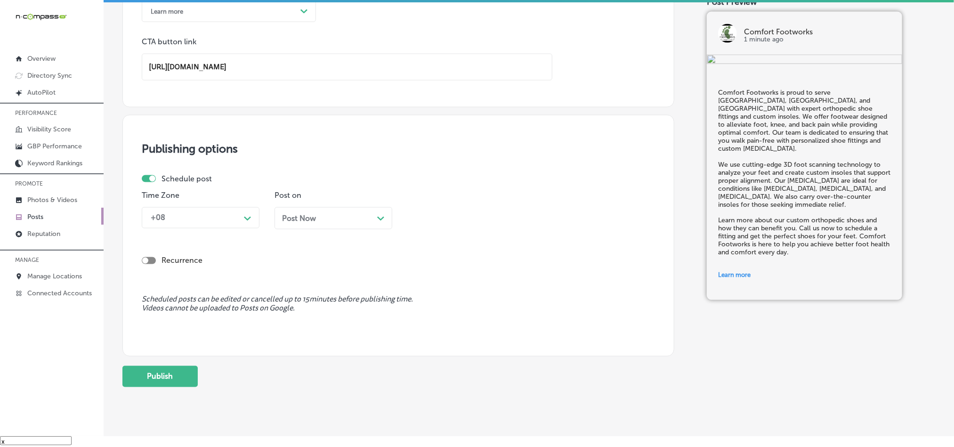
type input "[URL][DOMAIN_NAME]"
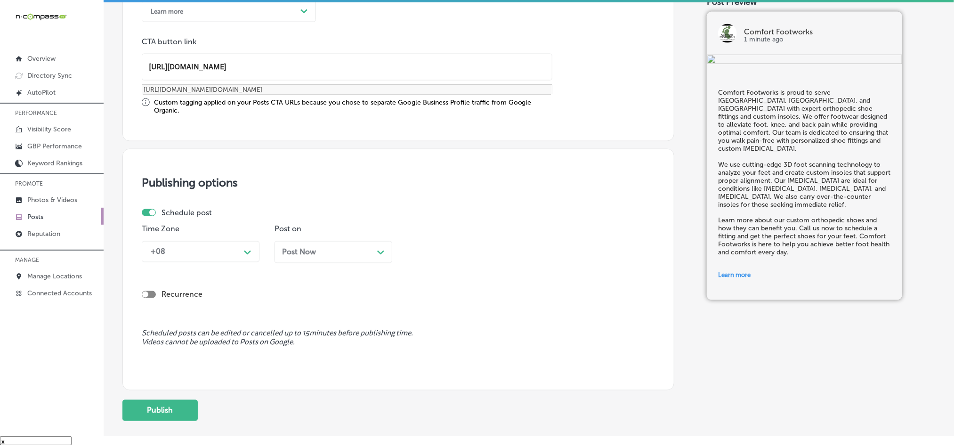
click at [204, 222] on div "Schedule post Time Zone +08 Path Created with Sketch. Post on Post Now Path Cre…" at bounding box center [395, 239] width 506 height 62
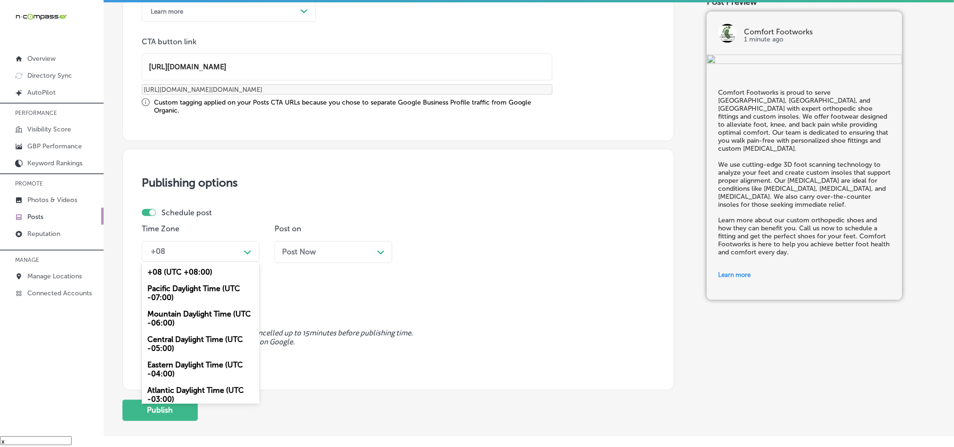
click at [205, 248] on div "+08" at bounding box center [193, 252] width 94 height 16
click at [180, 317] on div "Mountain Daylight Time (UTC -06:00)" at bounding box center [201, 318] width 118 height 25
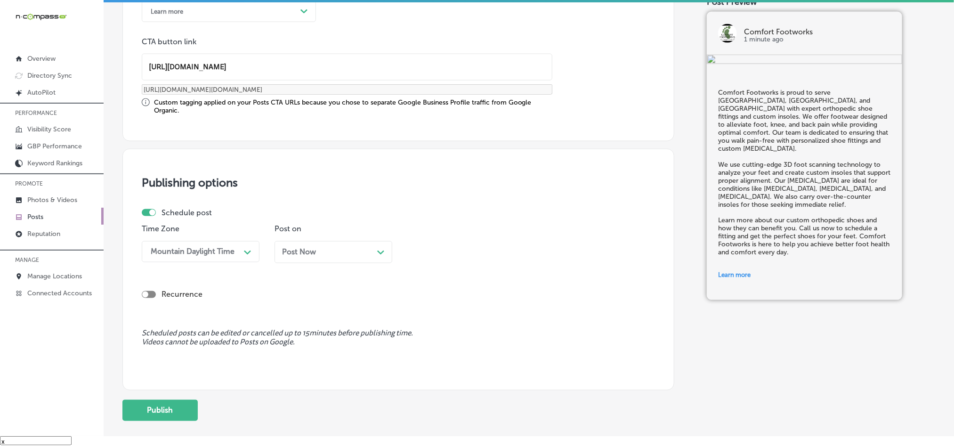
click at [312, 251] on span "Post Now" at bounding box center [299, 252] width 34 height 9
click at [438, 255] on div "12:15 PM" at bounding box center [432, 251] width 32 height 9
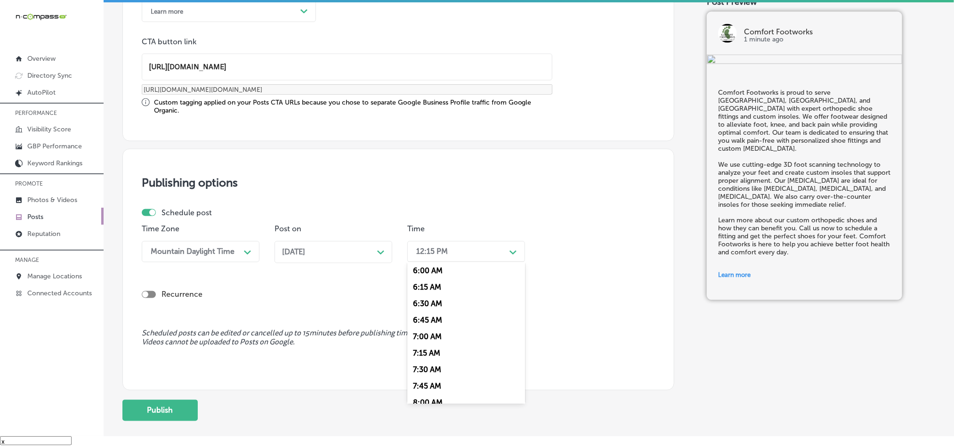
scroll to position [400, 0]
click at [433, 342] on div "7:00 AM" at bounding box center [466, 333] width 118 height 16
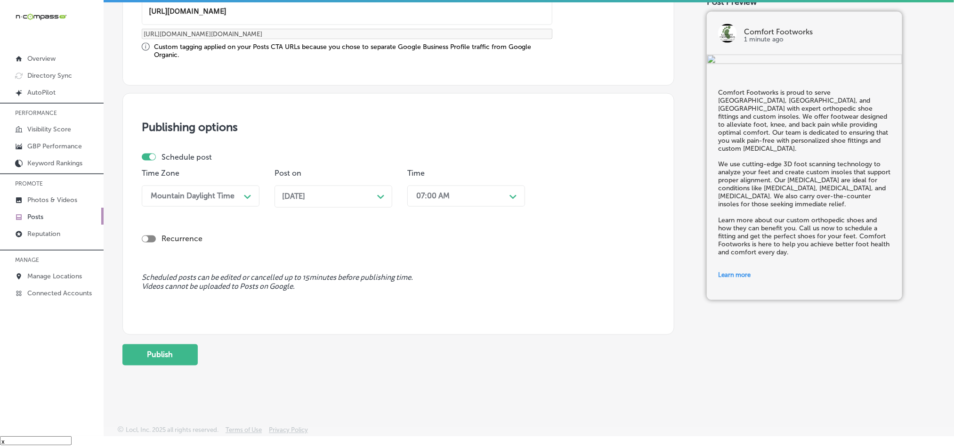
scroll to position [783, 0]
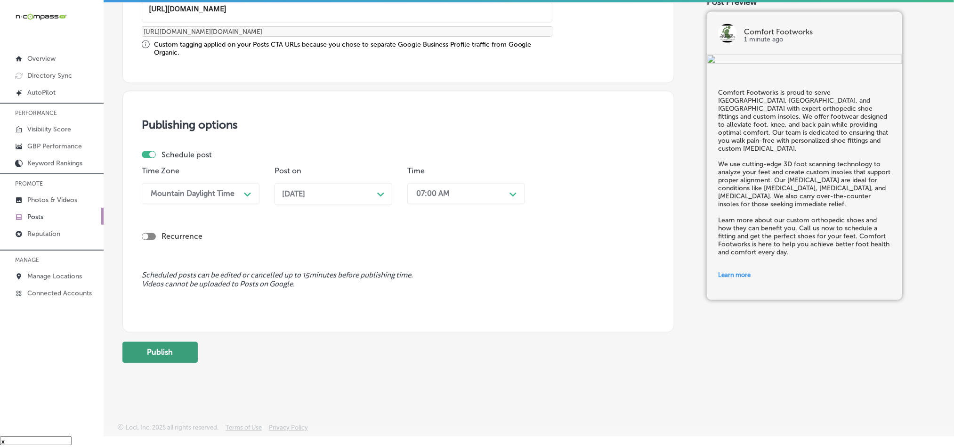
click at [170, 345] on button "Publish" at bounding box center [159, 352] width 75 height 21
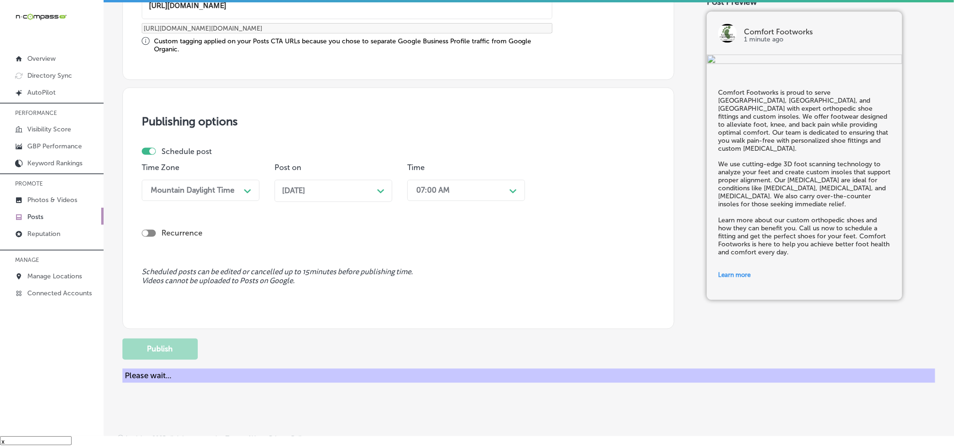
scroll to position [699, 0]
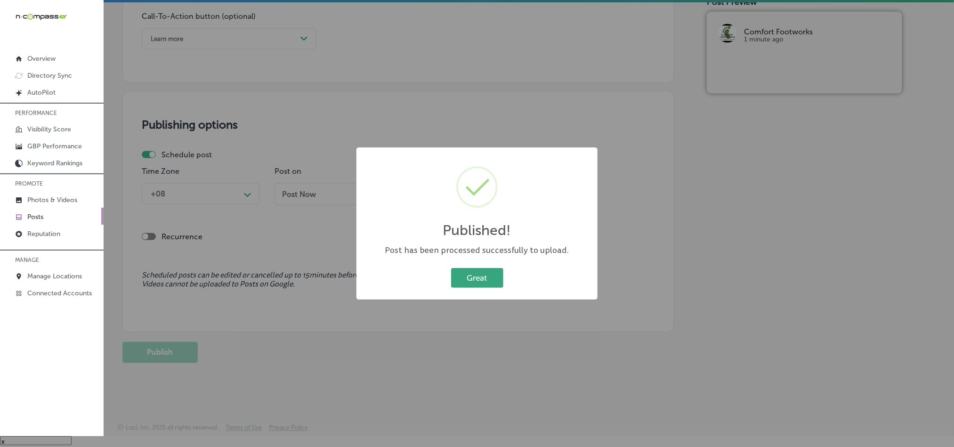
click at [479, 279] on button "Great" at bounding box center [477, 277] width 52 height 19
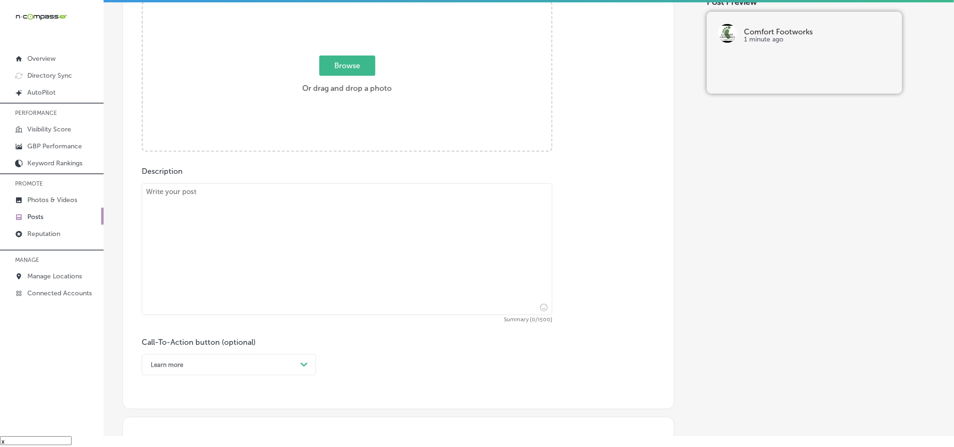
scroll to position [322, 0]
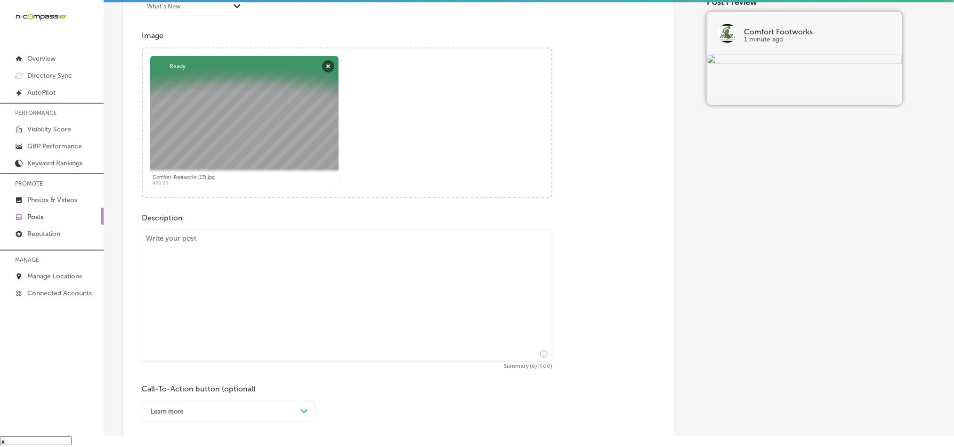
click at [298, 287] on textarea at bounding box center [347, 296] width 411 height 132
paste textarea "Serving [GEOGRAPHIC_DATA], [GEOGRAPHIC_DATA], and [GEOGRAPHIC_DATA], Comfort Fo…"
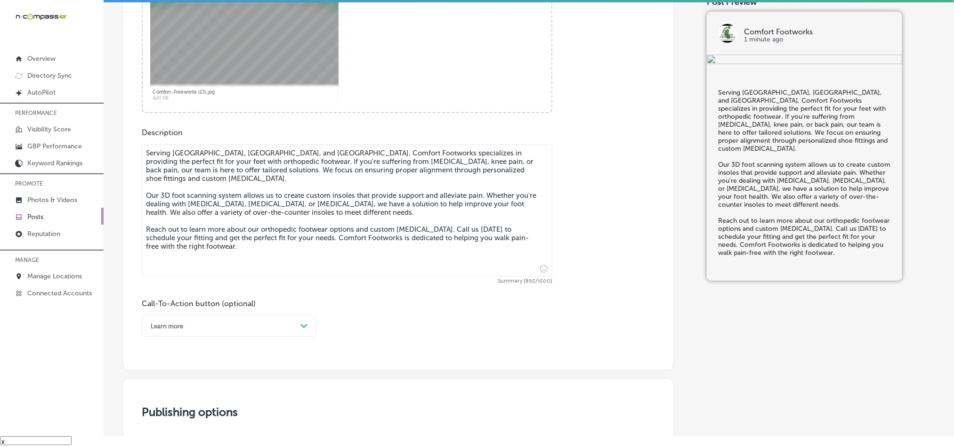
scroll to position [439, 0]
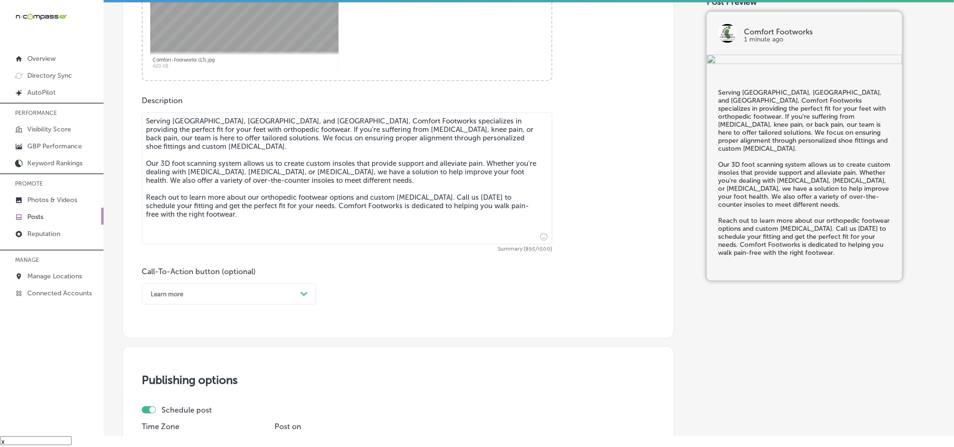
type textarea "Serving [GEOGRAPHIC_DATA], [GEOGRAPHIC_DATA], and [GEOGRAPHIC_DATA], Comfort Fo…"
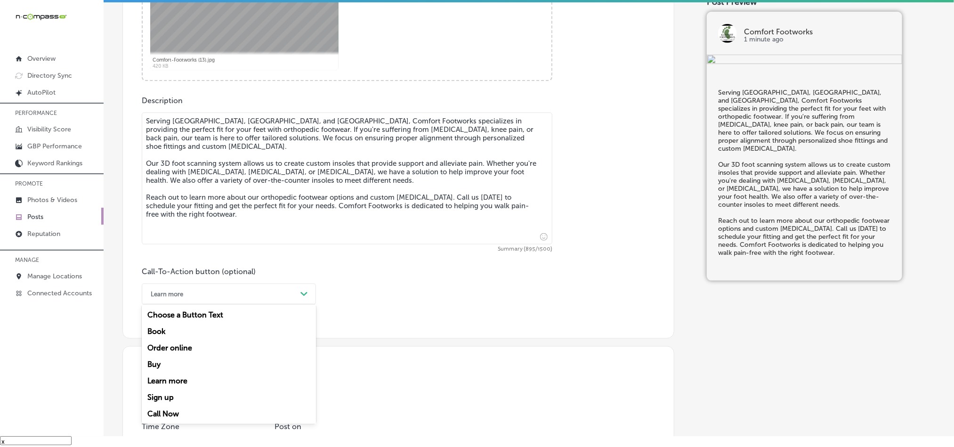
click at [252, 293] on div "Learn more" at bounding box center [221, 294] width 151 height 15
click at [165, 417] on div "Call Now" at bounding box center [229, 414] width 174 height 16
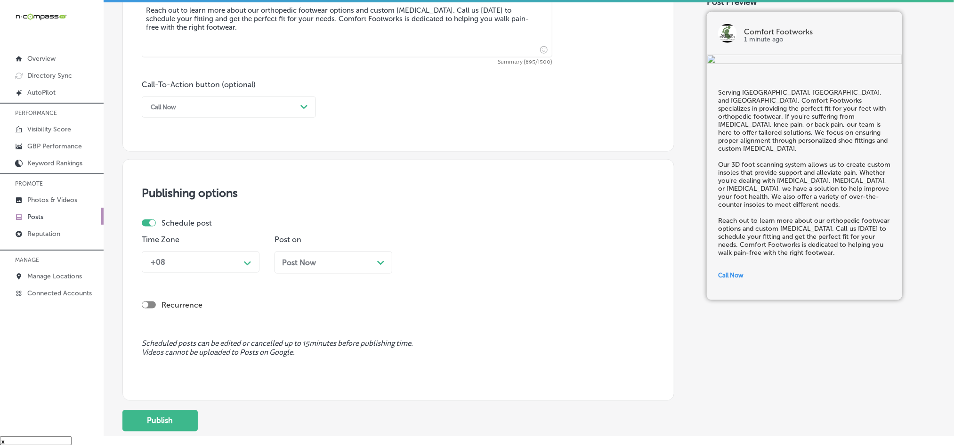
scroll to position [628, 0]
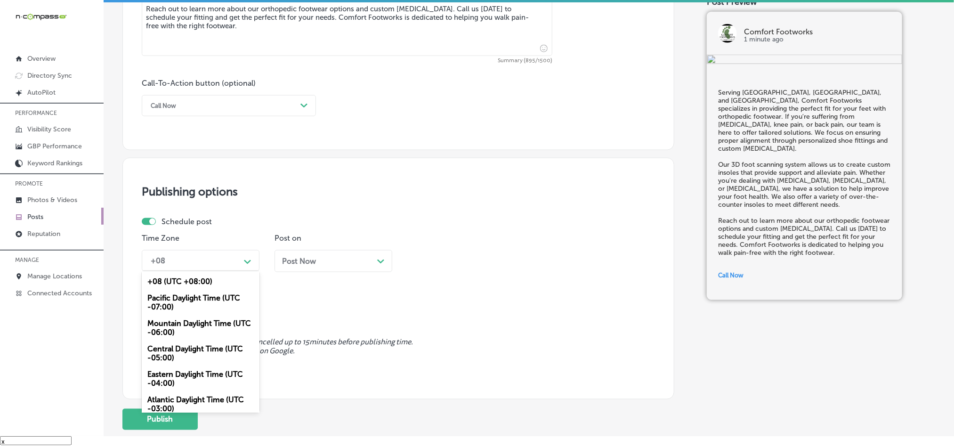
click at [236, 271] on div "option Mountain Daylight Time (UTC -06:00), selected. option +08 (UTC +08:00) f…" at bounding box center [201, 260] width 118 height 21
click at [189, 326] on div "Mountain Daylight Time (UTC -06:00)" at bounding box center [201, 327] width 118 height 25
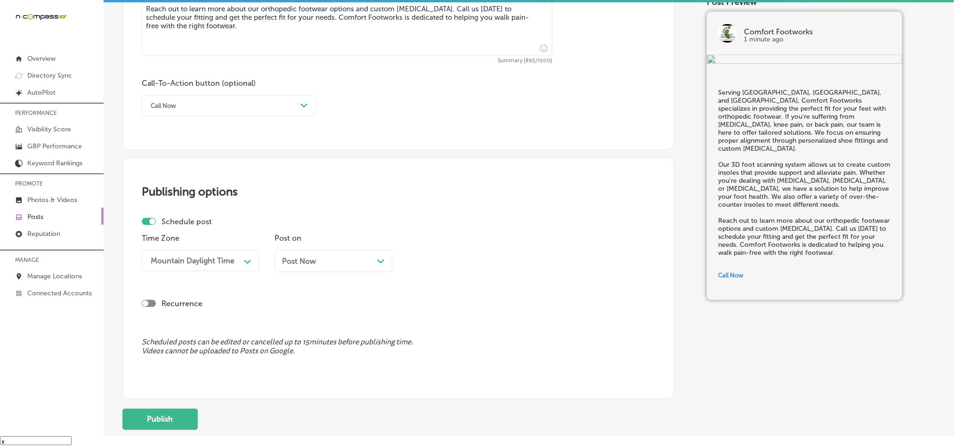
click at [352, 264] on div "Post Now Path Created with Sketch." at bounding box center [333, 261] width 103 height 9
click at [443, 276] on div "Time 12:15 PM Path Created with Sketch." at bounding box center [466, 257] width 118 height 46
click at [451, 263] on div "12:15 PM" at bounding box center [459, 260] width 94 height 16
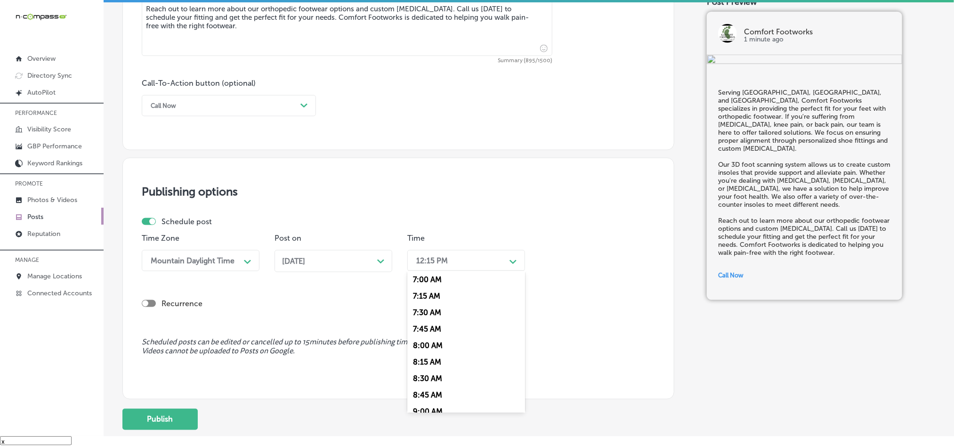
scroll to position [471, 0]
click at [425, 280] on div "7:00 AM" at bounding box center [466, 272] width 118 height 16
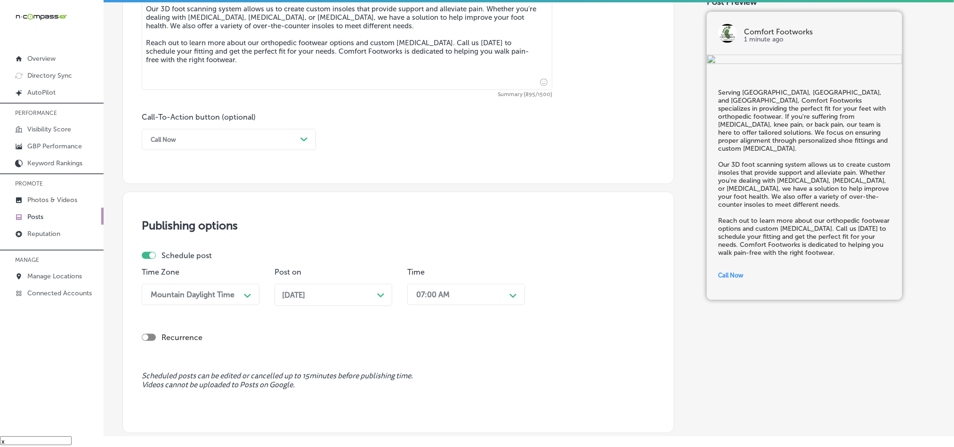
scroll to position [651, 0]
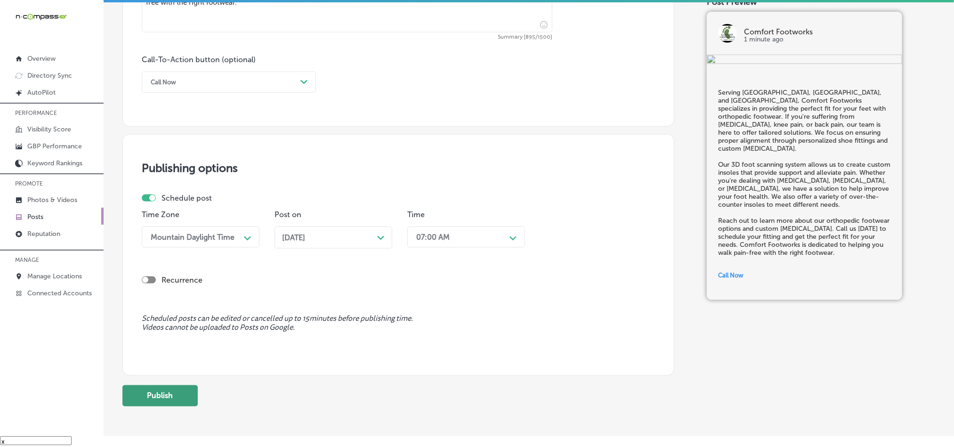
click at [171, 405] on button "Publish" at bounding box center [159, 395] width 75 height 21
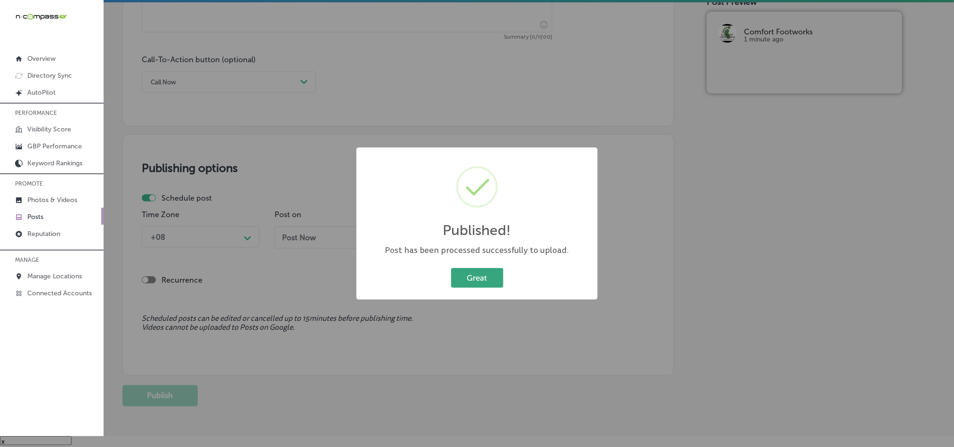
click at [475, 274] on button "Great" at bounding box center [477, 277] width 52 height 19
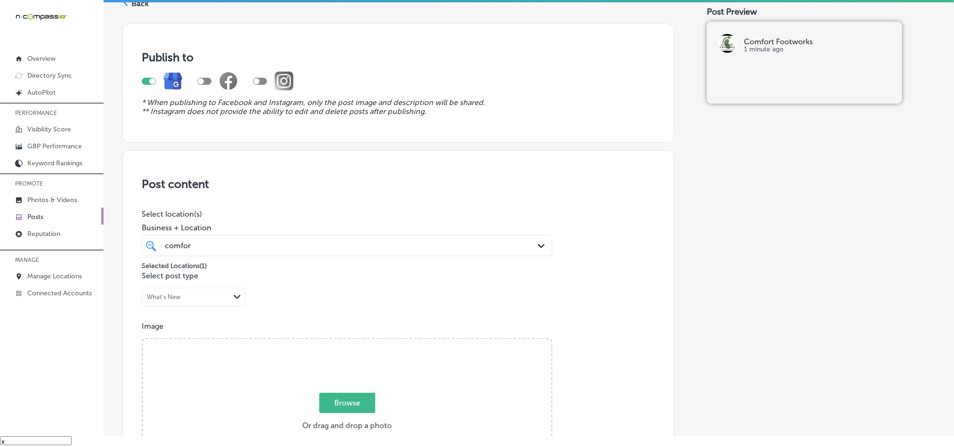
scroll to position [0, 0]
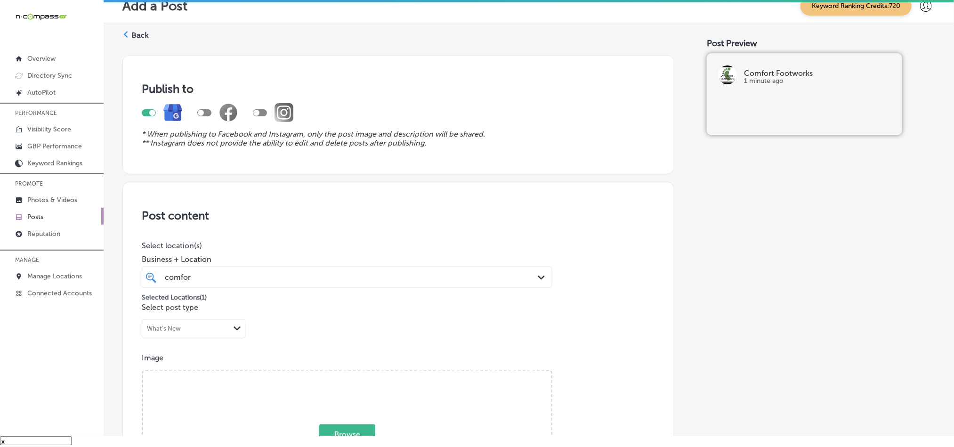
click at [130, 38] on div "Back" at bounding box center [135, 38] width 26 height 17
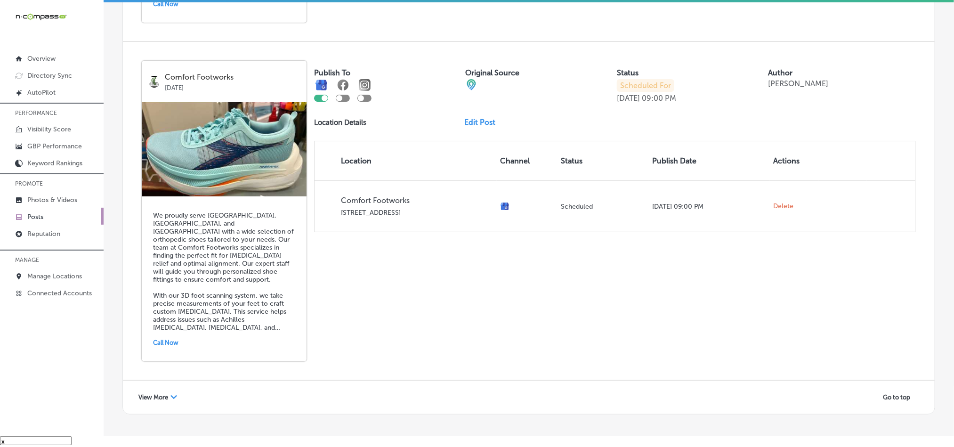
scroll to position [2021, 0]
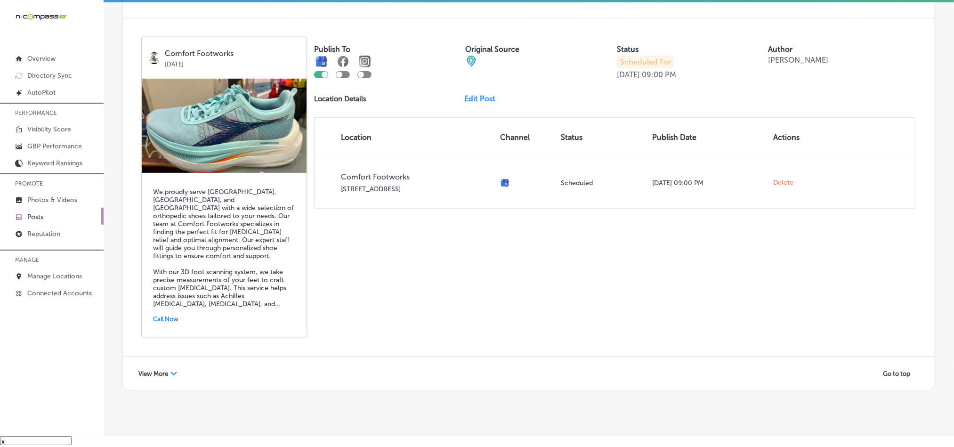
click at [170, 366] on div "View More Path Created with Sketch." at bounding box center [157, 373] width 51 height 15
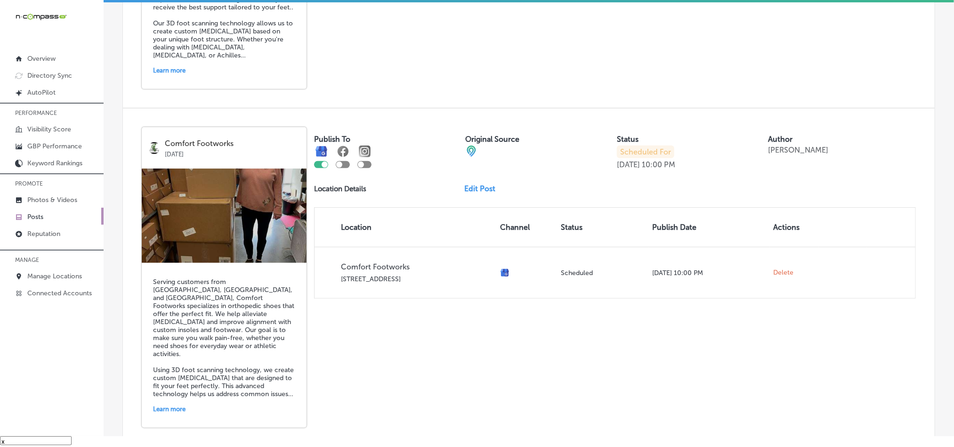
scroll to position [4032, 0]
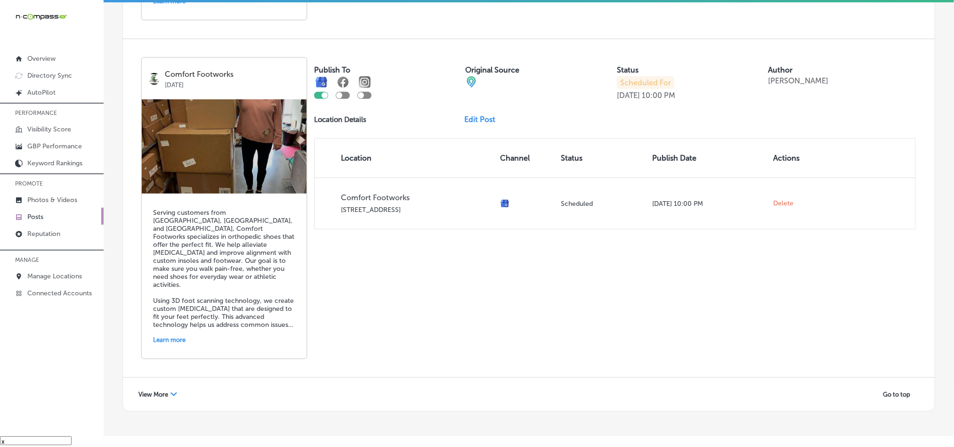
click at [165, 391] on span "View More" at bounding box center [153, 394] width 30 height 7
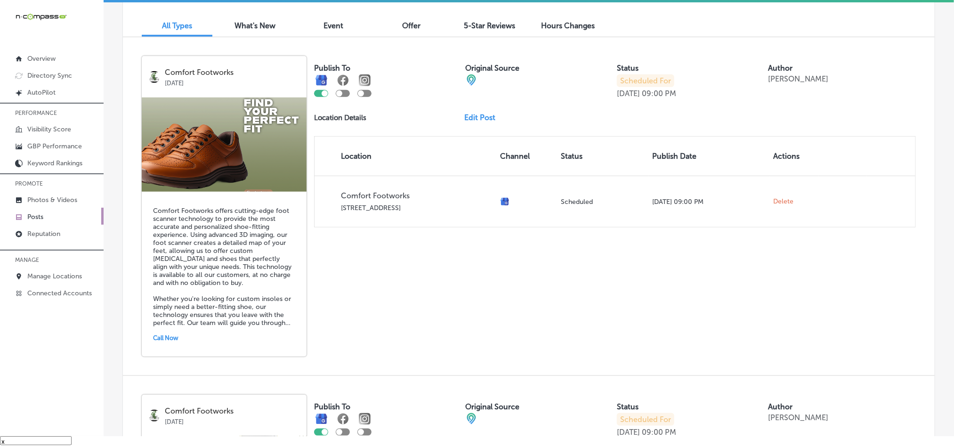
scroll to position [0, 0]
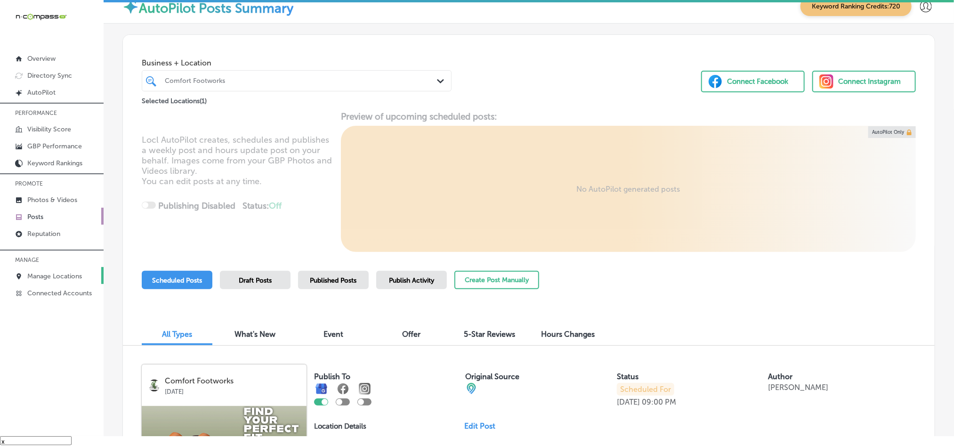
click at [37, 277] on p "Manage Locations" at bounding box center [54, 276] width 55 height 8
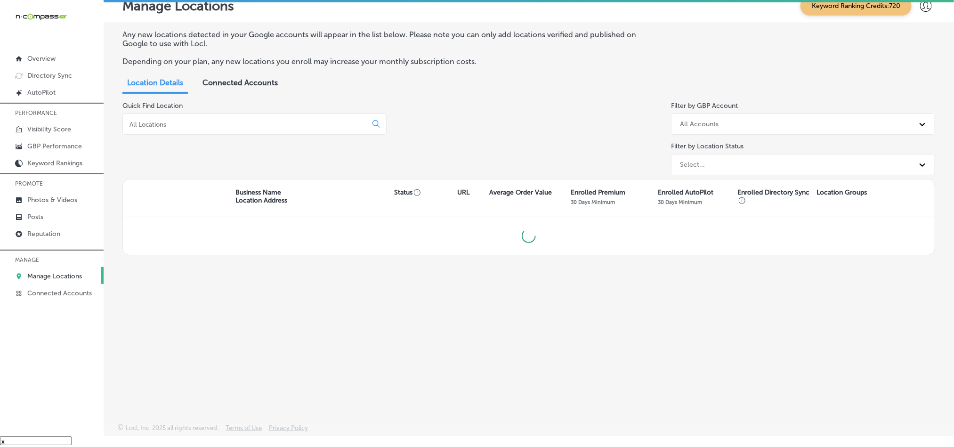
click at [239, 130] on div at bounding box center [254, 124] width 264 height 21
click at [249, 122] on input at bounding box center [247, 124] width 236 height 8
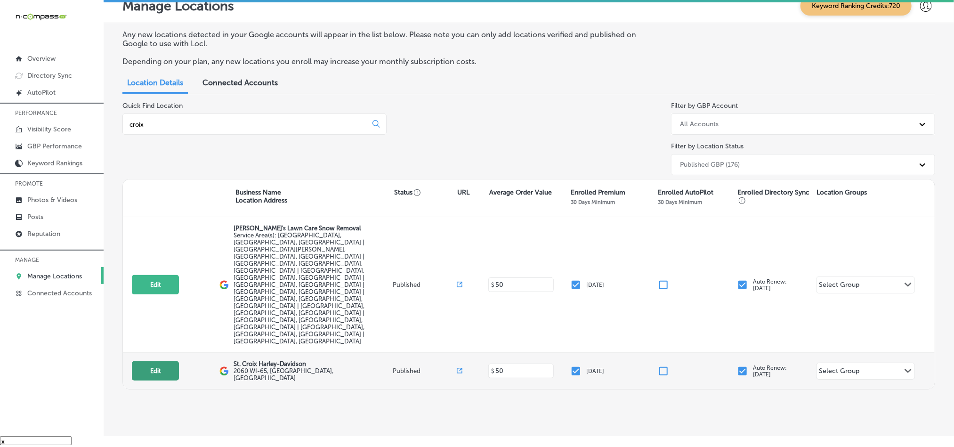
type input "croix"
click at [140, 361] on button "Edit" at bounding box center [155, 370] width 47 height 19
select select "US"
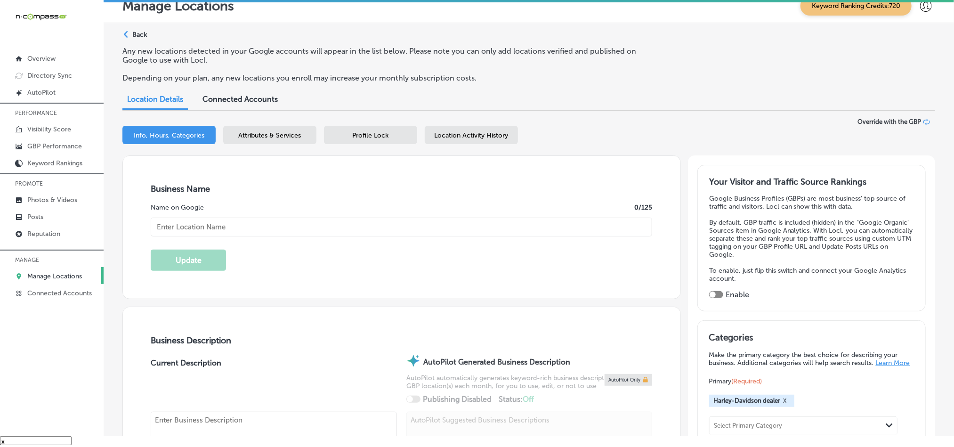
checkbox input "true"
type input "St. Croix Harley-Davidson"
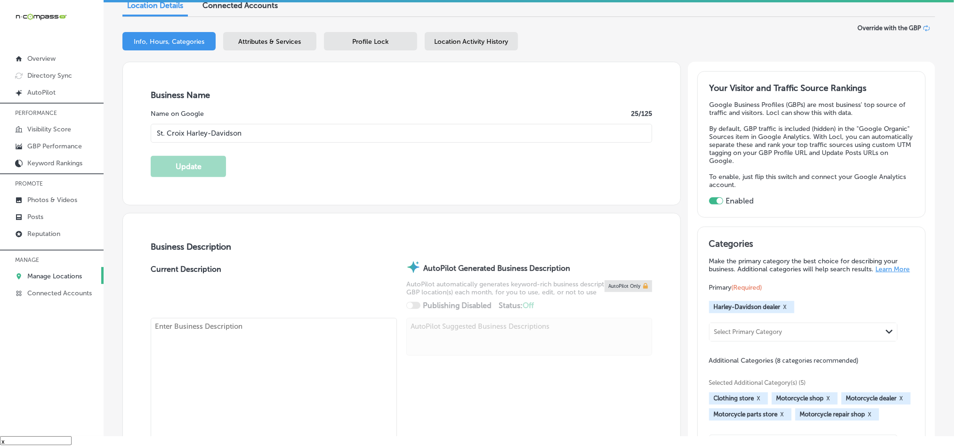
type input "2060 WI-65"
type input "[GEOGRAPHIC_DATA]"
type input "54017"
type input "US"
type input "[URL][DOMAIN_NAME]"
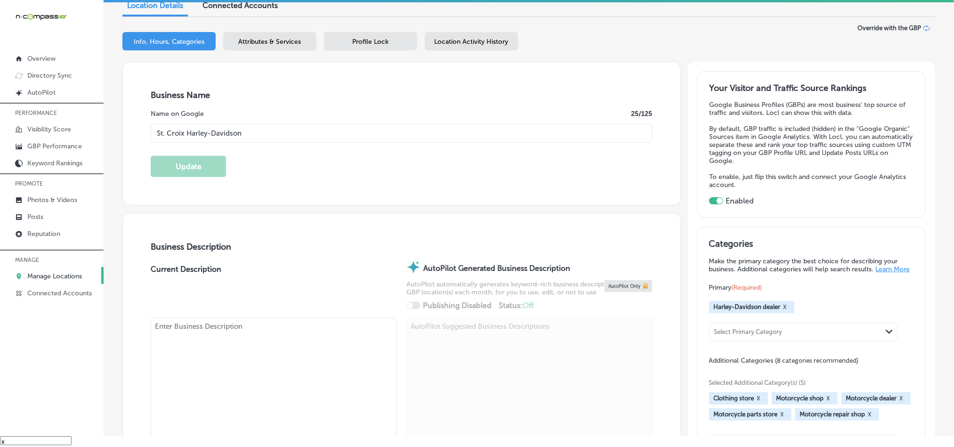
type textarea "Serving the [GEOGRAPHIC_DATA] since [DATE], the BEST rides start at [GEOGRAPHIC…"
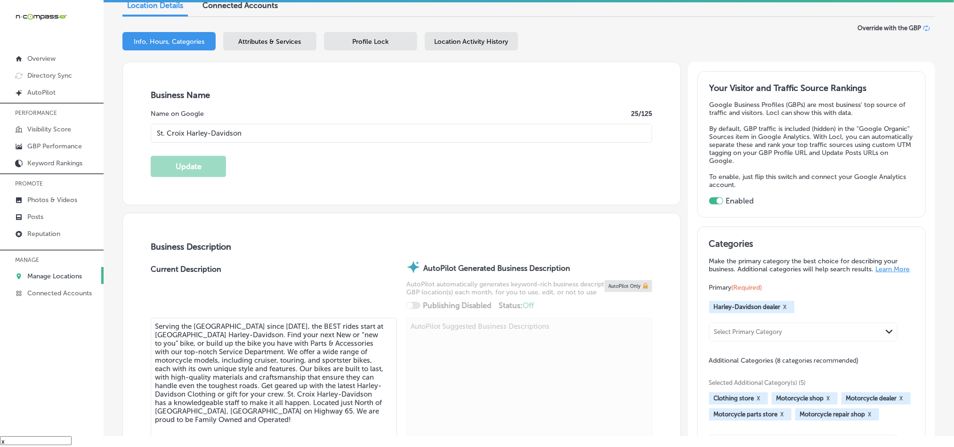
type input "[PHONE_NUMBER]"
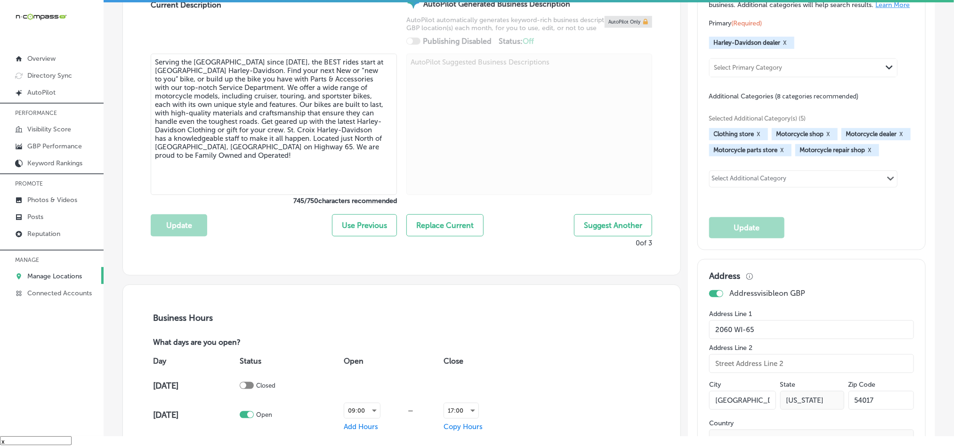
scroll to position [376, 0]
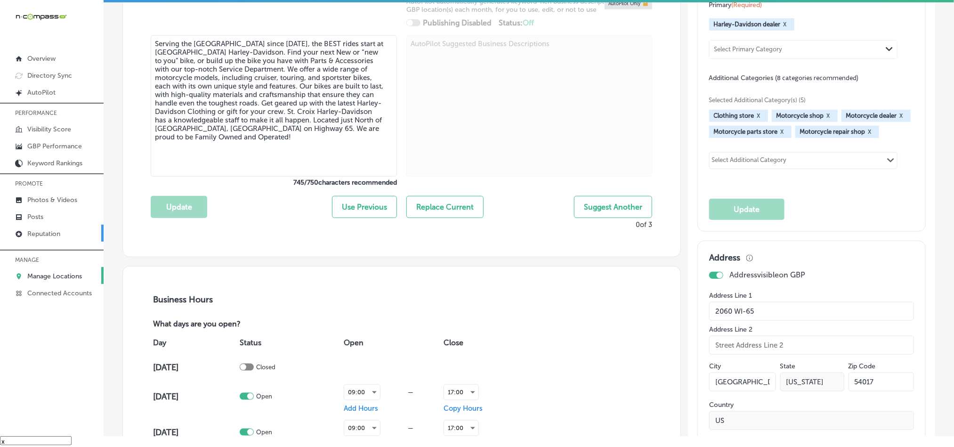
click at [58, 236] on p "Reputation" at bounding box center [43, 234] width 33 height 8
type textarea "x"
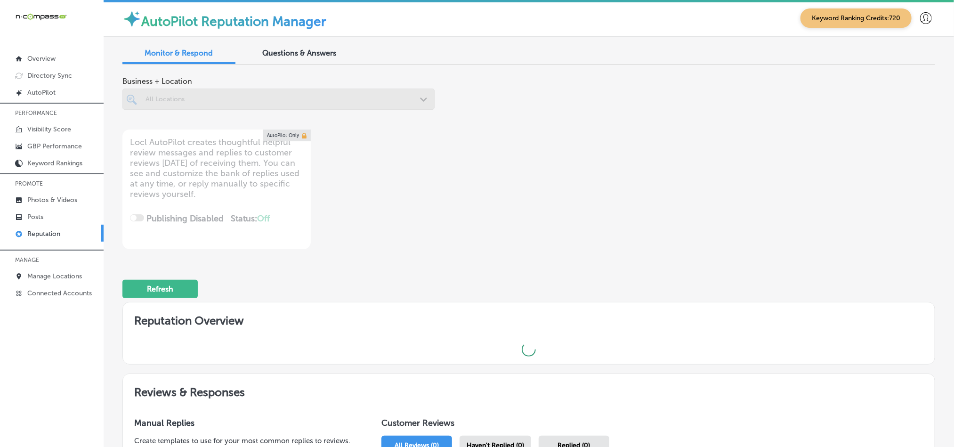
scroll to position [2, 0]
click at [51, 218] on link "Posts" at bounding box center [52, 216] width 104 height 17
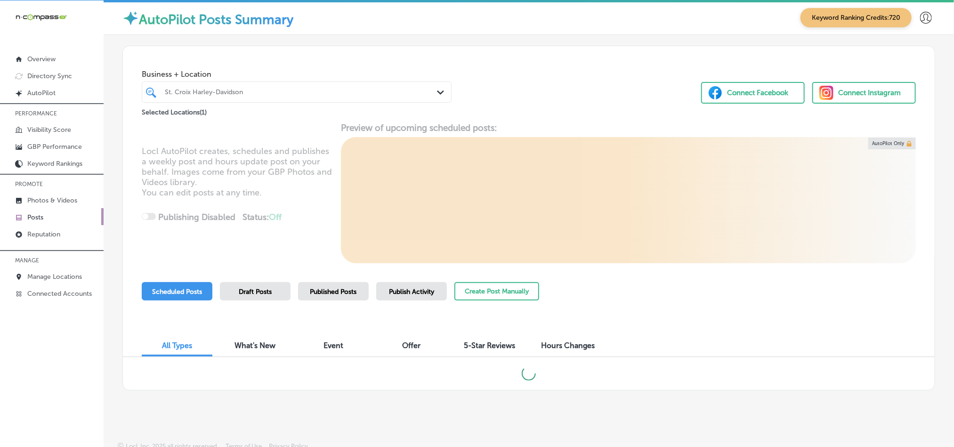
scroll to position [8, 0]
